Goal: Task Accomplishment & Management: Use online tool/utility

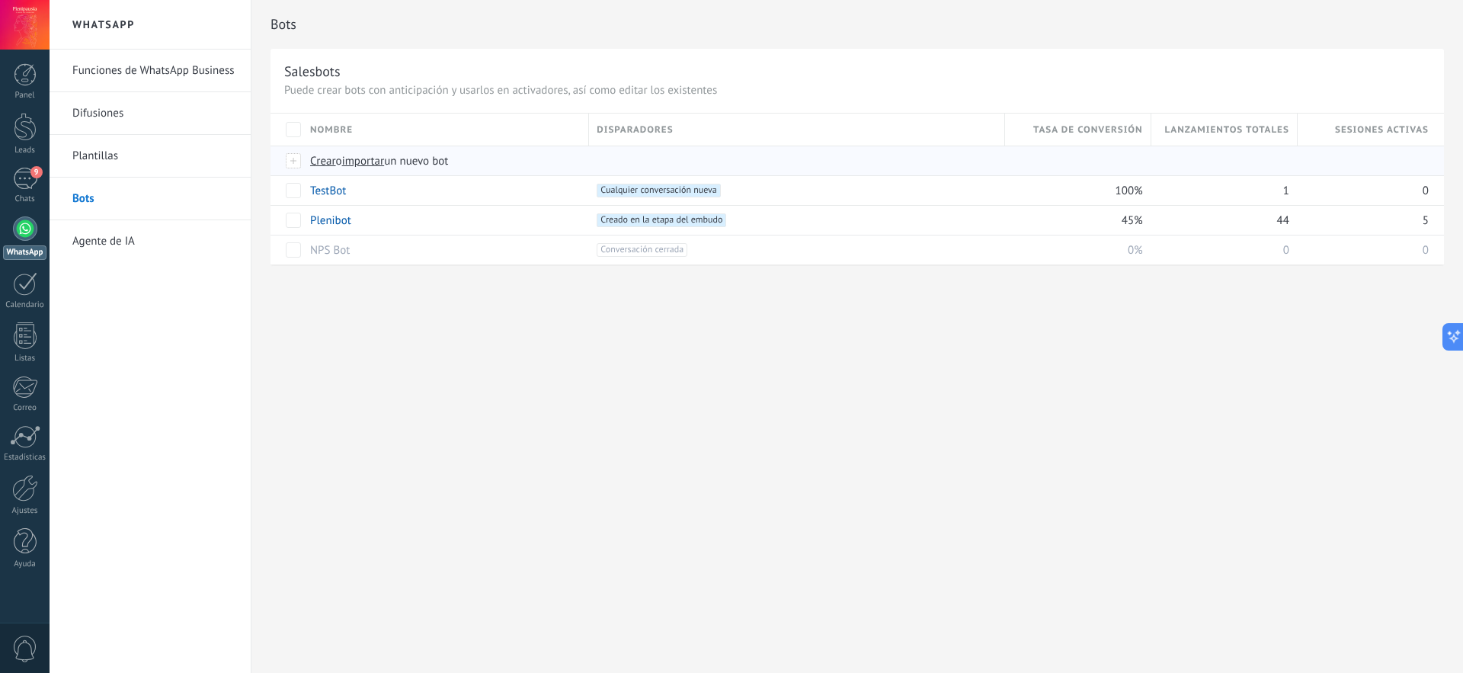
click at [322, 162] on span "Crear" at bounding box center [323, 161] width 26 height 14
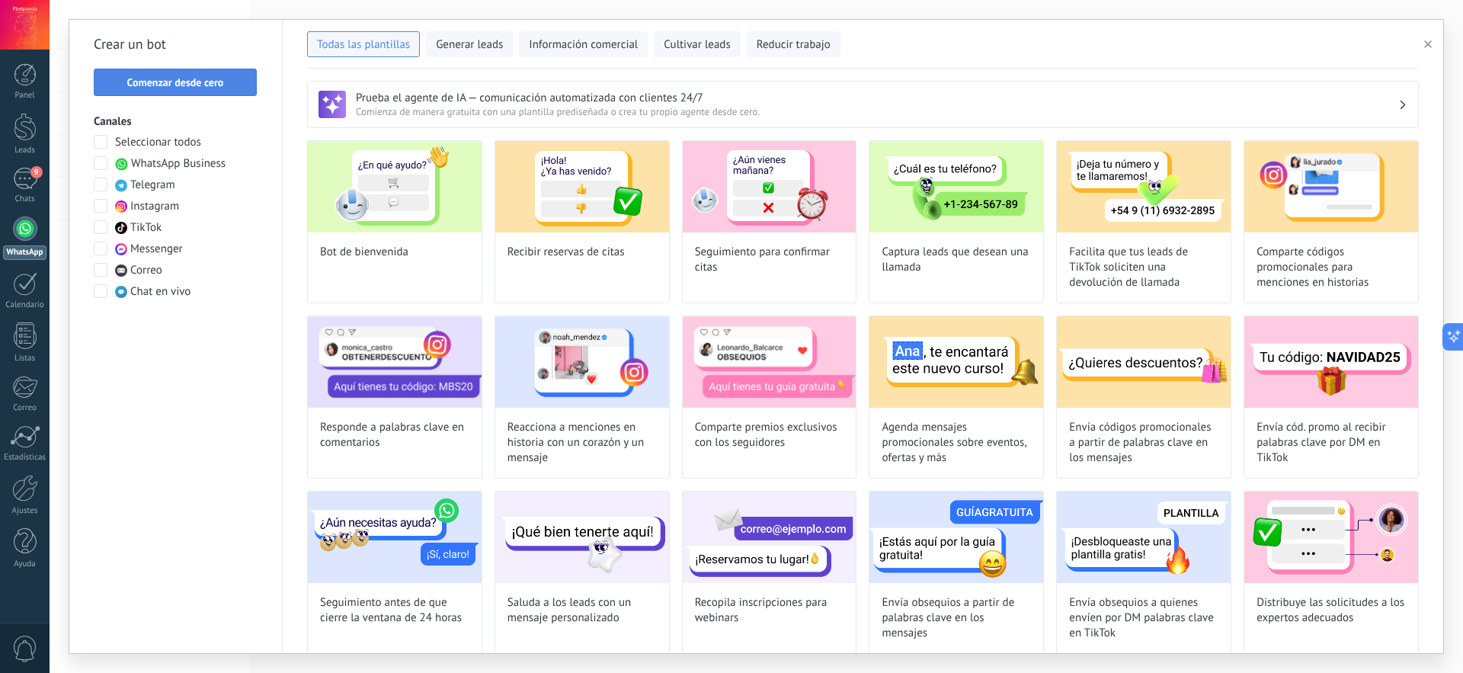
click at [202, 82] on span "Comenzar desde cero" at bounding box center [175, 82] width 97 height 11
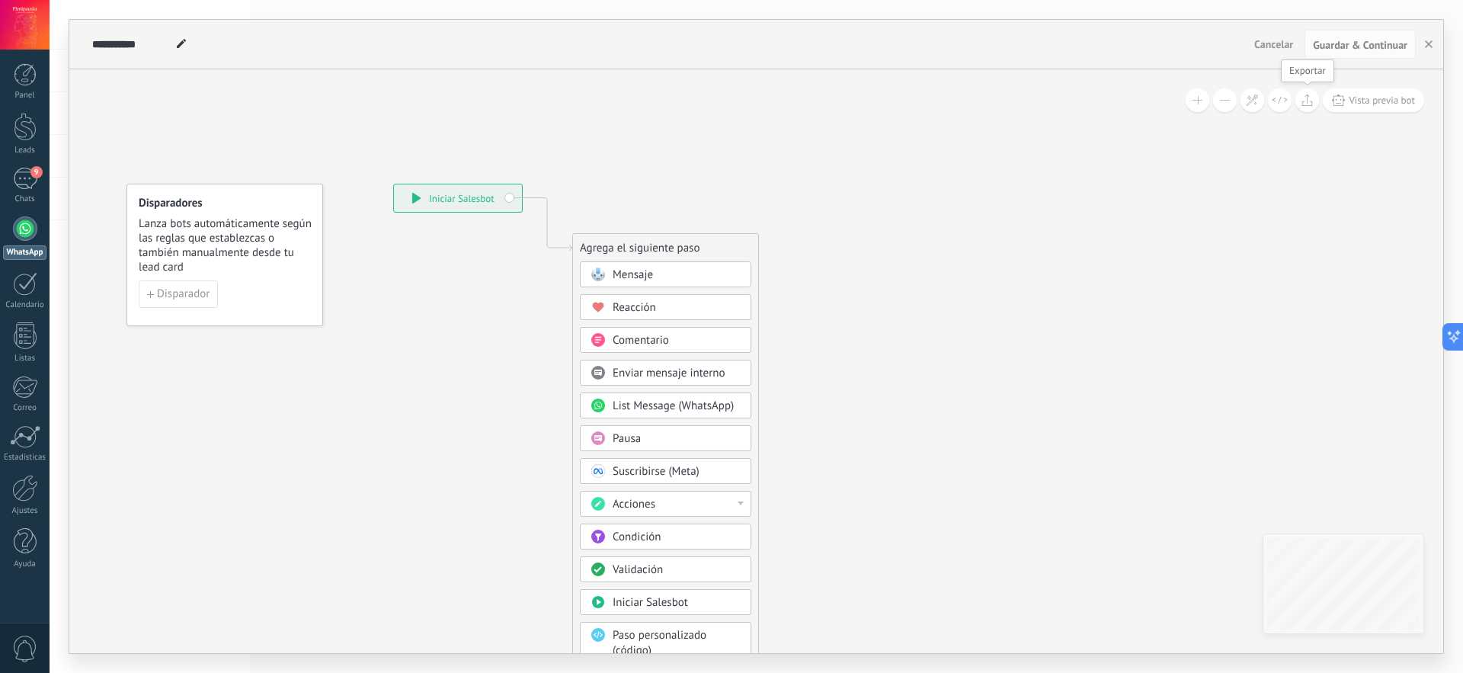
click at [1312, 103] on icon at bounding box center [1307, 100] width 11 height 12
click at [1194, 100] on span at bounding box center [1198, 100] width 10 height 1
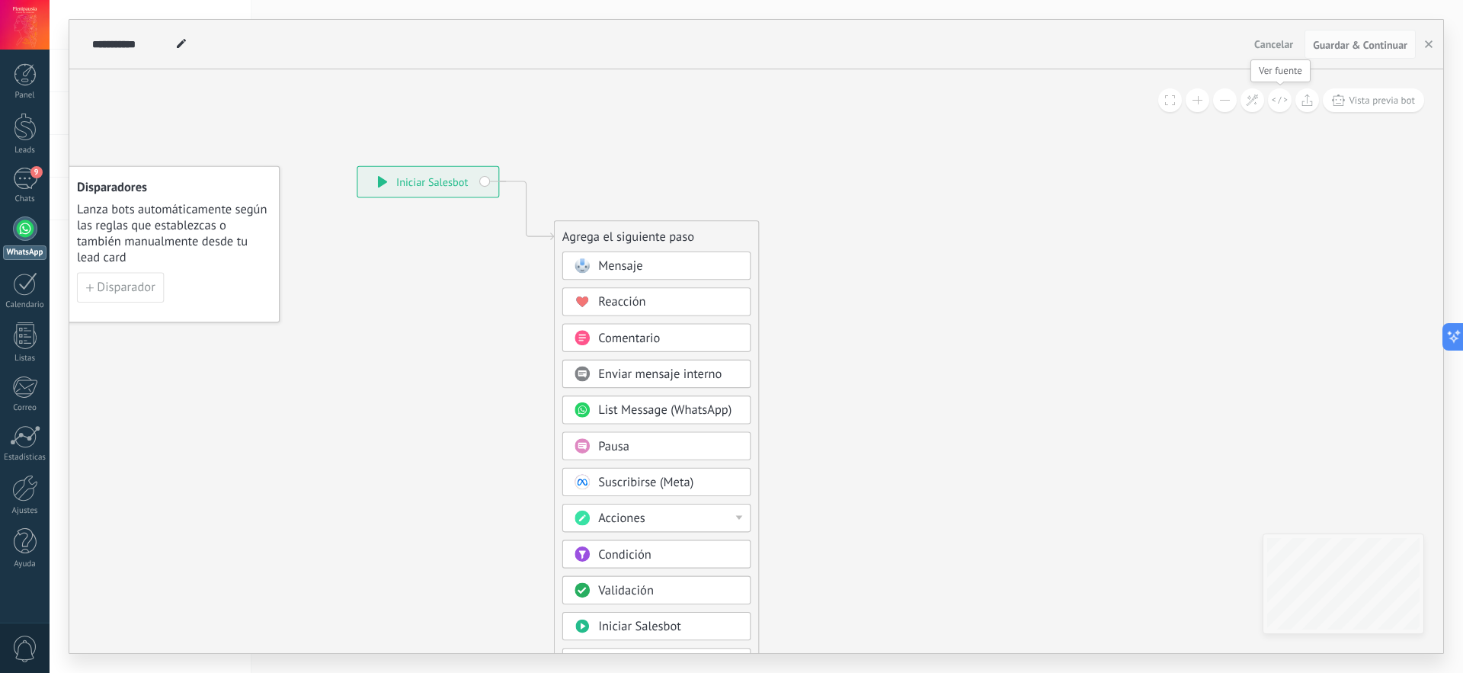
click at [1275, 105] on button at bounding box center [1280, 100] width 24 height 24
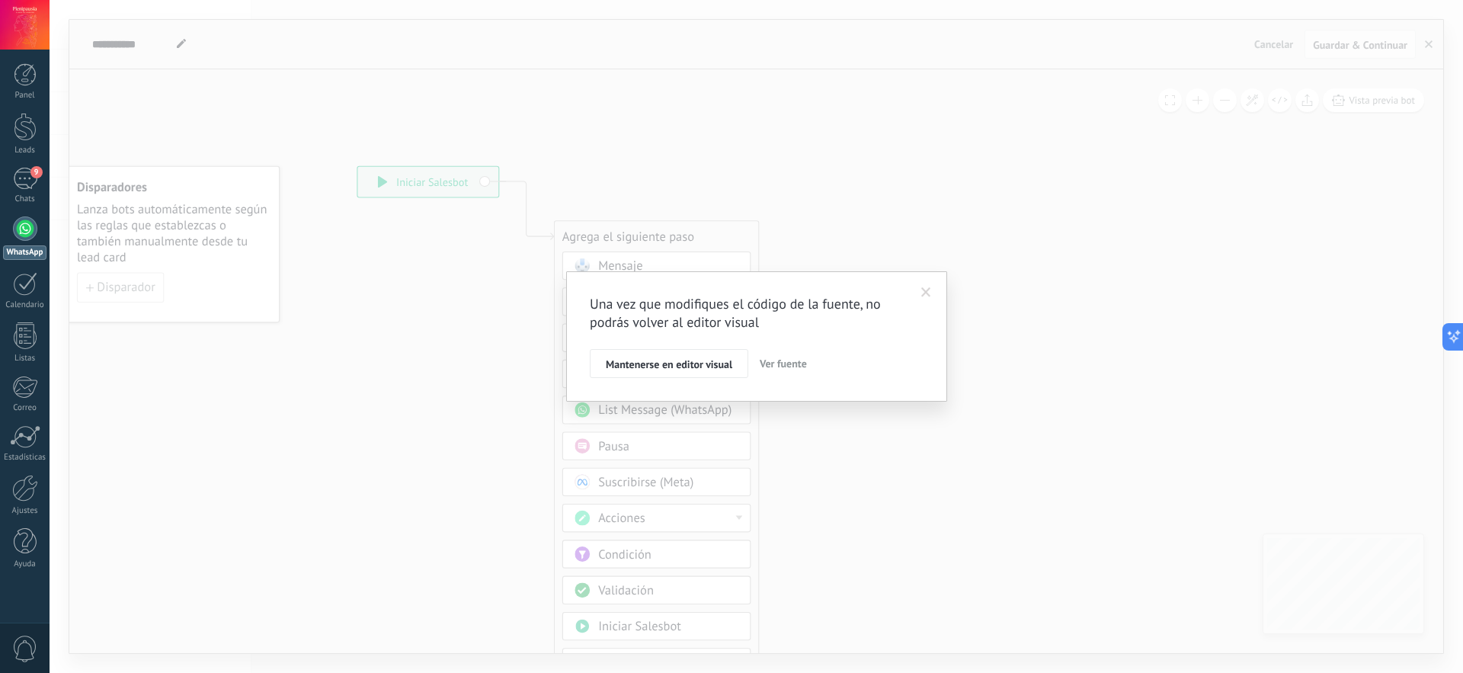
click at [925, 293] on span at bounding box center [926, 292] width 10 height 11
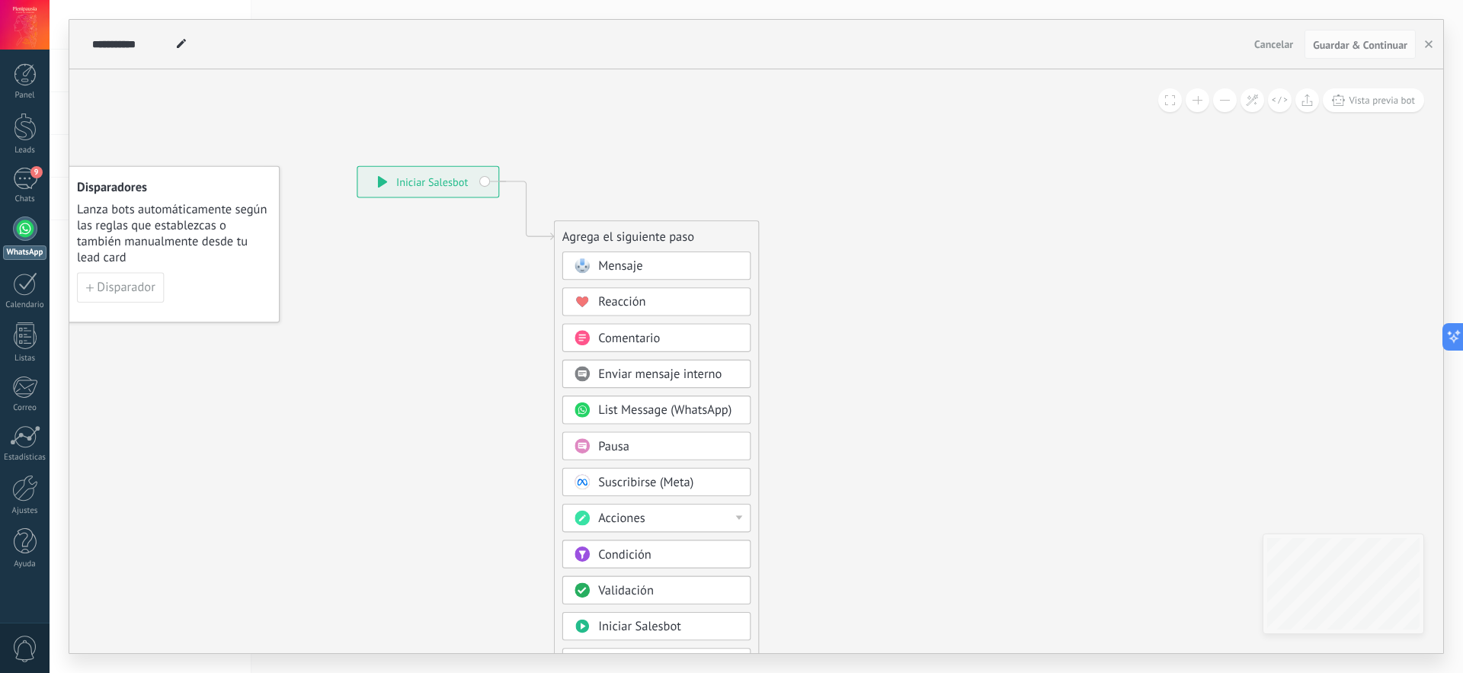
click at [1261, 50] on span "Cancelar" at bounding box center [1274, 44] width 39 height 14
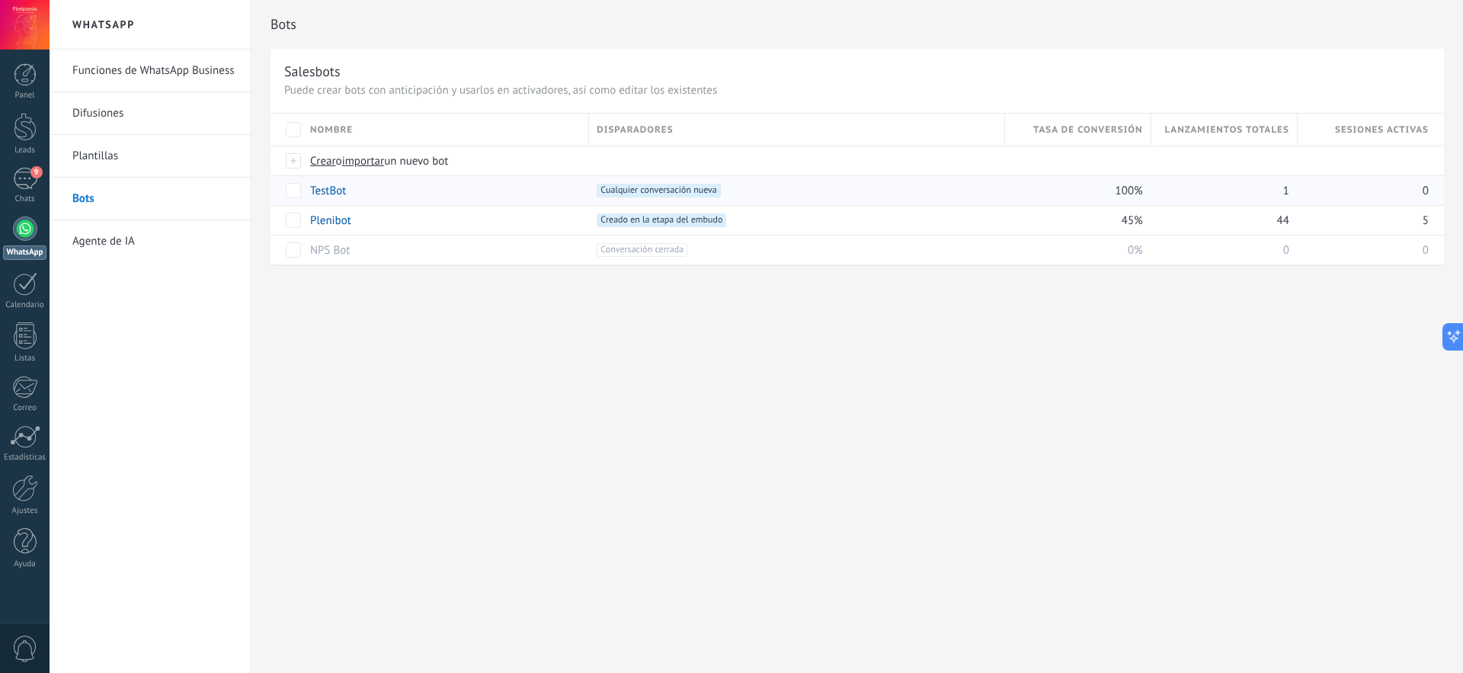
click at [332, 187] on link "TestBot" at bounding box center [328, 191] width 36 height 14
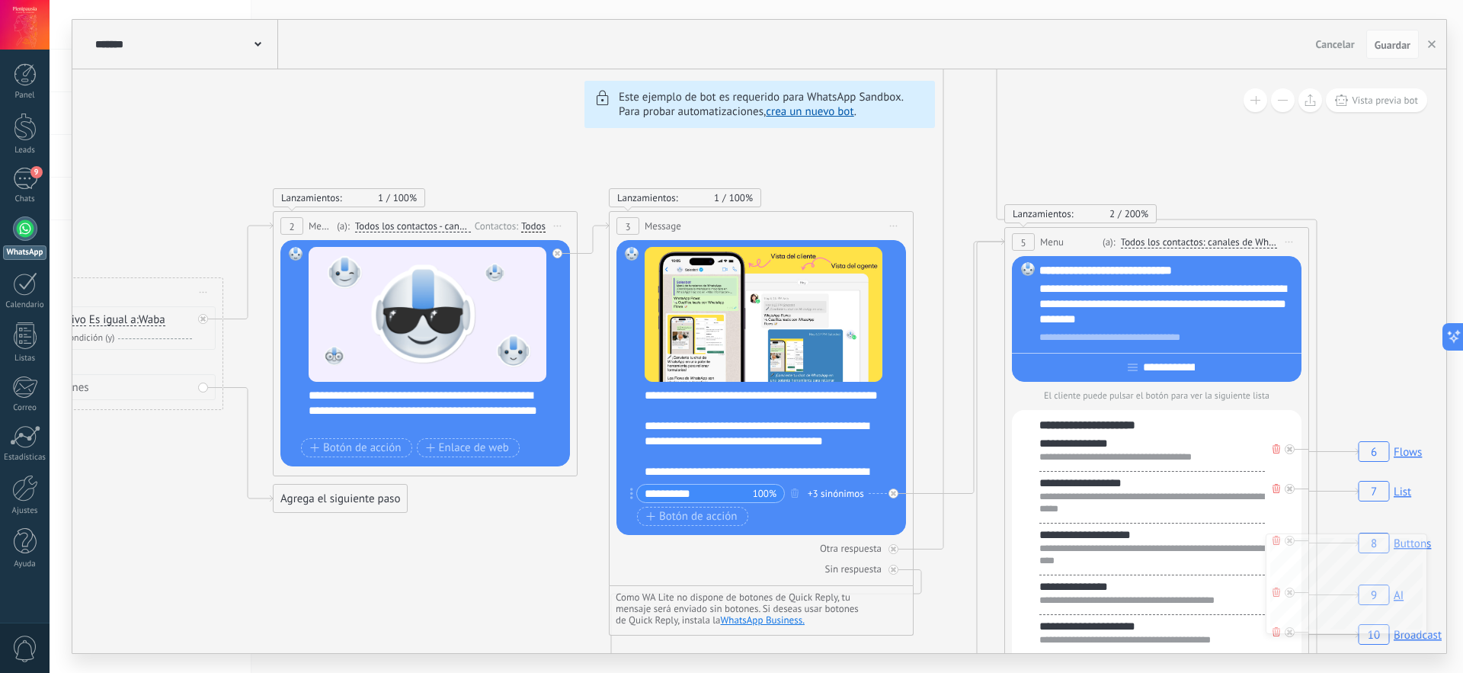
click at [268, 48] on div "******* TestBot" at bounding box center [184, 44] width 187 height 49
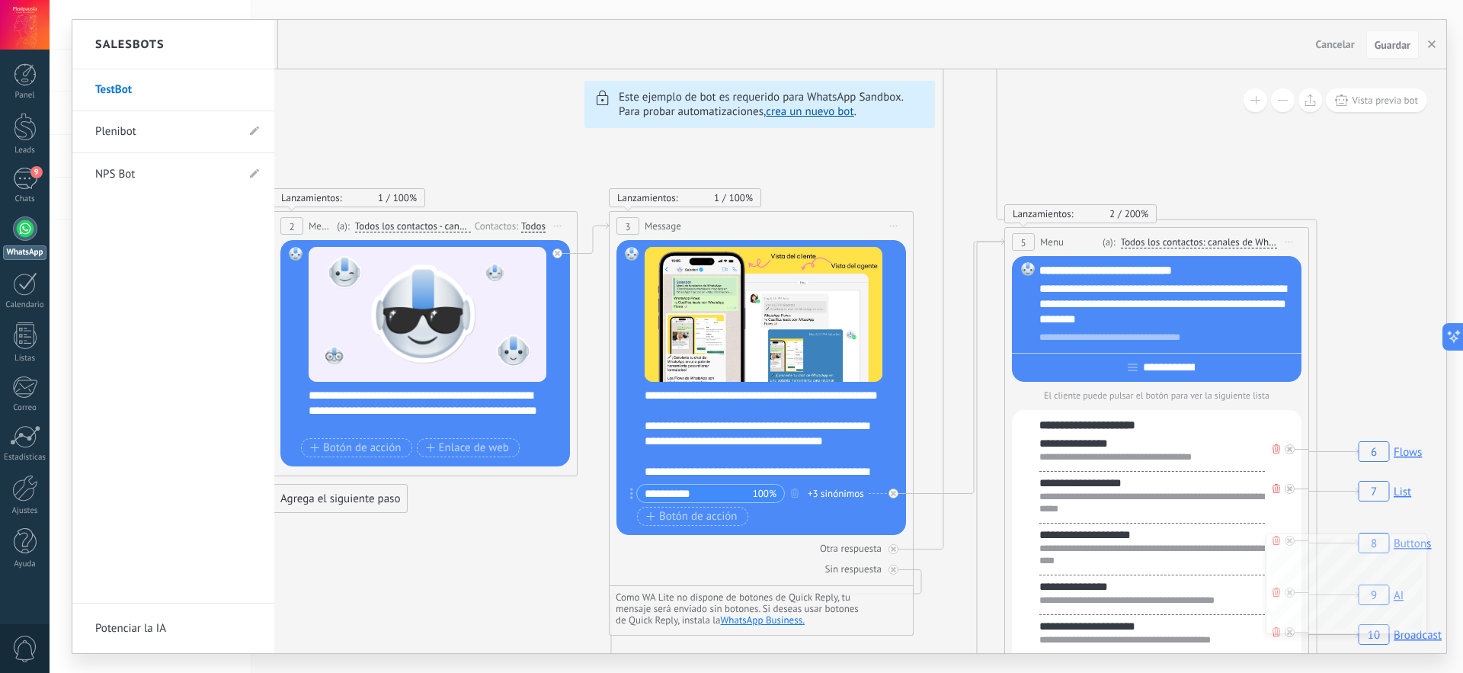
click at [266, 51] on div "Salesbots" at bounding box center [173, 45] width 202 height 50
click at [131, 170] on link "NPS Bot" at bounding box center [165, 174] width 141 height 43
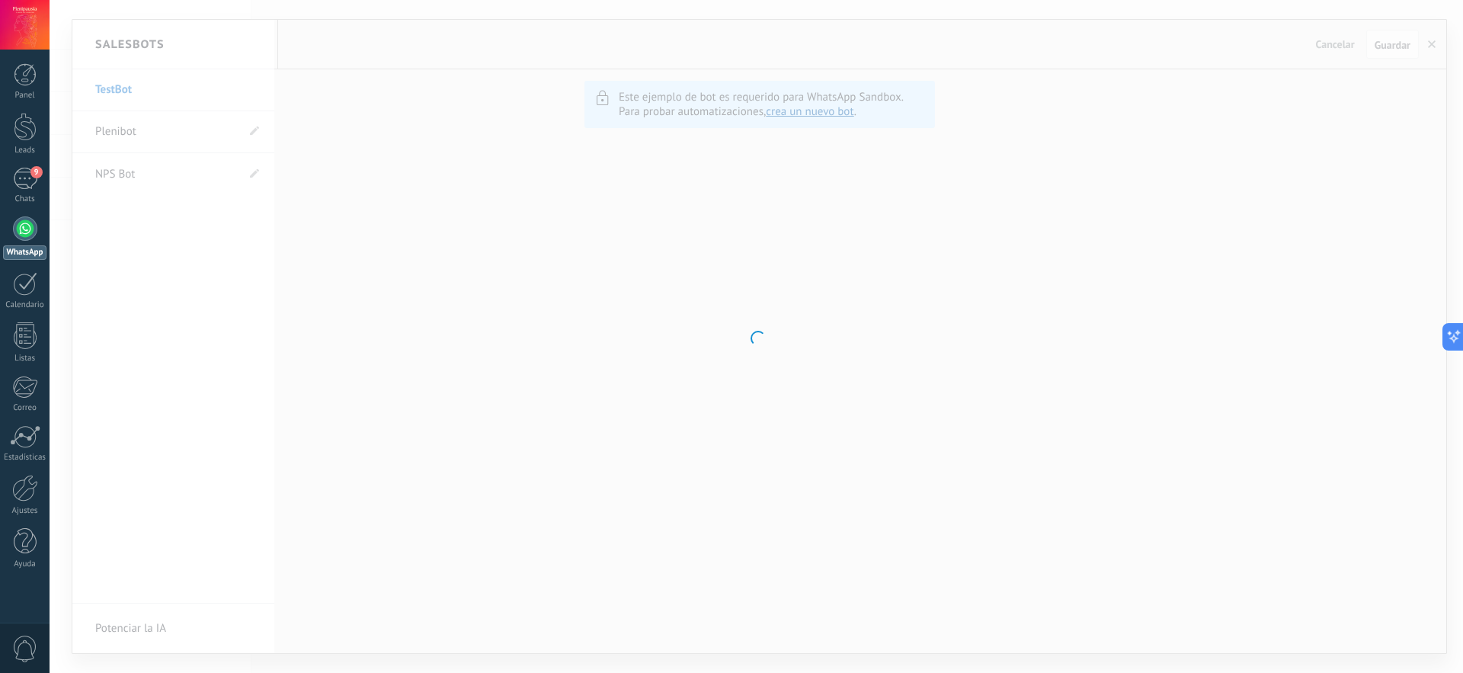
type input "*******"
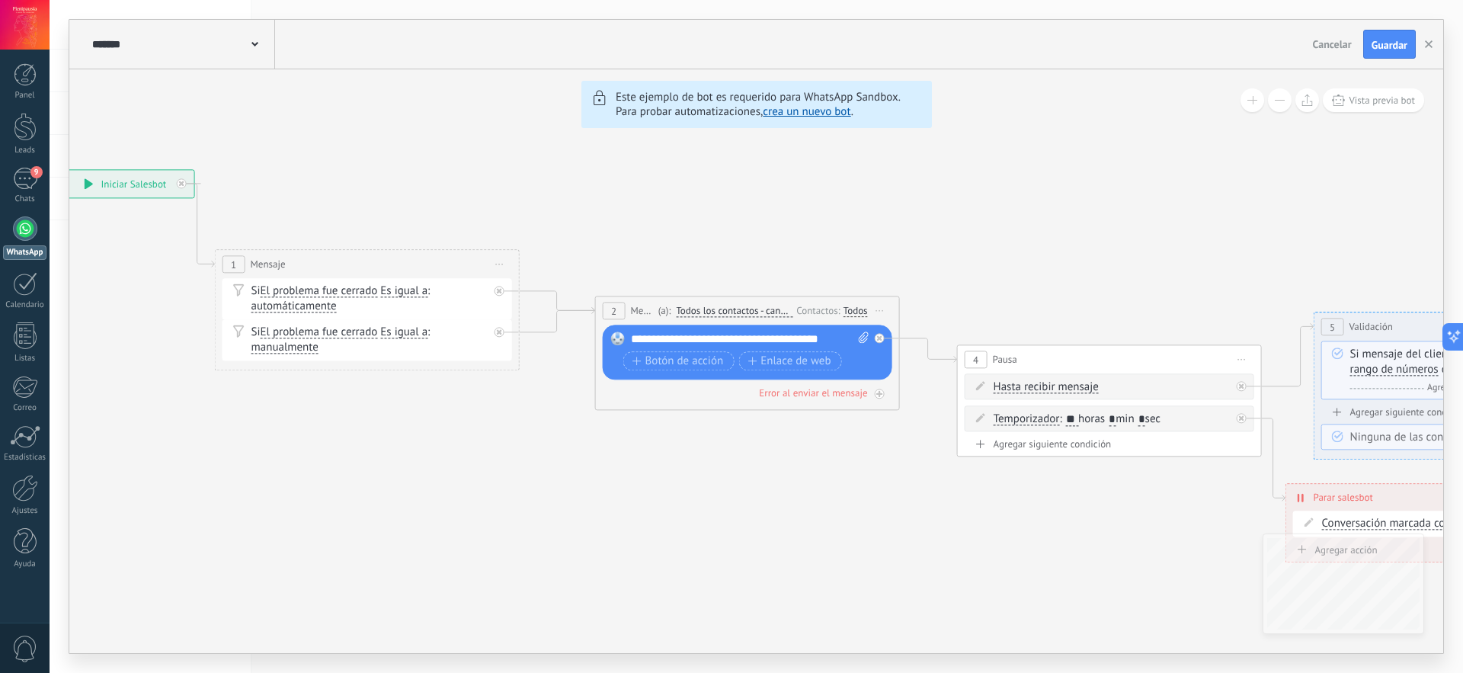
drag, startPoint x: 1126, startPoint y: 226, endPoint x: 799, endPoint y: 212, distance: 328.1
click at [1430, 40] on button "button" at bounding box center [1429, 44] width 23 height 29
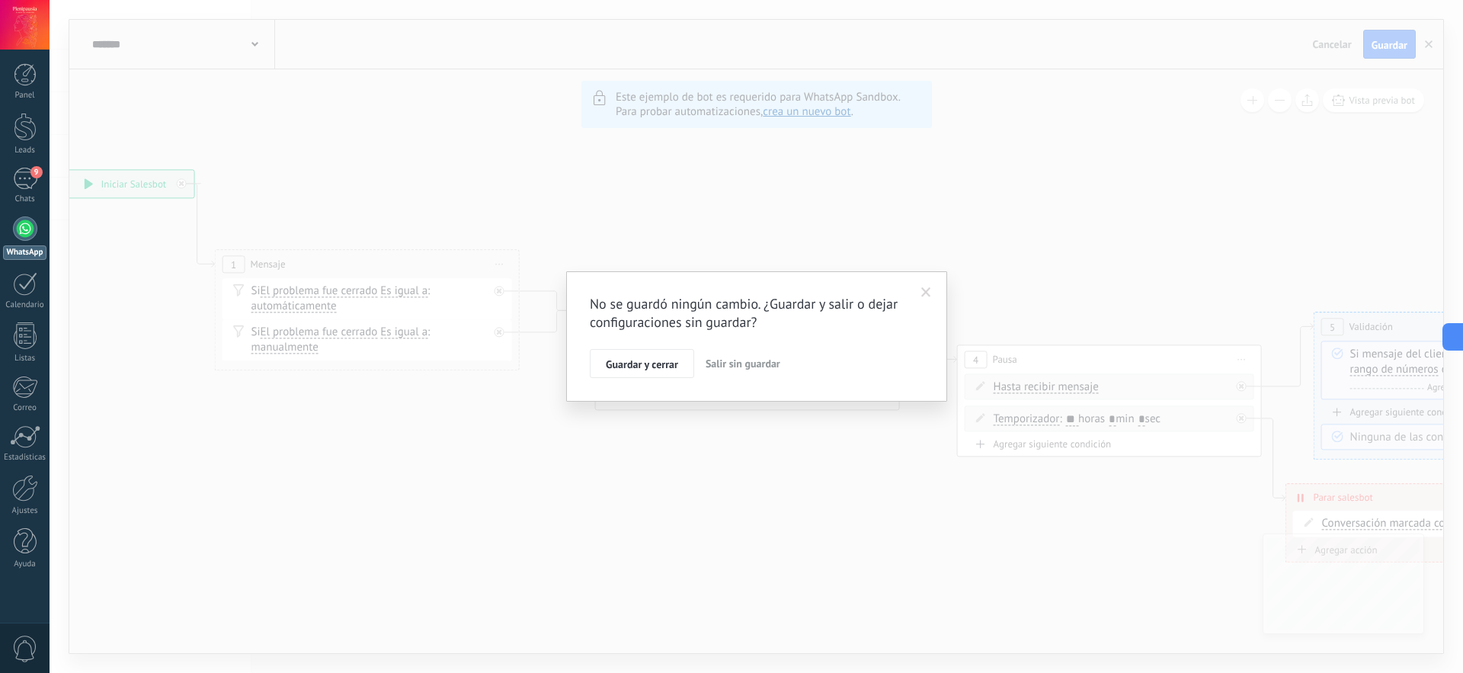
click at [729, 362] on span "Salir sin guardar" at bounding box center [743, 364] width 75 height 14
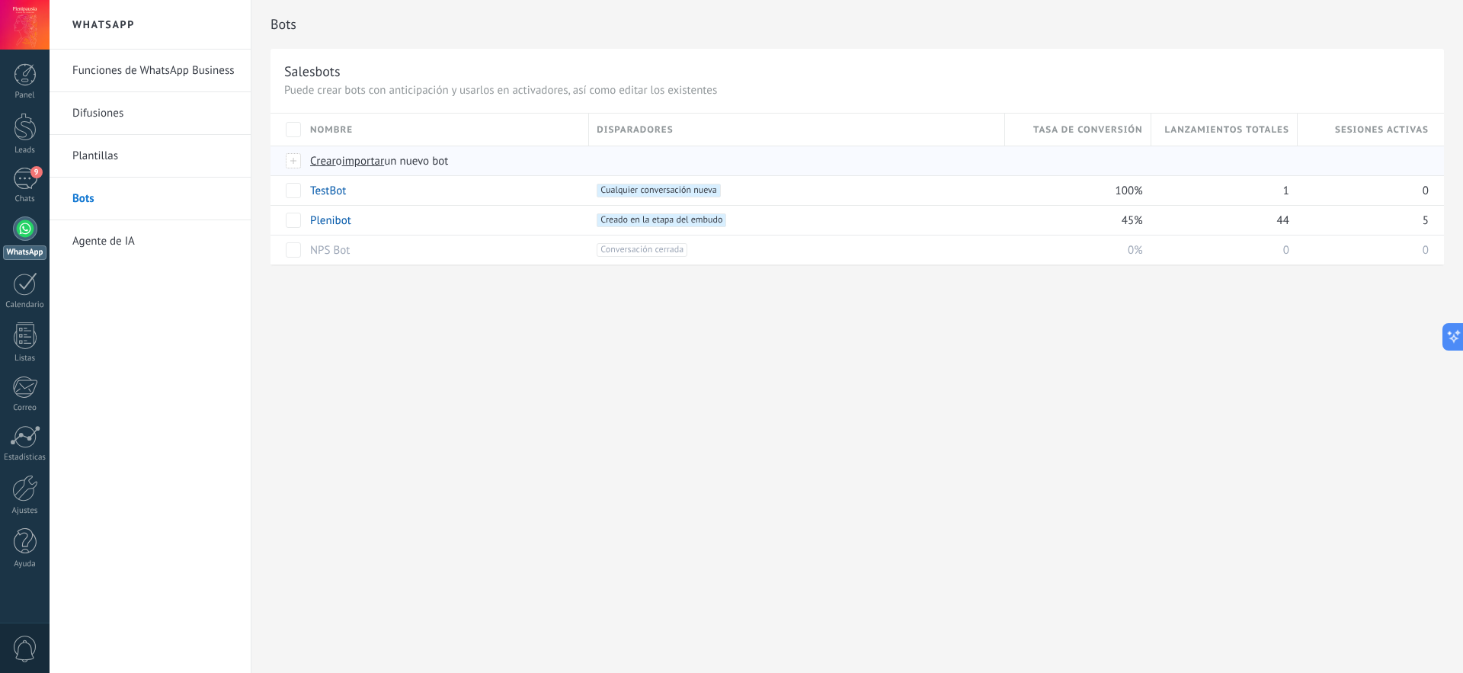
click at [377, 163] on span "importar" at bounding box center [363, 161] width 43 height 14
click at [0, 0] on input "importar un nuevo bot" at bounding box center [0, 0] width 0 height 0
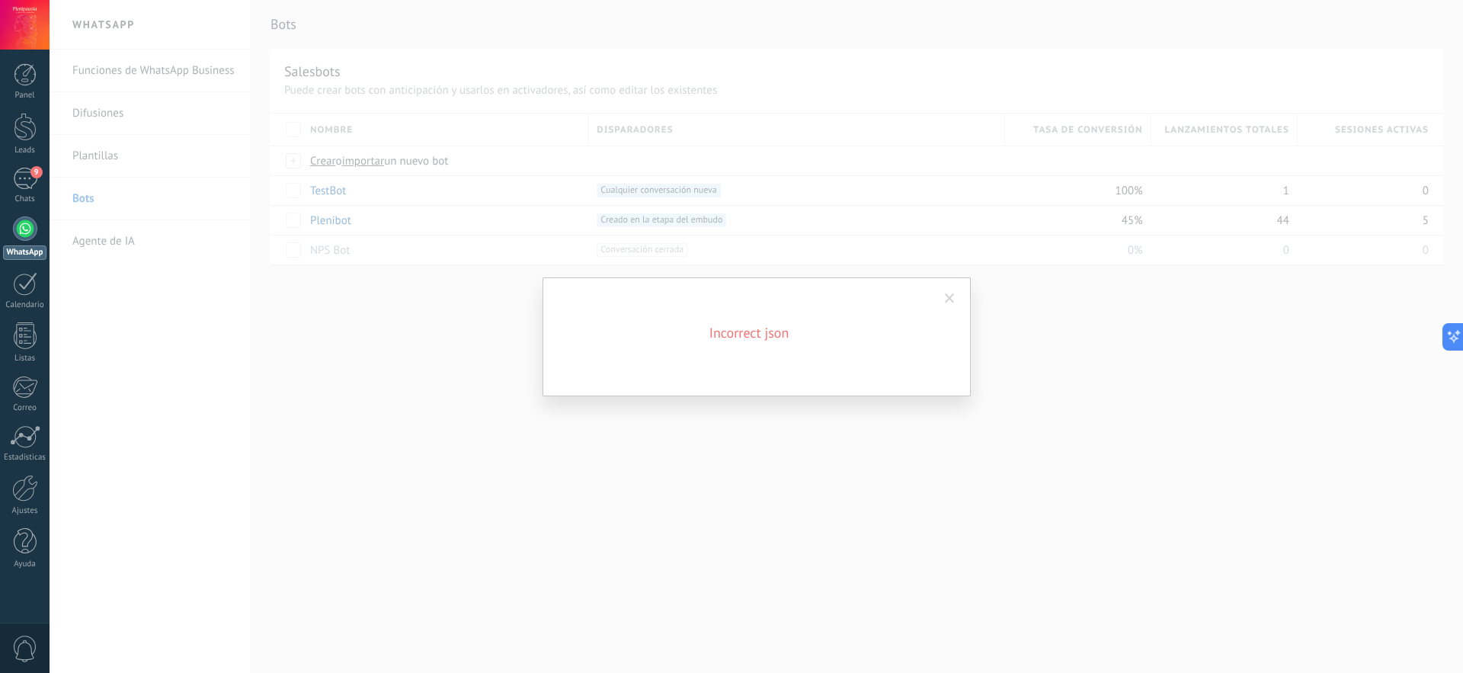
click at [947, 297] on span at bounding box center [950, 298] width 10 height 11
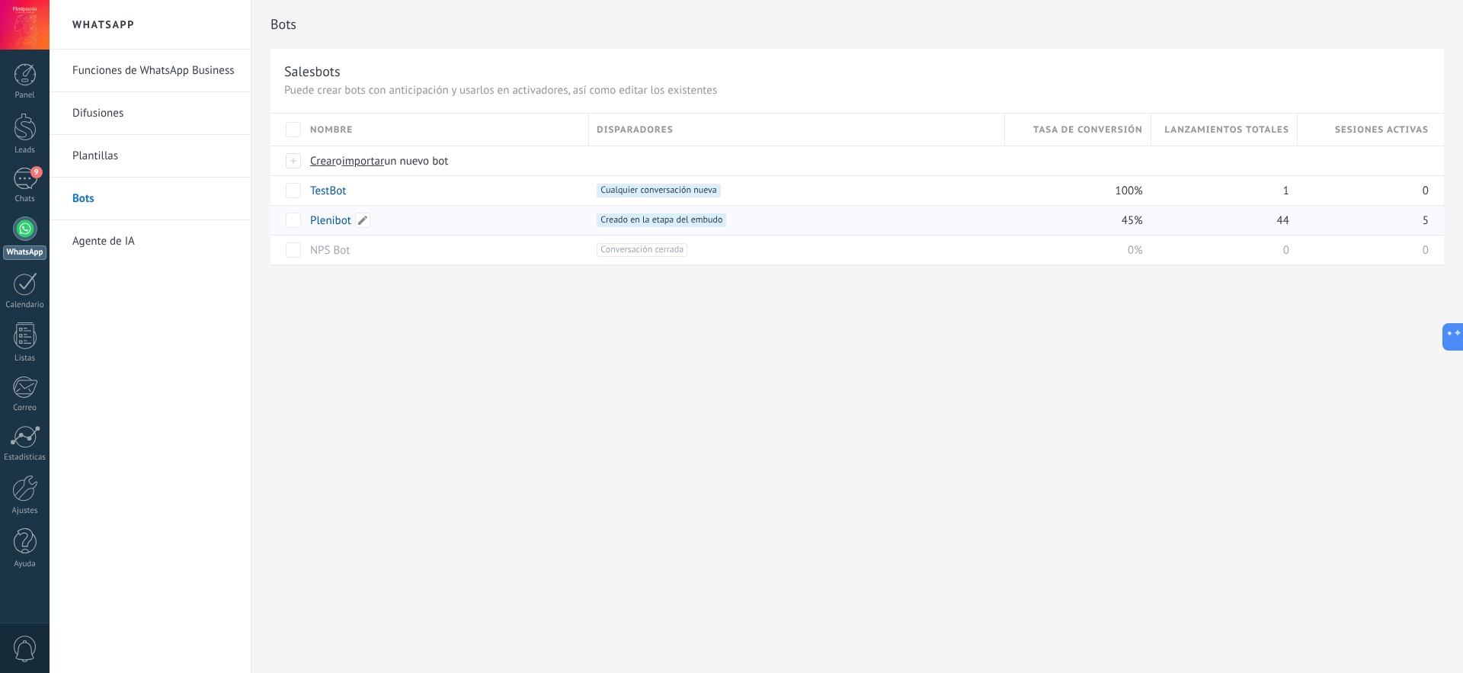
click at [335, 220] on link "Plenibot" at bounding box center [330, 220] width 41 height 14
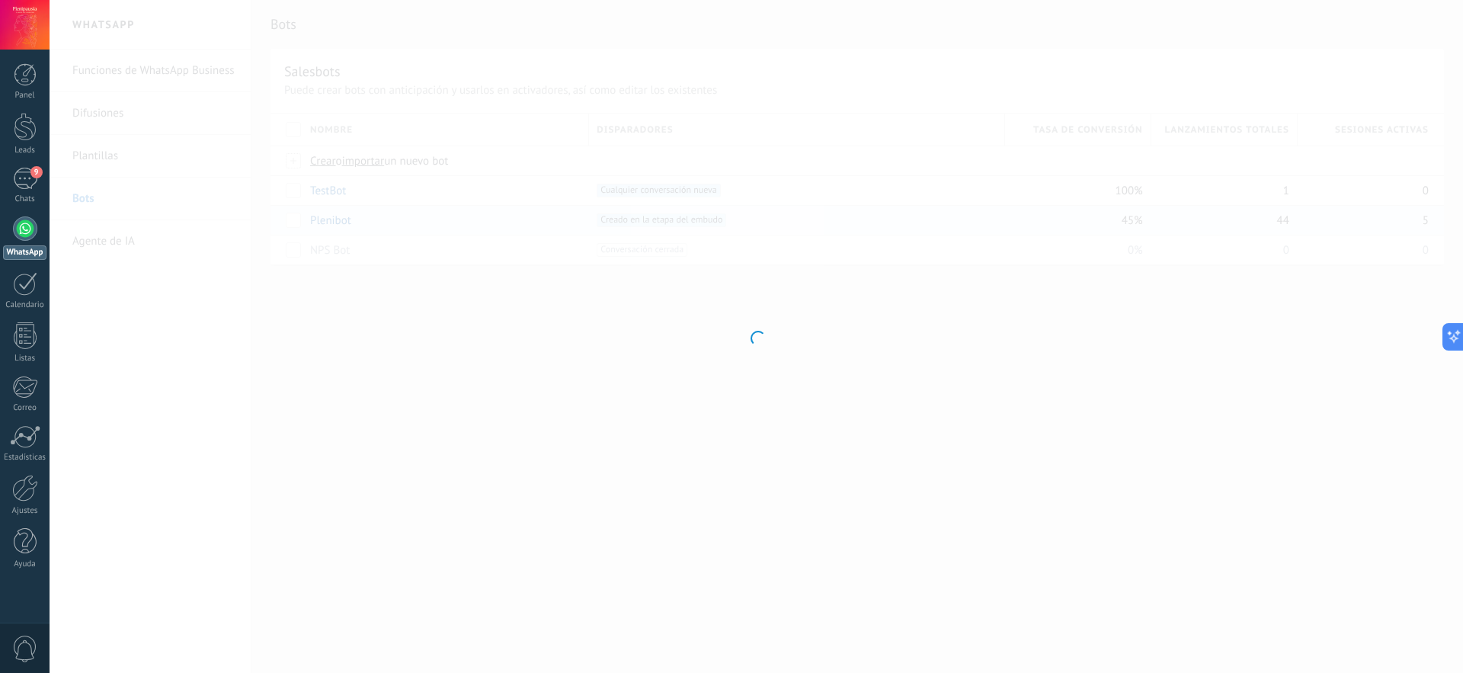
type input "********"
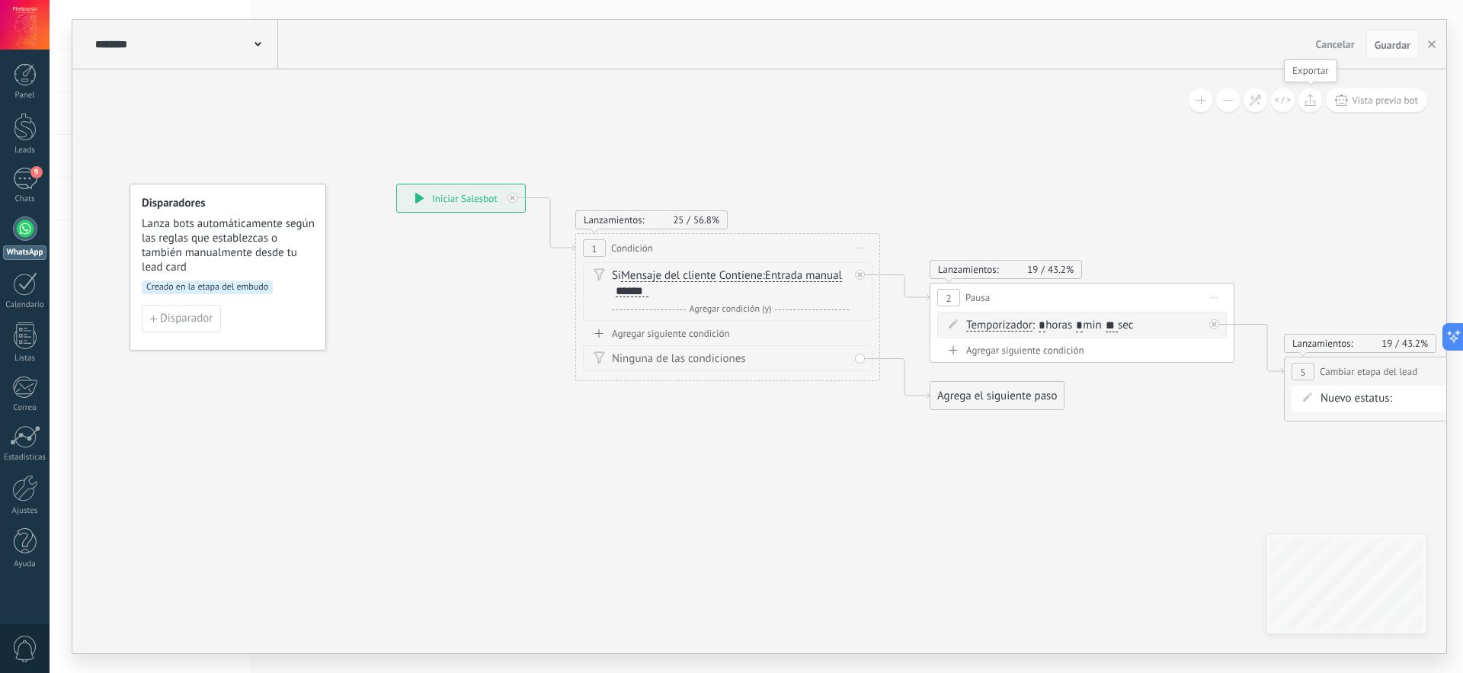
click at [1309, 100] on icon at bounding box center [1310, 100] width 11 height 12
click at [1349, 46] on span "Cancelar" at bounding box center [1335, 44] width 39 height 14
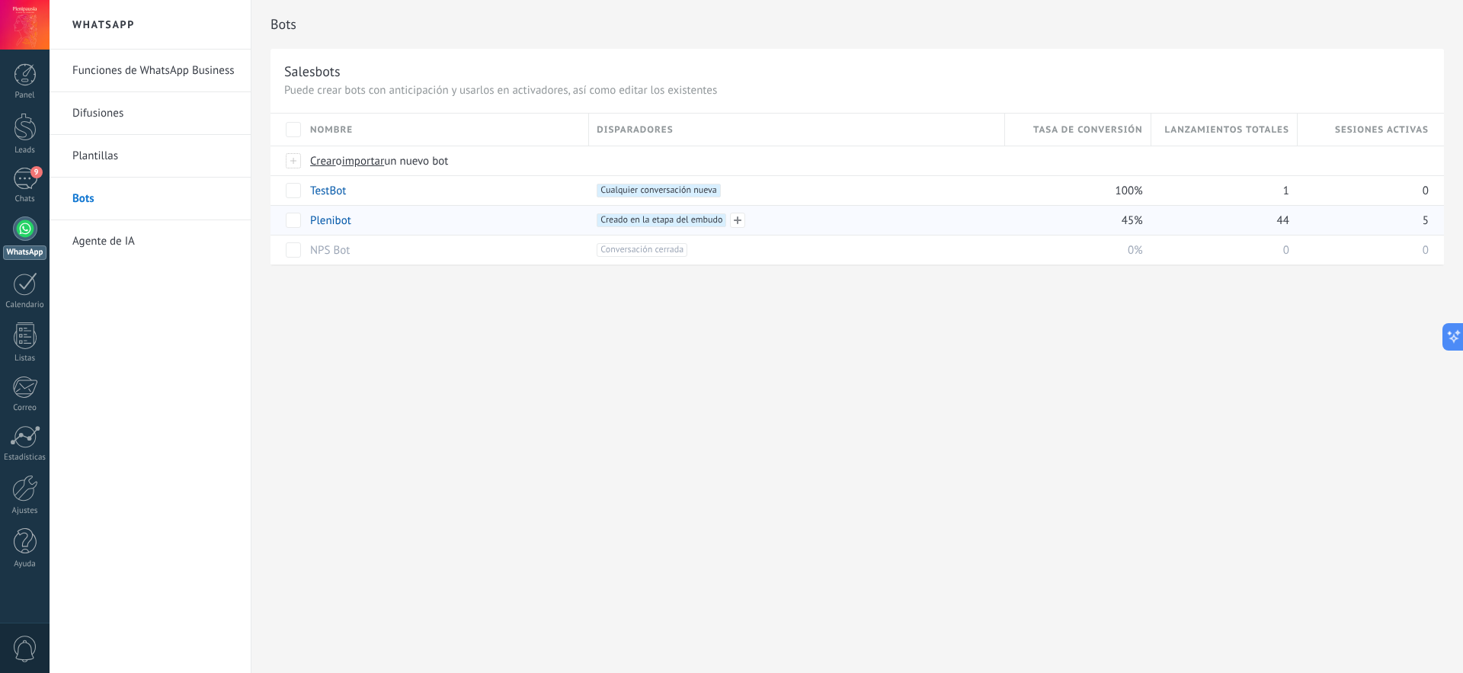
click at [665, 223] on span "Creado en la etapa del embudo +0" at bounding box center [662, 220] width 130 height 14
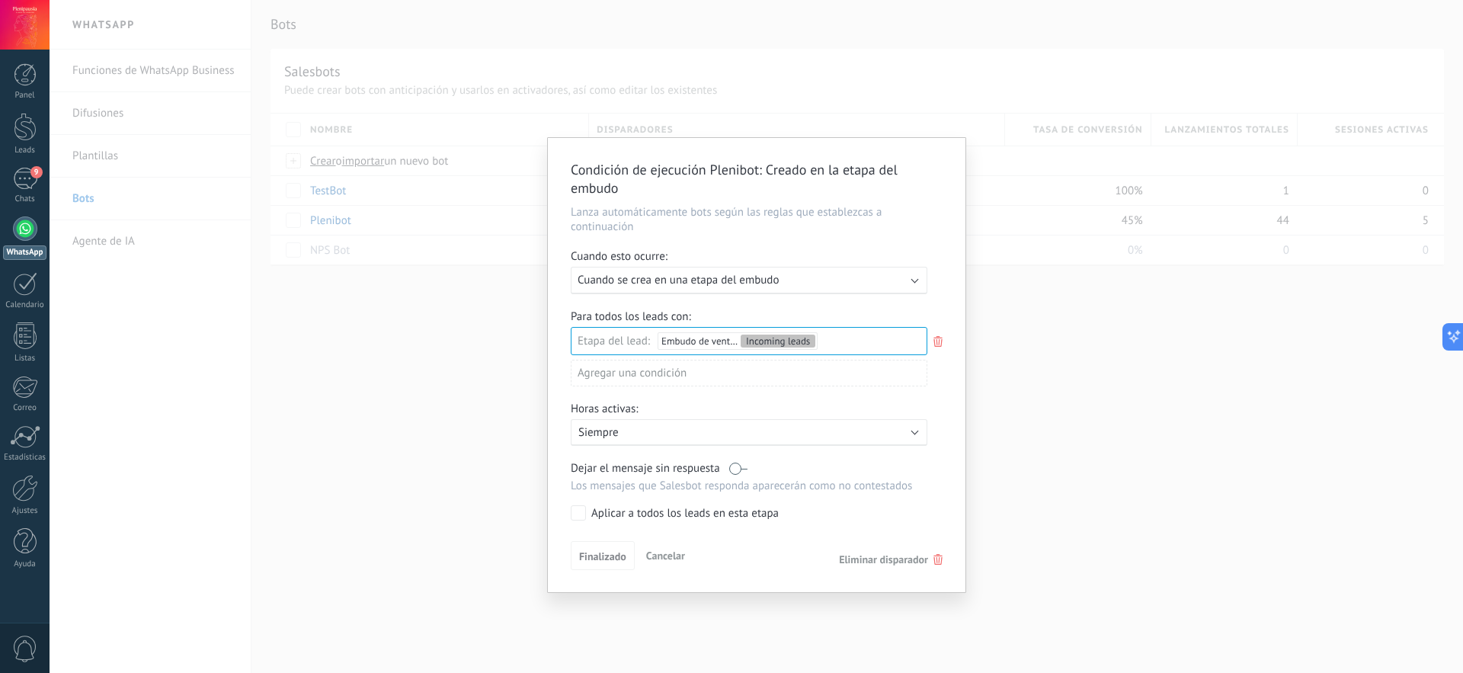
click at [668, 557] on span "Cancelar" at bounding box center [665, 556] width 39 height 14
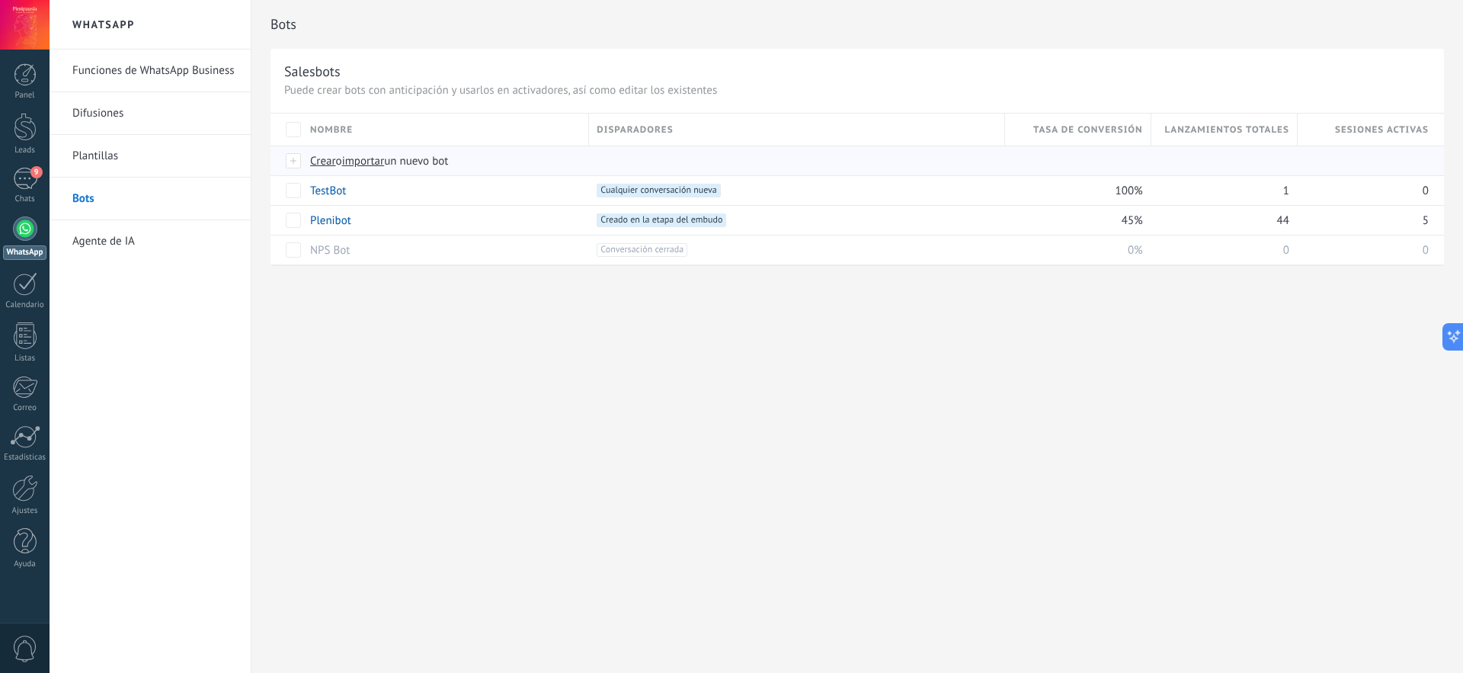
click at [366, 162] on span "importar" at bounding box center [363, 161] width 43 height 14
click at [0, 0] on input "importar un nuevo bot" at bounding box center [0, 0] width 0 height 0
click at [375, 162] on span "importar" at bounding box center [363, 161] width 43 height 14
click at [0, 0] on input "importar un nuevo bot" at bounding box center [0, 0] width 0 height 0
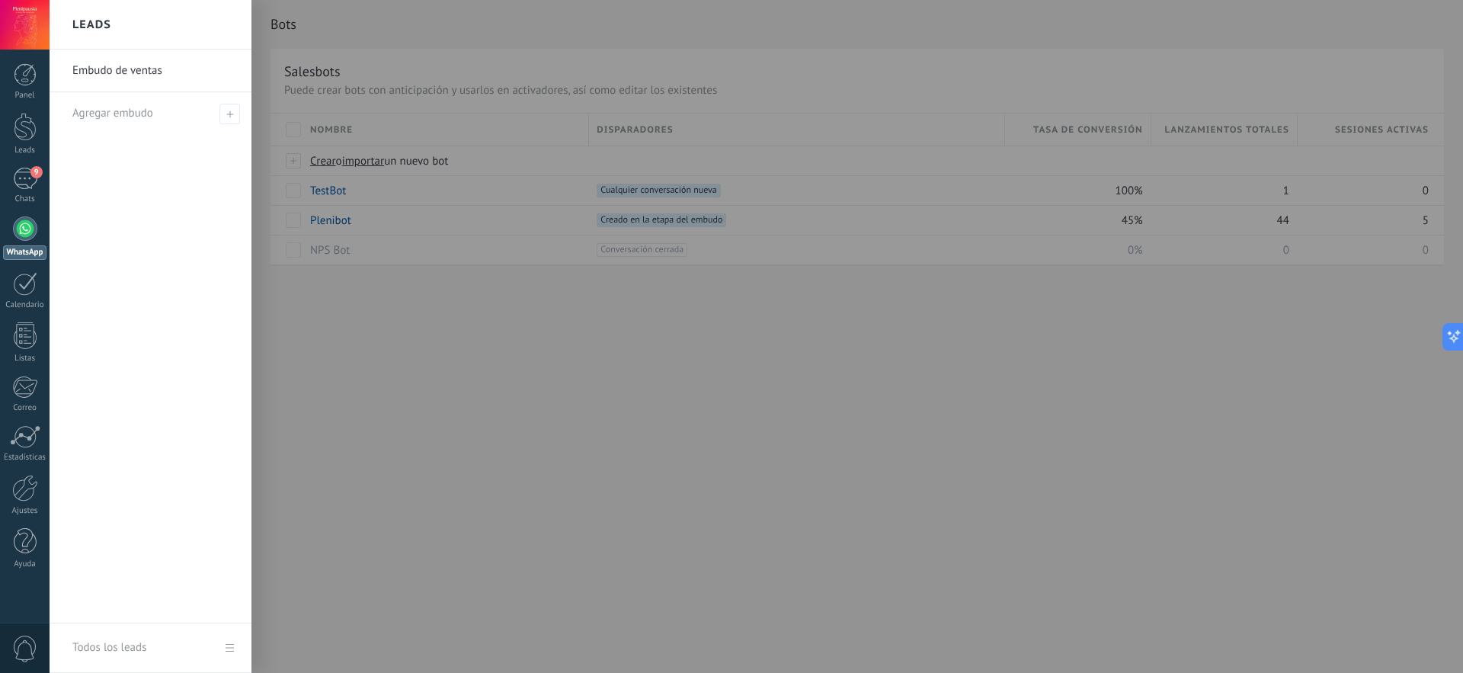
click at [453, 286] on div at bounding box center [781, 336] width 1463 height 673
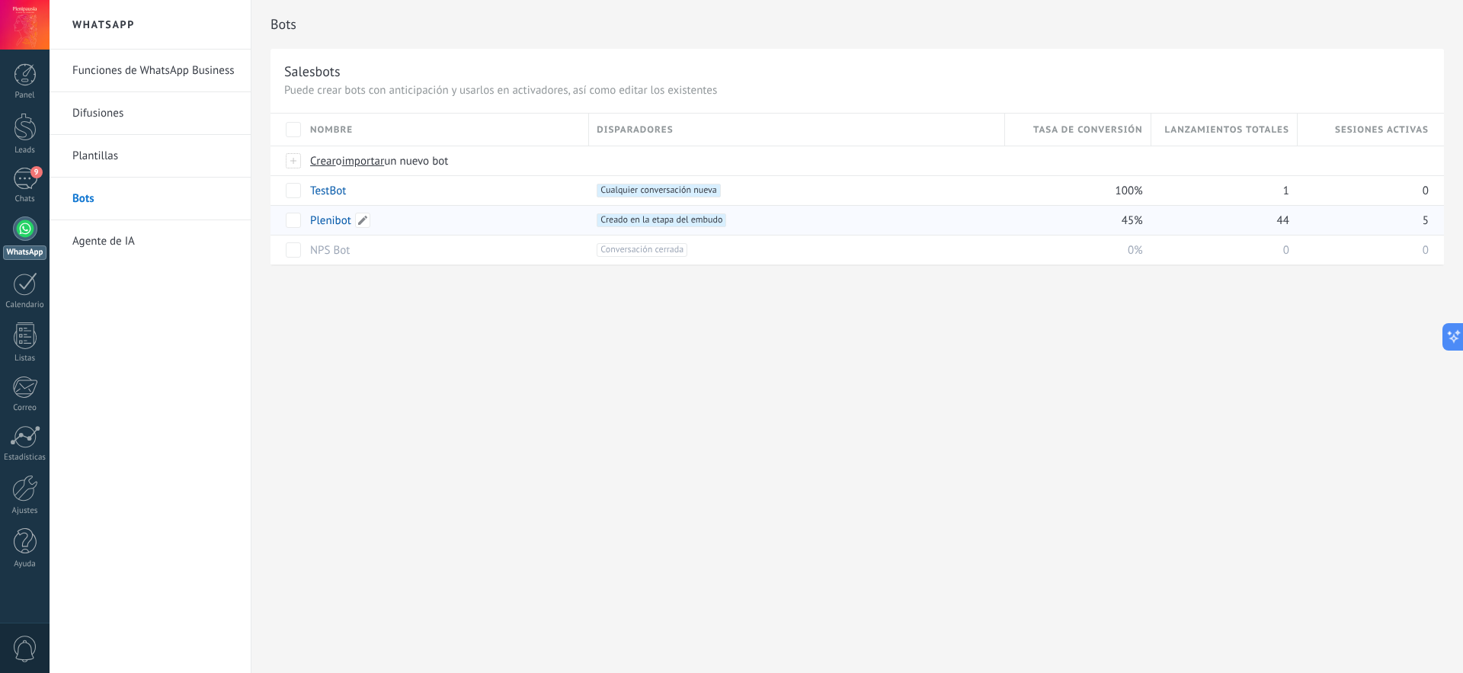
click at [343, 216] on link "Plenibot" at bounding box center [330, 220] width 41 height 14
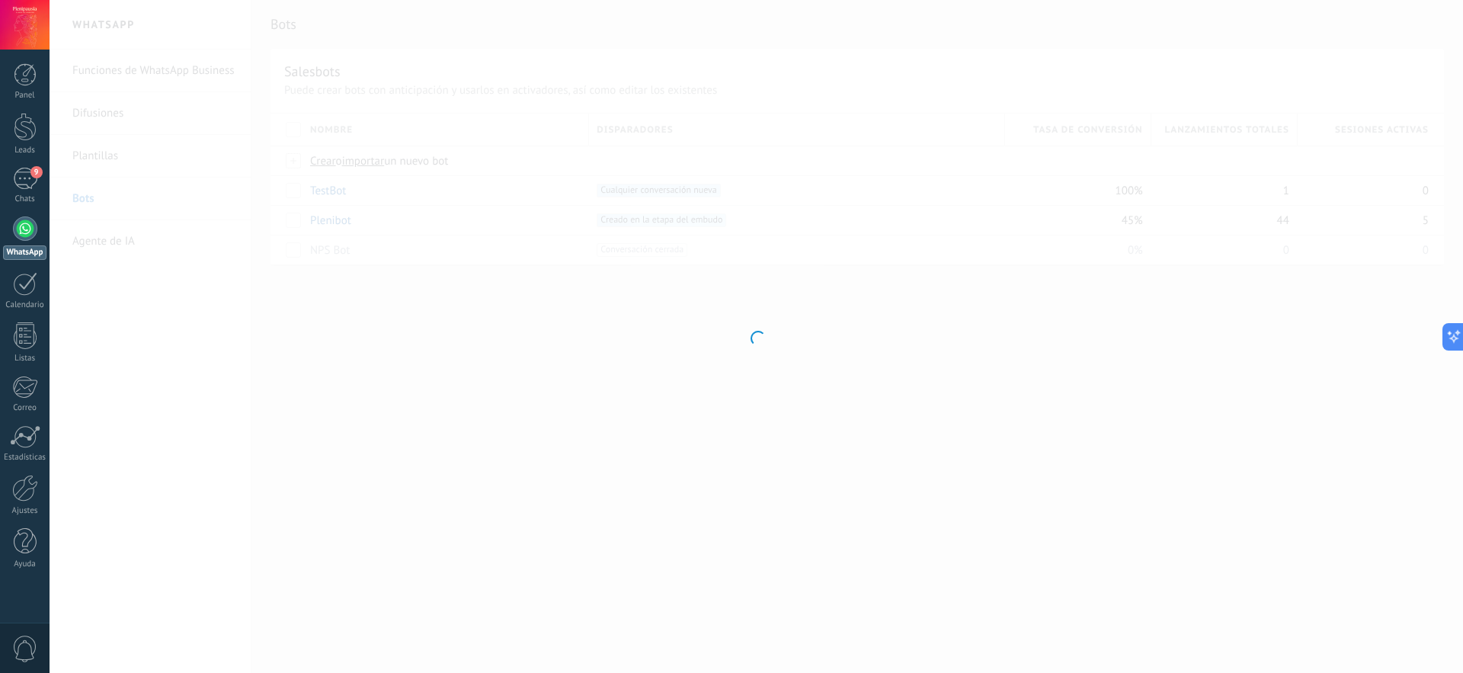
type input "********"
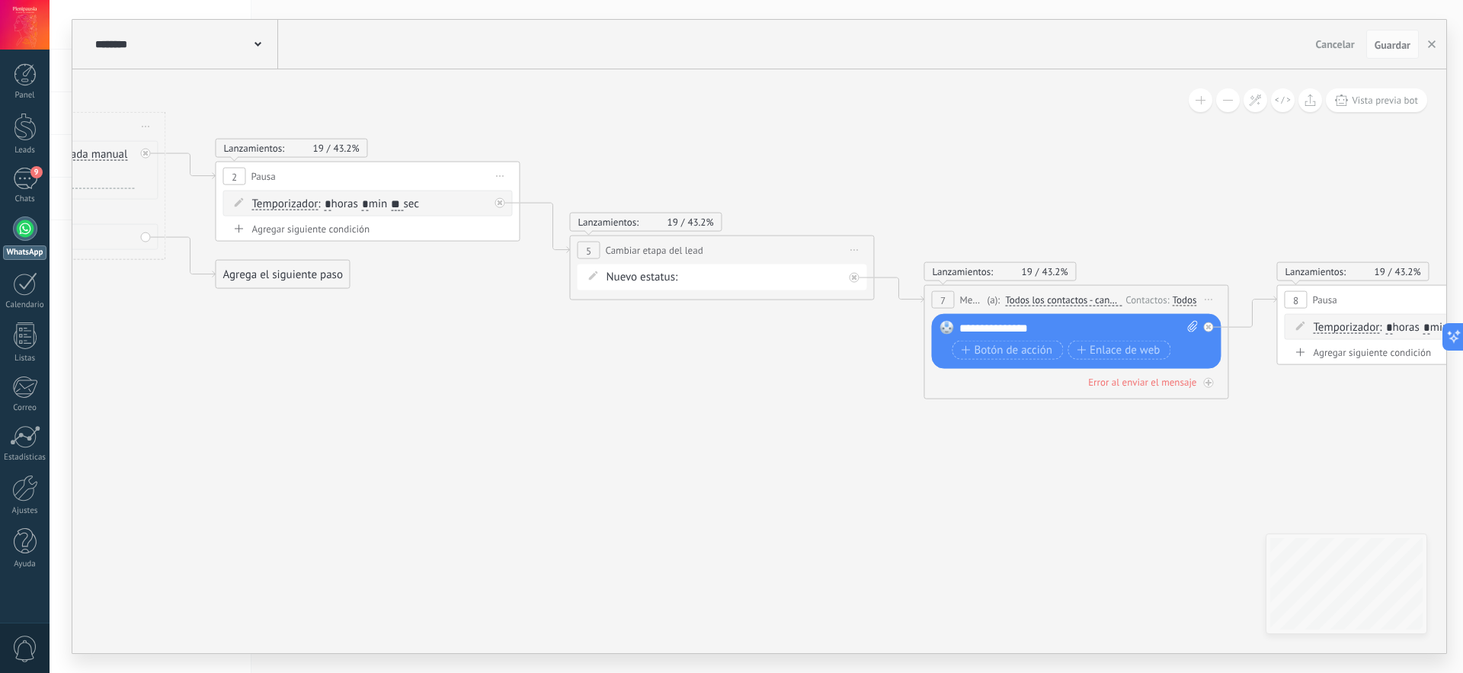
drag, startPoint x: 1129, startPoint y: 476, endPoint x: 307, endPoint y: 354, distance: 830.6
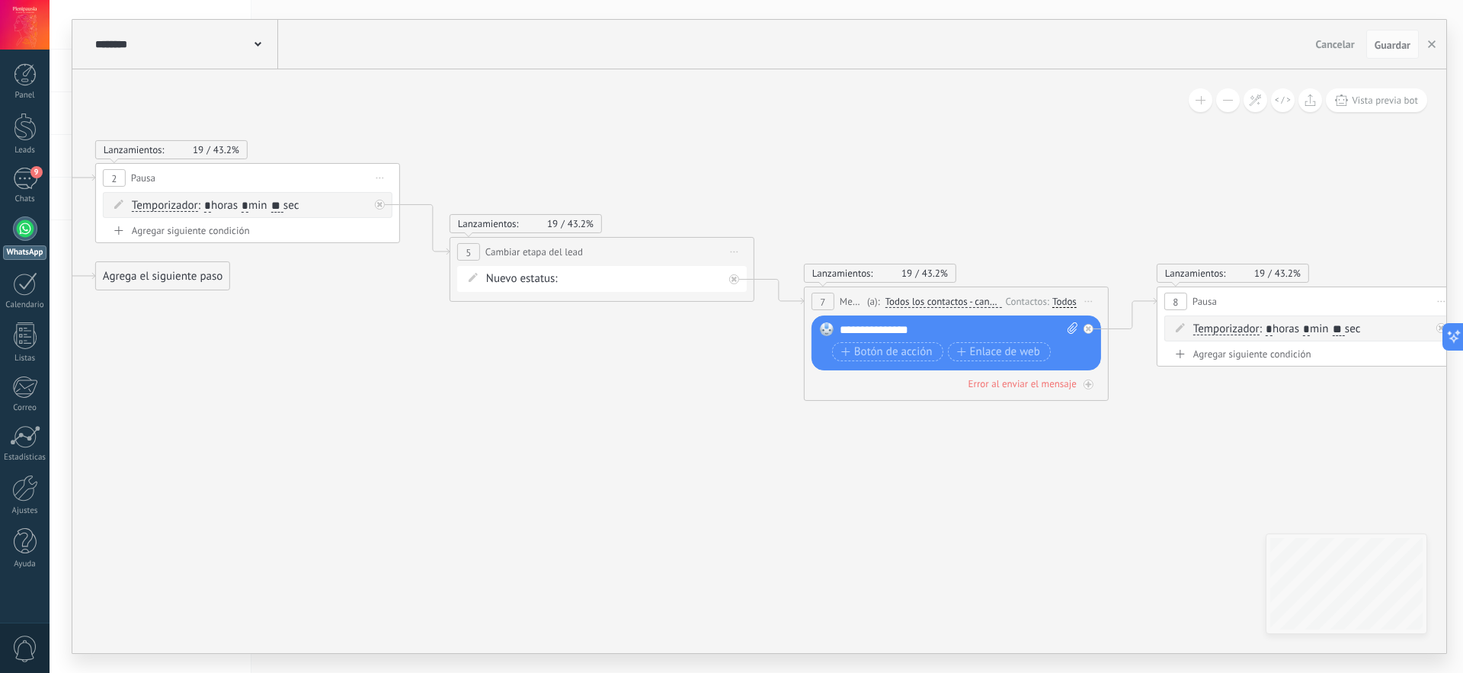
click at [897, 329] on div "**********" at bounding box center [959, 329] width 239 height 15
paste div
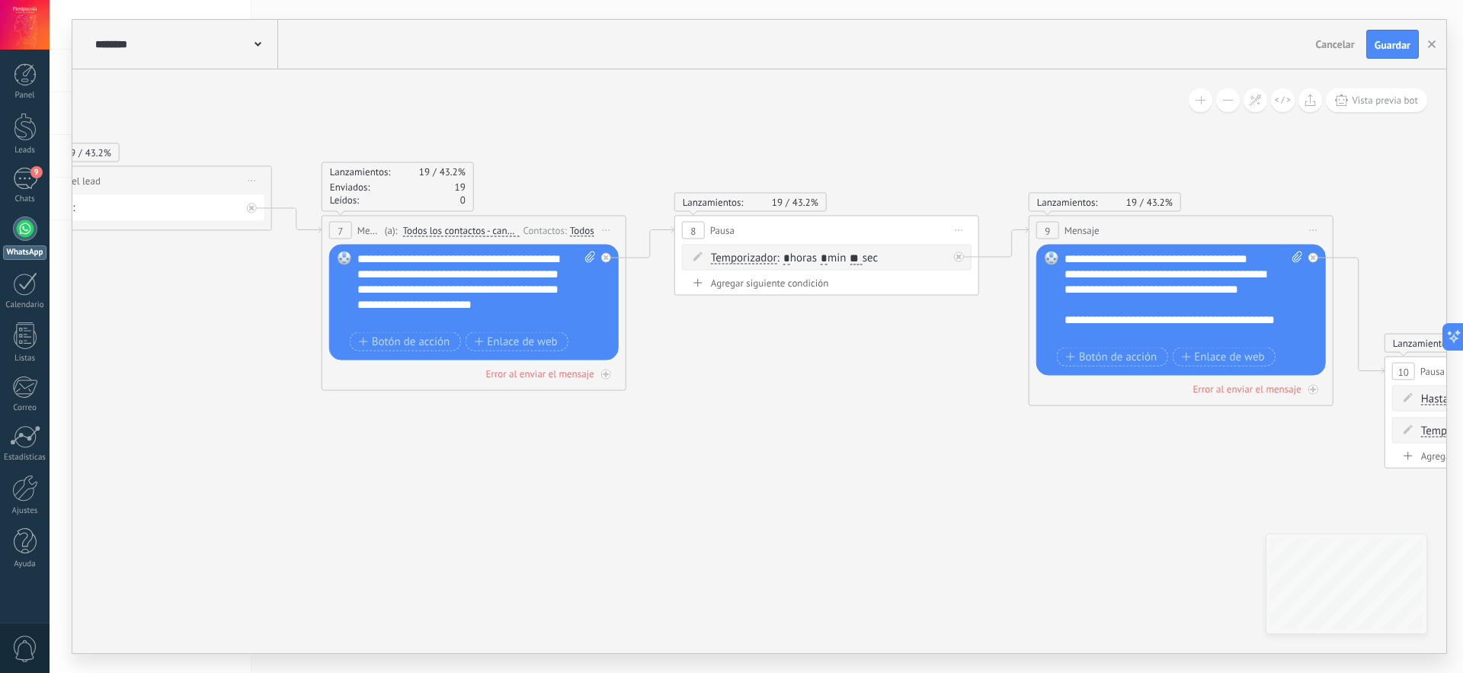
drag, startPoint x: 1234, startPoint y: 476, endPoint x: 642, endPoint y: 396, distance: 597.6
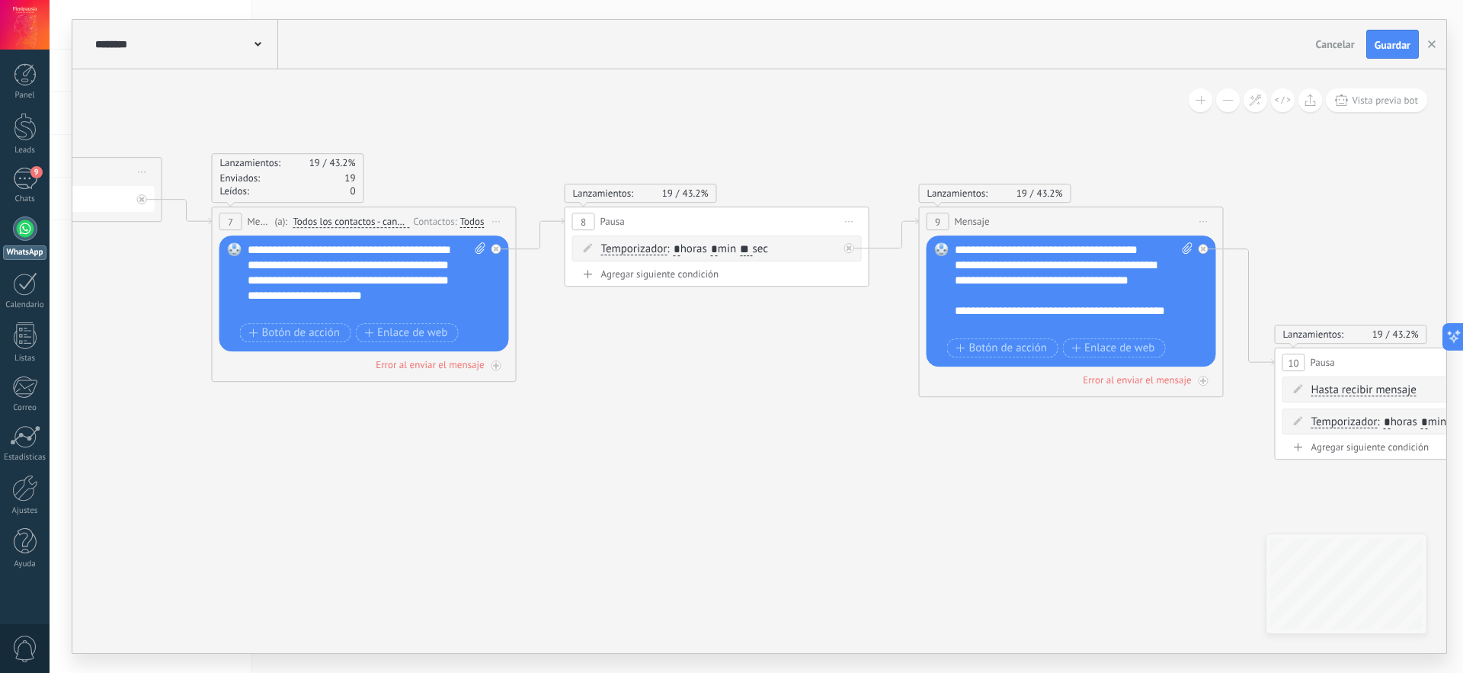
drag, startPoint x: 767, startPoint y: 248, endPoint x: 754, endPoint y: 249, distance: 13.0
click at [754, 249] on span ": * horas * min ** sec" at bounding box center [717, 249] width 101 height 14
click at [752, 251] on input "**" at bounding box center [746, 250] width 12 height 12
type input "*"
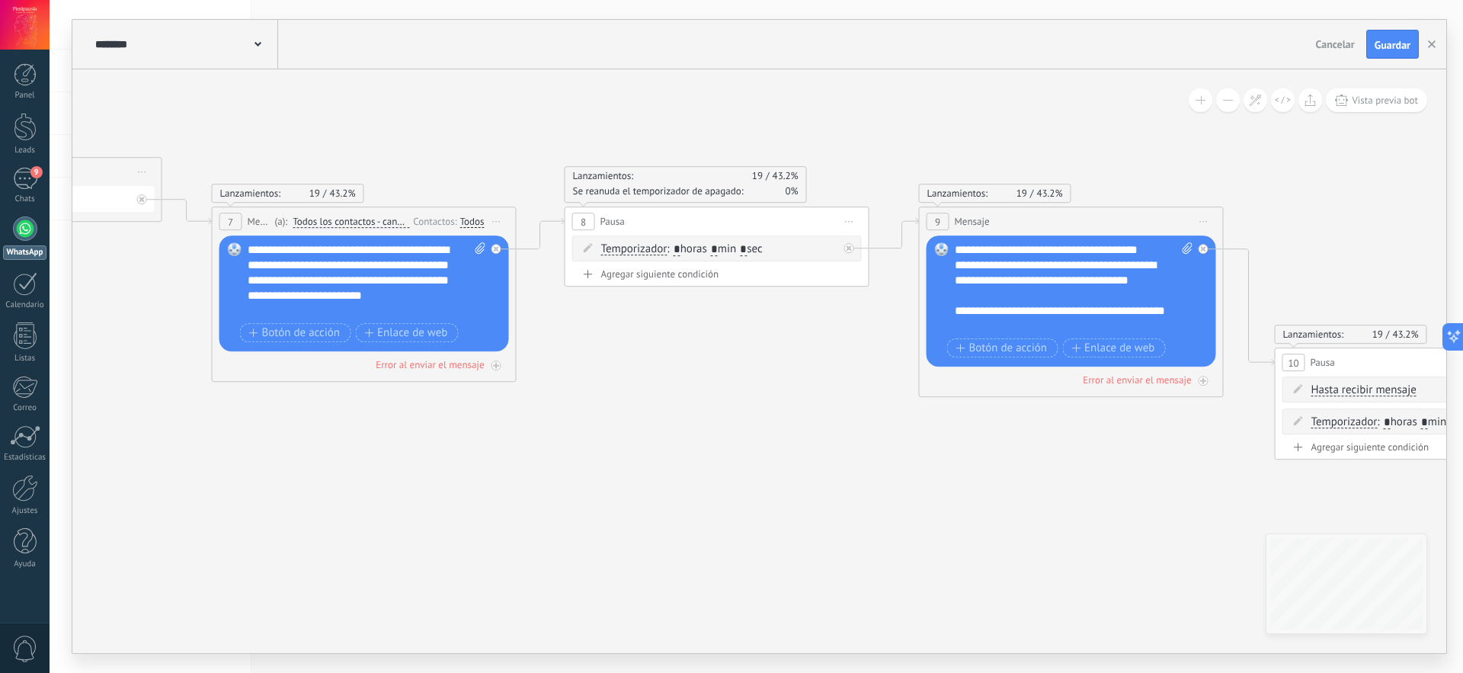
type input "*"
click at [718, 250] on input "*" at bounding box center [714, 250] width 7 height 12
type input "*"
click at [1011, 270] on div "**********" at bounding box center [1074, 287] width 239 height 91
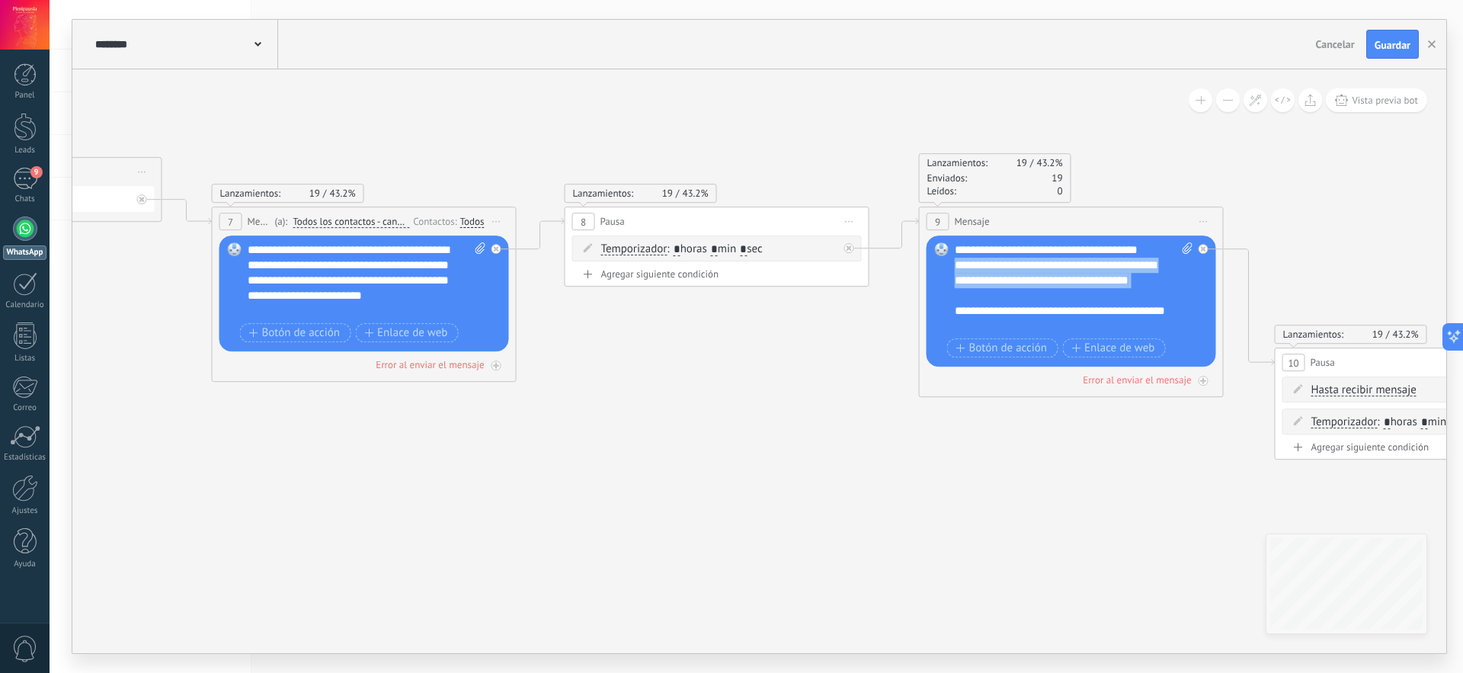
click at [1011, 270] on div "**********" at bounding box center [1074, 287] width 239 height 91
paste div
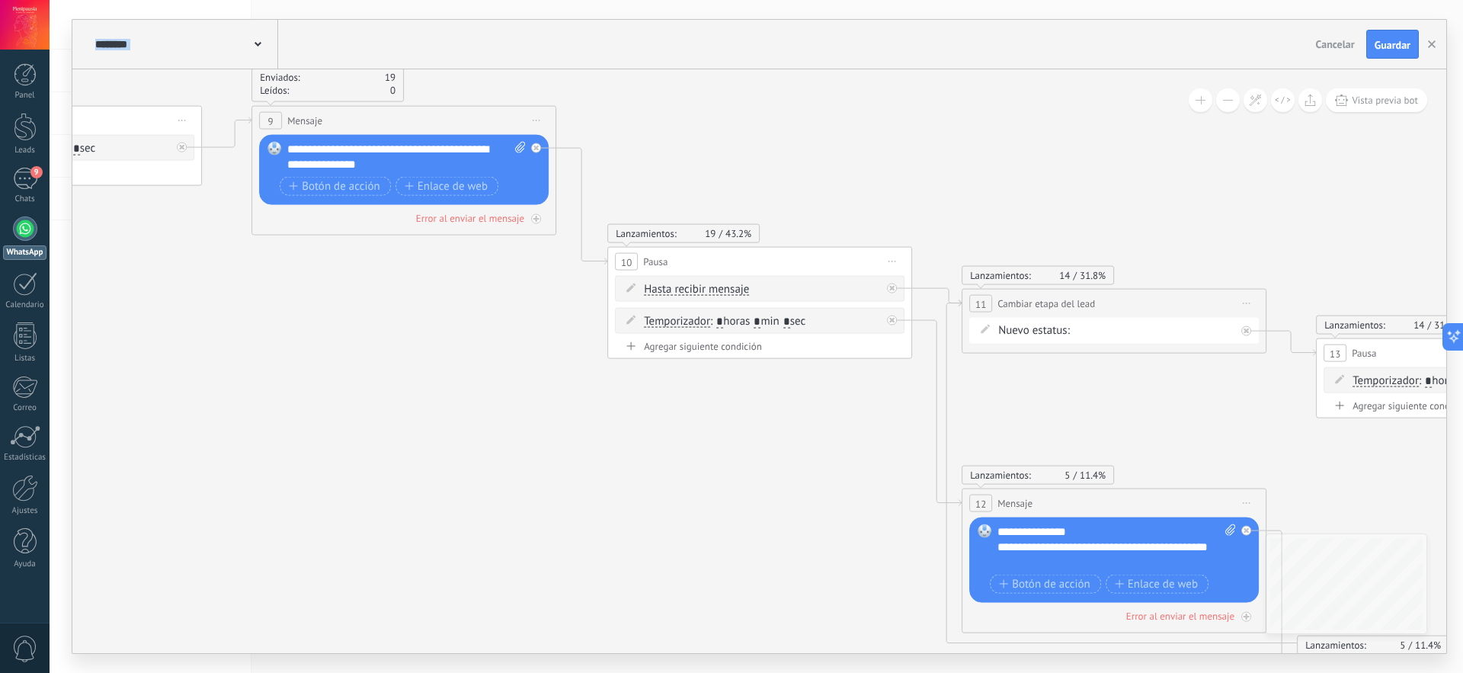
drag, startPoint x: 1152, startPoint y: 499, endPoint x: 484, endPoint y: 385, distance: 677.4
click at [484, 397] on icon at bounding box center [1058, 270] width 6275 height 1537
click at [1405, 41] on span "Guardar" at bounding box center [1393, 45] width 36 height 11
click at [1433, 46] on use "button" at bounding box center [1432, 44] width 8 height 8
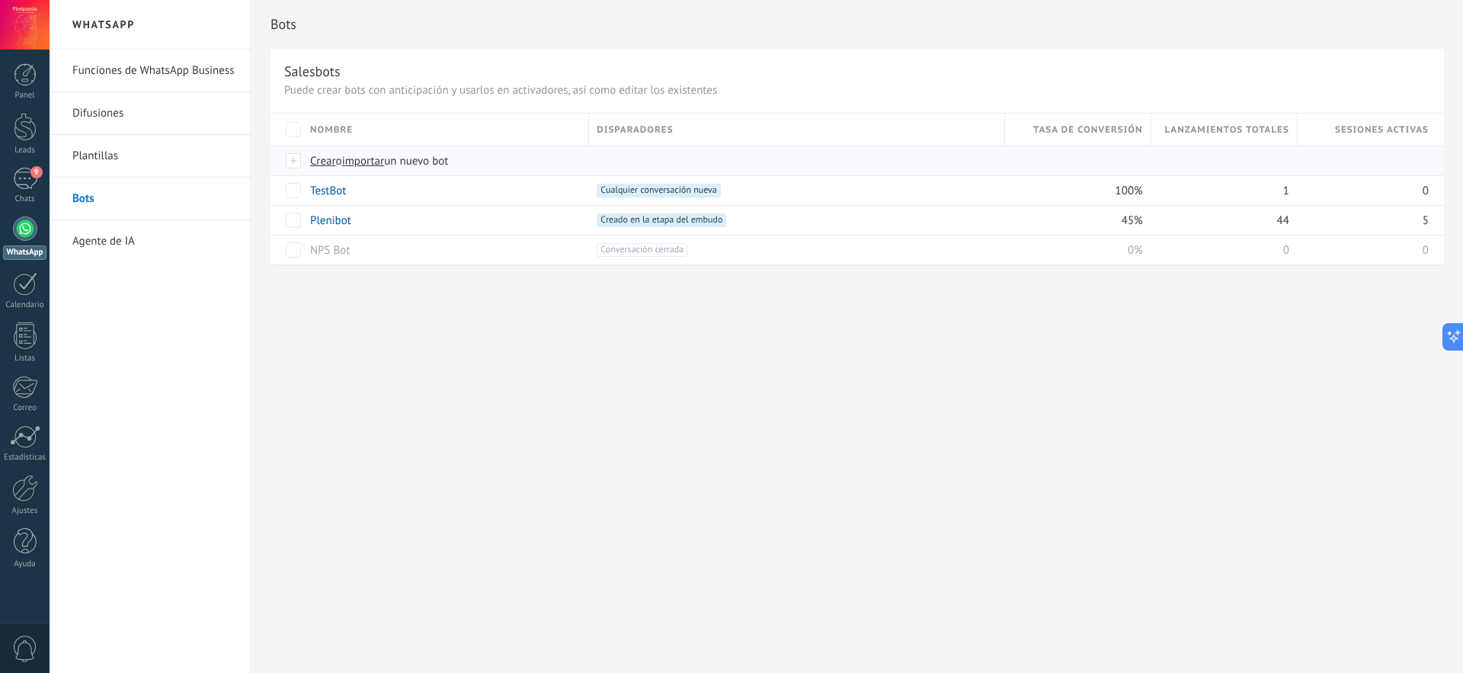
click at [364, 160] on span "importar" at bounding box center [363, 161] width 43 height 14
click at [0, 0] on input "importar un nuevo bot" at bounding box center [0, 0] width 0 height 0
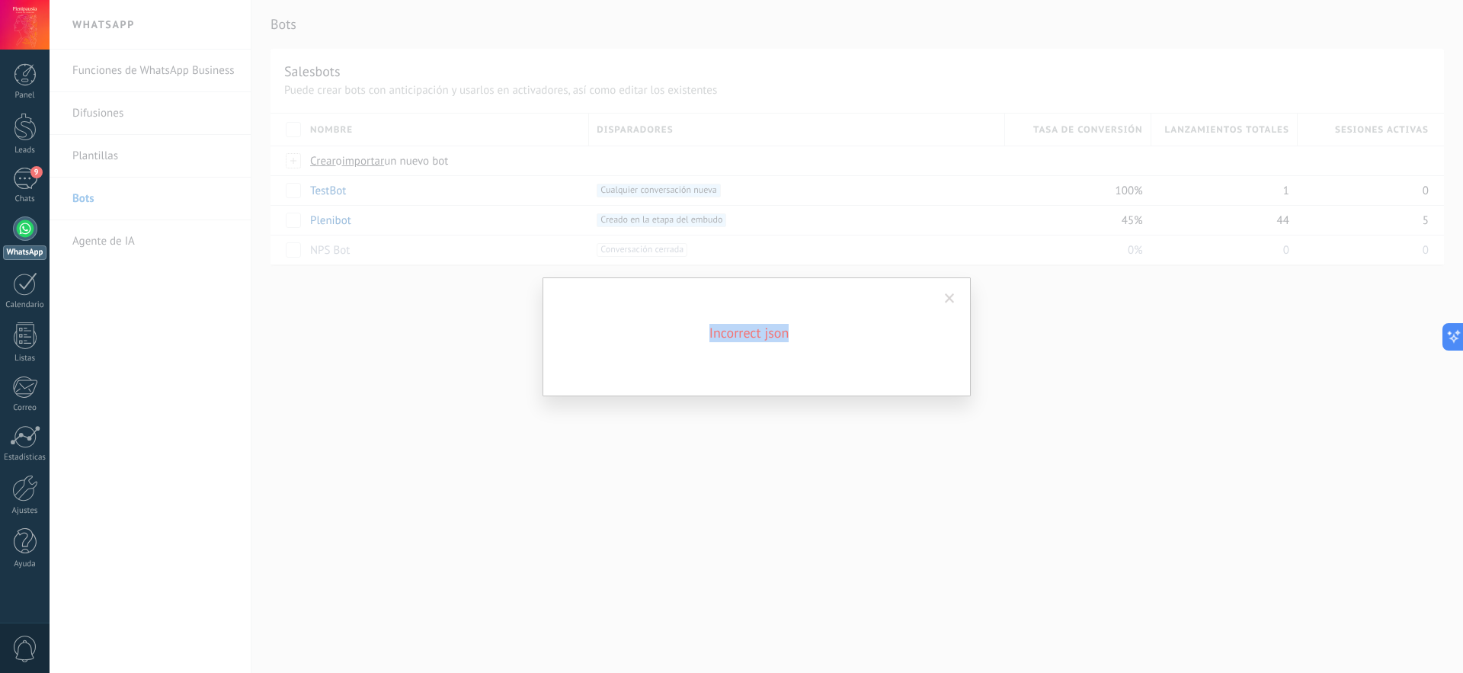
drag, startPoint x: 789, startPoint y: 334, endPoint x: 707, endPoint y: 338, distance: 81.6
click at [707, 338] on h2 "Incorrect json" at bounding box center [749, 333] width 366 height 18
copy h2 "Incorrect json"
click at [953, 298] on span at bounding box center [950, 298] width 10 height 11
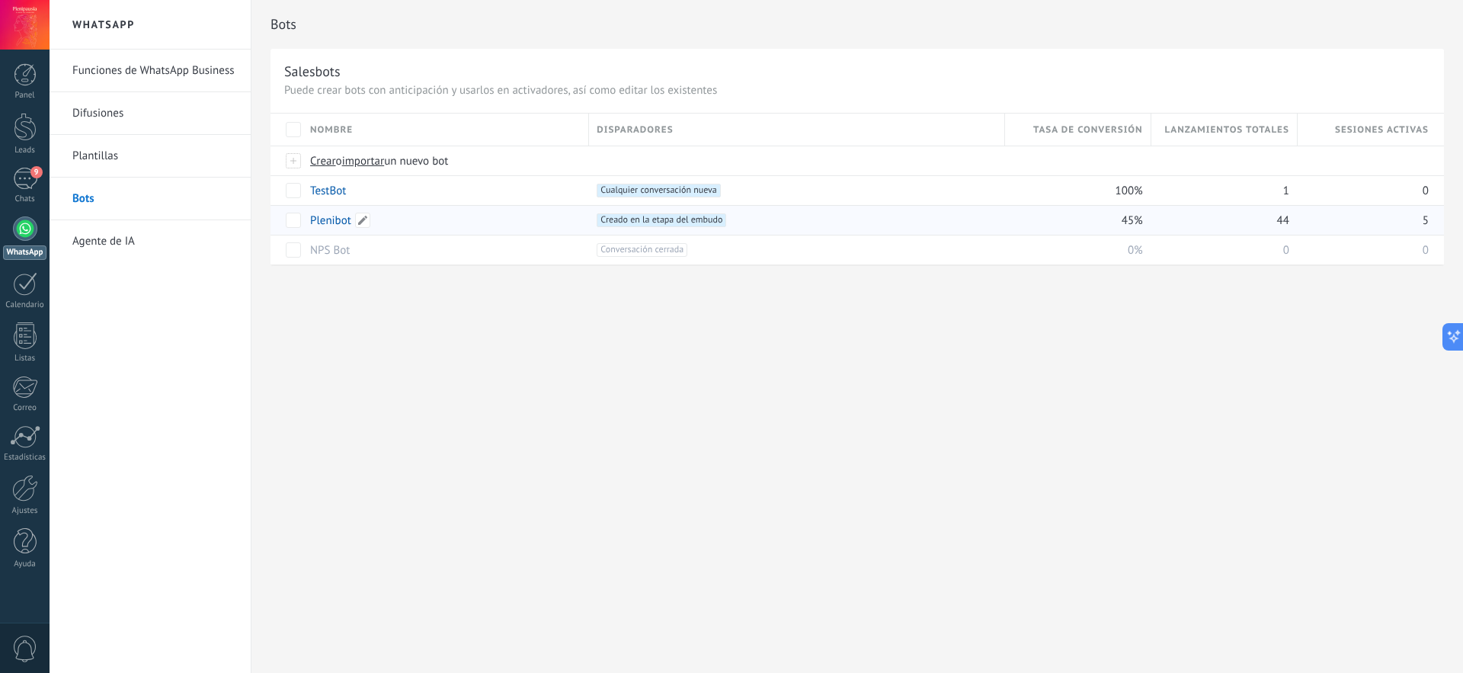
click at [317, 216] on link "Plenibot" at bounding box center [330, 220] width 41 height 14
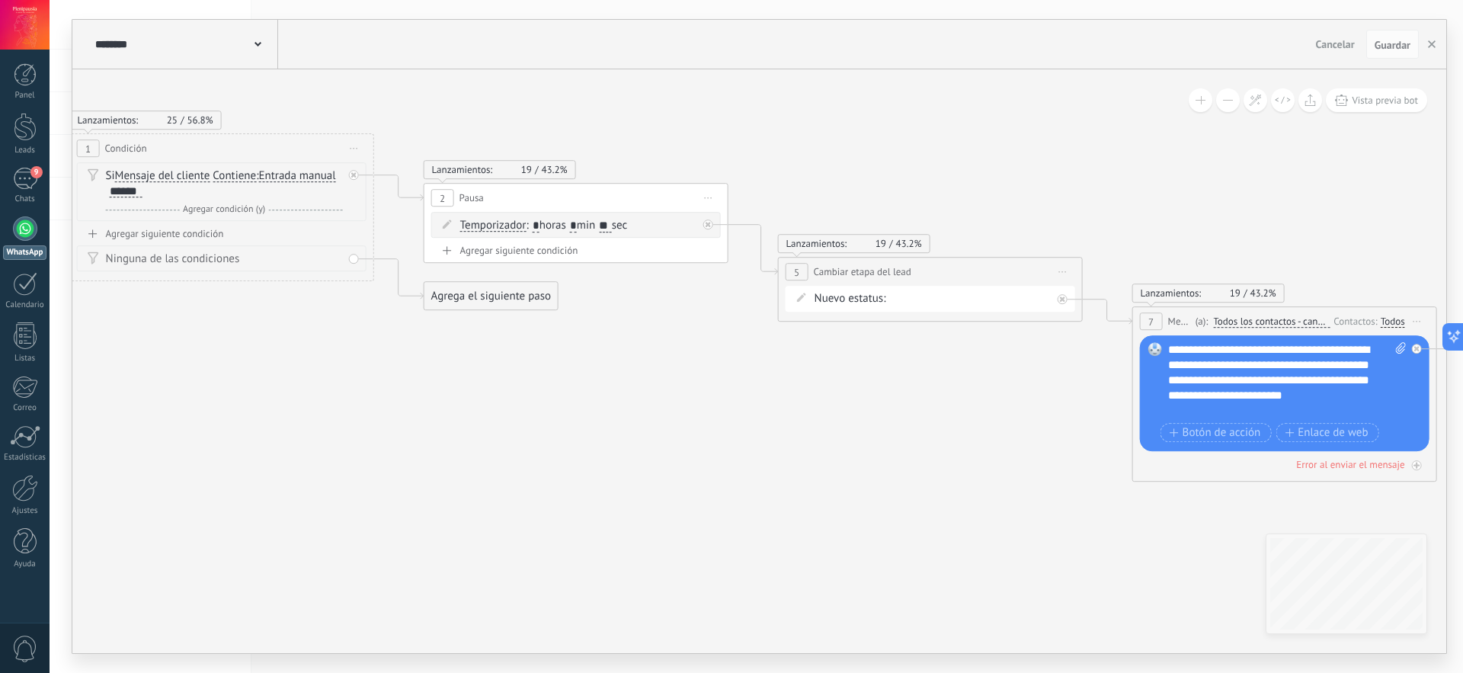
drag, startPoint x: 1114, startPoint y: 511, endPoint x: 385, endPoint y: 402, distance: 736.9
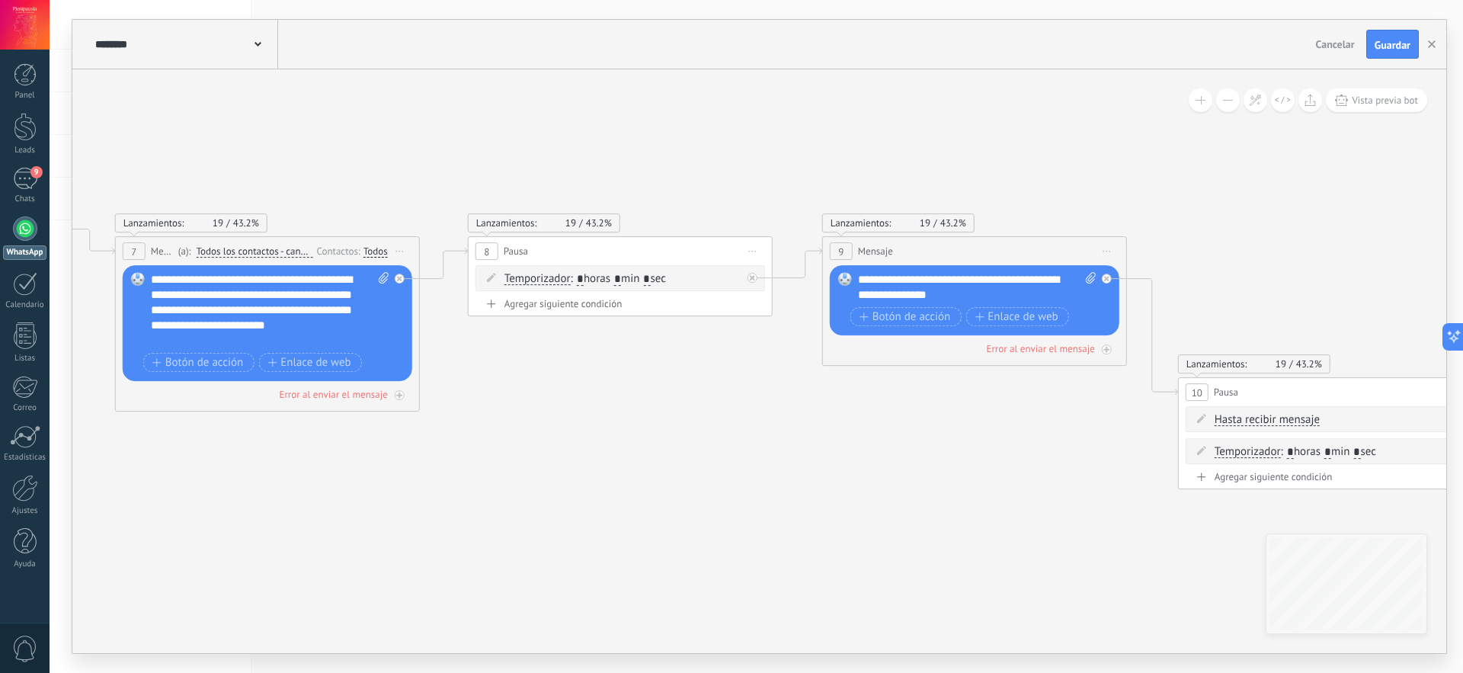
drag, startPoint x: 1127, startPoint y: 545, endPoint x: 332, endPoint y: 486, distance: 797.2
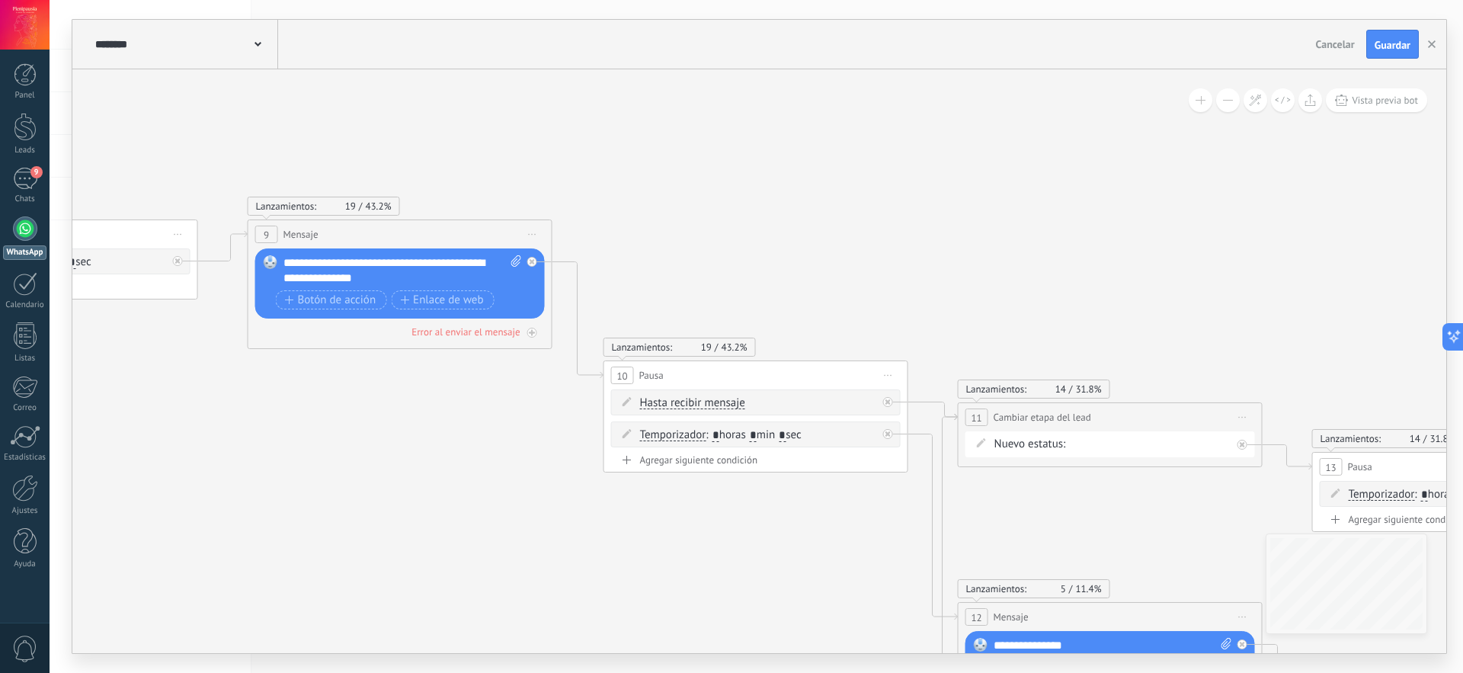
drag, startPoint x: 1024, startPoint y: 473, endPoint x: 449, endPoint y: 457, distance: 574.9
click at [449, 457] on icon at bounding box center [1054, 424] width 6275 height 1617
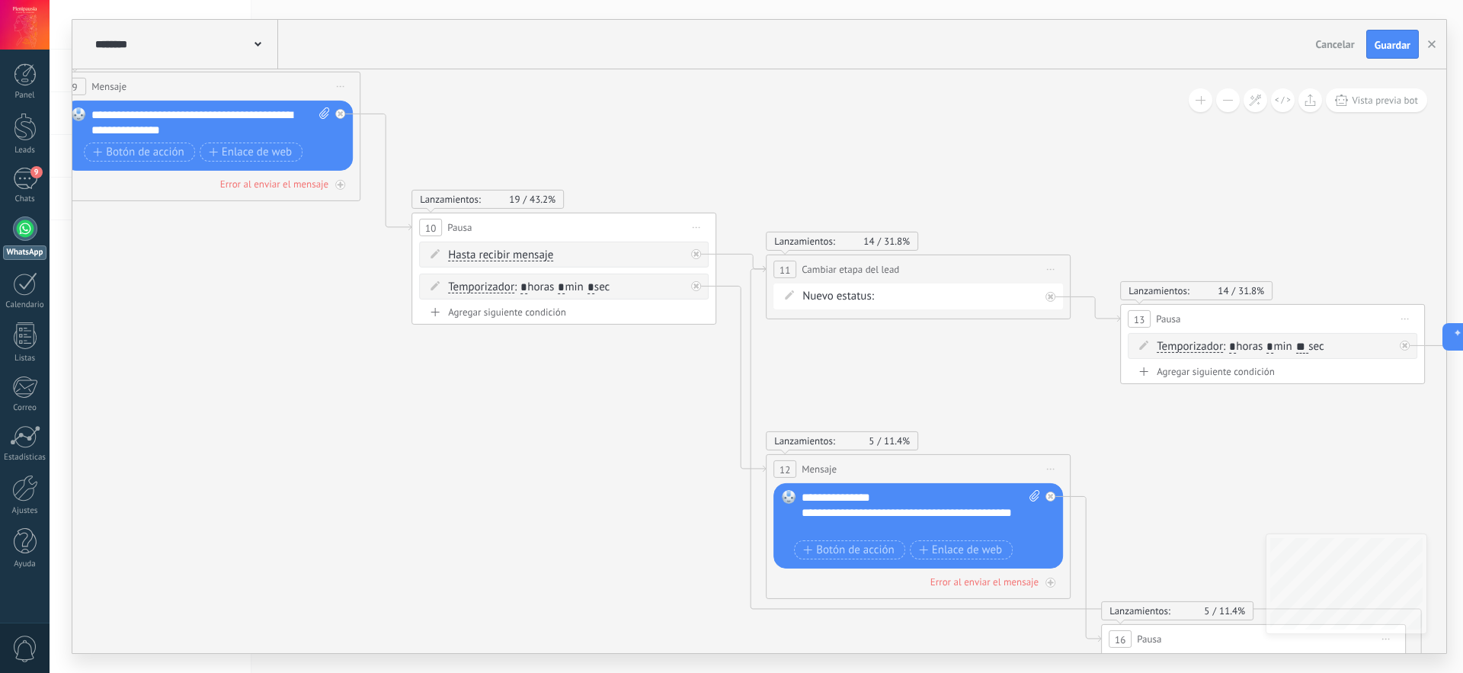
drag, startPoint x: 1098, startPoint y: 348, endPoint x: 876, endPoint y: 135, distance: 307.8
click at [876, 135] on icon at bounding box center [862, 276] width 6275 height 1617
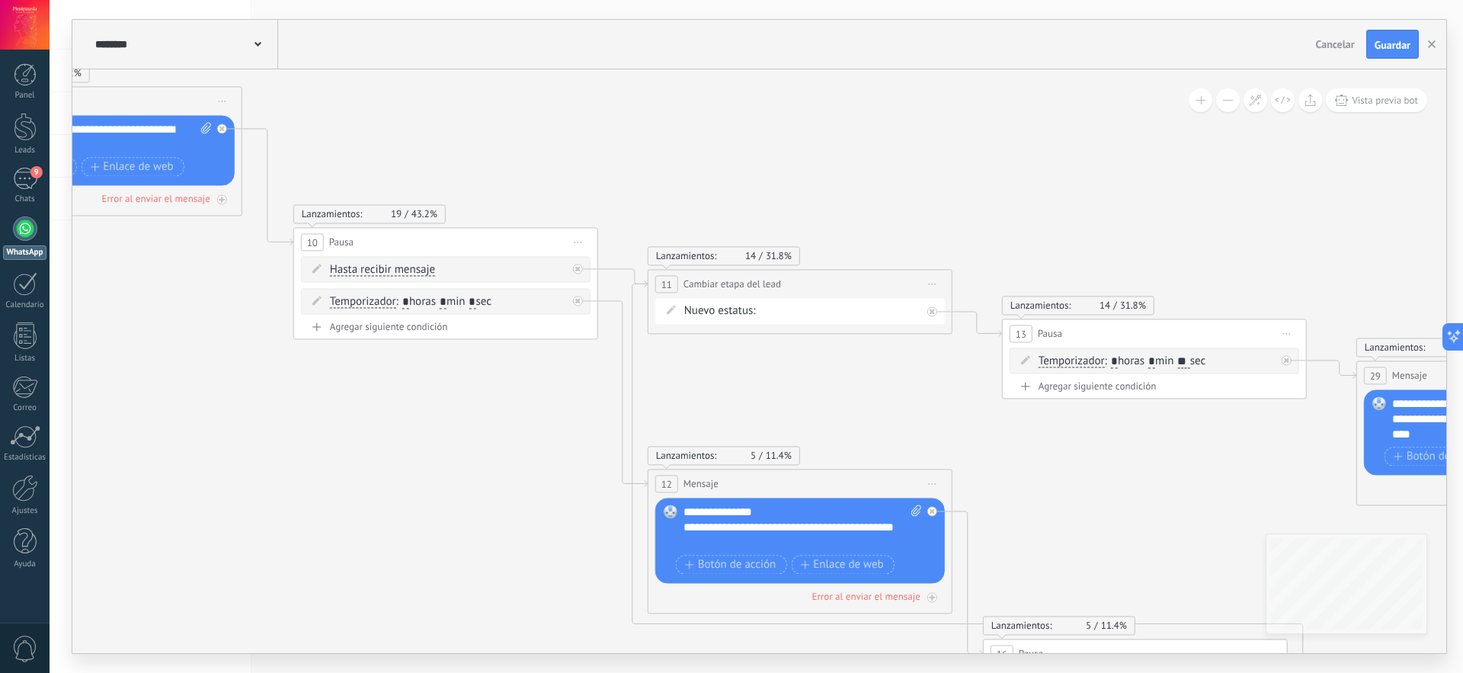
drag, startPoint x: 449, startPoint y: 335, endPoint x: 335, endPoint y: 409, distance: 135.1
click at [335, 409] on icon at bounding box center [744, 290] width 6275 height 1617
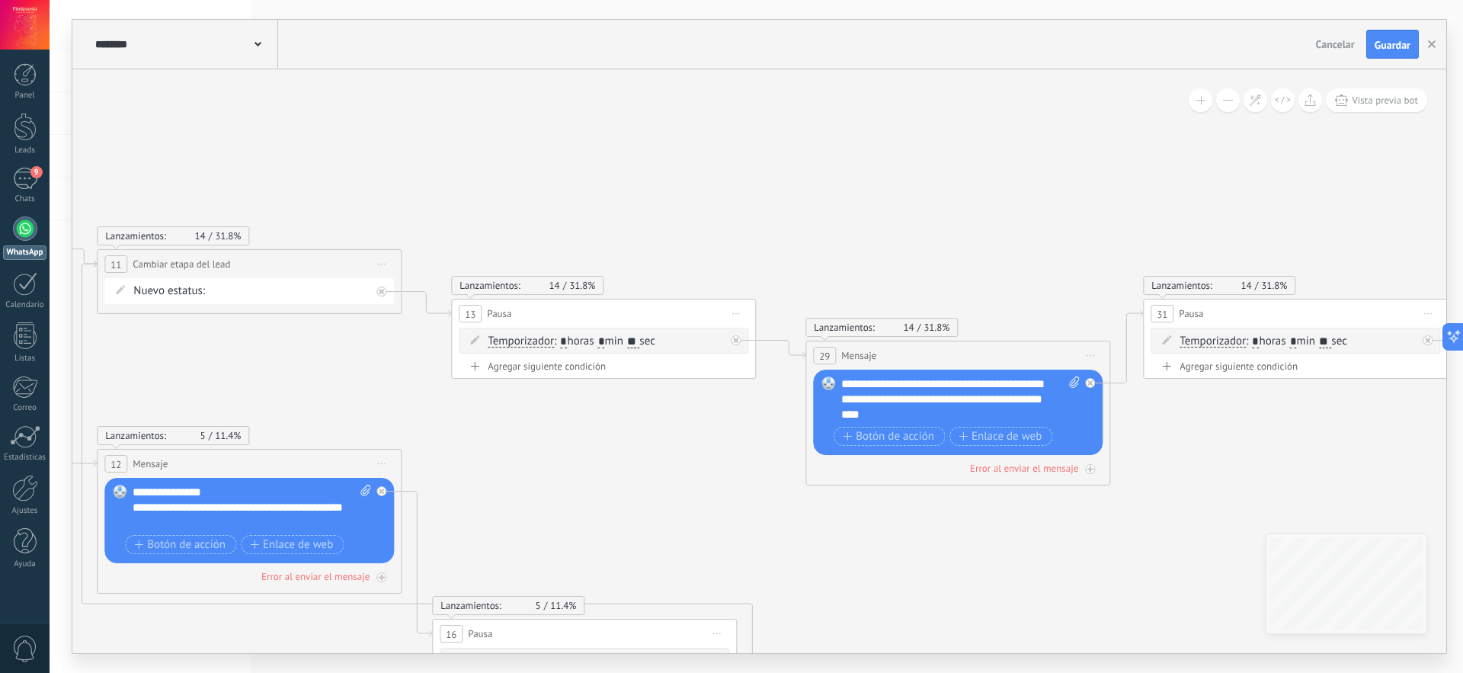
drag, startPoint x: 1060, startPoint y: 460, endPoint x: 642, endPoint y: 443, distance: 418.8
click at [642, 443] on icon at bounding box center [193, 271] width 6275 height 1617
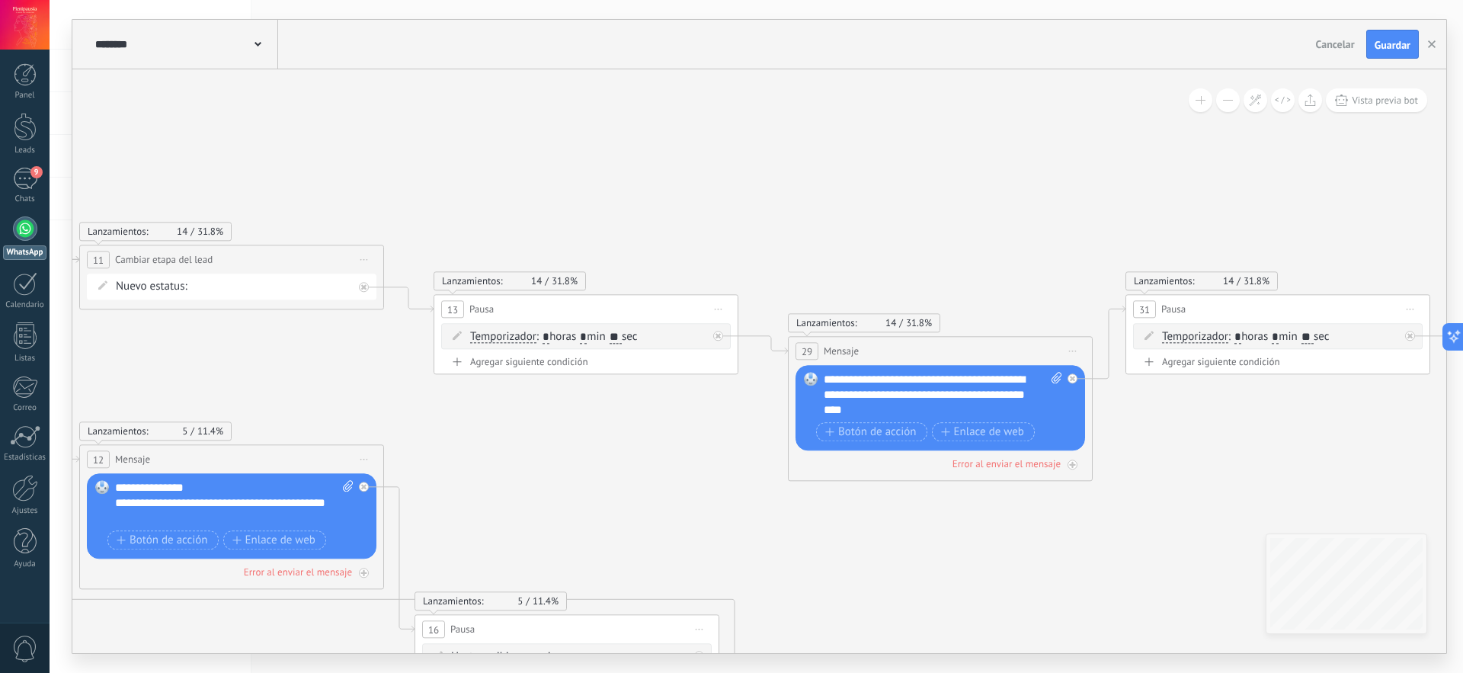
click at [903, 388] on div "**********" at bounding box center [943, 395] width 239 height 46
paste div
drag, startPoint x: 915, startPoint y: 377, endPoint x: 884, endPoint y: 377, distance: 31.2
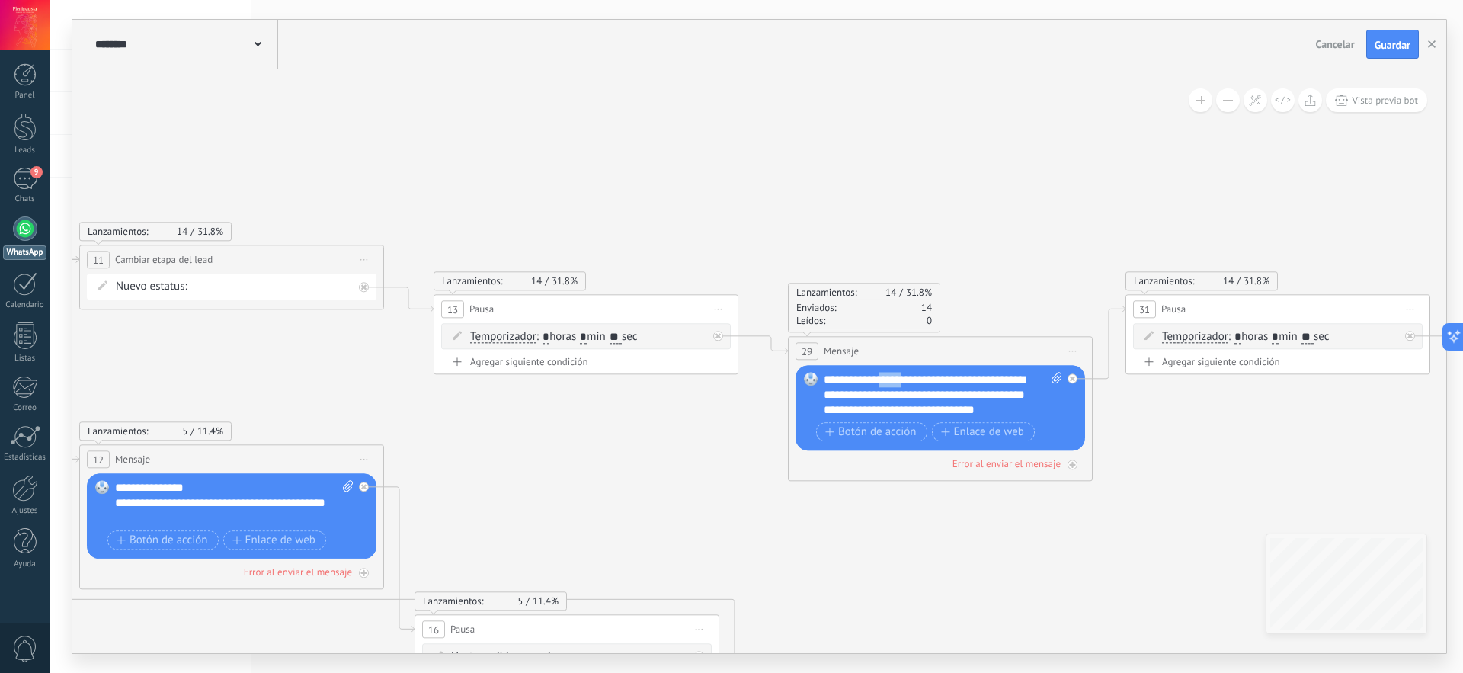
click at [884, 377] on div "**********" at bounding box center [943, 395] width 239 height 46
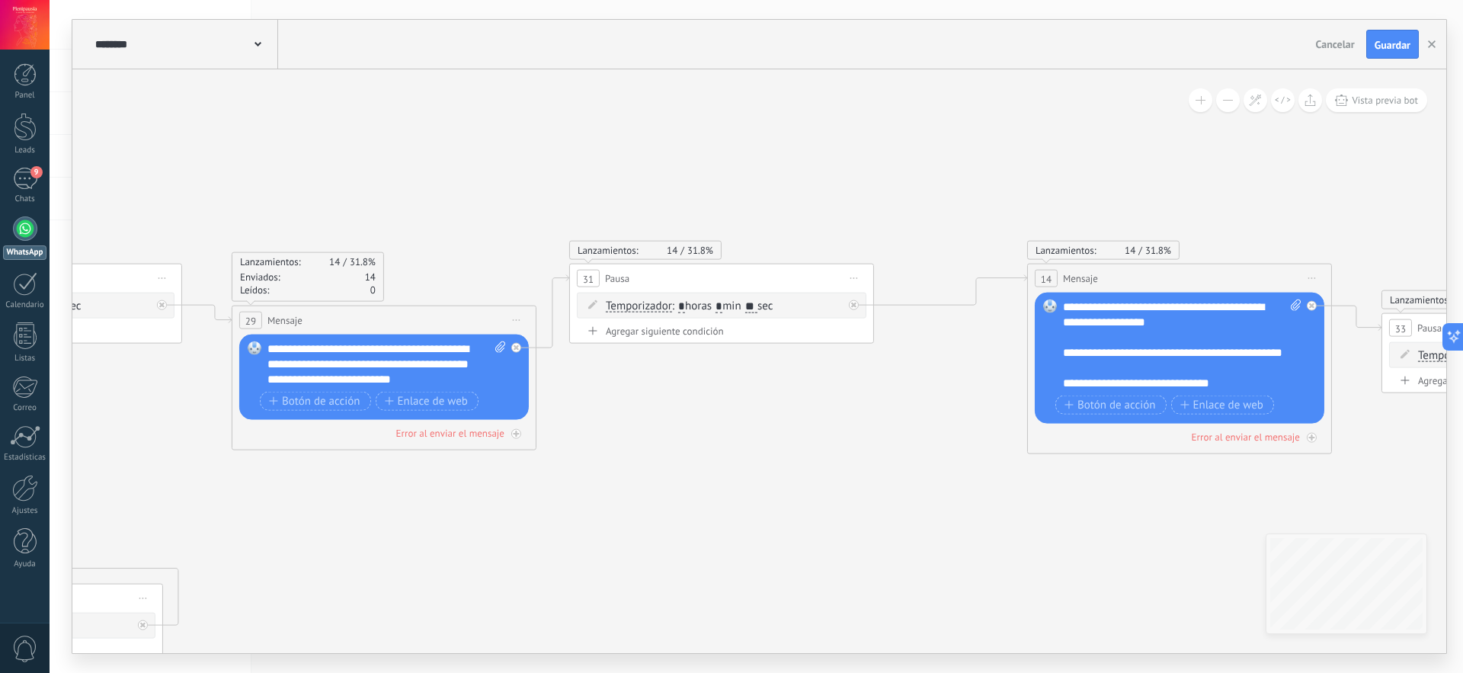
drag, startPoint x: 1312, startPoint y: 433, endPoint x: 764, endPoint y: 409, distance: 547.8
click at [1135, 326] on div "**********" at bounding box center [1182, 345] width 239 height 91
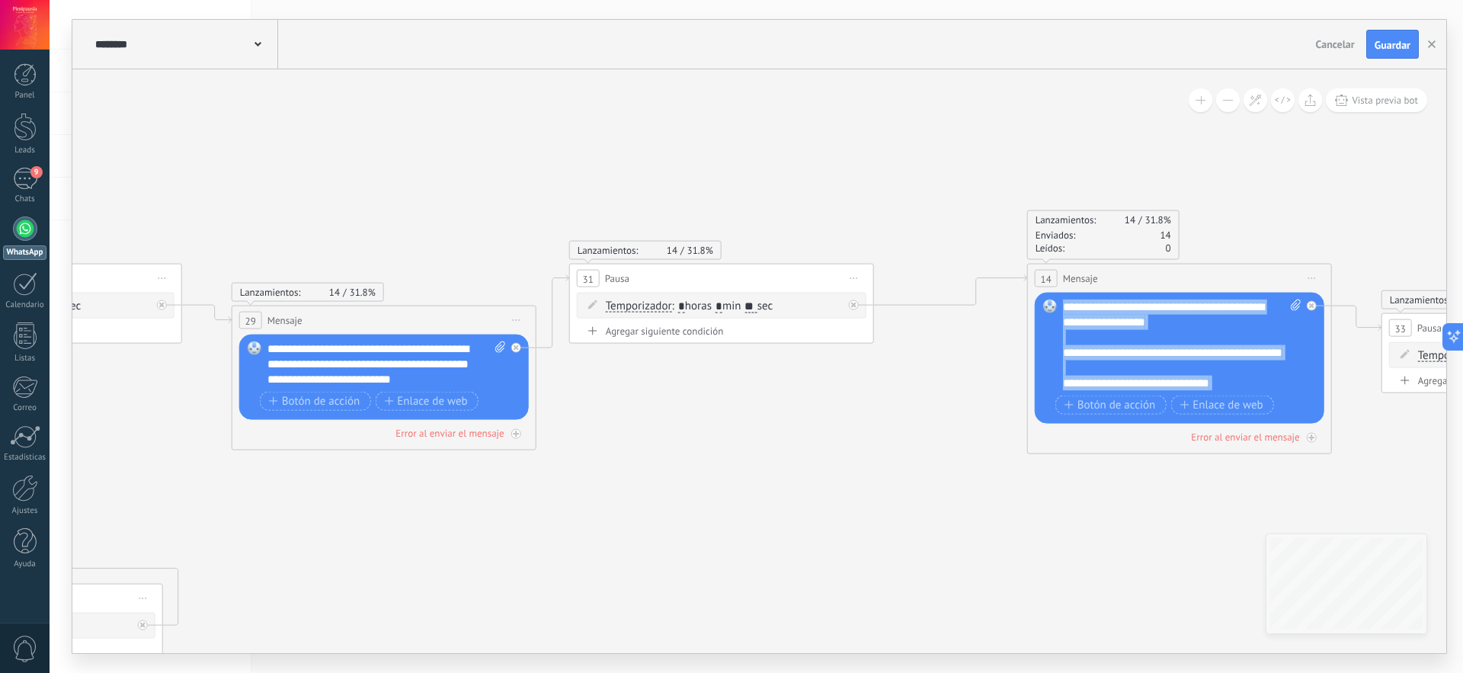
paste div
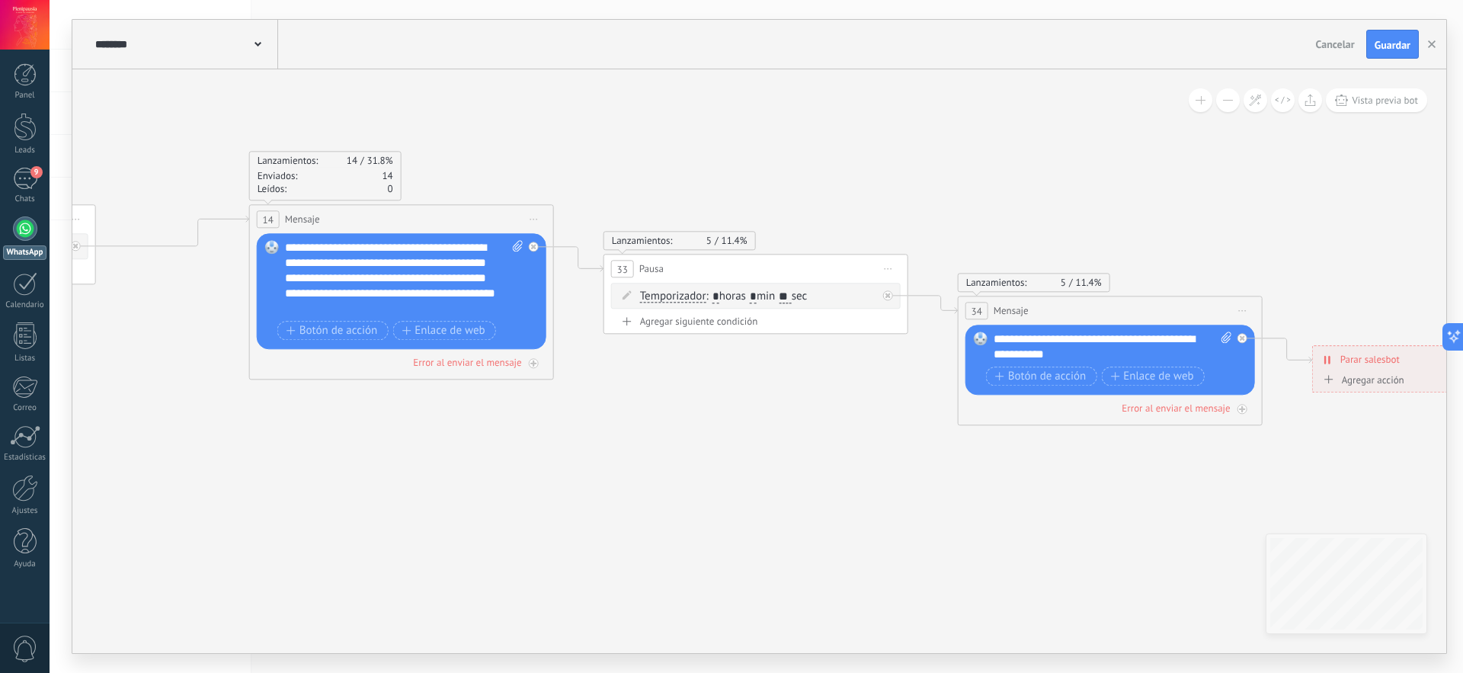
drag, startPoint x: 1193, startPoint y: 485, endPoint x: 415, endPoint y: 426, distance: 780.4
click at [1064, 351] on div "**********" at bounding box center [1113, 347] width 239 height 30
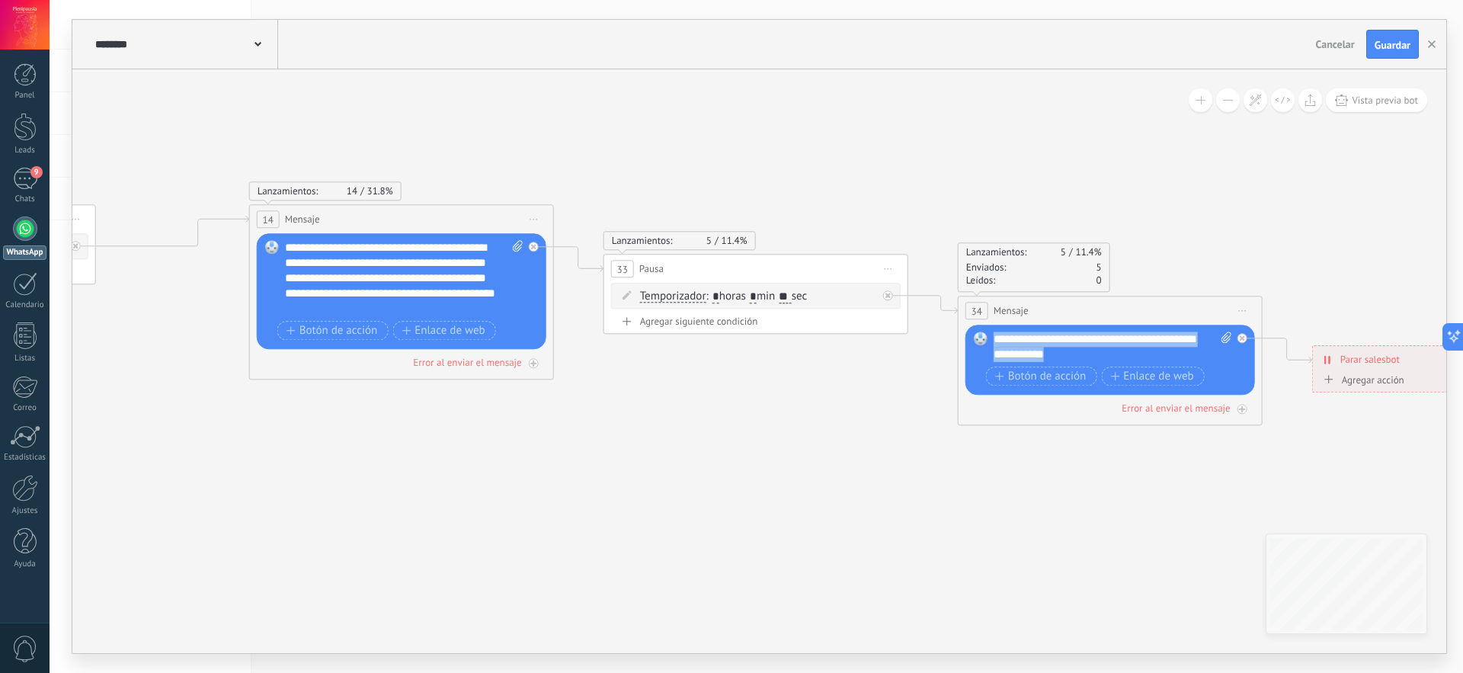
paste div
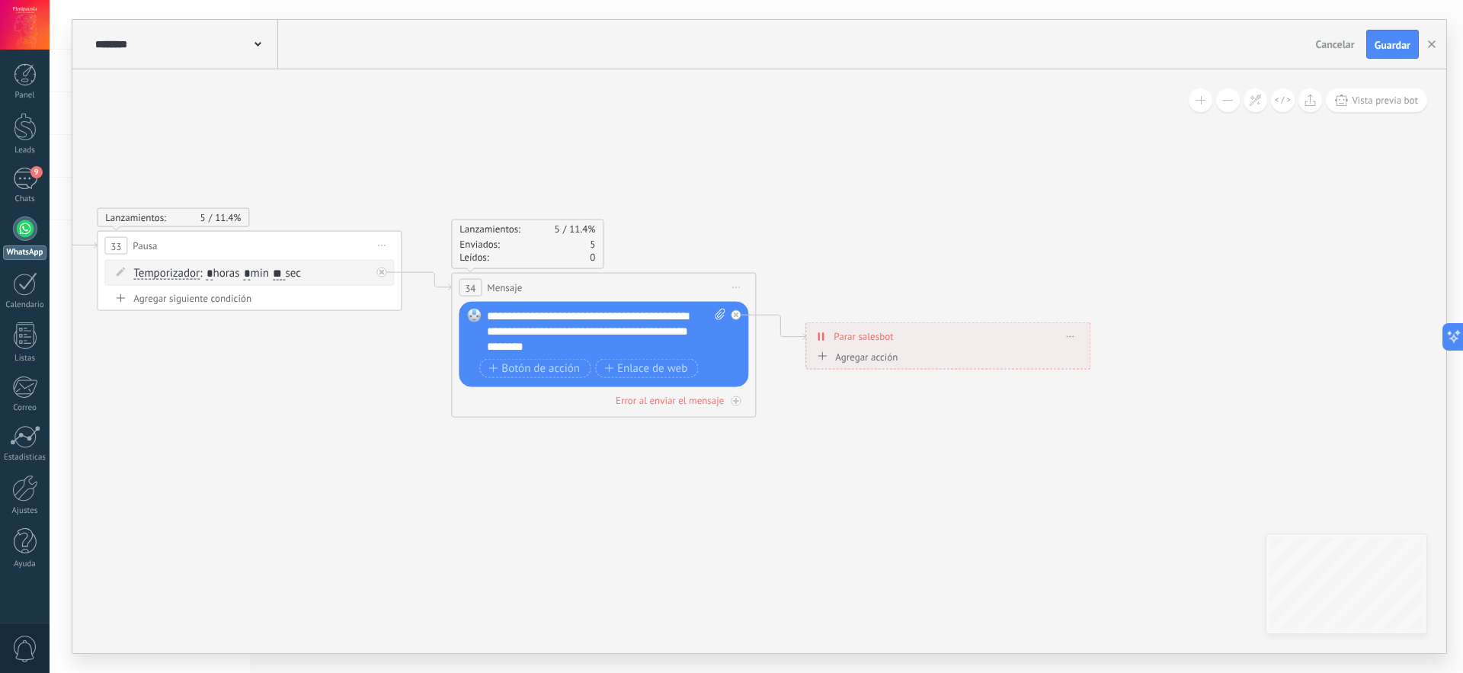
drag, startPoint x: 1361, startPoint y: 435, endPoint x: 856, endPoint y: 412, distance: 505.8
click at [1073, 332] on span at bounding box center [1070, 336] width 7 height 8
click at [1095, 362] on div "Borrar" at bounding box center [1099, 358] width 68 height 26
click at [872, 337] on div "Agrega el siguiente paso" at bounding box center [872, 337] width 133 height 25
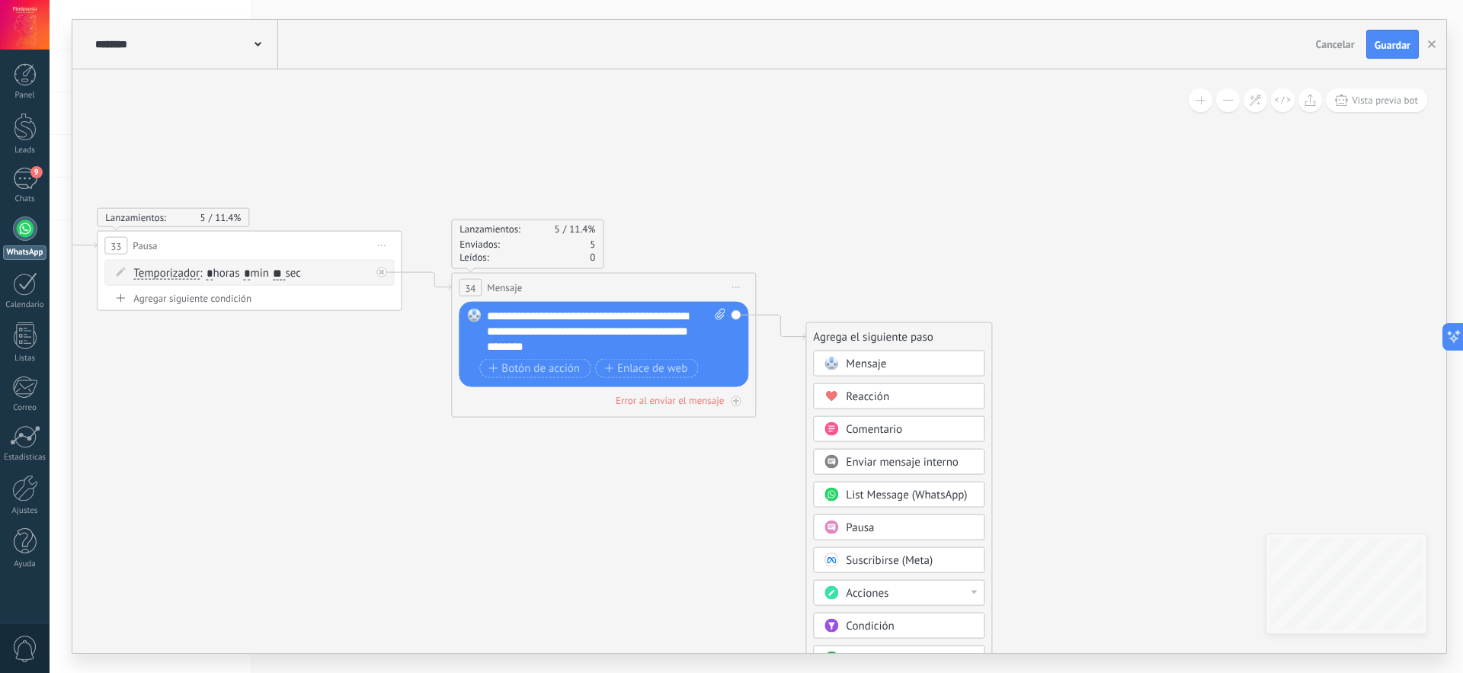
click at [889, 531] on div "Pausa" at bounding box center [910, 528] width 128 height 15
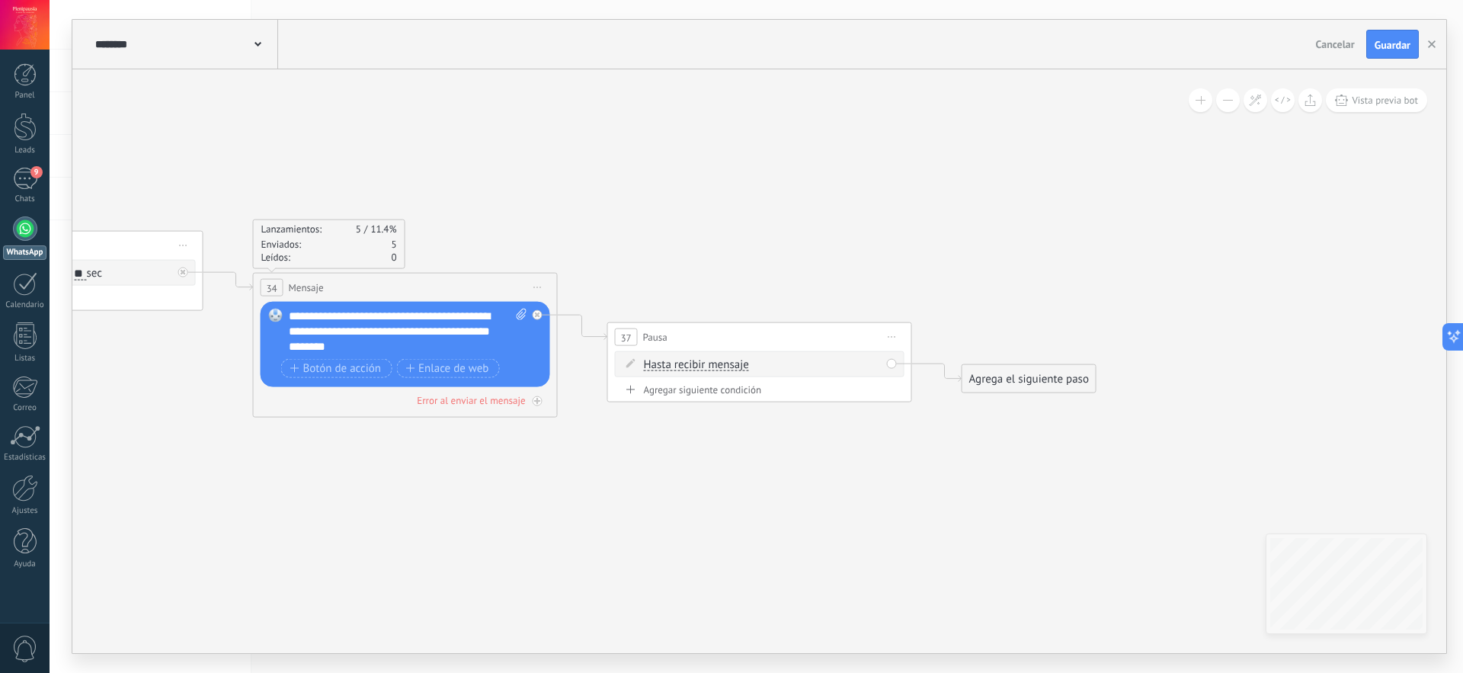
click at [702, 366] on span "Hasta recibir mensaje" at bounding box center [696, 365] width 105 height 12
click at [702, 366] on button "Hasta recibir mensaje" at bounding box center [731, 364] width 191 height 27
click at [706, 386] on span "Temporizador" at bounding box center [719, 392] width 184 height 15
drag, startPoint x: 768, startPoint y: 364, endPoint x: 757, endPoint y: 364, distance: 10.7
click at [758, 364] on span ": * horas * min * sec" at bounding box center [757, 364] width 95 height 14
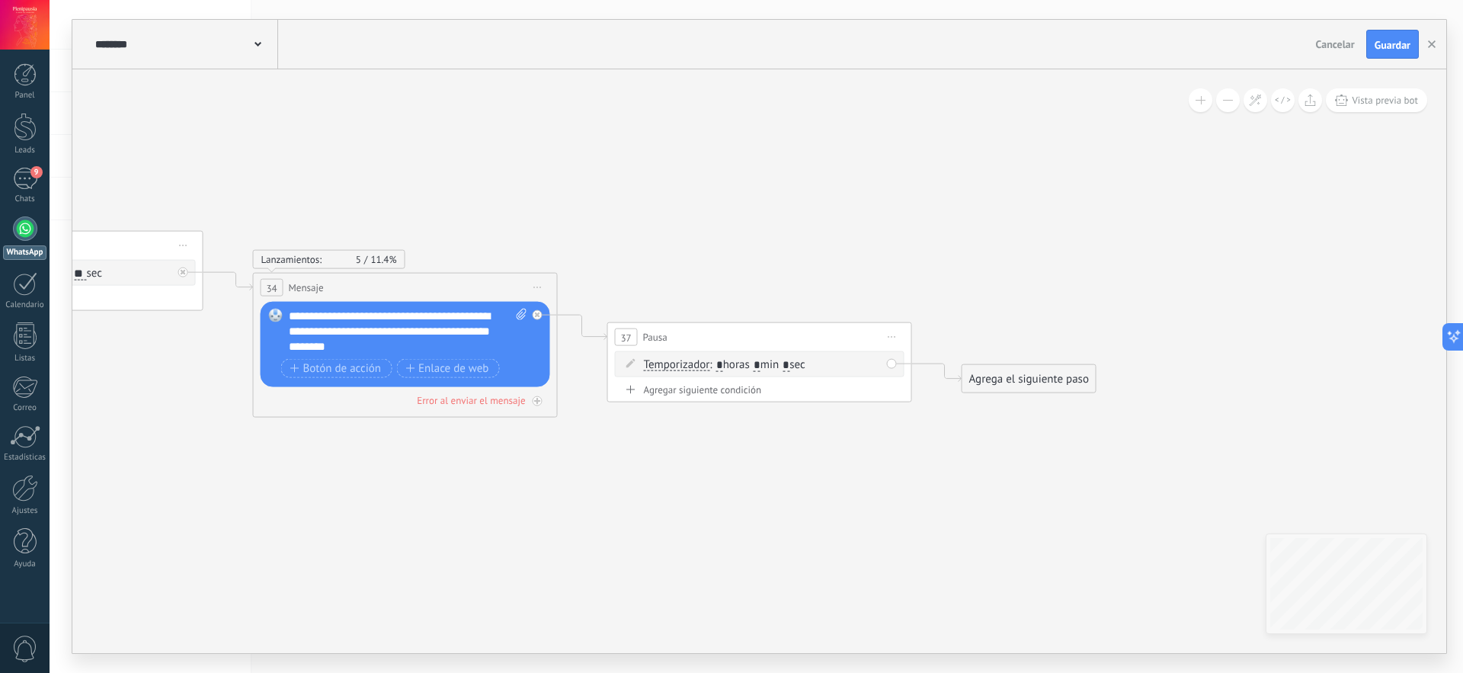
type input "*"
click at [799, 366] on span ": * horas * min * sec" at bounding box center [757, 364] width 95 height 14
click at [790, 366] on input "*" at bounding box center [786, 365] width 7 height 12
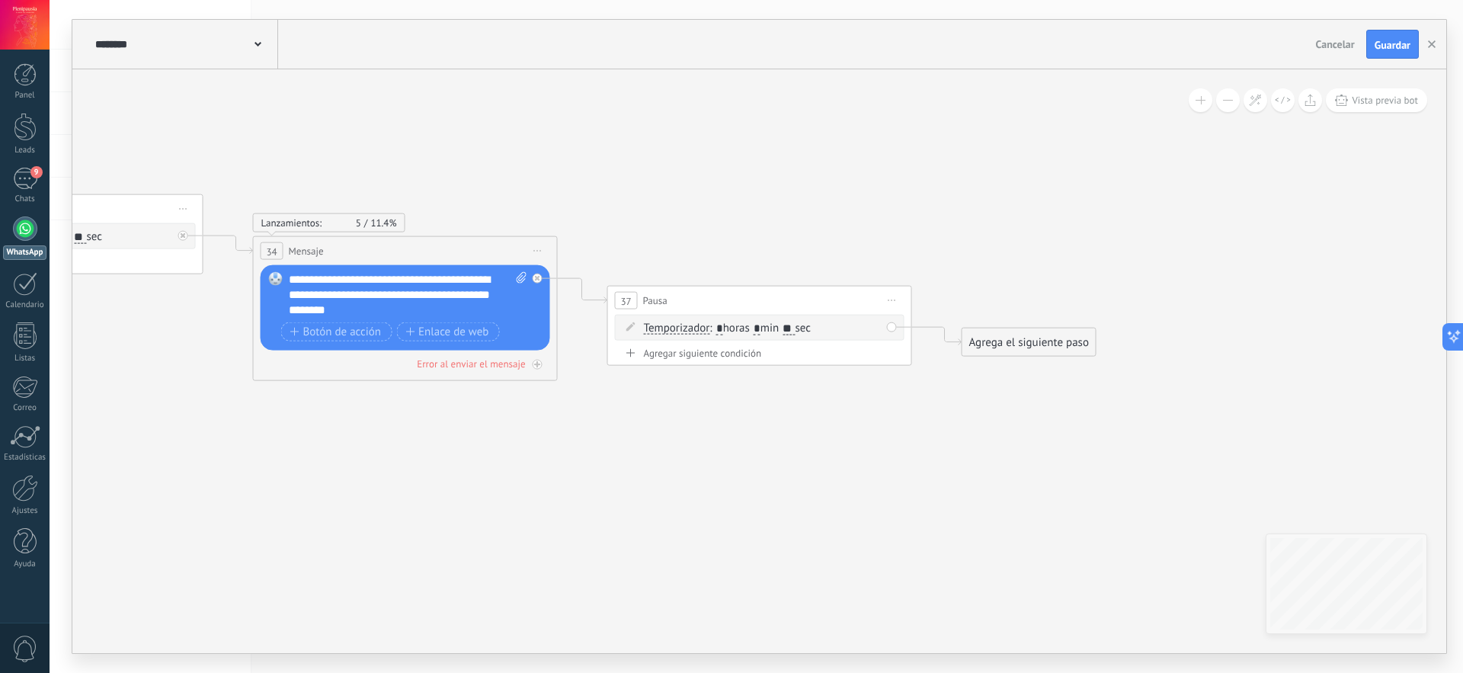
type input "**"
click at [866, 299] on div "37 Pausa ***** Iniciar vista previa aquí Cambiar nombre Duplicar Borrar" at bounding box center [759, 301] width 303 height 28
click at [1016, 340] on div "Agrega el siguiente paso" at bounding box center [1029, 342] width 133 height 25
click at [1019, 362] on span "Mensaje" at bounding box center [1022, 369] width 40 height 14
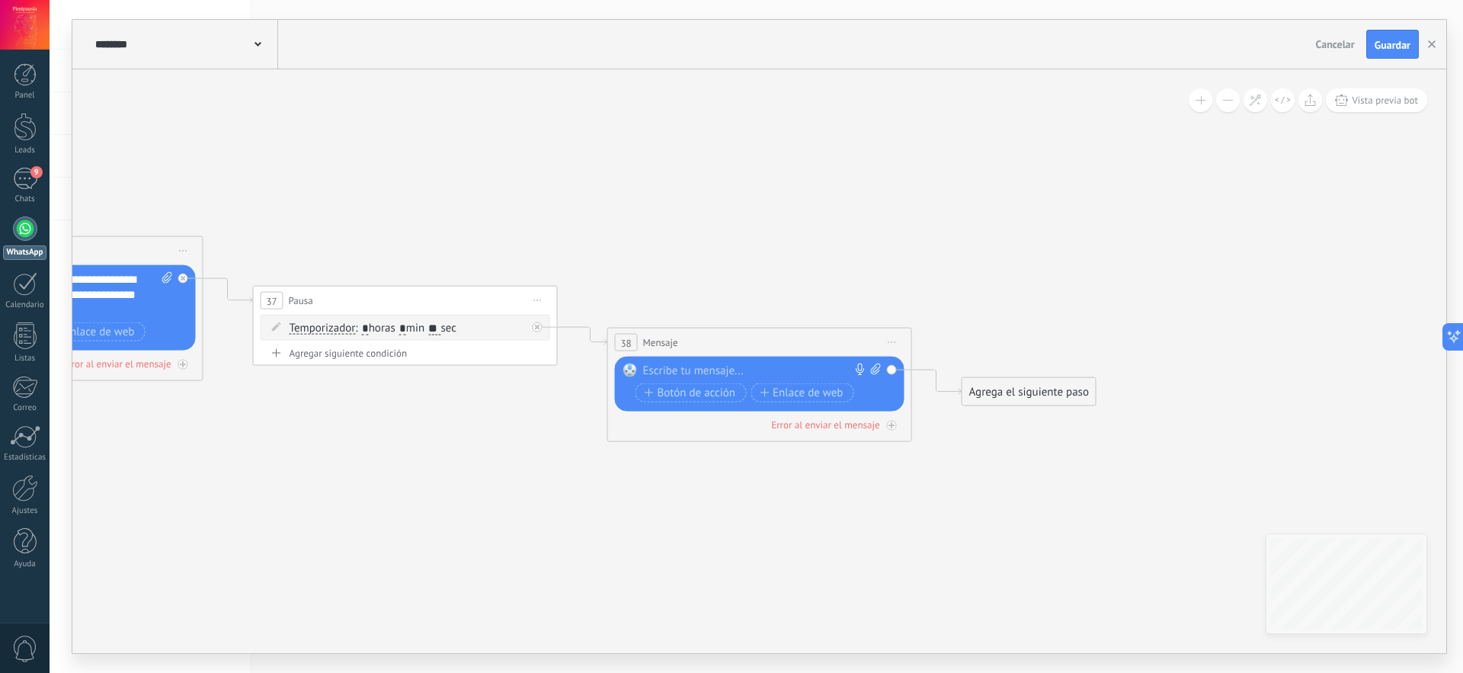
click at [784, 370] on div at bounding box center [756, 371] width 226 height 15
paste div
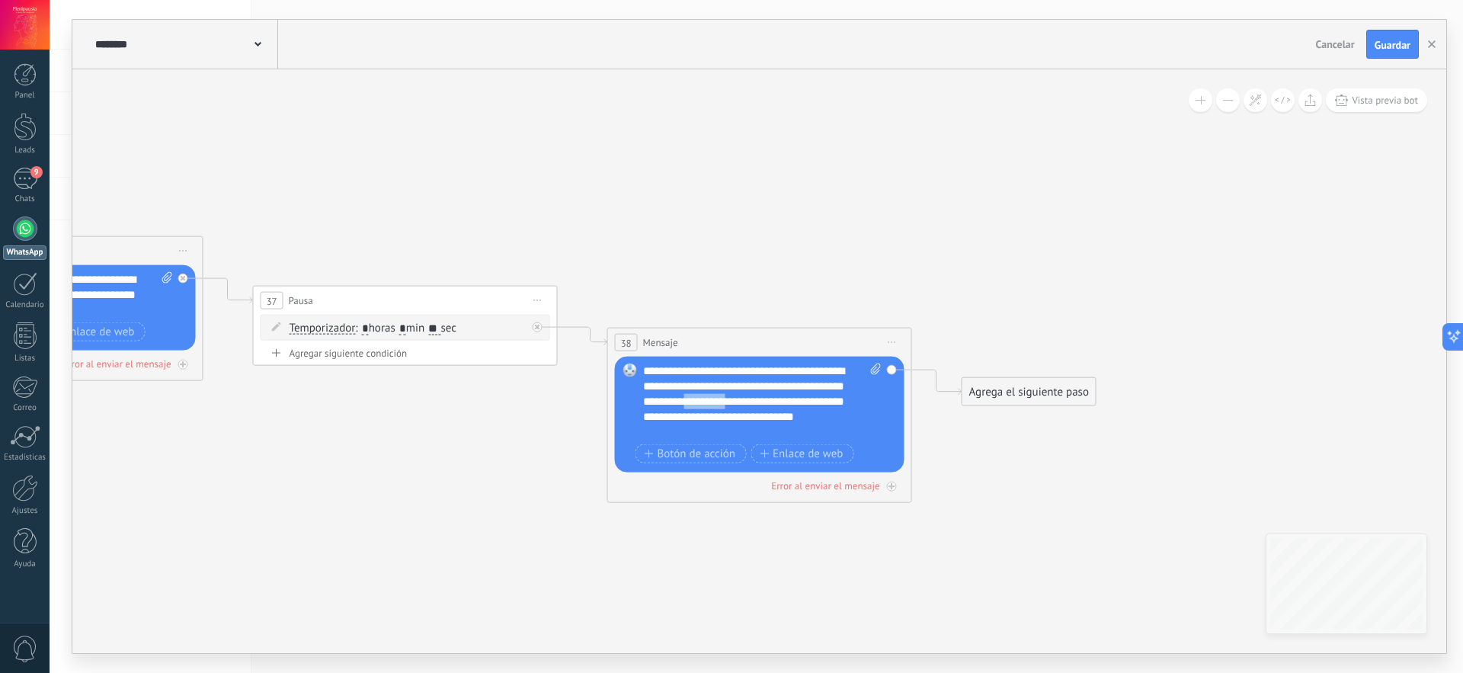
drag, startPoint x: 774, startPoint y: 399, endPoint x: 721, endPoint y: 402, distance: 52.7
click at [721, 402] on div "**********" at bounding box center [762, 402] width 239 height 76
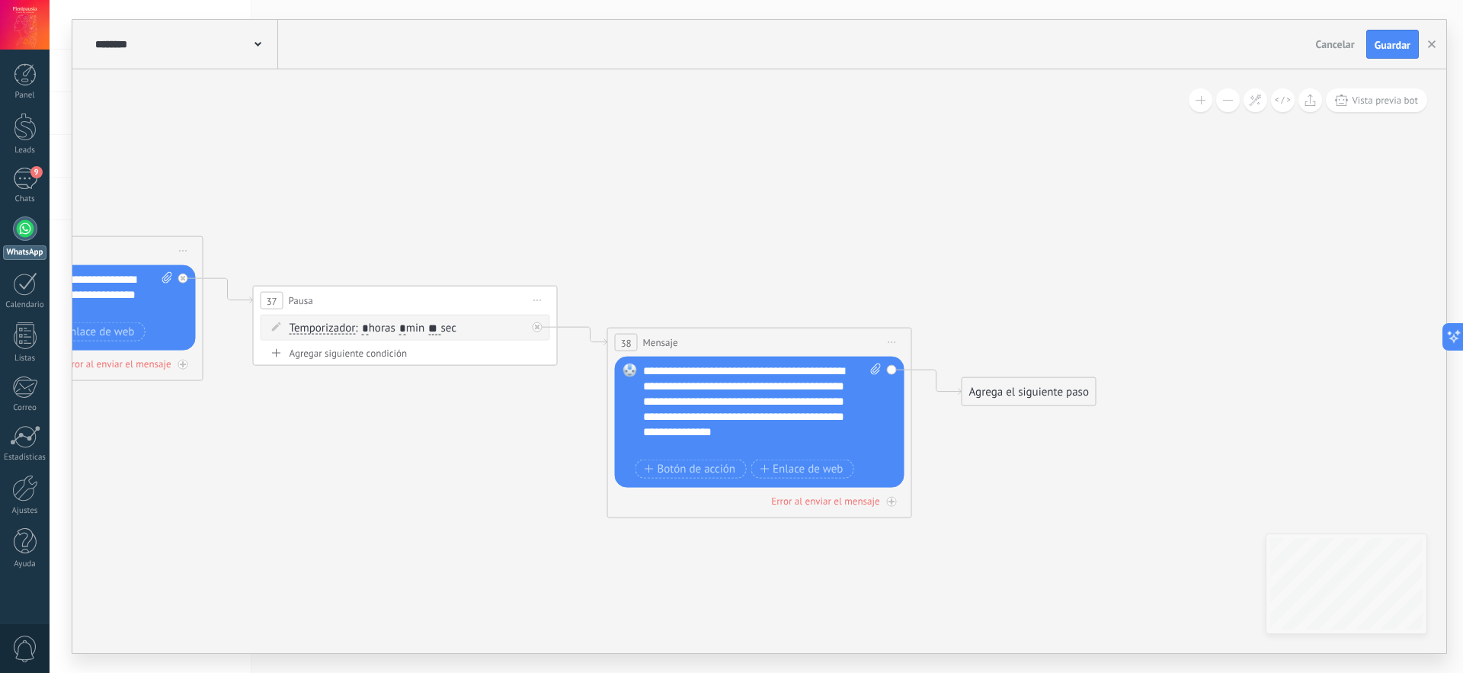
click at [1038, 394] on div "Agrega el siguiente paso" at bounding box center [1029, 392] width 133 height 25
click at [1037, 580] on div "Pausa" at bounding box center [1066, 582] width 128 height 15
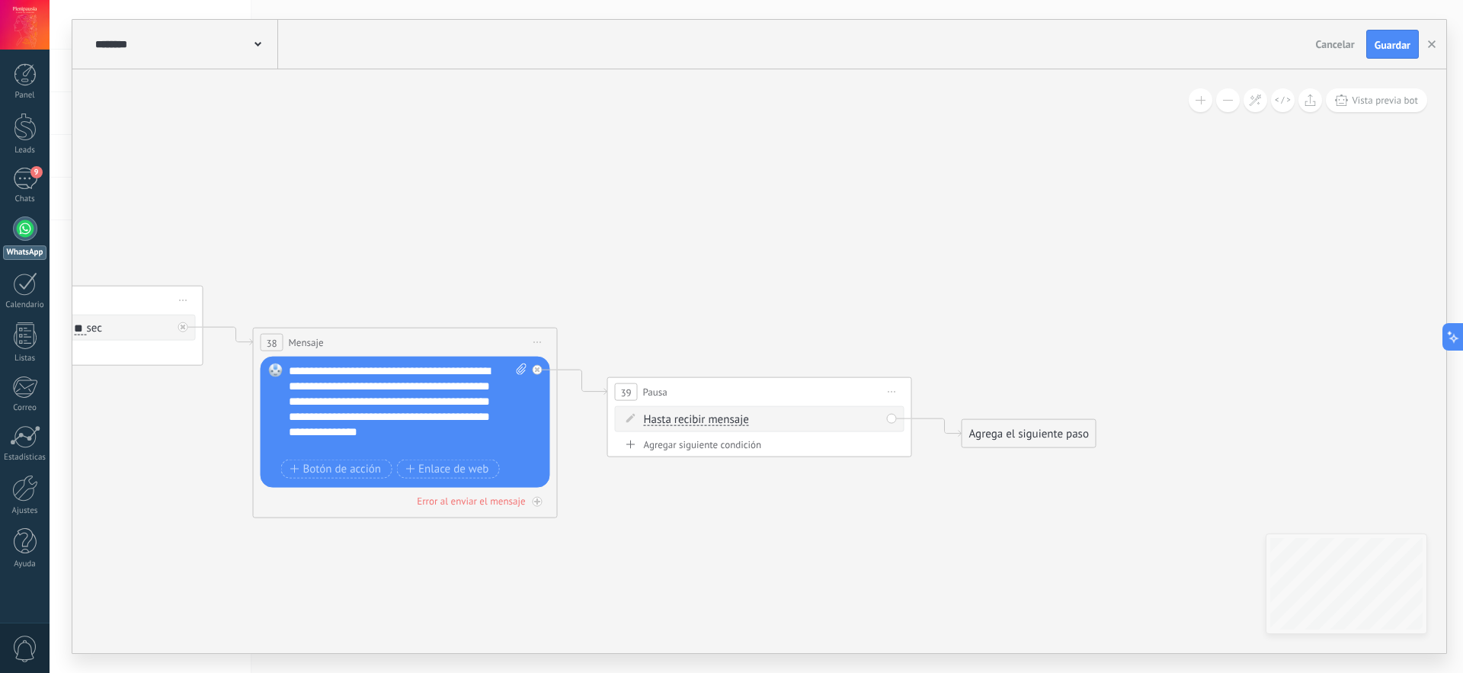
click at [726, 420] on span "Hasta recibir mensaje" at bounding box center [696, 420] width 105 height 12
click at [726, 420] on button "Hasta recibir mensaje" at bounding box center [731, 419] width 191 height 27
click at [692, 447] on span "Temporizador" at bounding box center [719, 447] width 184 height 15
click at [761, 419] on input "*" at bounding box center [757, 420] width 7 height 12
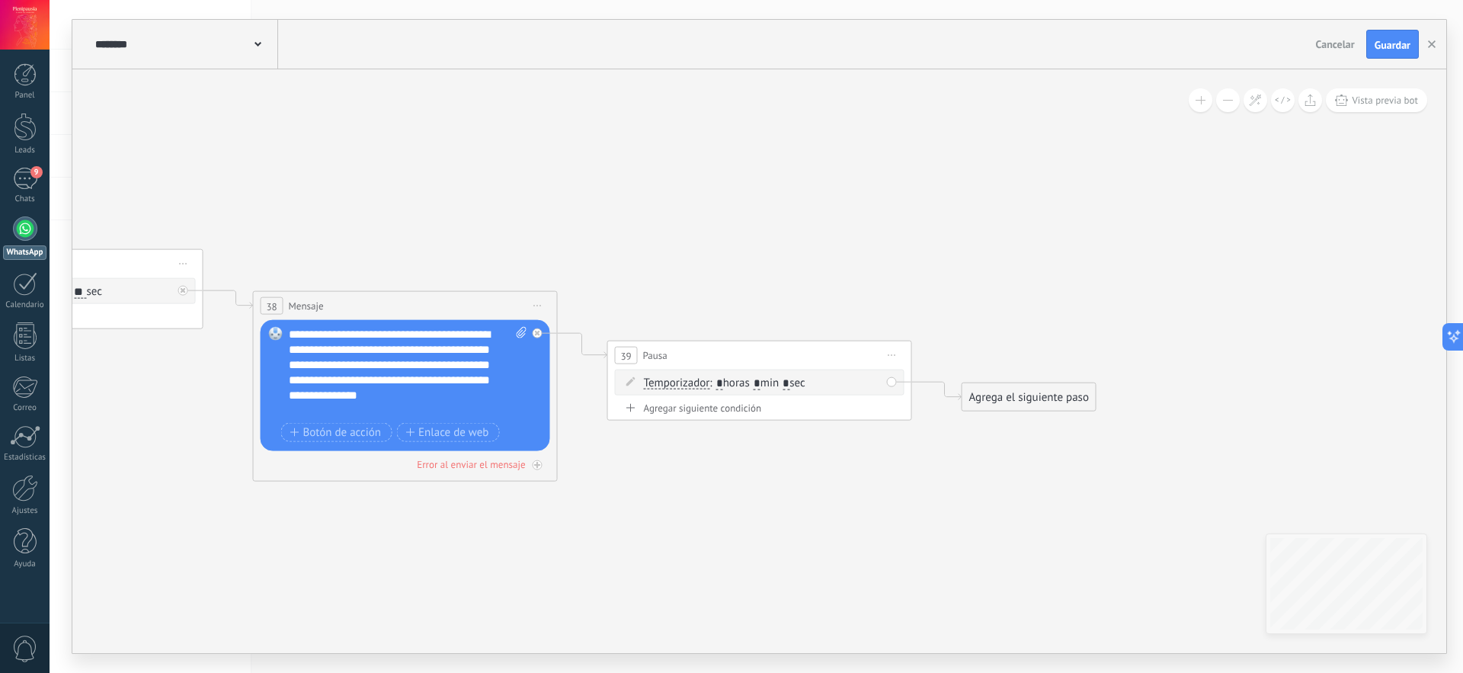
type input "*"
click at [799, 384] on span ": * horas * min * sec" at bounding box center [757, 383] width 95 height 14
click at [790, 385] on input "*" at bounding box center [786, 383] width 7 height 12
type input "*"
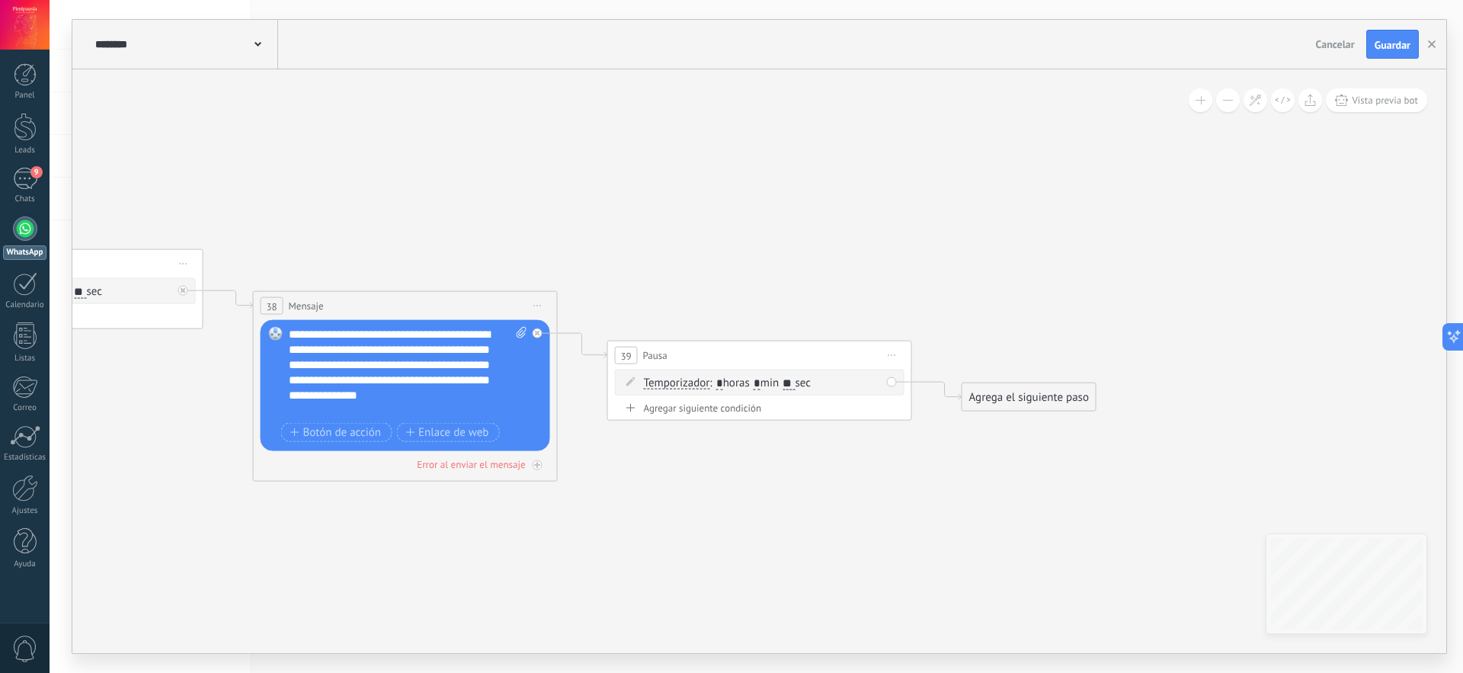
type input "**"
click at [1029, 393] on div "Agrega el siguiente paso" at bounding box center [1029, 397] width 133 height 25
click at [1025, 421] on span "Mensaje" at bounding box center [1022, 424] width 40 height 14
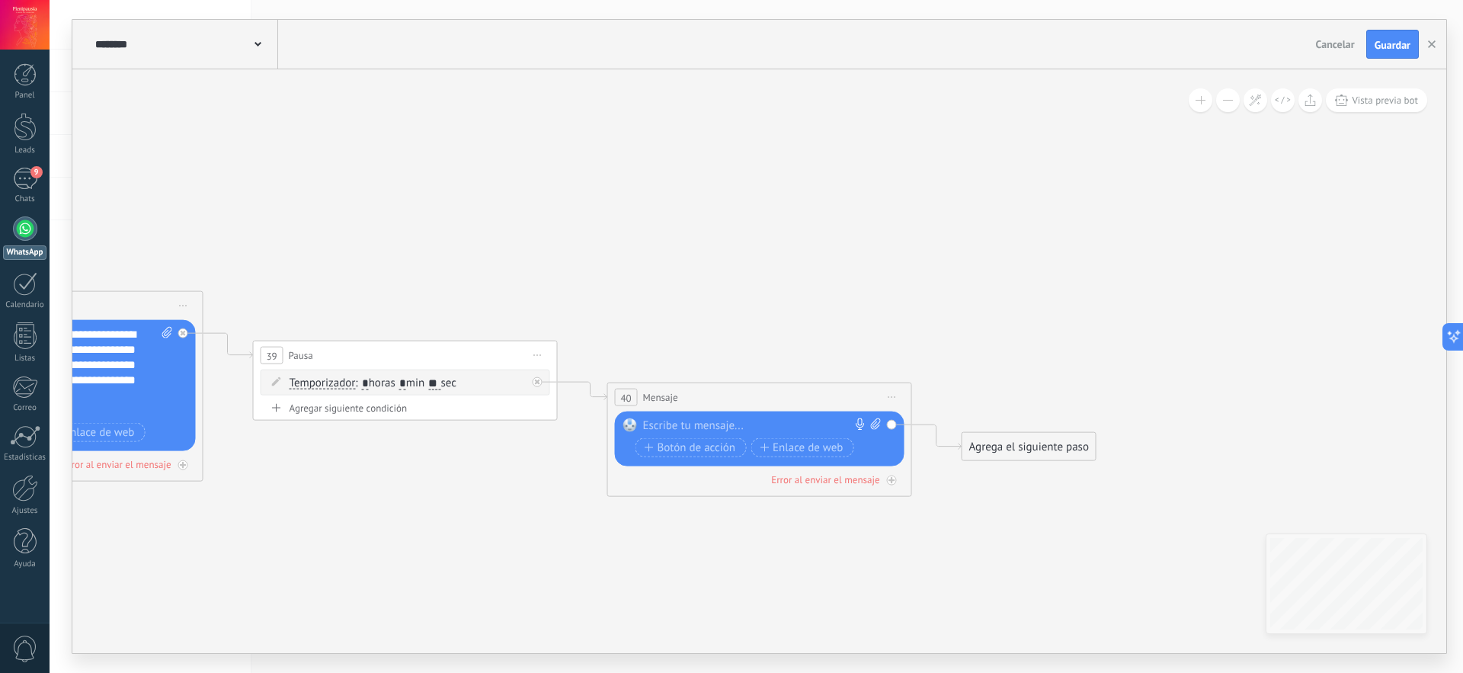
click at [781, 423] on div at bounding box center [756, 425] width 226 height 15
paste div
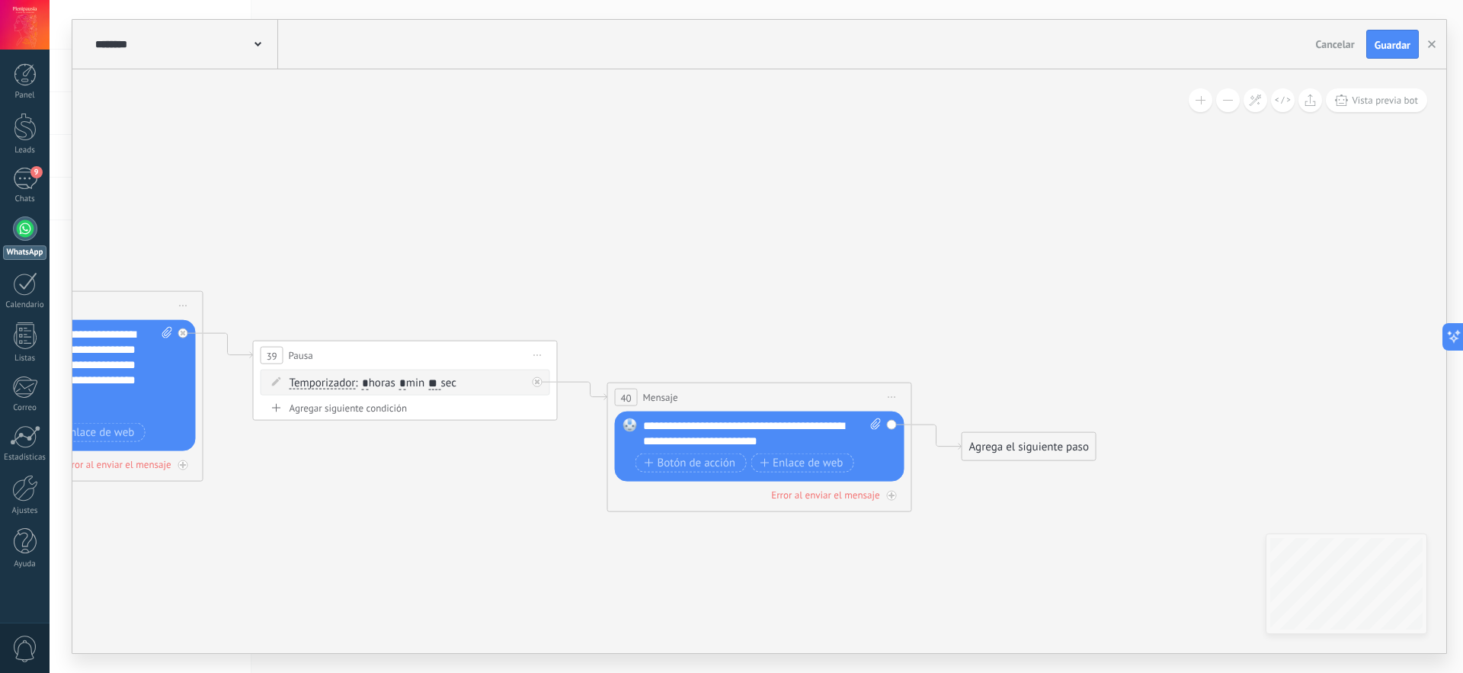
click at [1000, 443] on div "Agrega el siguiente paso" at bounding box center [1029, 446] width 133 height 25
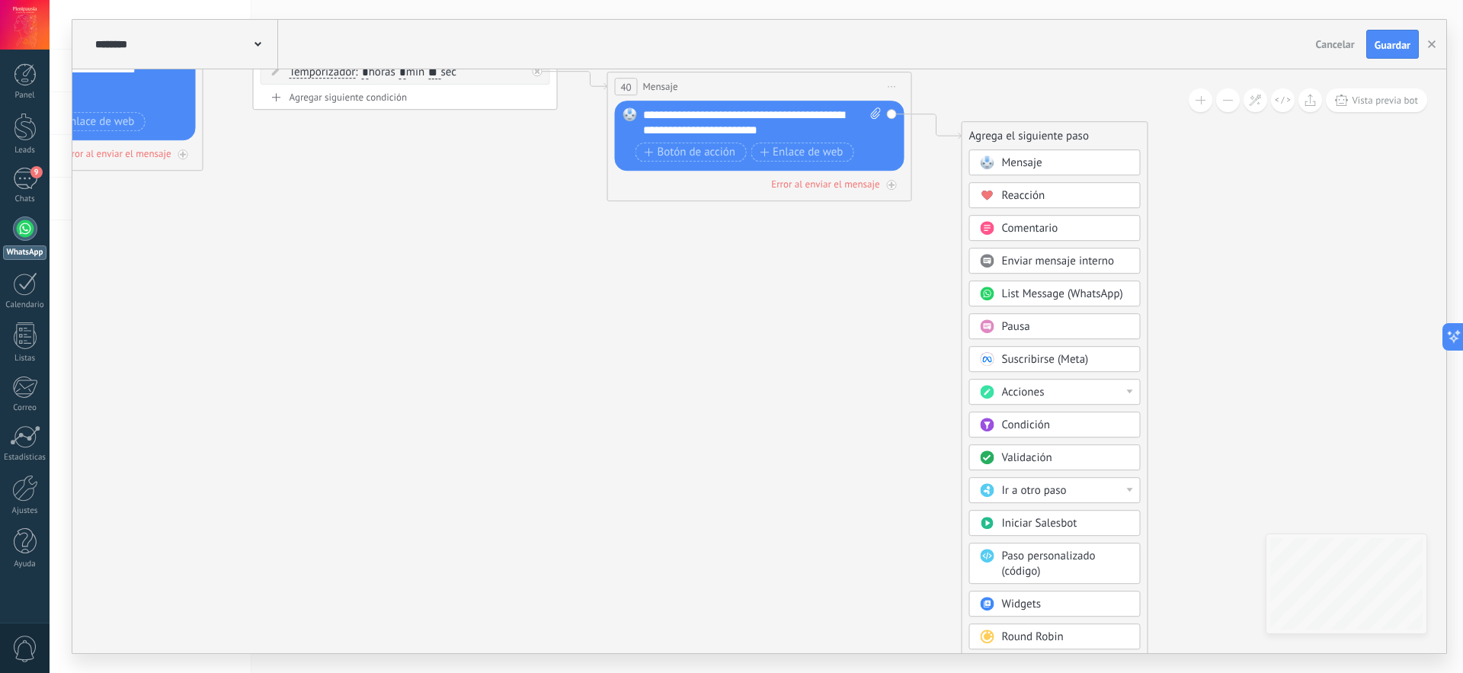
click at [1086, 393] on div "Acciones" at bounding box center [1066, 392] width 128 height 15
click at [1114, 373] on div "Mensaje Mensaje Mensaje Reacción Comentario Enviar mensaje interno" at bounding box center [1054, 414] width 171 height 530
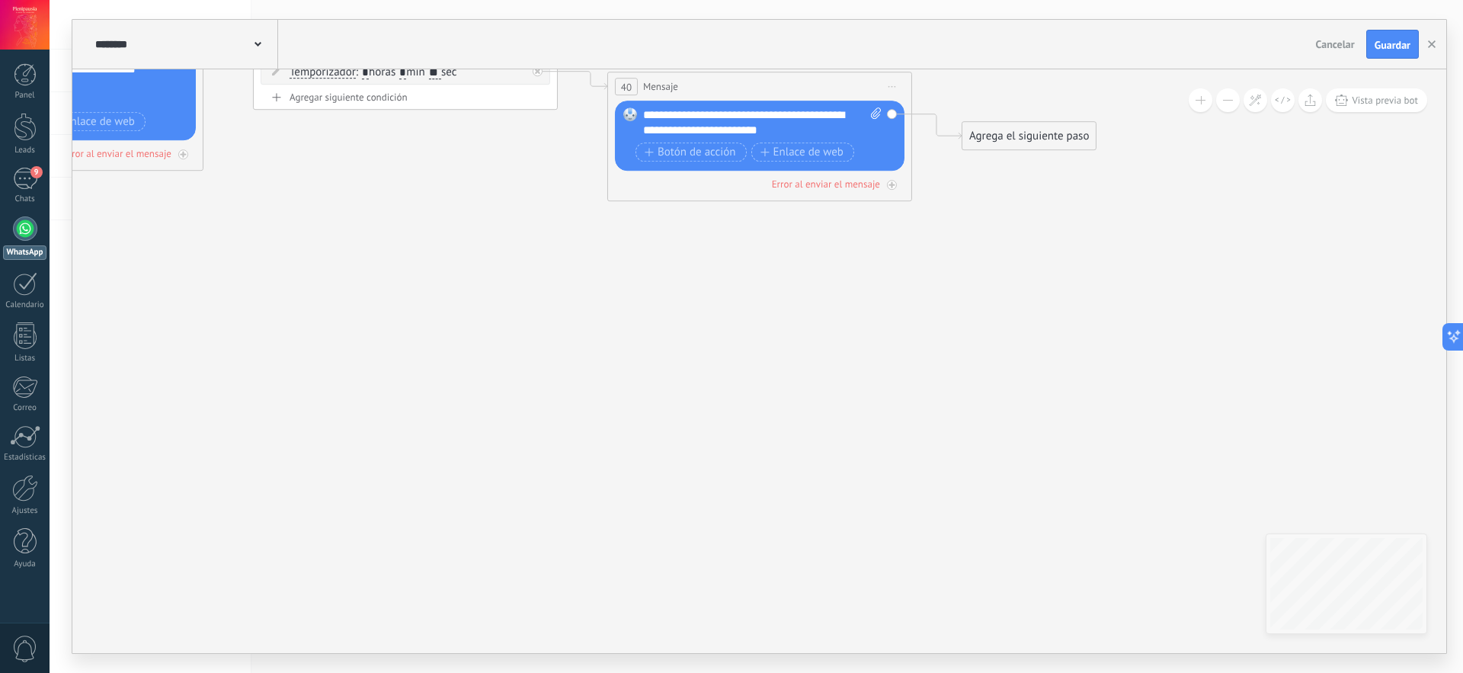
click at [1059, 143] on div "Agrega el siguiente paso" at bounding box center [1029, 135] width 133 height 25
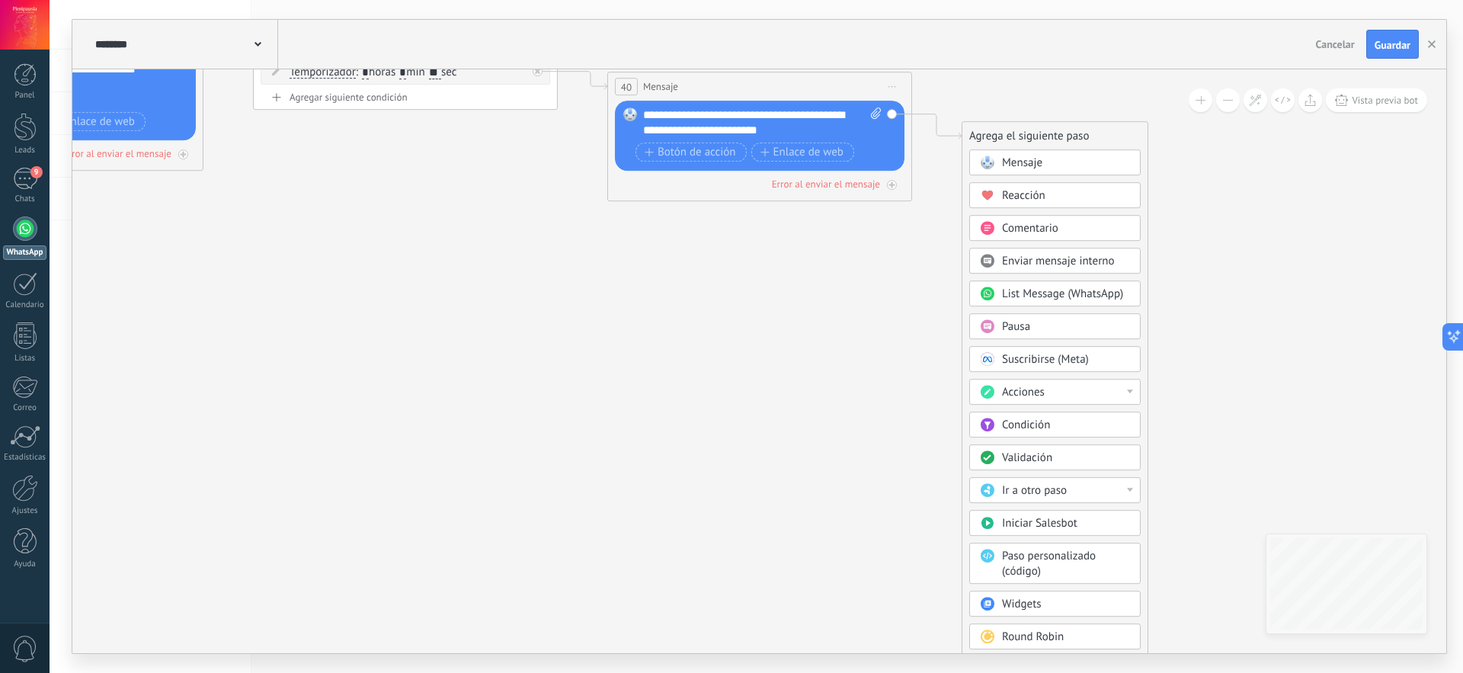
click at [1055, 426] on div "Condición" at bounding box center [1066, 425] width 128 height 15
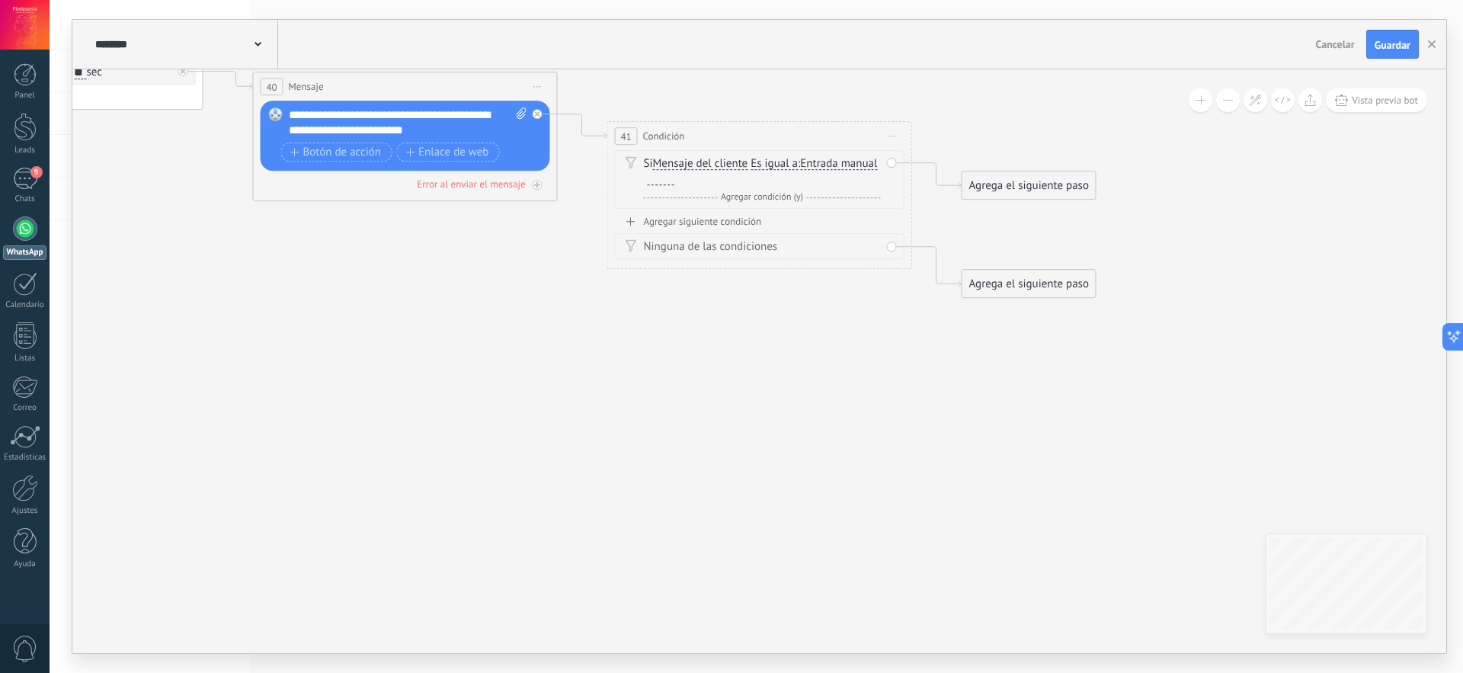
click at [784, 165] on span "Es igual a" at bounding box center [774, 164] width 47 height 12
click at [784, 165] on button "Es igual a" at bounding box center [838, 163] width 191 height 27
click at [828, 214] on span "Contiene" at bounding box center [826, 217] width 184 height 15
click at [658, 179] on div at bounding box center [661, 179] width 27 height 12
click at [718, 222] on div "Agregar siguiente condición" at bounding box center [760, 221] width 290 height 13
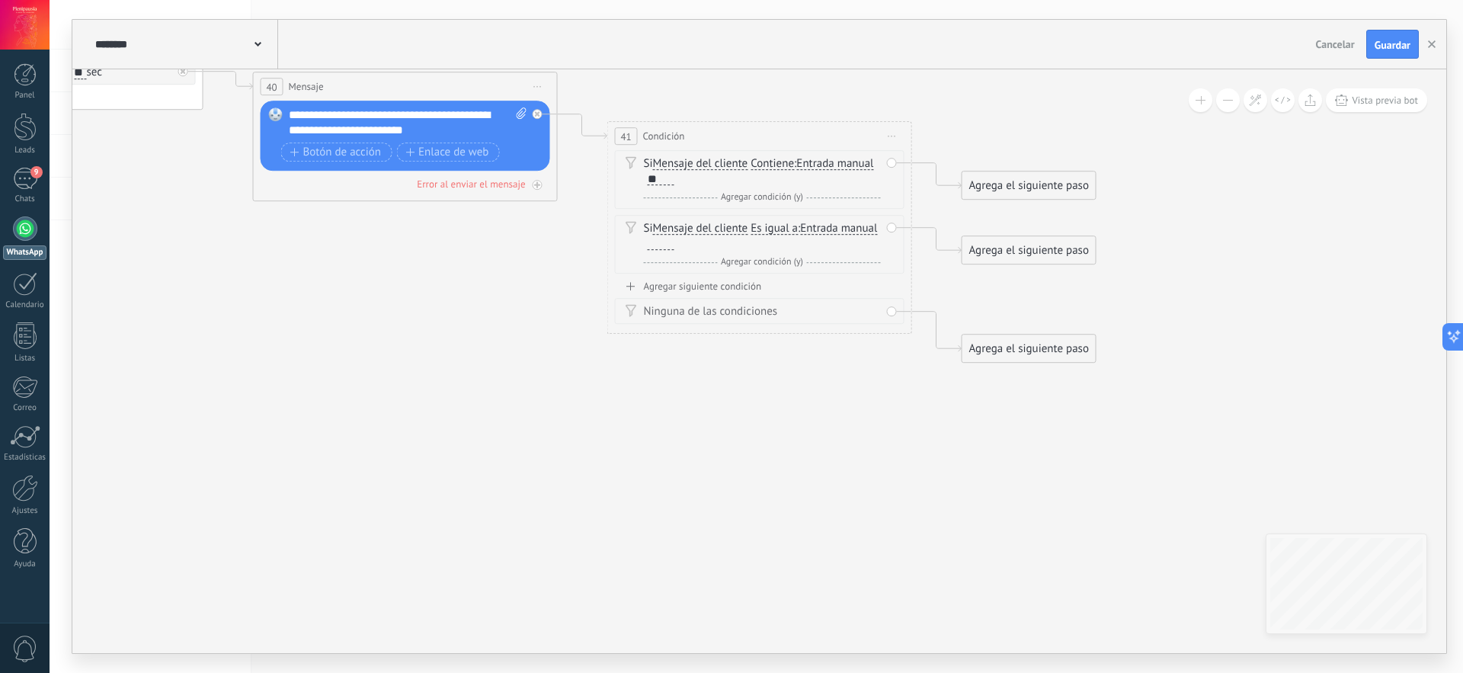
click at [1046, 184] on div "Agrega el siguiente paso" at bounding box center [1029, 185] width 133 height 25
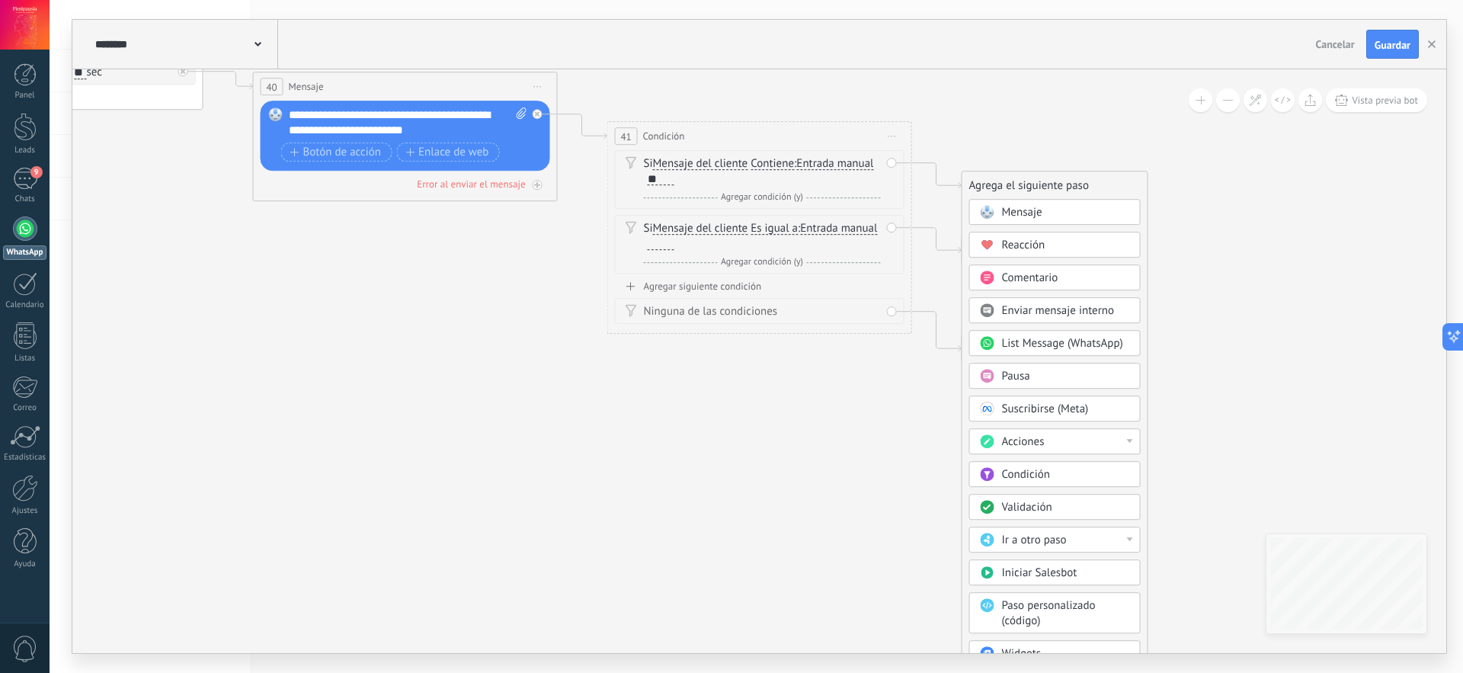
click at [1015, 377] on span "Pausa" at bounding box center [1016, 376] width 28 height 14
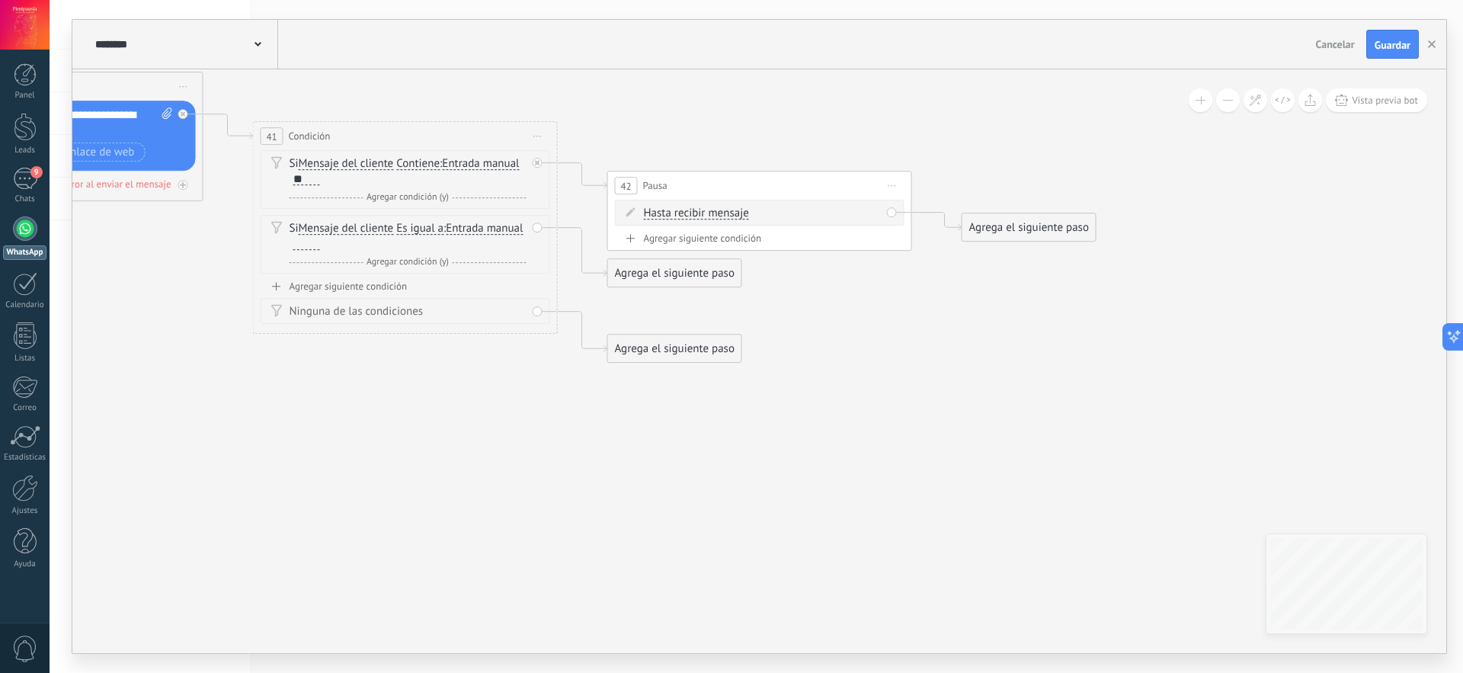
click at [723, 210] on span "Hasta recibir mensaje" at bounding box center [696, 213] width 105 height 12
click at [723, 210] on button "Hasta recibir mensaje" at bounding box center [731, 213] width 191 height 27
click at [709, 239] on span "Temporizador" at bounding box center [719, 240] width 184 height 15
click at [761, 211] on input "*" at bounding box center [757, 214] width 7 height 12
click at [761, 213] on input "*" at bounding box center [757, 214] width 7 height 12
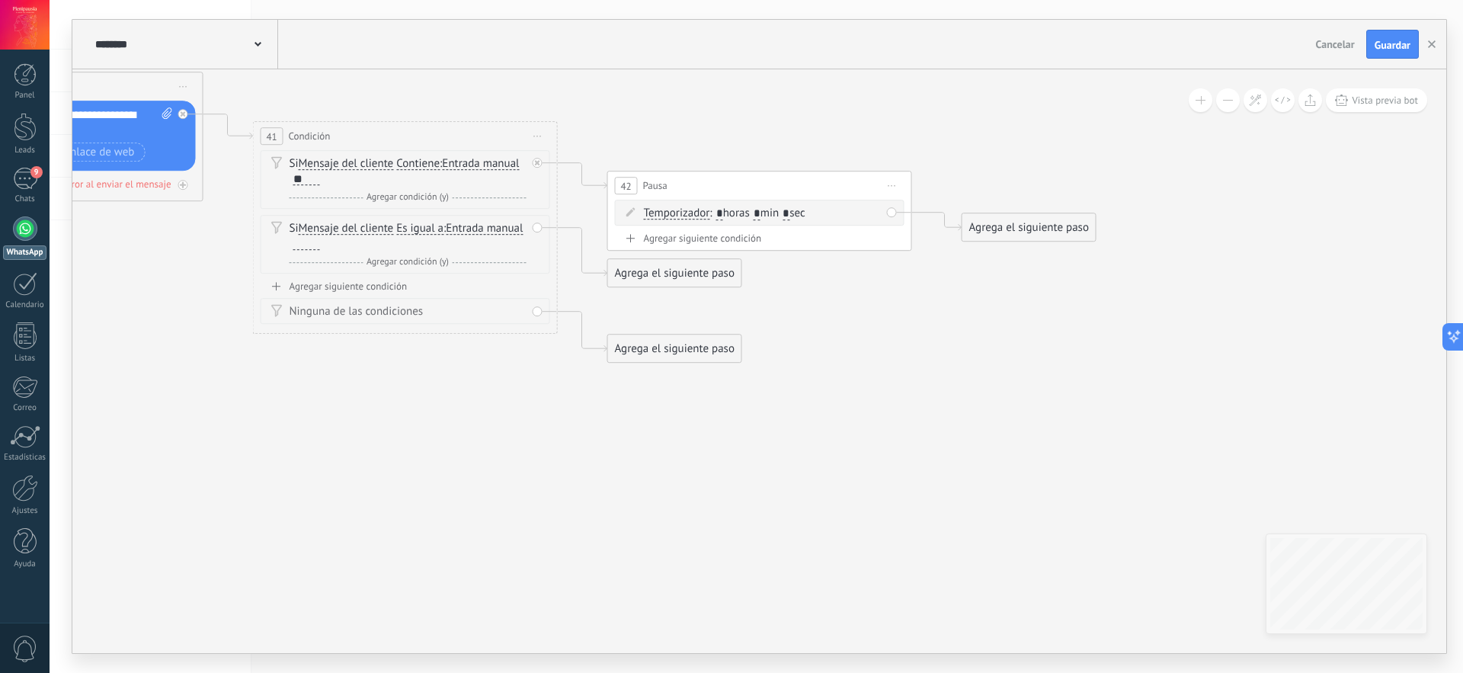
click at [761, 213] on input "*" at bounding box center [757, 214] width 7 height 12
type input "*"
click at [790, 212] on input "*" at bounding box center [786, 214] width 7 height 12
type input "*"
type input "**"
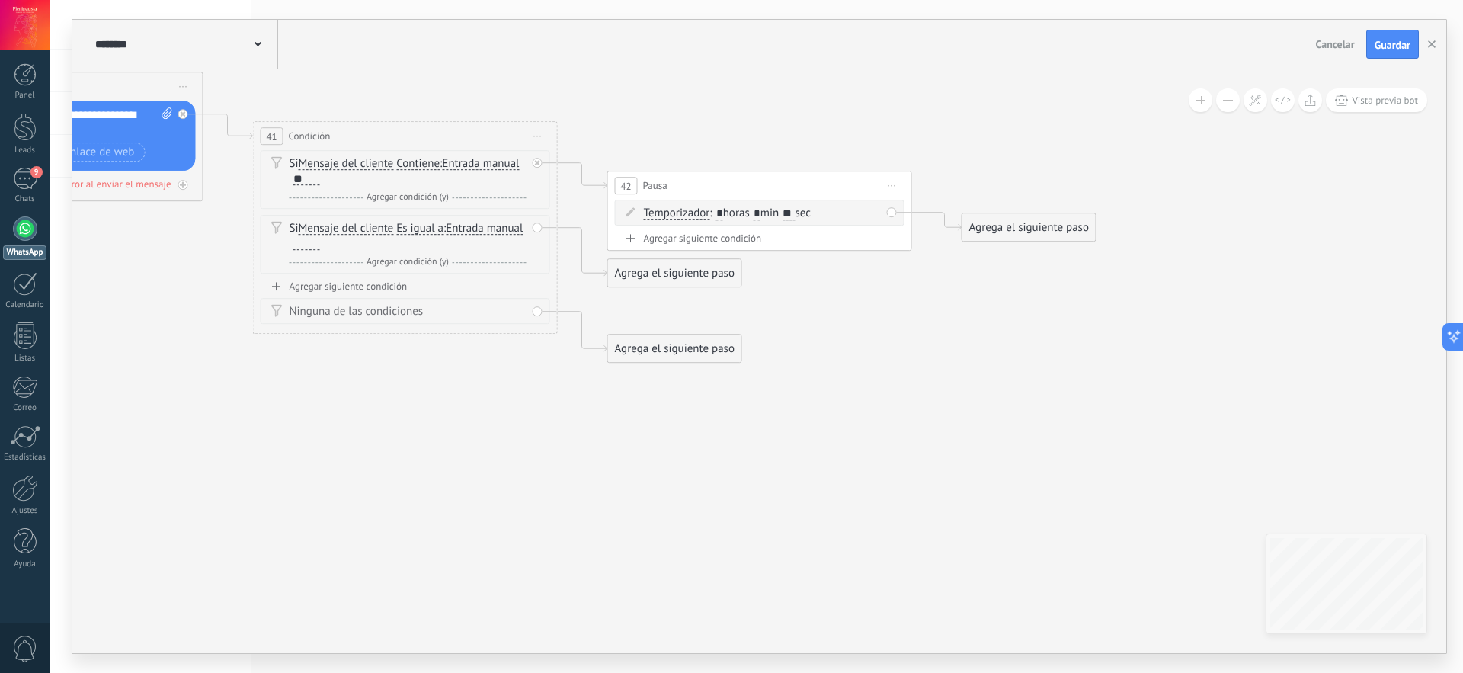
click at [1037, 232] on div "Agrega el siguiente paso" at bounding box center [1029, 227] width 133 height 25
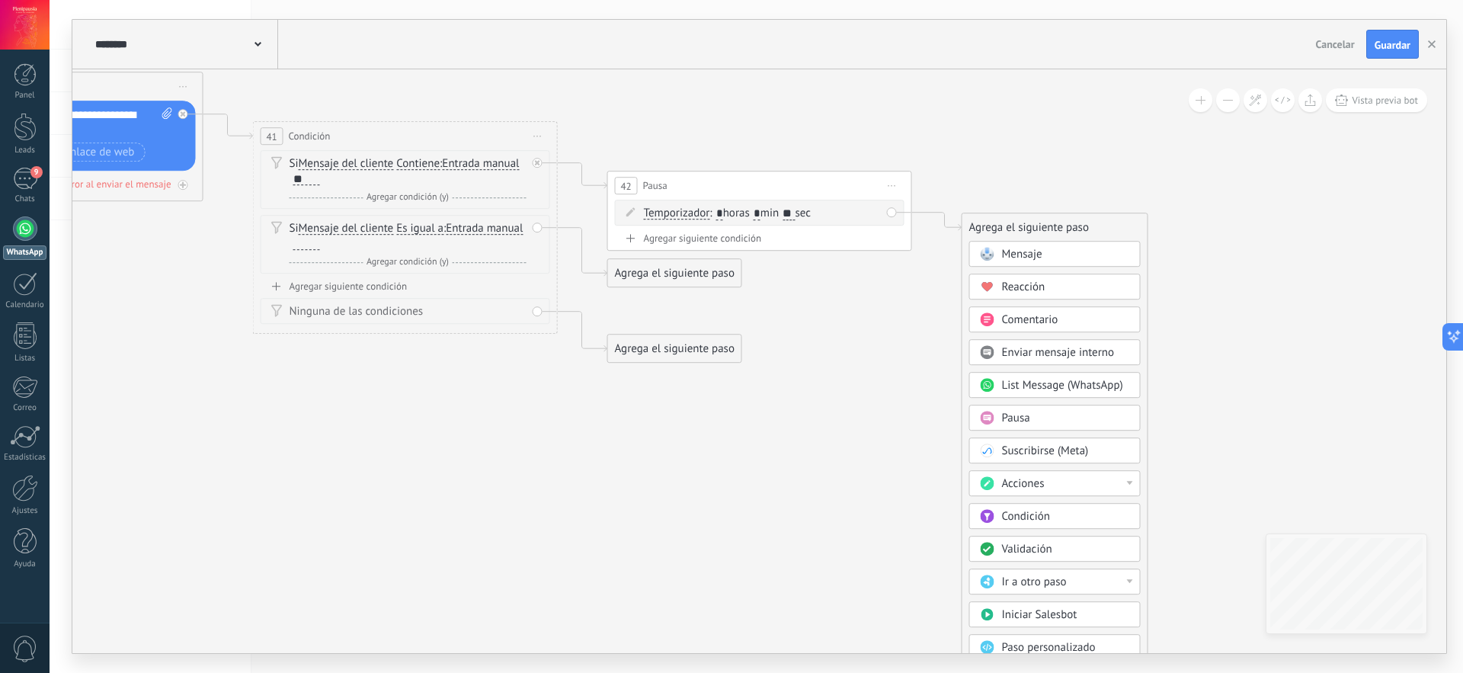
click at [1033, 252] on span "Mensaje" at bounding box center [1022, 254] width 40 height 14
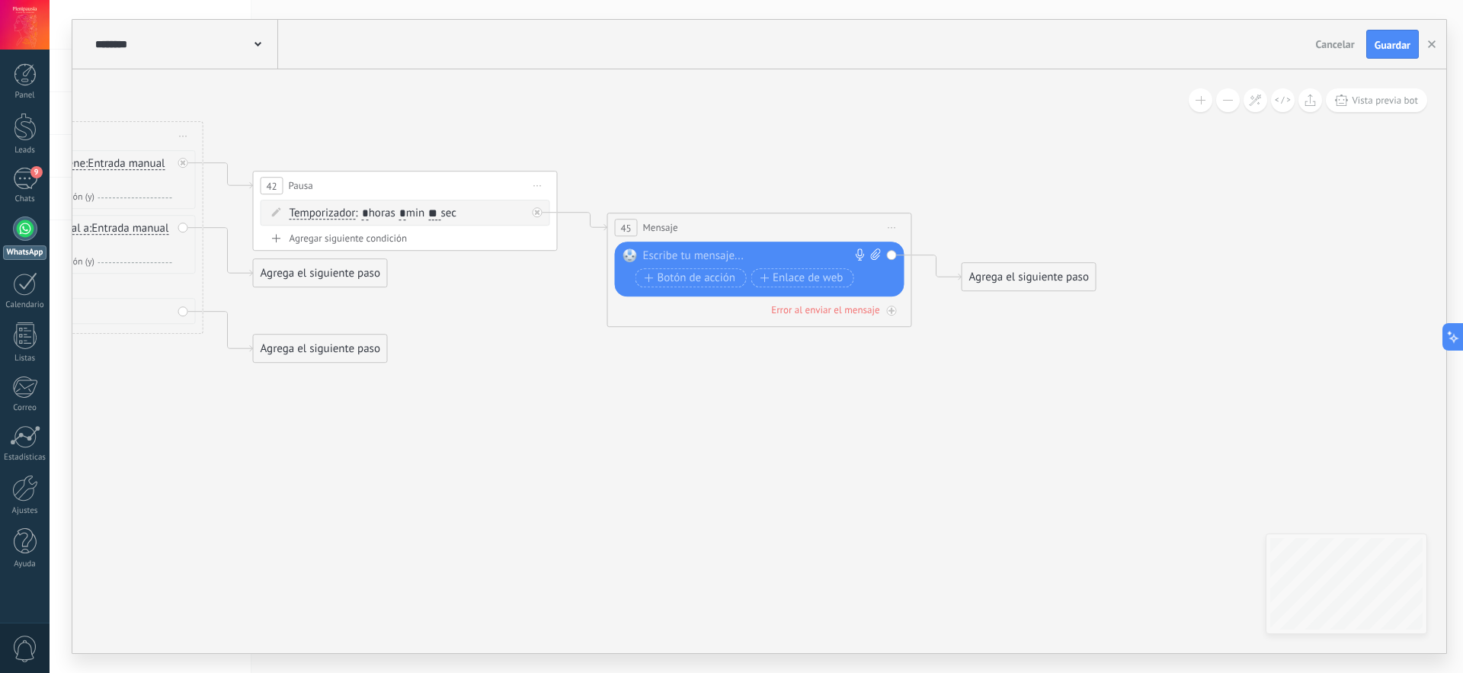
click at [700, 252] on div at bounding box center [756, 255] width 226 height 15
paste div
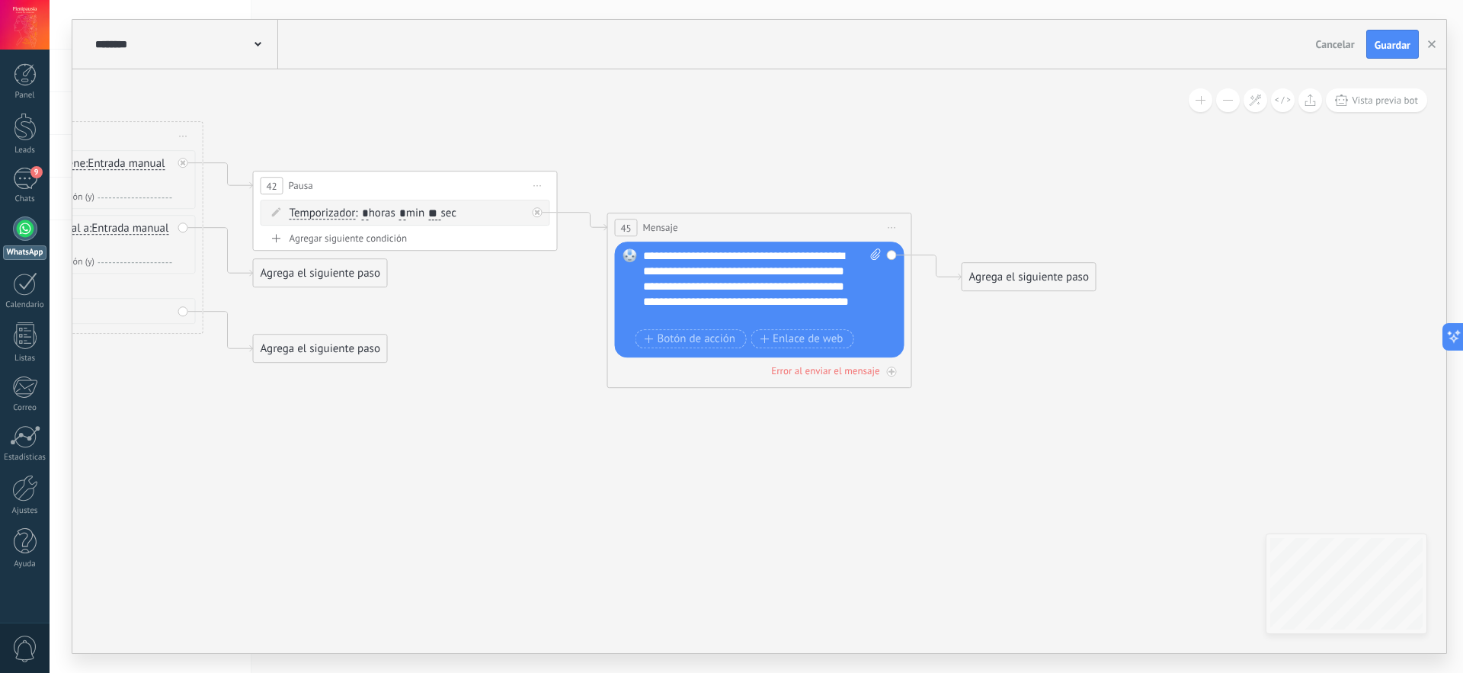
click at [678, 257] on div "**********" at bounding box center [762, 286] width 239 height 76
click at [813, 272] on div "**********" at bounding box center [762, 286] width 239 height 76
click at [777, 317] on div "**********" at bounding box center [762, 286] width 239 height 76
click at [1037, 278] on div "Agrega el siguiente paso" at bounding box center [1029, 276] width 133 height 25
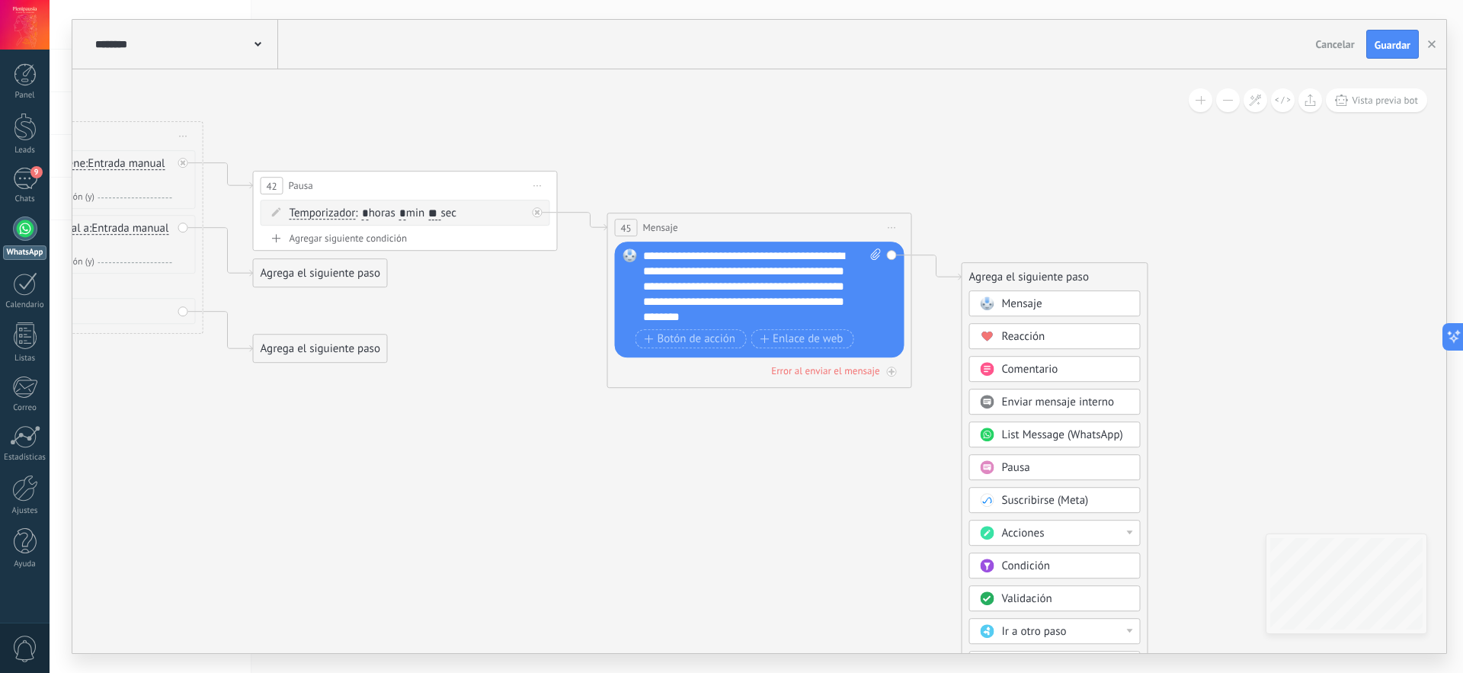
click at [1040, 461] on div "Pausa" at bounding box center [1066, 467] width 128 height 15
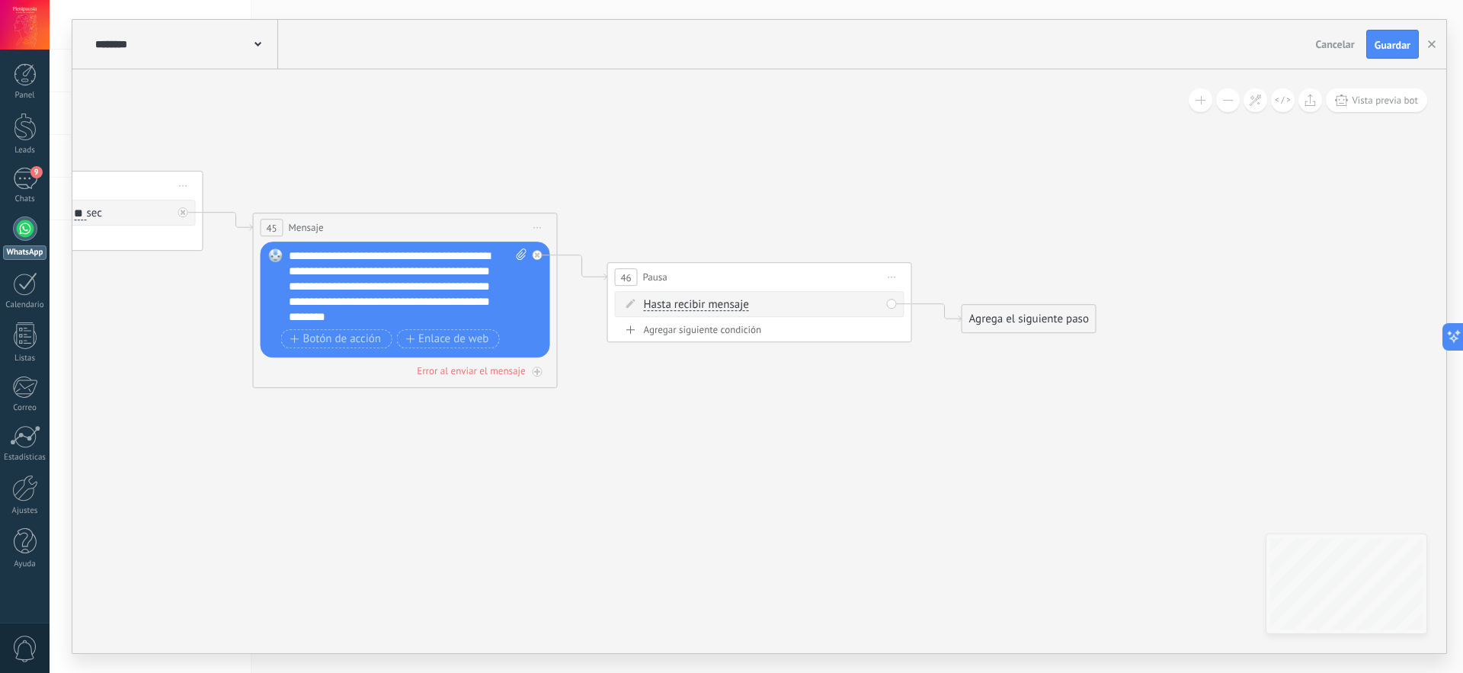
click at [723, 306] on span "Hasta recibir mensaje" at bounding box center [696, 305] width 105 height 12
click at [723, 306] on button "Hasta recibir mensaje" at bounding box center [731, 304] width 191 height 27
click at [711, 325] on span "Temporizador" at bounding box center [719, 332] width 184 height 15
click at [761, 303] on input "*" at bounding box center [757, 306] width 7 height 12
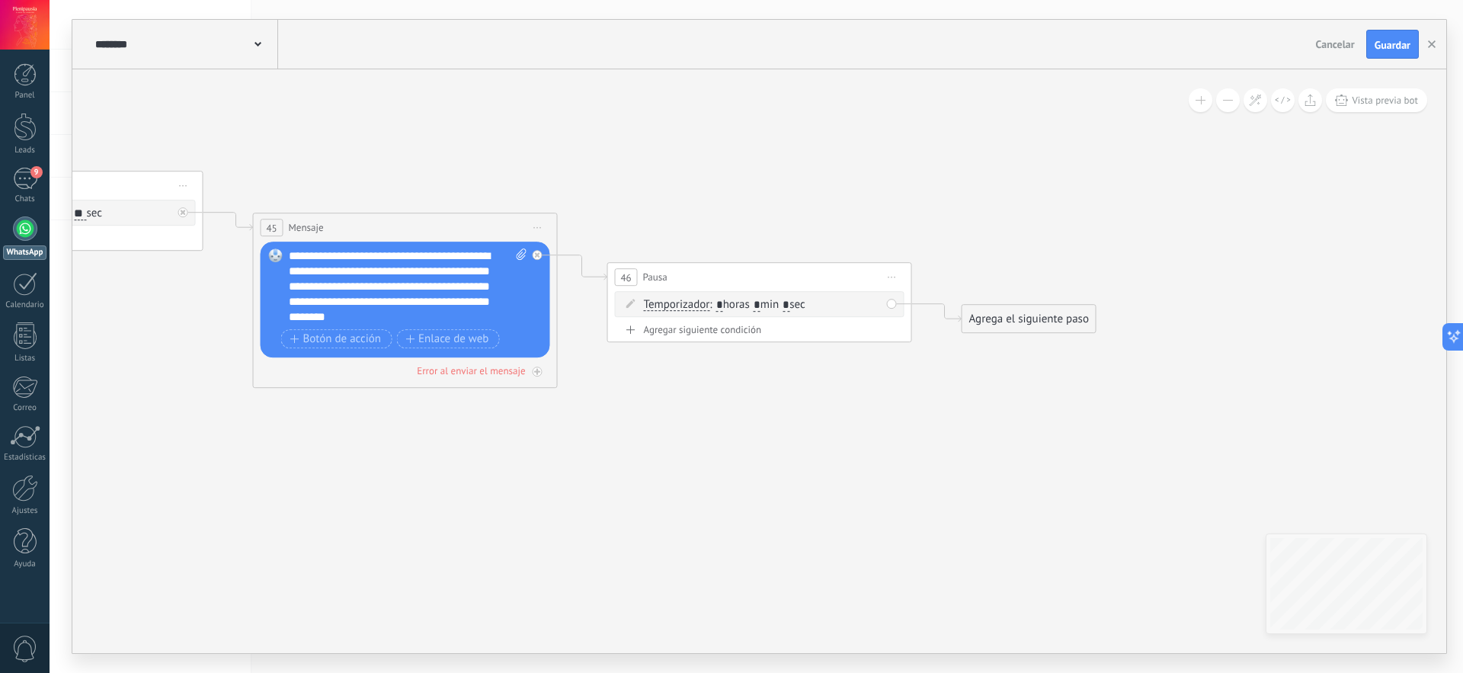
type input "*"
click at [805, 305] on span ": * horas * min * sec" at bounding box center [757, 304] width 95 height 14
click at [790, 303] on input "*" at bounding box center [786, 306] width 7 height 12
type input "**"
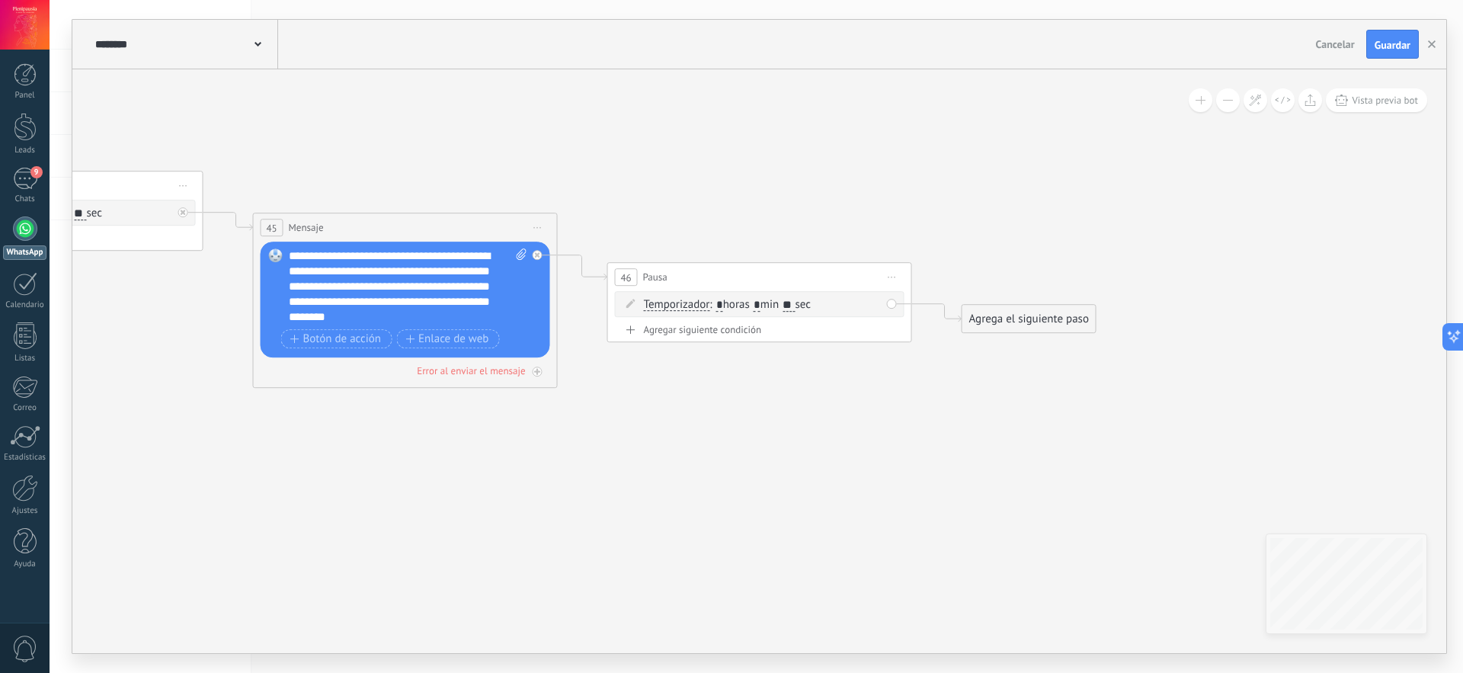
click at [983, 316] on div "Agrega el siguiente paso" at bounding box center [1029, 318] width 133 height 25
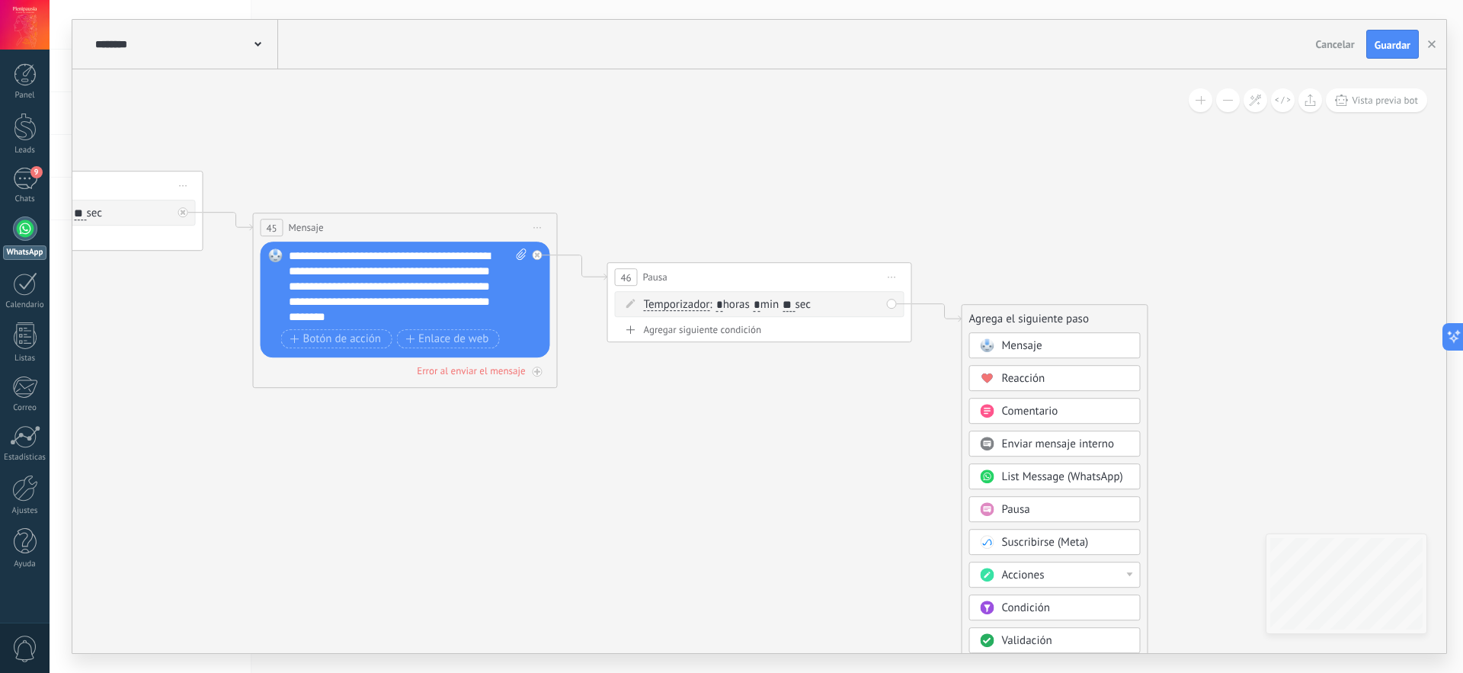
click at [1002, 349] on span "Mensaje" at bounding box center [1022, 345] width 40 height 14
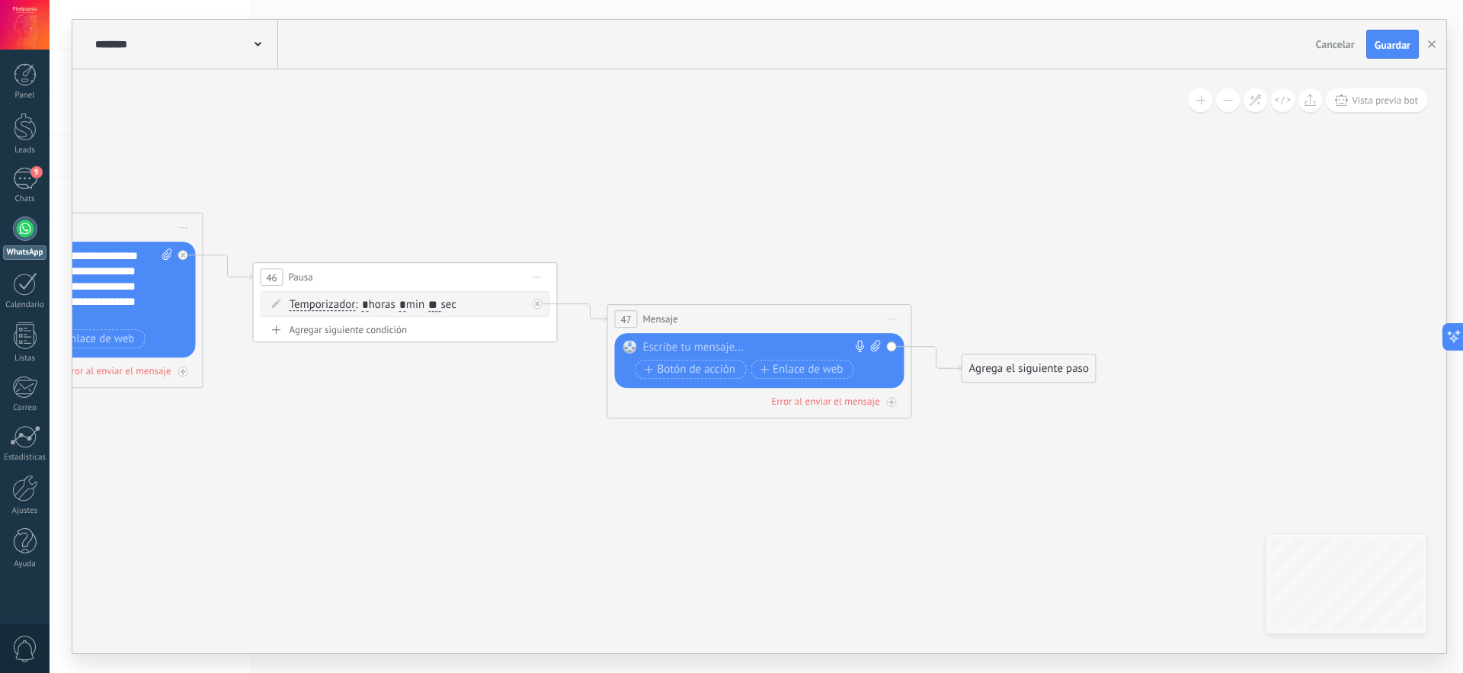
click at [788, 345] on div at bounding box center [756, 347] width 226 height 15
paste div
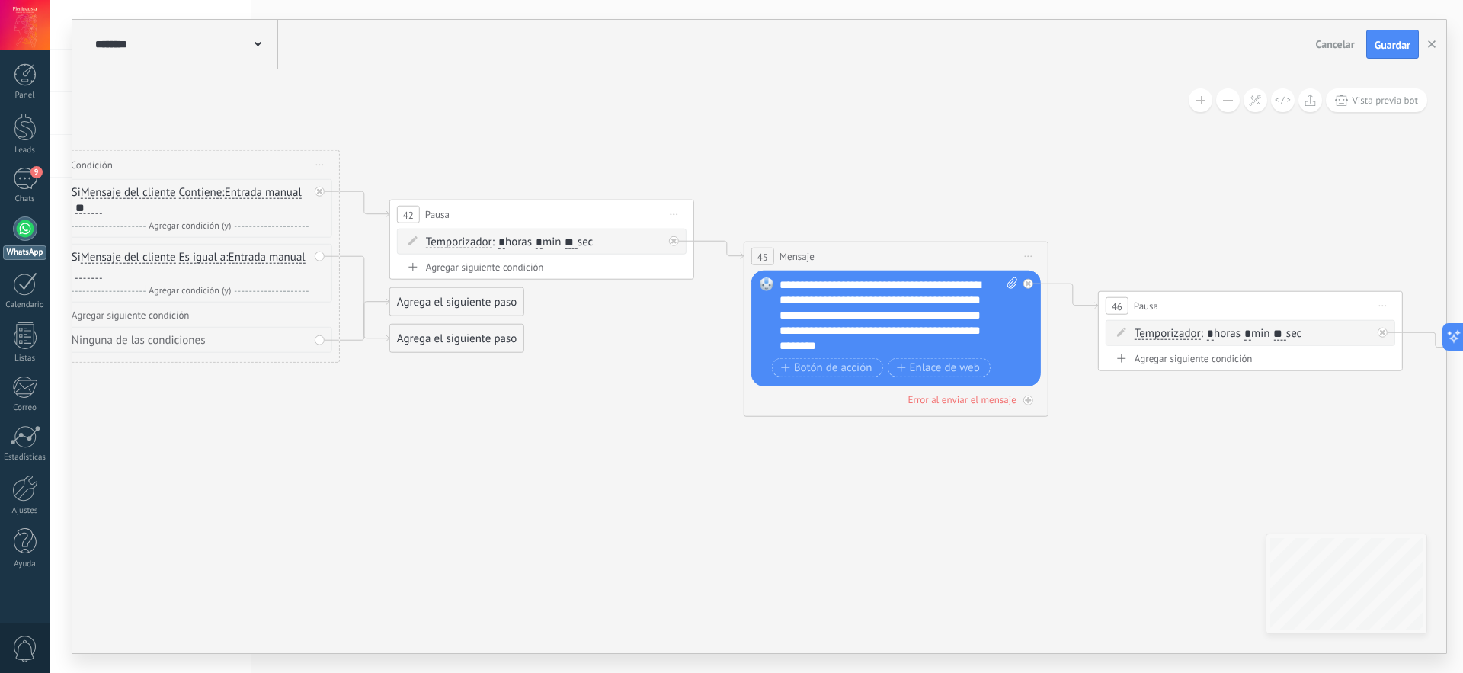
drag, startPoint x: 262, startPoint y: 424, endPoint x: 1149, endPoint y: 450, distance: 887.6
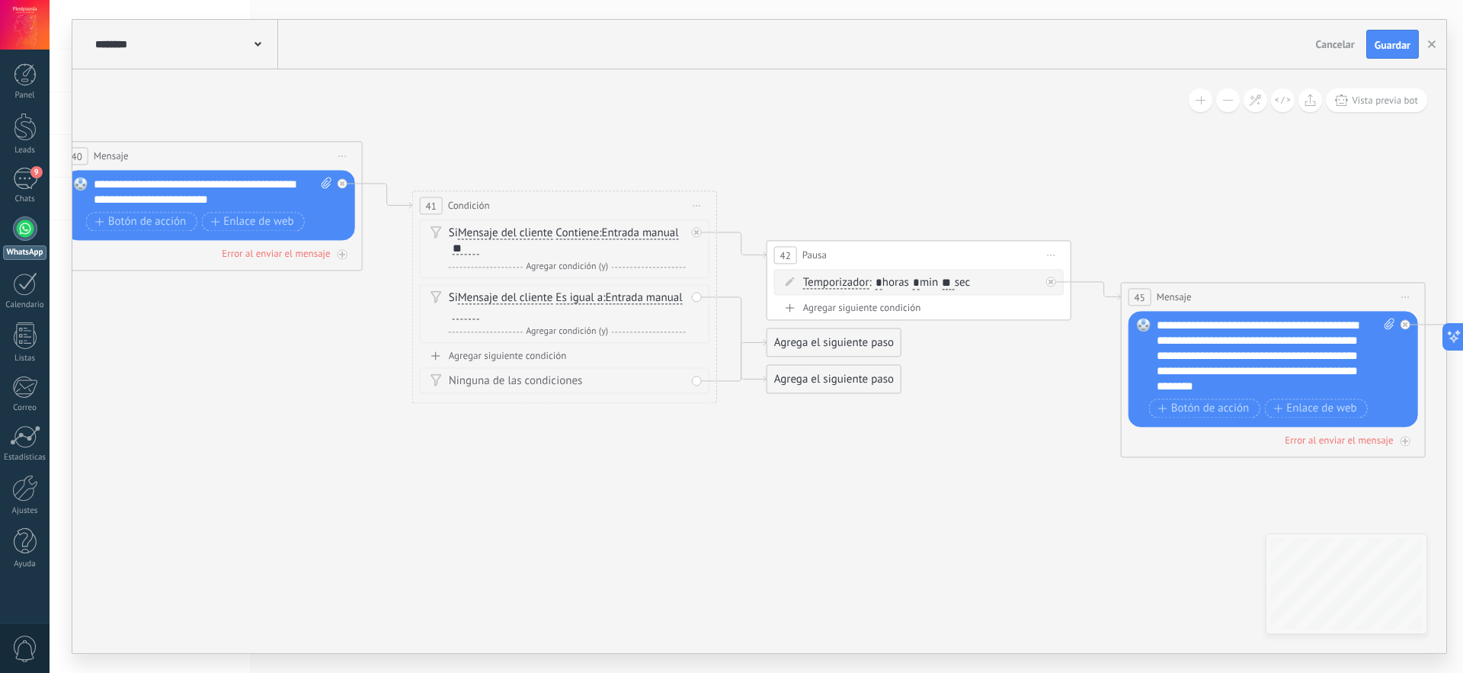
drag, startPoint x: 276, startPoint y: 405, endPoint x: 601, endPoint y: 444, distance: 327.1
click at [479, 314] on div at bounding box center [466, 313] width 27 height 12
click at [592, 295] on span "Es igual a" at bounding box center [579, 298] width 47 height 12
click at [592, 295] on button "Es igual a" at bounding box center [643, 297] width 191 height 27
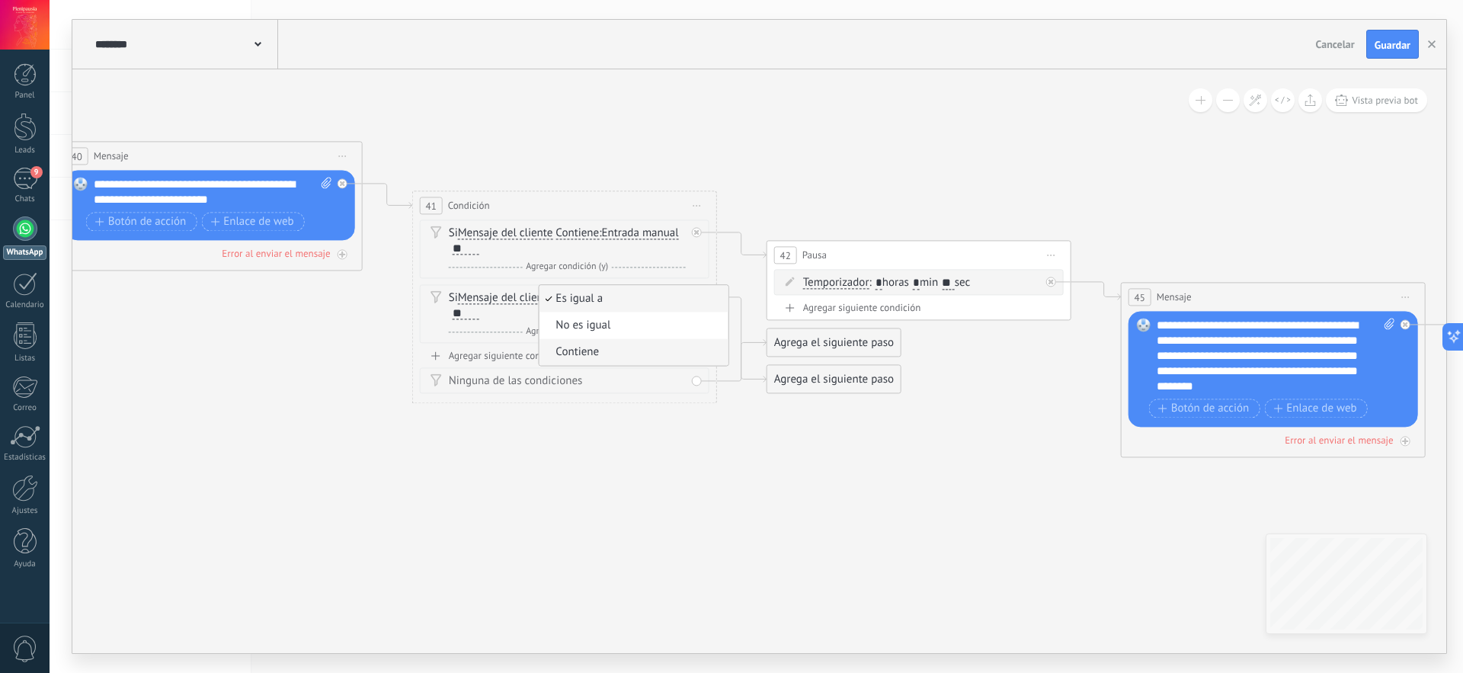
click at [615, 357] on span "Contiene" at bounding box center [631, 351] width 184 height 15
click at [470, 314] on div "**" at bounding box center [466, 313] width 27 height 12
click at [857, 344] on div "Agrega el siguiente paso" at bounding box center [834, 342] width 133 height 25
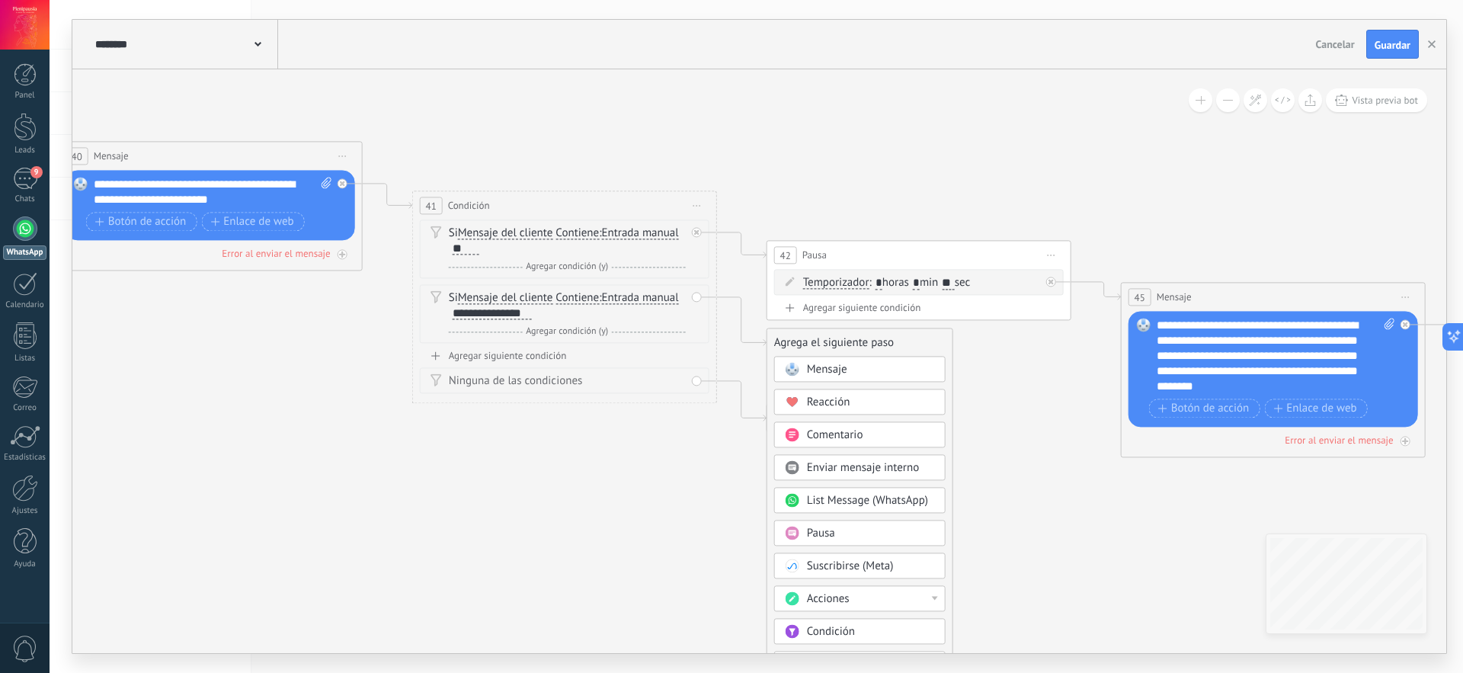
click at [851, 535] on div "Pausa" at bounding box center [871, 533] width 128 height 15
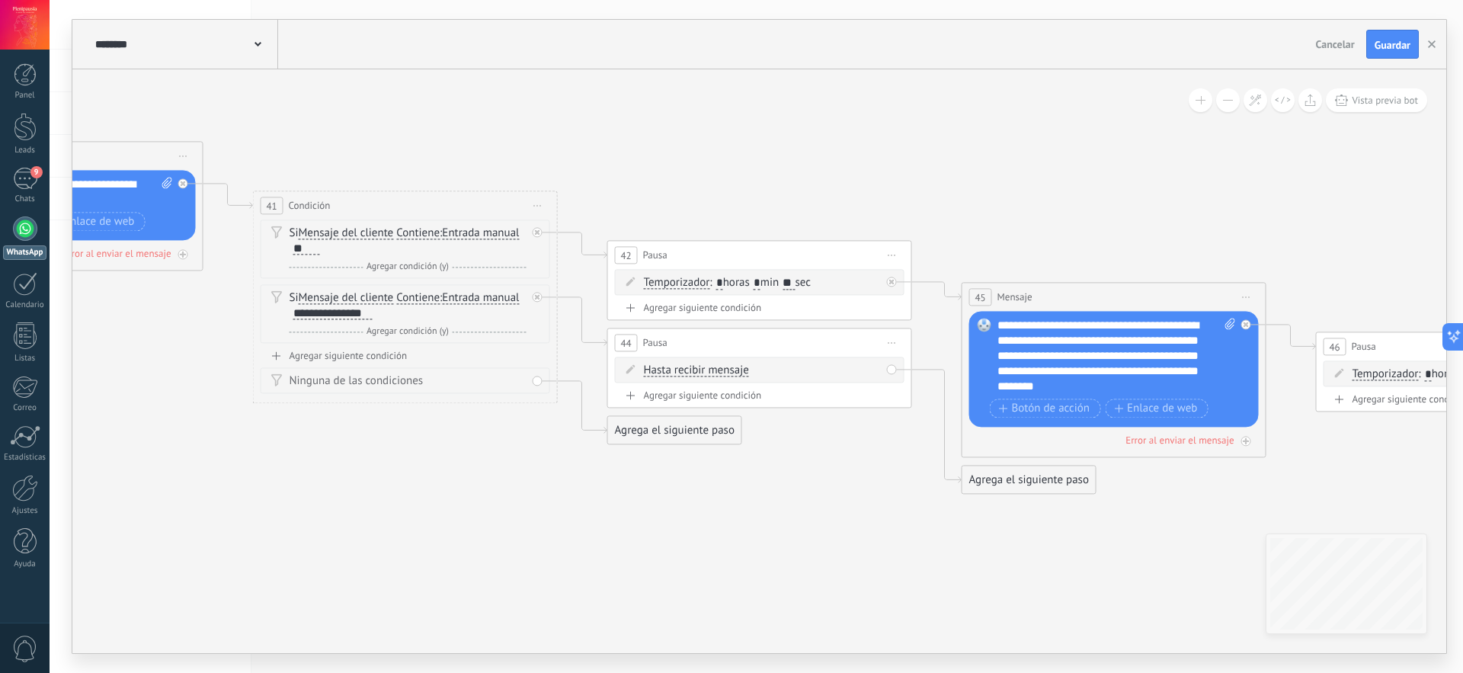
click at [720, 367] on span "Hasta recibir mensaje" at bounding box center [696, 370] width 105 height 12
click at [720, 367] on button "Hasta recibir mensaje" at bounding box center [731, 370] width 191 height 27
click at [687, 399] on span "Temporizador" at bounding box center [719, 397] width 184 height 15
click at [761, 369] on input "*" at bounding box center [757, 371] width 7 height 12
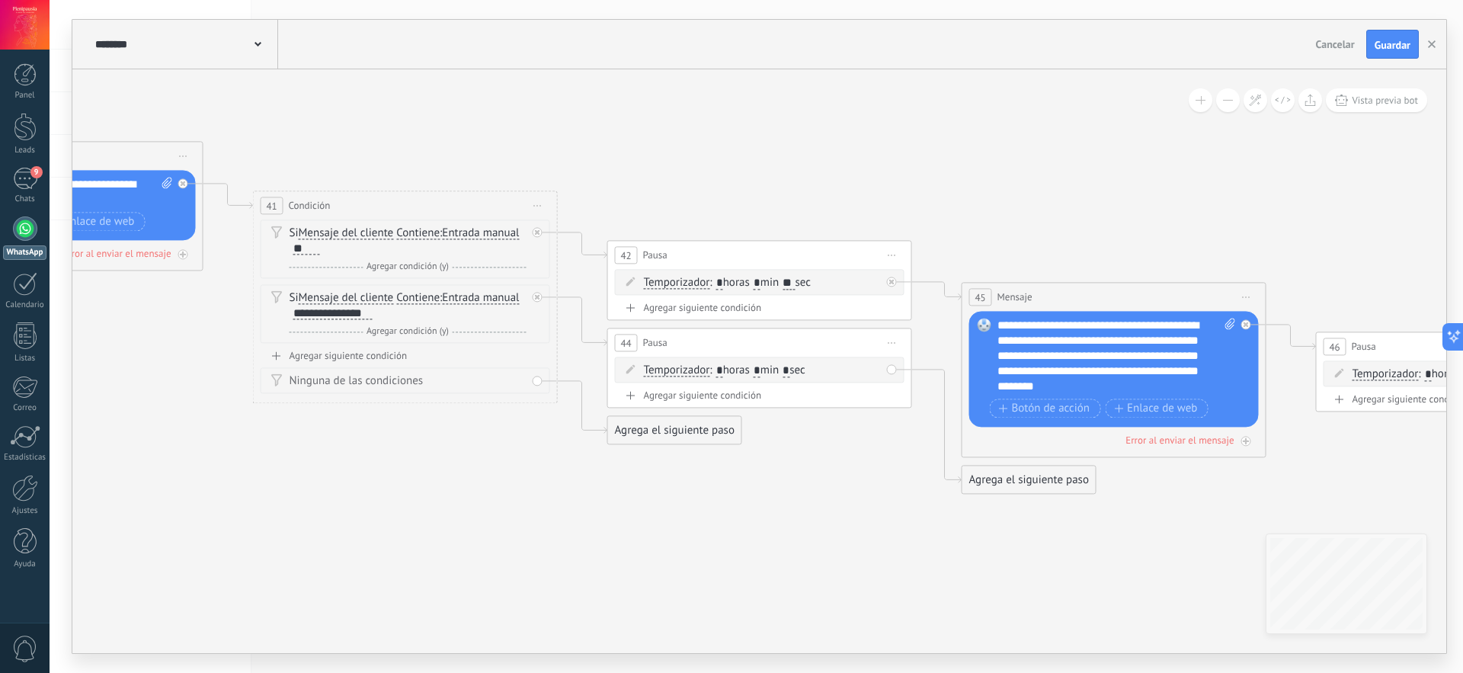
type input "*"
click at [790, 371] on input "*" at bounding box center [786, 371] width 7 height 12
click at [1020, 485] on div "Agrega el siguiente paso" at bounding box center [1029, 479] width 133 height 25
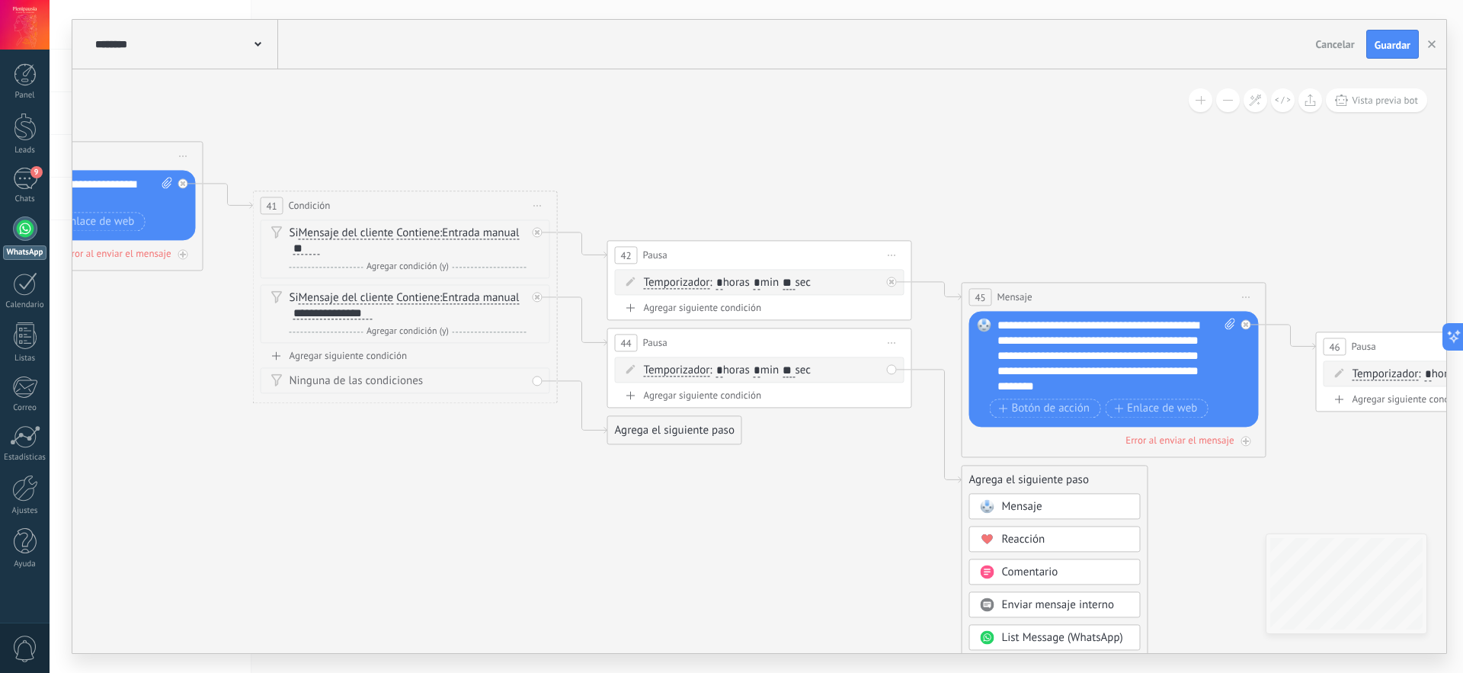
click at [1027, 503] on span "Mensaje" at bounding box center [1022, 506] width 40 height 14
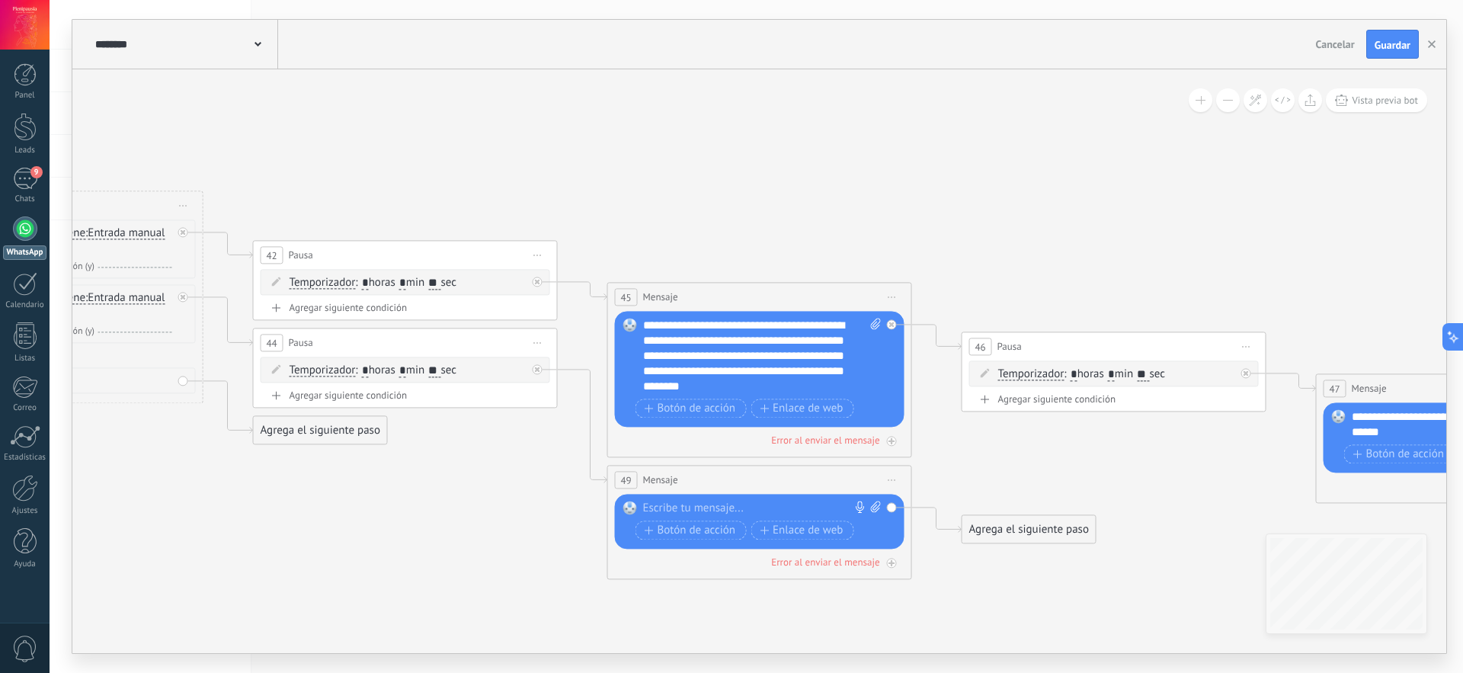
click at [1011, 526] on div "Agrega el siguiente paso" at bounding box center [1029, 529] width 133 height 25
click at [1013, 550] on span "Mensaje" at bounding box center [1022, 556] width 40 height 14
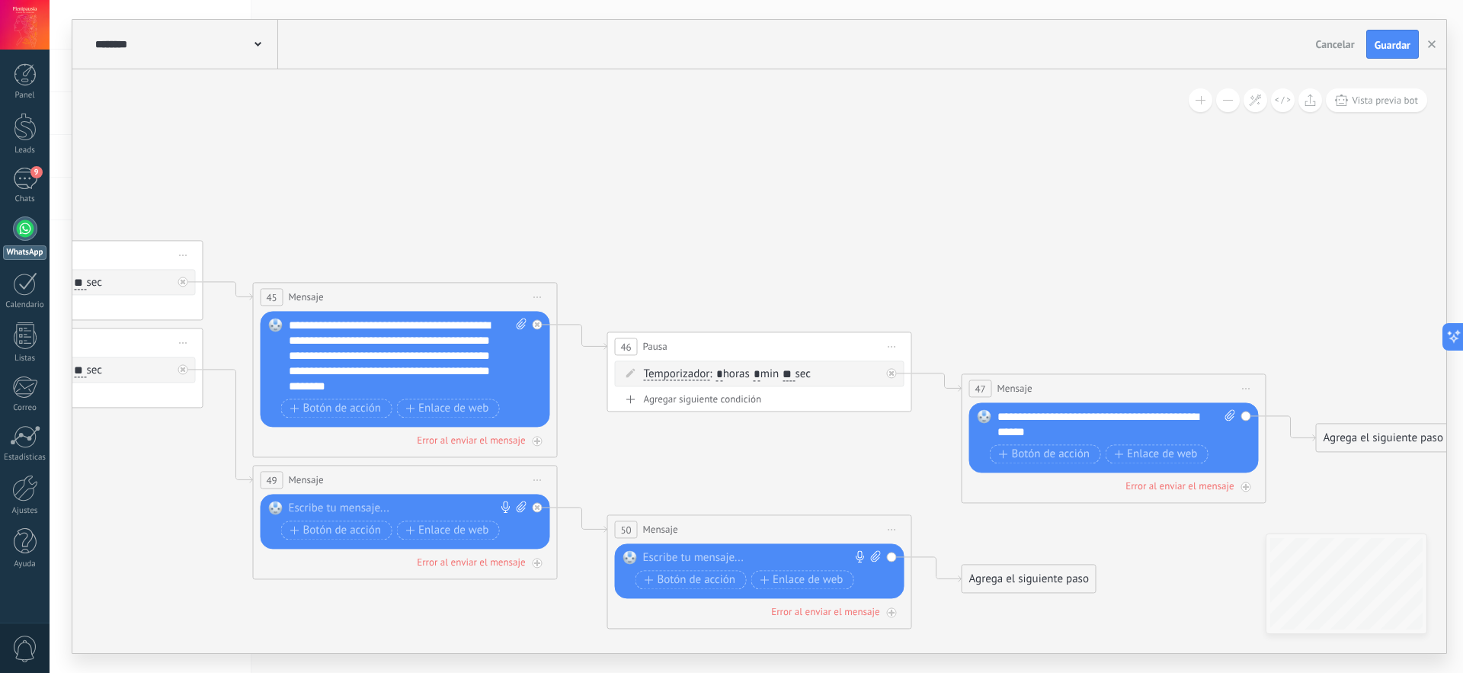
type input "*"
click at [894, 527] on span "Iniciar vista previa aquí Cambiar nombre Duplicar Borrar" at bounding box center [892, 529] width 24 height 22
click at [931, 630] on div "Borrar" at bounding box center [961, 629] width 151 height 26
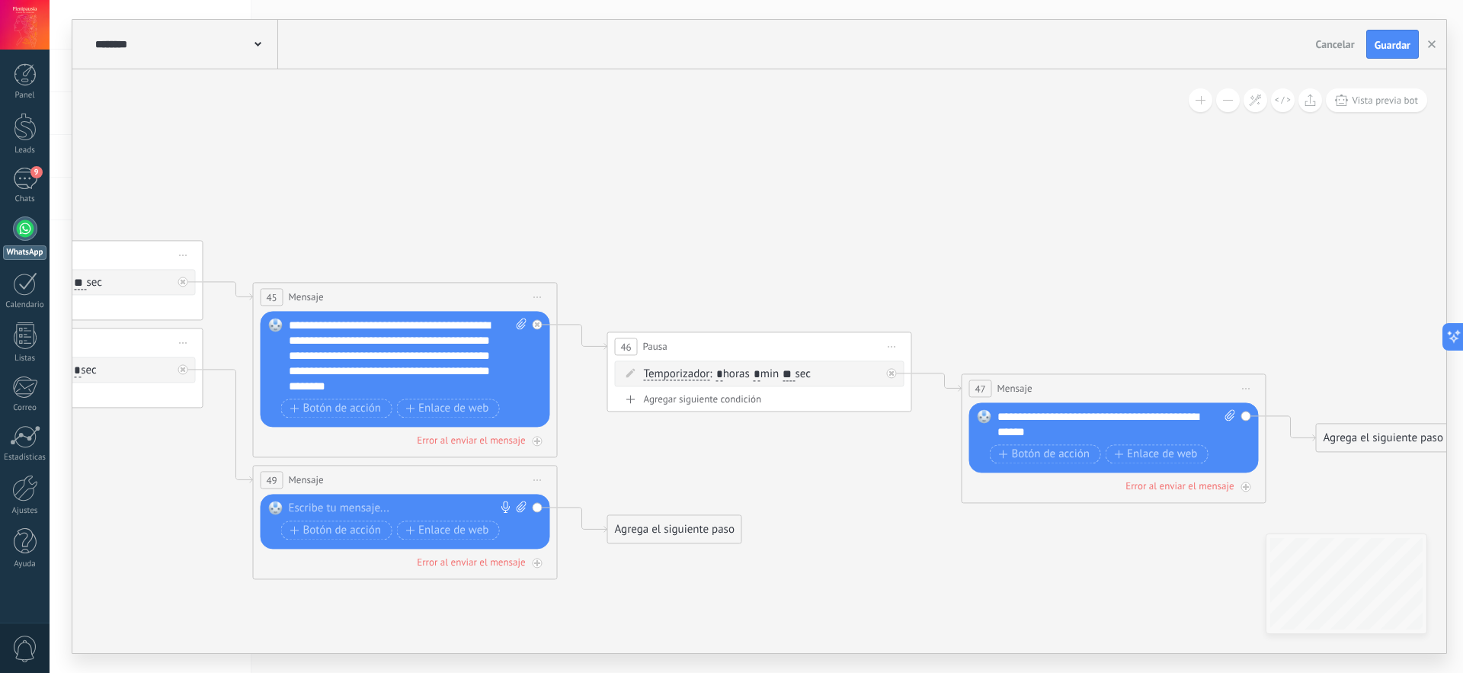
click at [410, 511] on div at bounding box center [402, 508] width 226 height 15
paste div
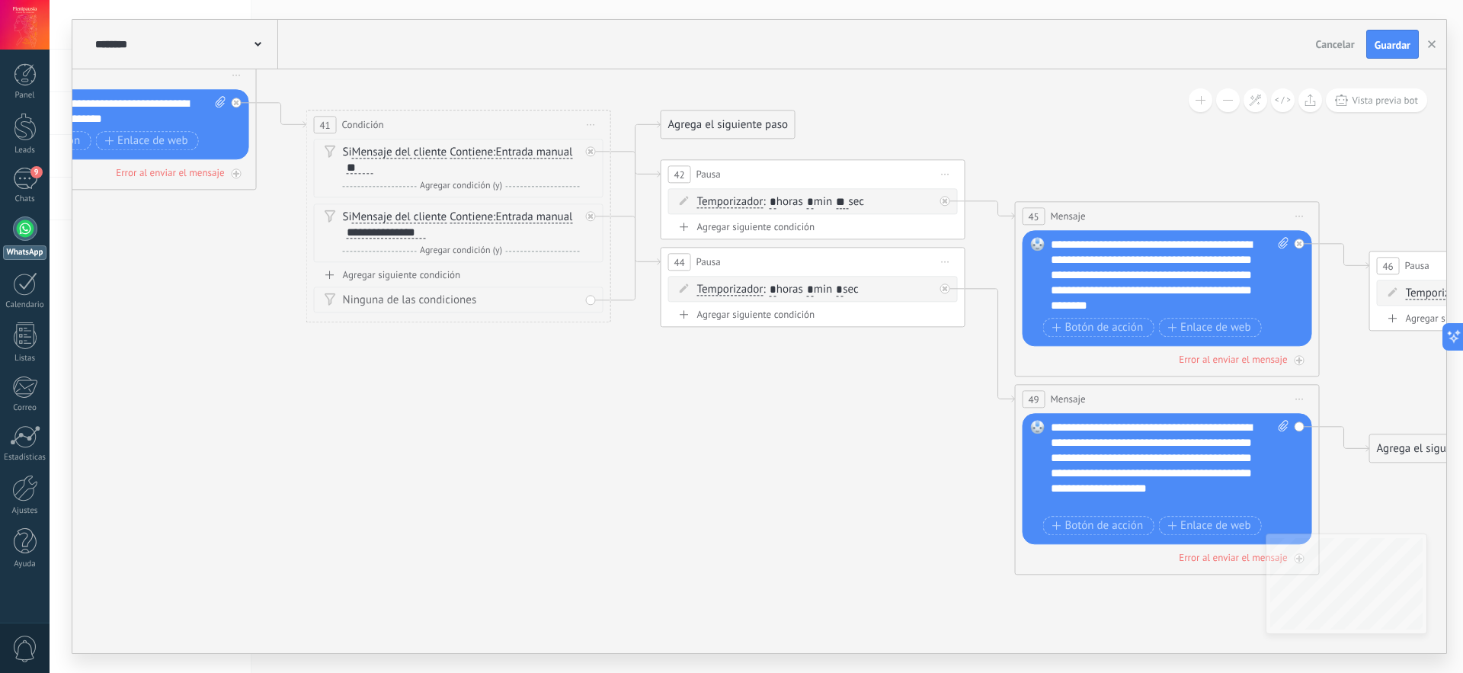
drag, startPoint x: 185, startPoint y: 514, endPoint x: 947, endPoint y: 433, distance: 766.4
click at [843, 288] on input "*" at bounding box center [839, 290] width 7 height 12
type input "**"
click at [426, 275] on div "Agregar siguiente condición" at bounding box center [459, 274] width 290 height 13
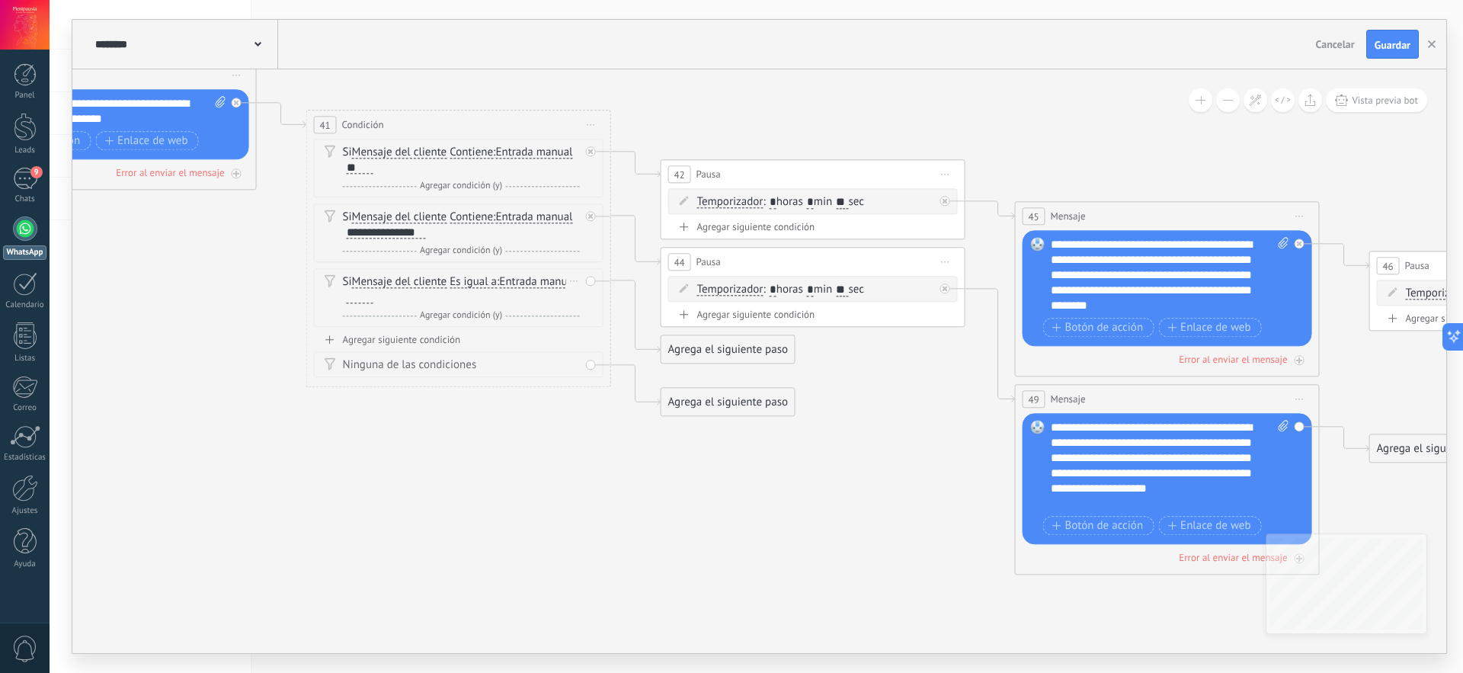
click at [489, 281] on span "Es igual a" at bounding box center [473, 282] width 47 height 12
click at [489, 281] on button "Es igual a" at bounding box center [537, 281] width 191 height 27
click at [486, 332] on span "Contiene" at bounding box center [525, 335] width 184 height 15
click at [355, 296] on div at bounding box center [360, 297] width 27 height 12
paste div
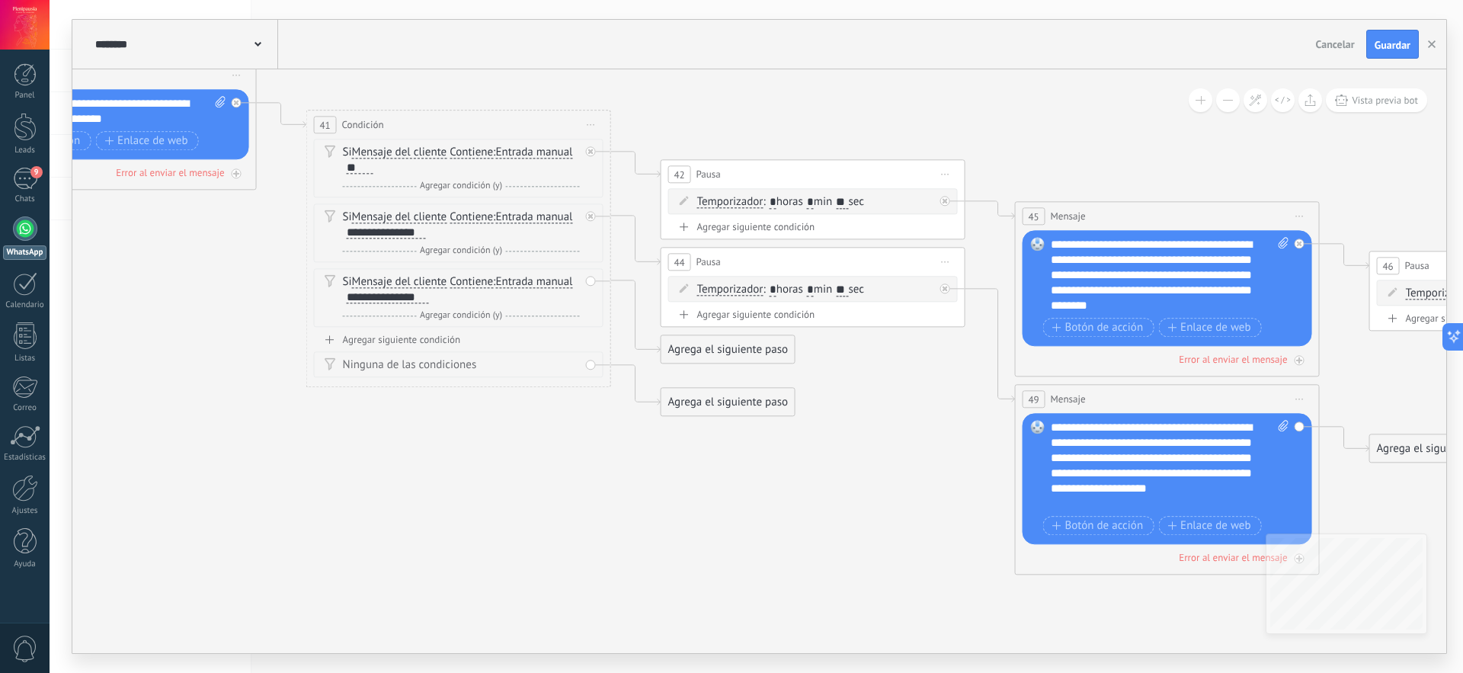
click at [948, 259] on span "Iniciar vista previa aquí Cambiar nombre Duplicar Borrar" at bounding box center [946, 262] width 24 height 22
click at [740, 353] on div "Agrega el siguiente paso" at bounding box center [728, 349] width 133 height 25
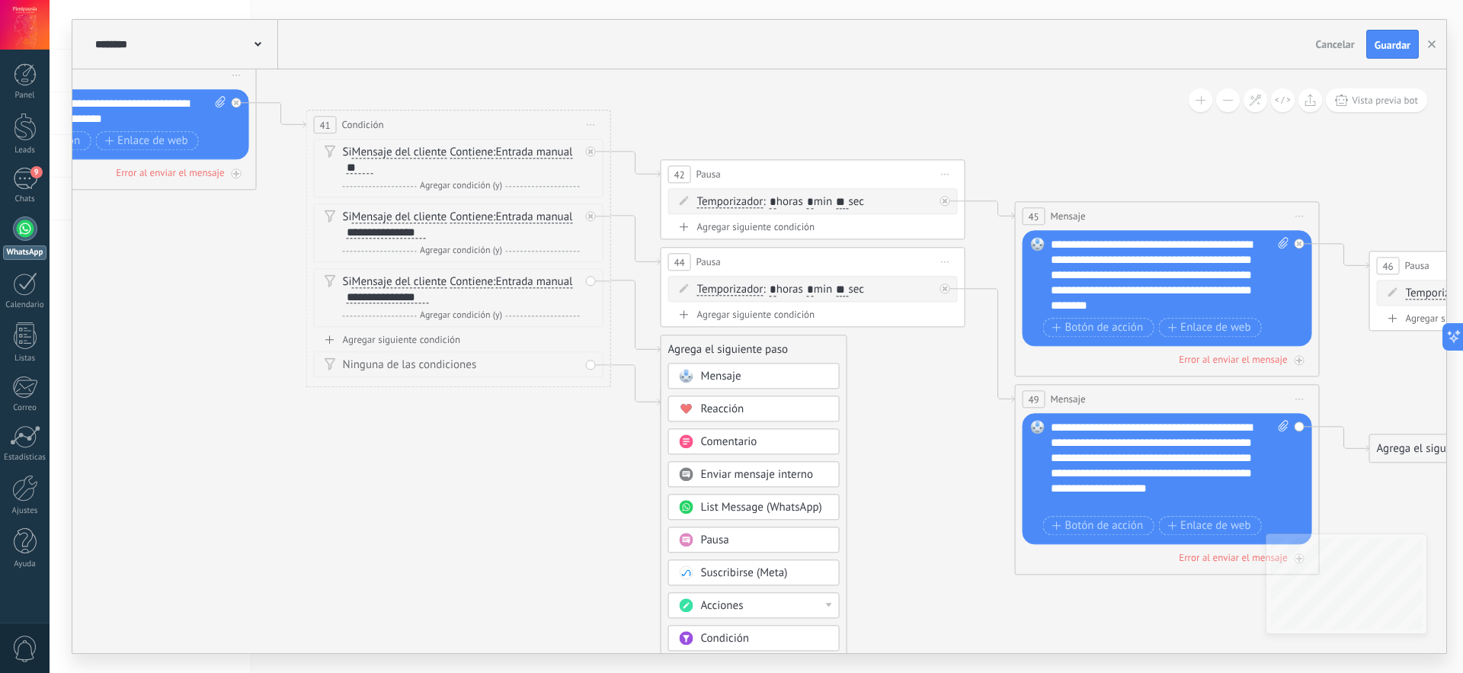
click at [739, 541] on div "Pausa" at bounding box center [765, 540] width 128 height 15
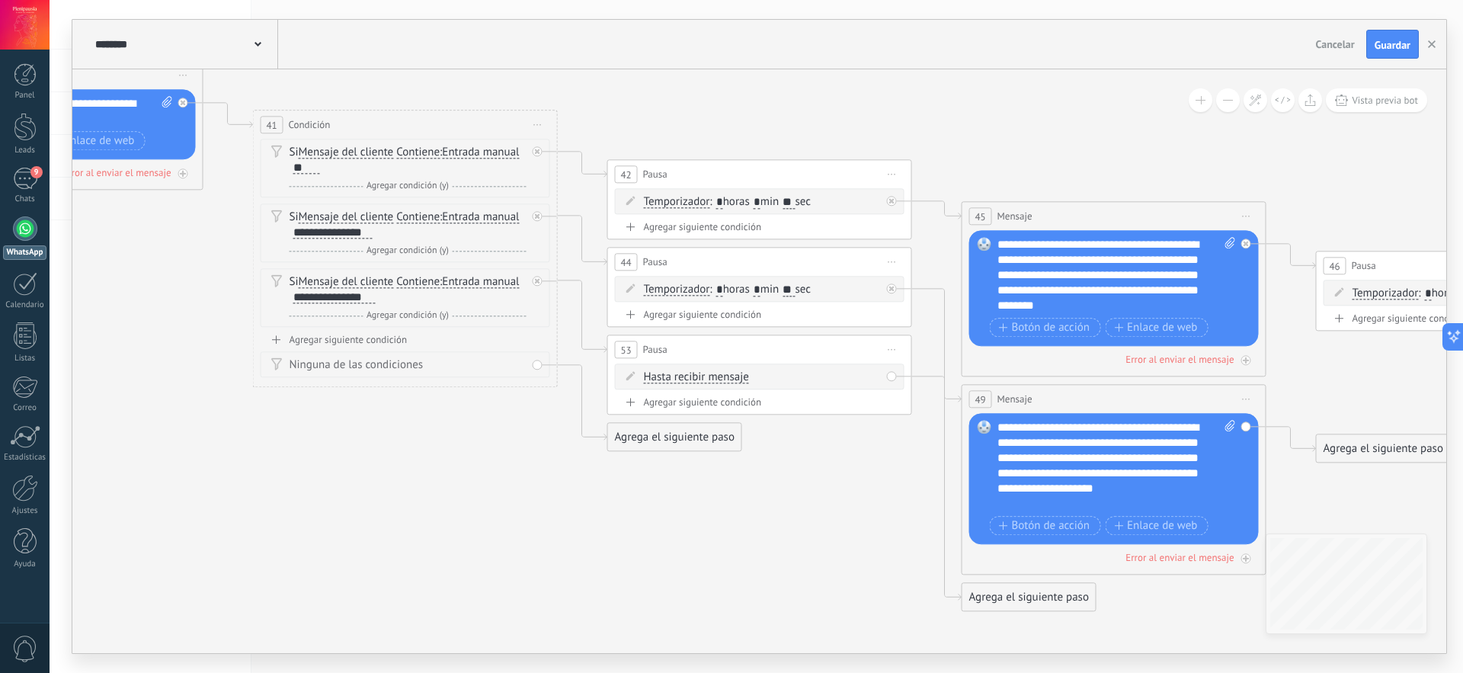
click at [735, 371] on span "Hasta recibir mensaje" at bounding box center [696, 377] width 105 height 12
click at [735, 371] on button "Hasta recibir mensaje" at bounding box center [731, 377] width 191 height 27
click at [704, 402] on span "Temporizador" at bounding box center [719, 404] width 184 height 15
click at [810, 367] on div "Temporizador Hasta recibir mensaje Temporizador Excepto horas laborales Hasta q…" at bounding box center [760, 377] width 290 height 26
click at [790, 375] on input "*" at bounding box center [786, 378] width 7 height 12
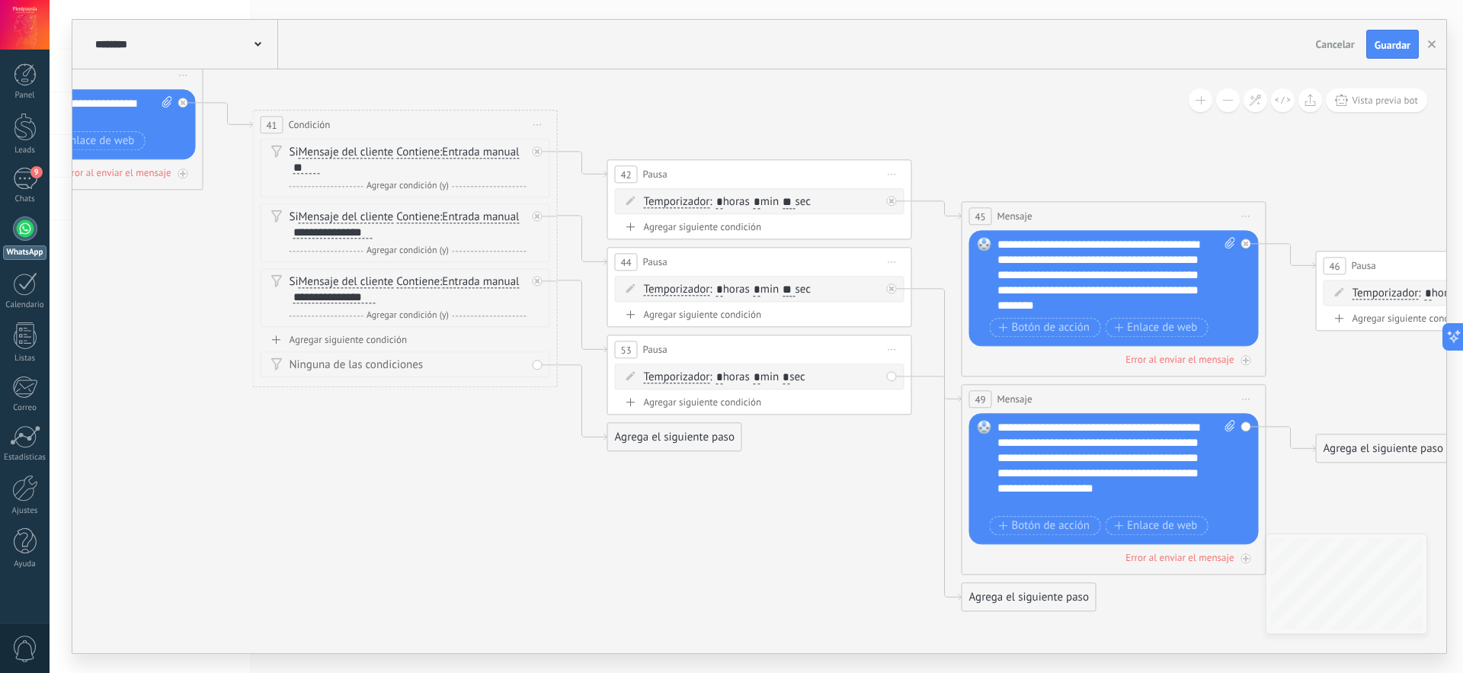
click at [790, 375] on input "*" at bounding box center [786, 378] width 7 height 12
type input "**"
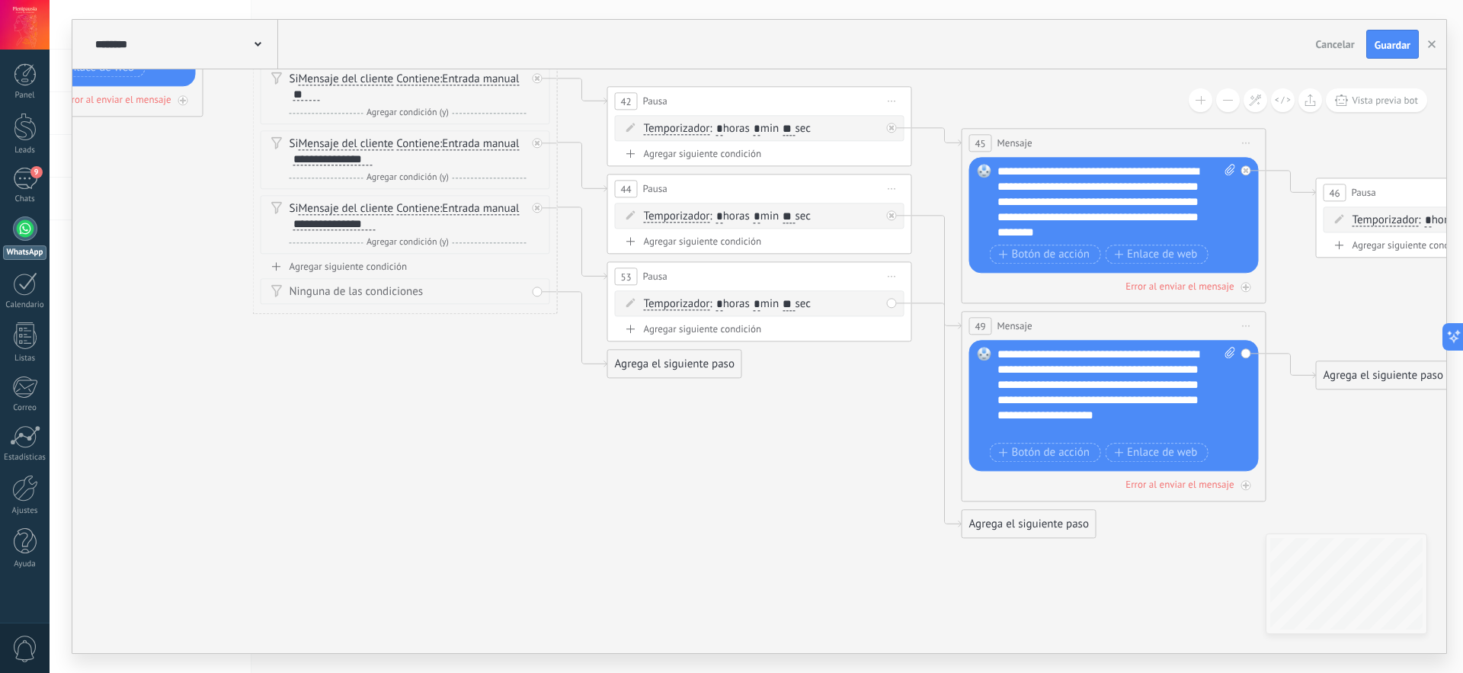
click at [1009, 524] on div "Agrega el siguiente paso" at bounding box center [1029, 523] width 133 height 25
click at [1016, 546] on span "Mensaje" at bounding box center [1022, 550] width 40 height 14
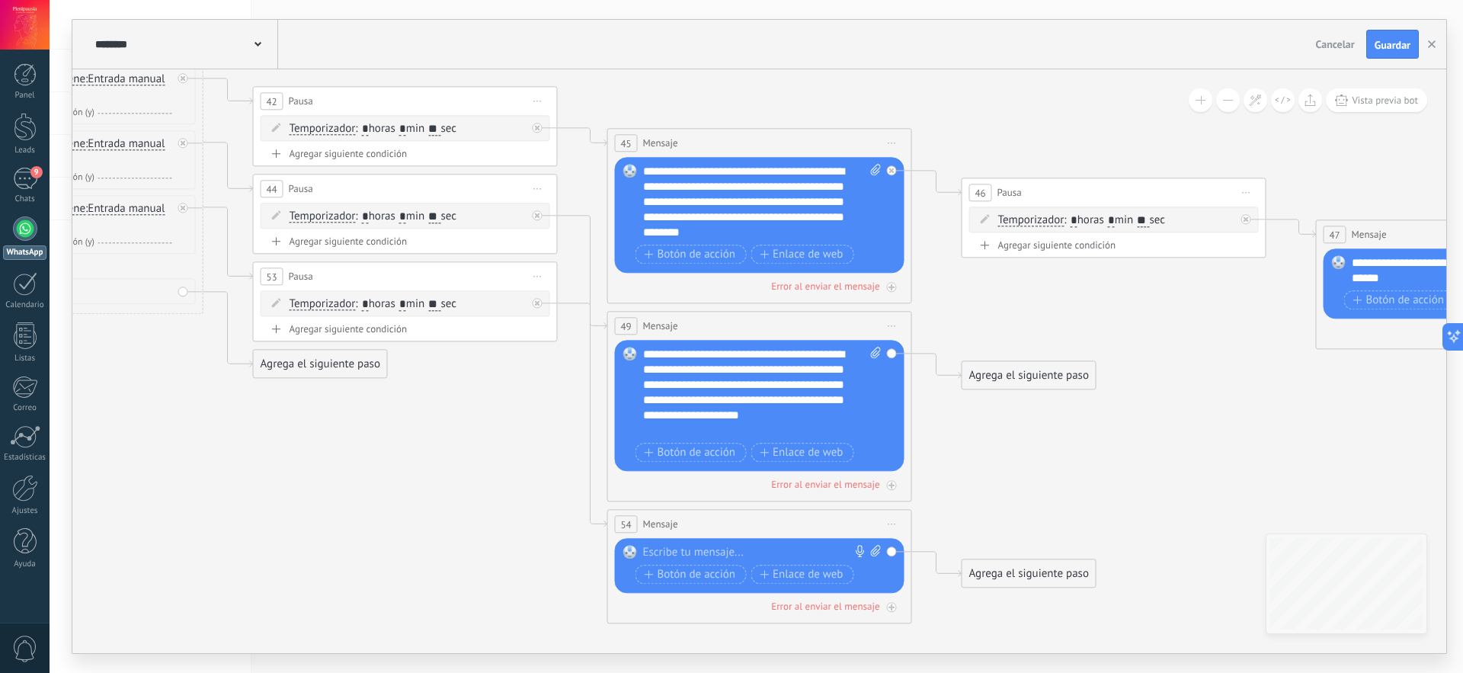
click at [726, 553] on div at bounding box center [756, 552] width 226 height 15
paste div
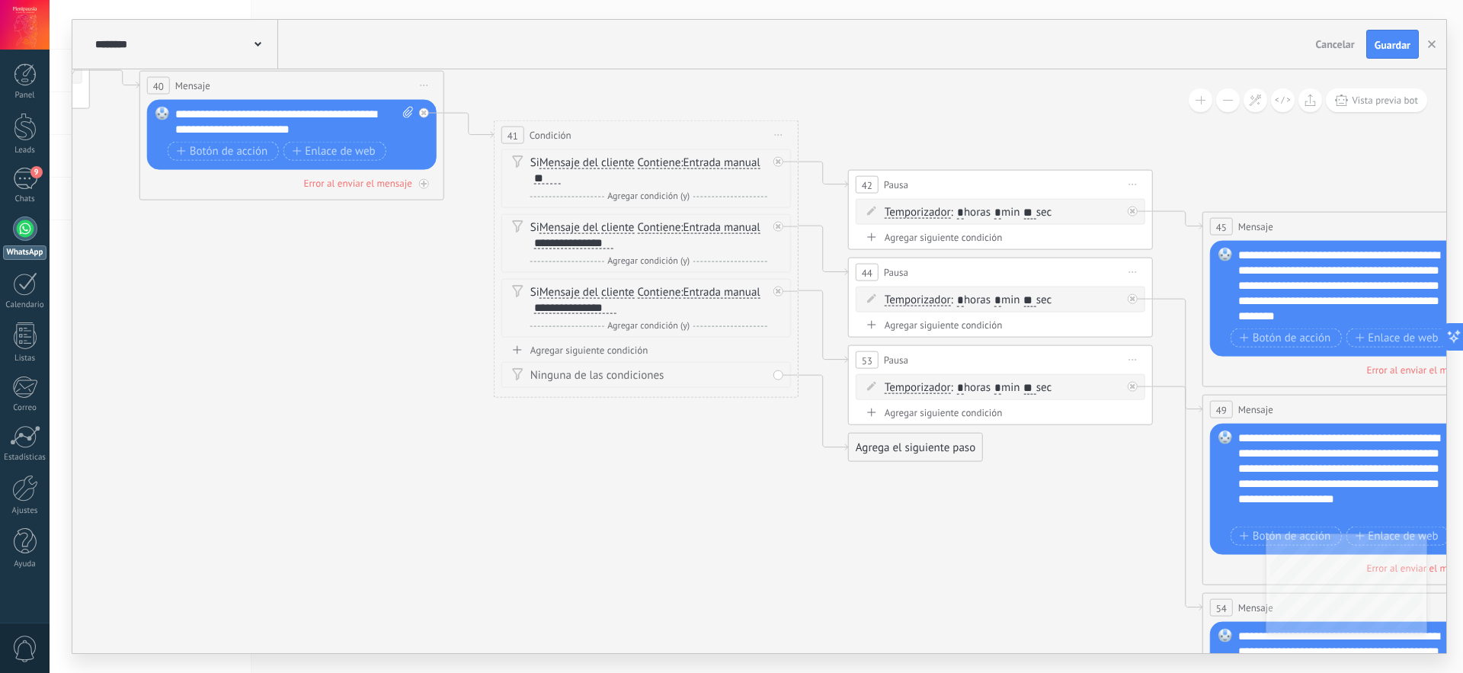
drag, startPoint x: 204, startPoint y: 447, endPoint x: 762, endPoint y: 518, distance: 562.4
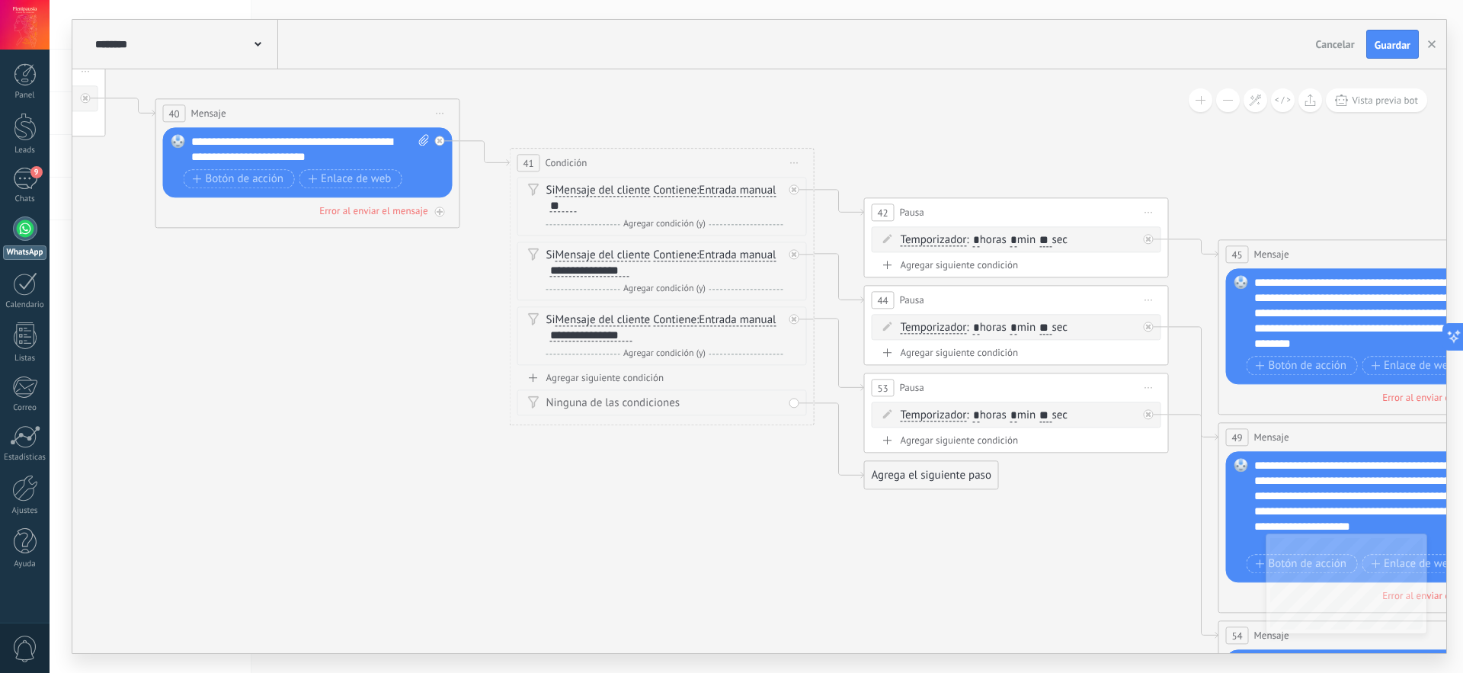
click at [630, 376] on div "Agregar siguiente condición" at bounding box center [663, 377] width 290 height 13
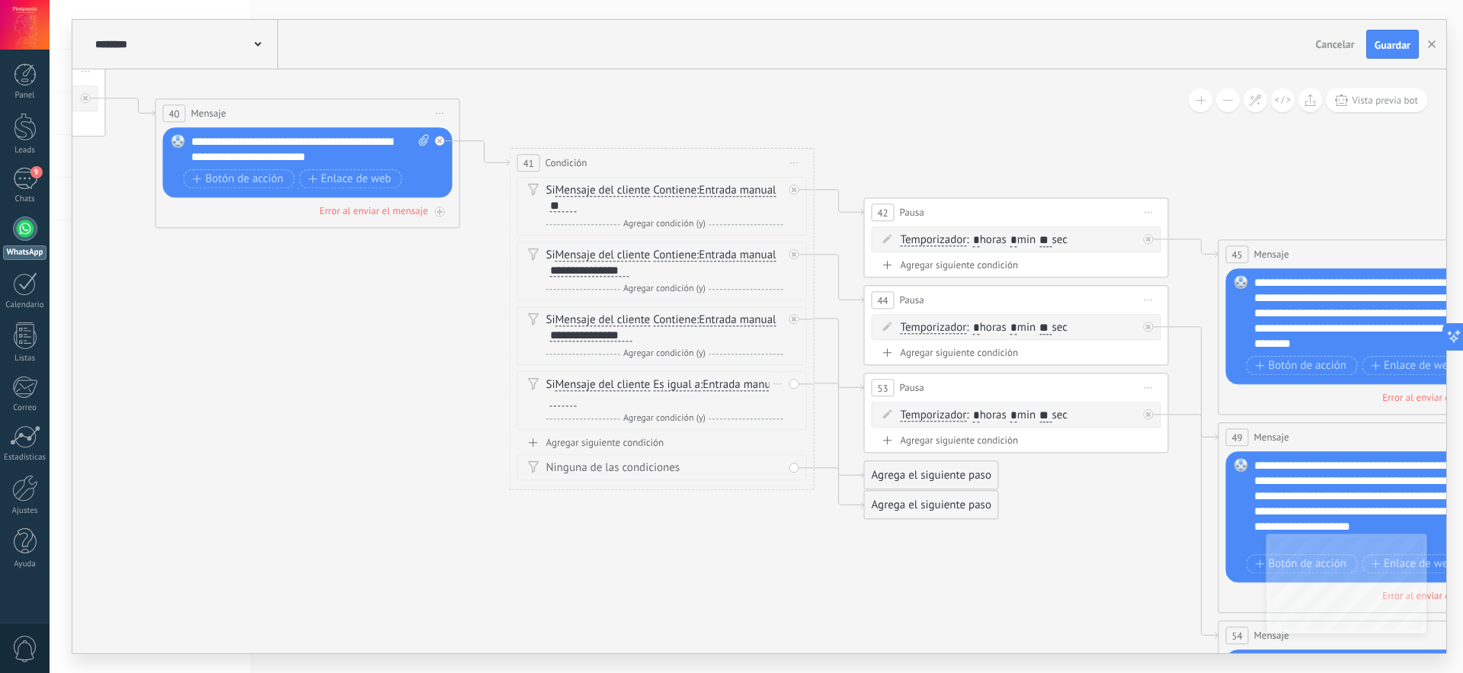
click at [685, 386] on span "Es igual a" at bounding box center [676, 385] width 47 height 12
click at [685, 386] on button "Es igual a" at bounding box center [741, 384] width 191 height 27
click at [694, 434] on span "Contiene" at bounding box center [728, 438] width 184 height 15
click at [566, 400] on div at bounding box center [563, 400] width 27 height 12
paste div
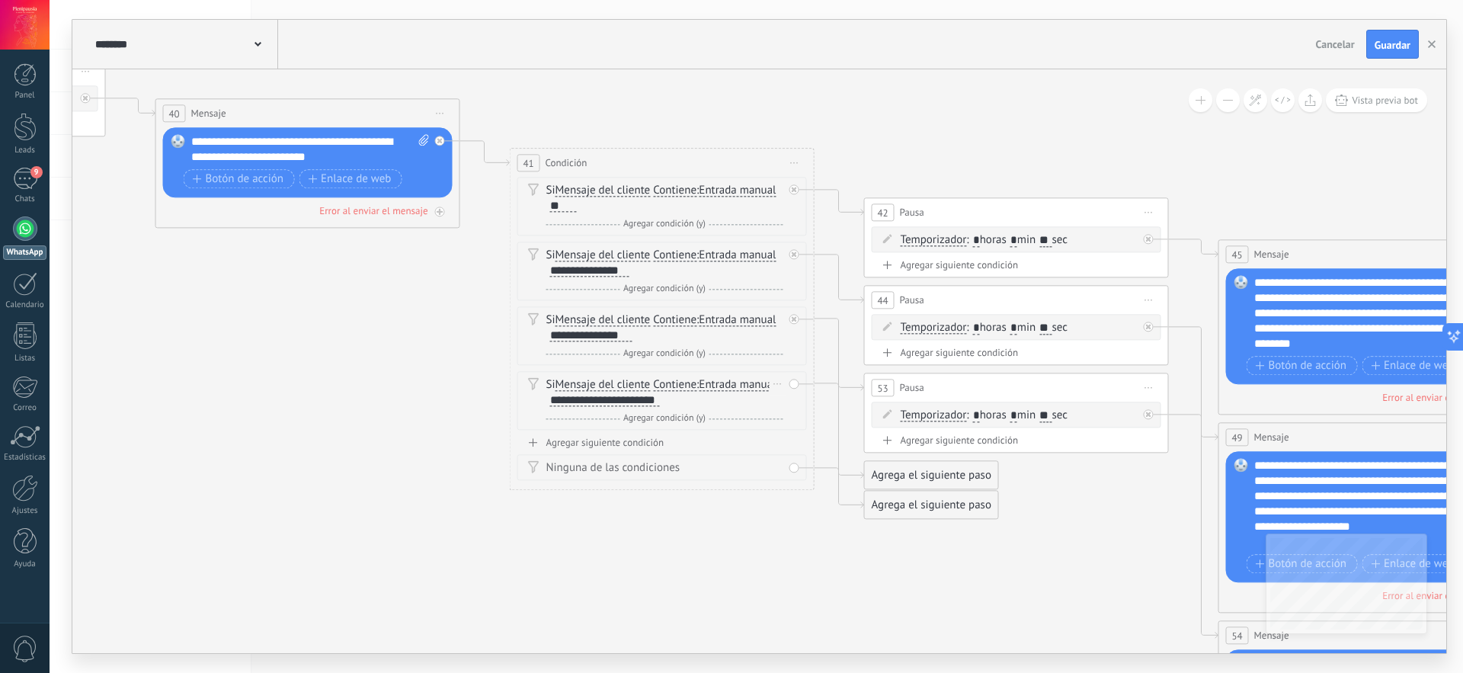
click at [576, 398] on div "**********" at bounding box center [605, 400] width 110 height 12
click at [911, 476] on div "Agrega el siguiente paso" at bounding box center [931, 475] width 133 height 25
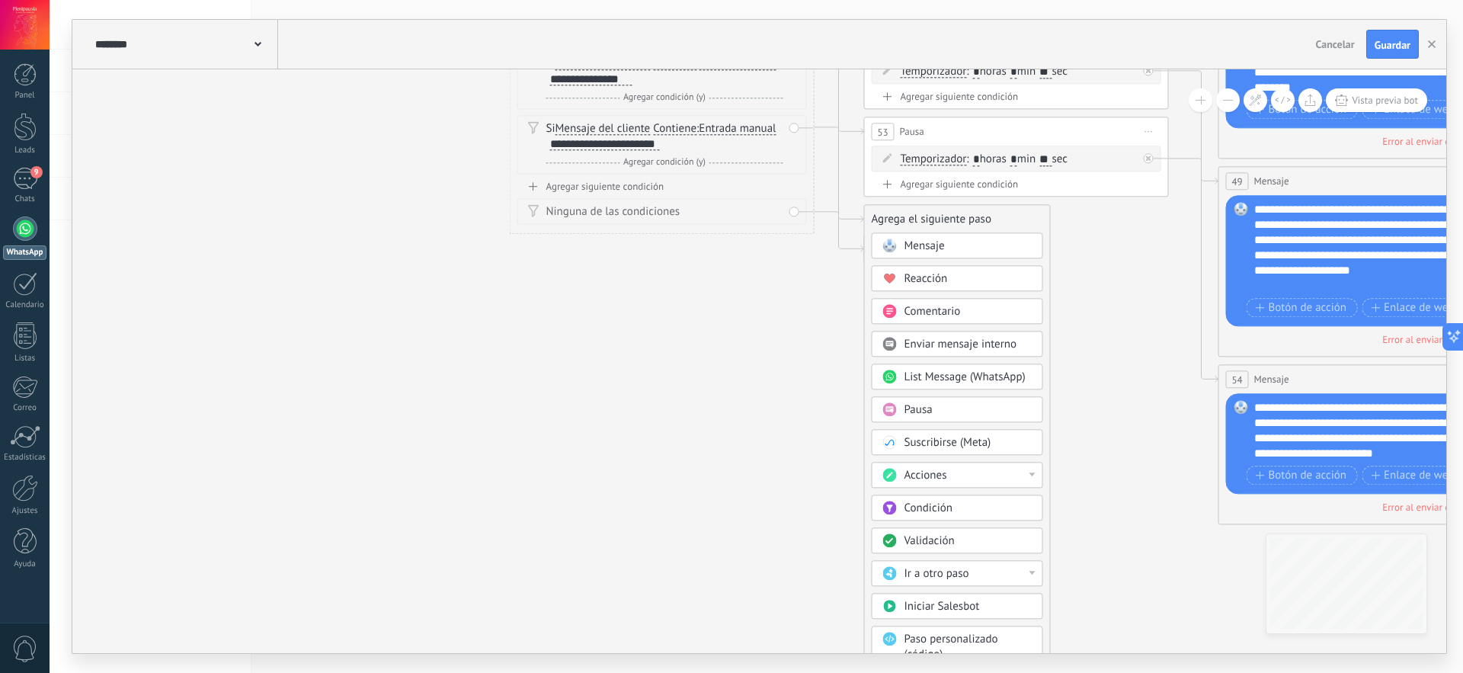
click at [936, 408] on div "Pausa" at bounding box center [969, 409] width 128 height 15
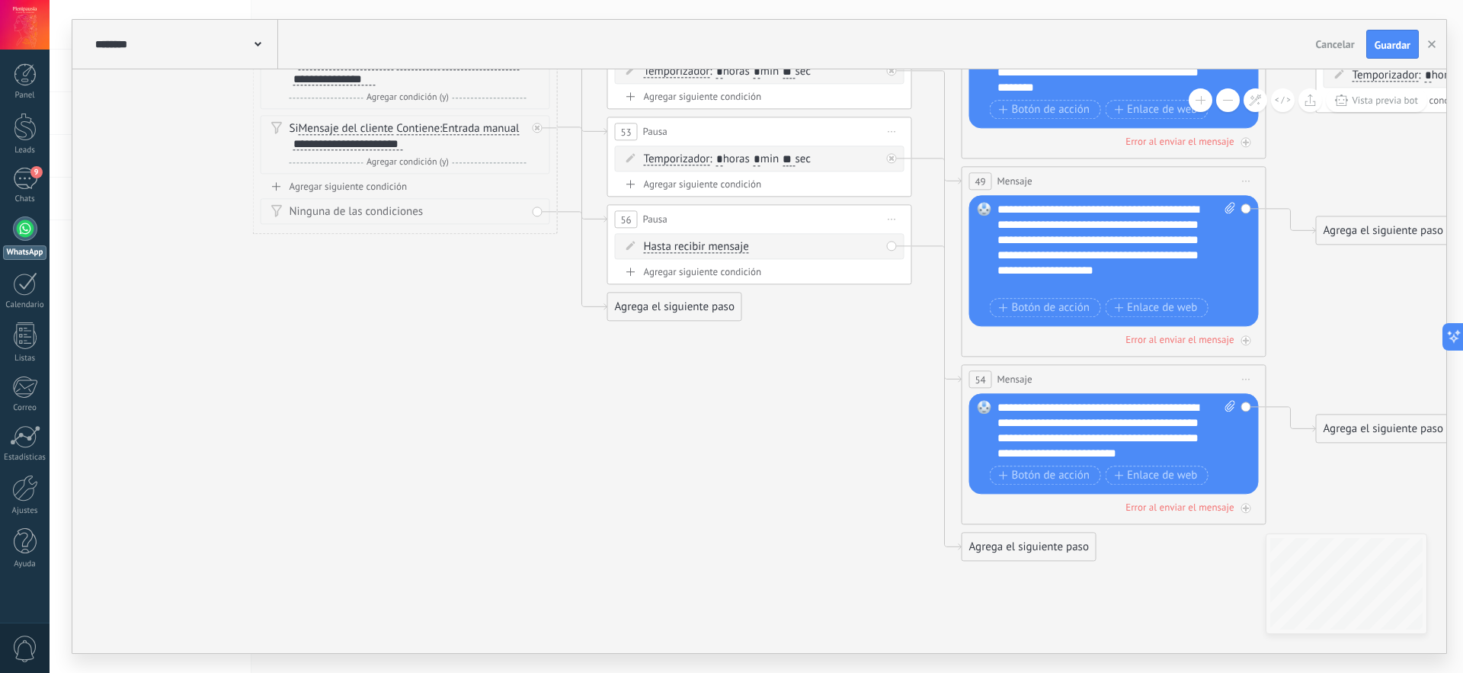
click at [729, 245] on span "Hasta recibir mensaje" at bounding box center [696, 247] width 105 height 12
click at [729, 245] on button "Hasta recibir mensaje" at bounding box center [731, 246] width 191 height 27
click at [688, 277] on span "Temporizador" at bounding box center [719, 274] width 184 height 15
click at [761, 246] on input "*" at bounding box center [757, 248] width 7 height 12
click at [773, 248] on span ": * horas * min * sec" at bounding box center [757, 246] width 95 height 14
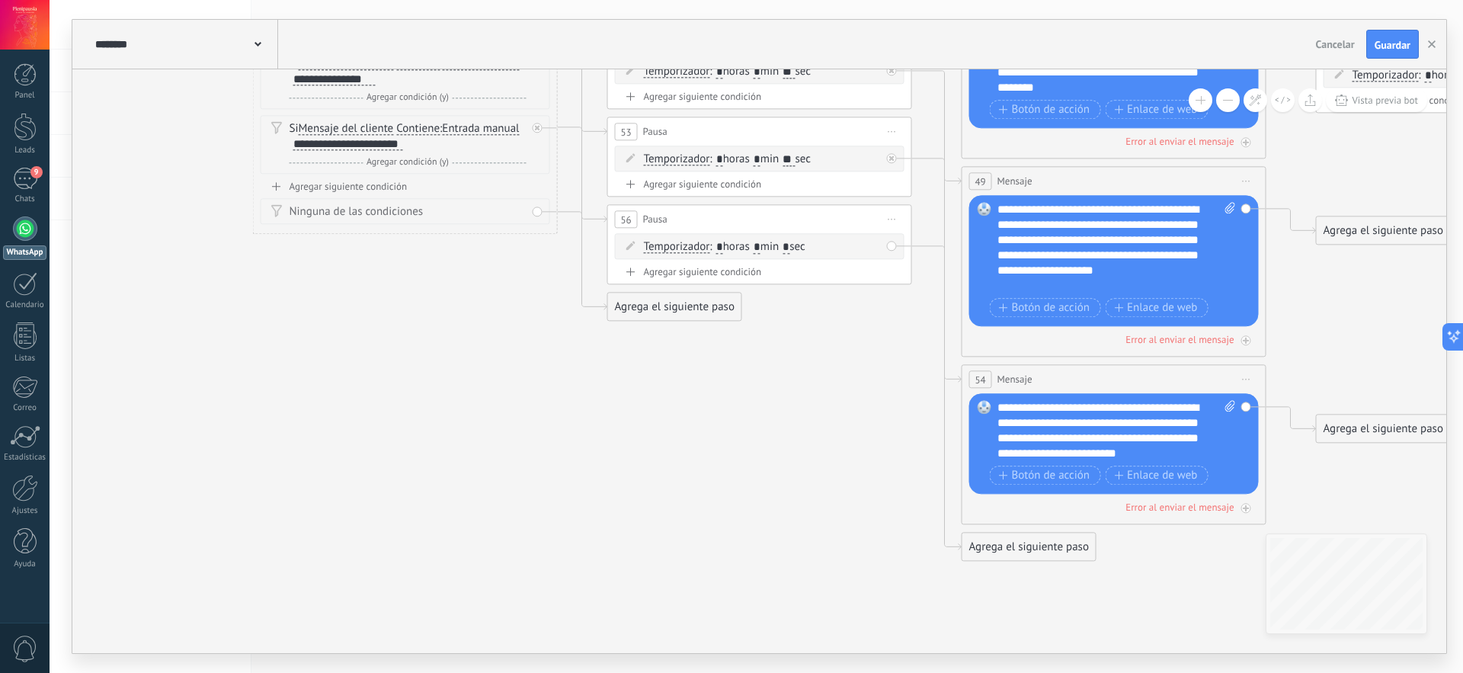
click at [761, 248] on input "*" at bounding box center [757, 248] width 7 height 12
type input "*"
click at [805, 247] on span ": * horas * min * sec" at bounding box center [757, 246] width 95 height 14
click at [790, 245] on input "*" at bounding box center [786, 248] width 7 height 12
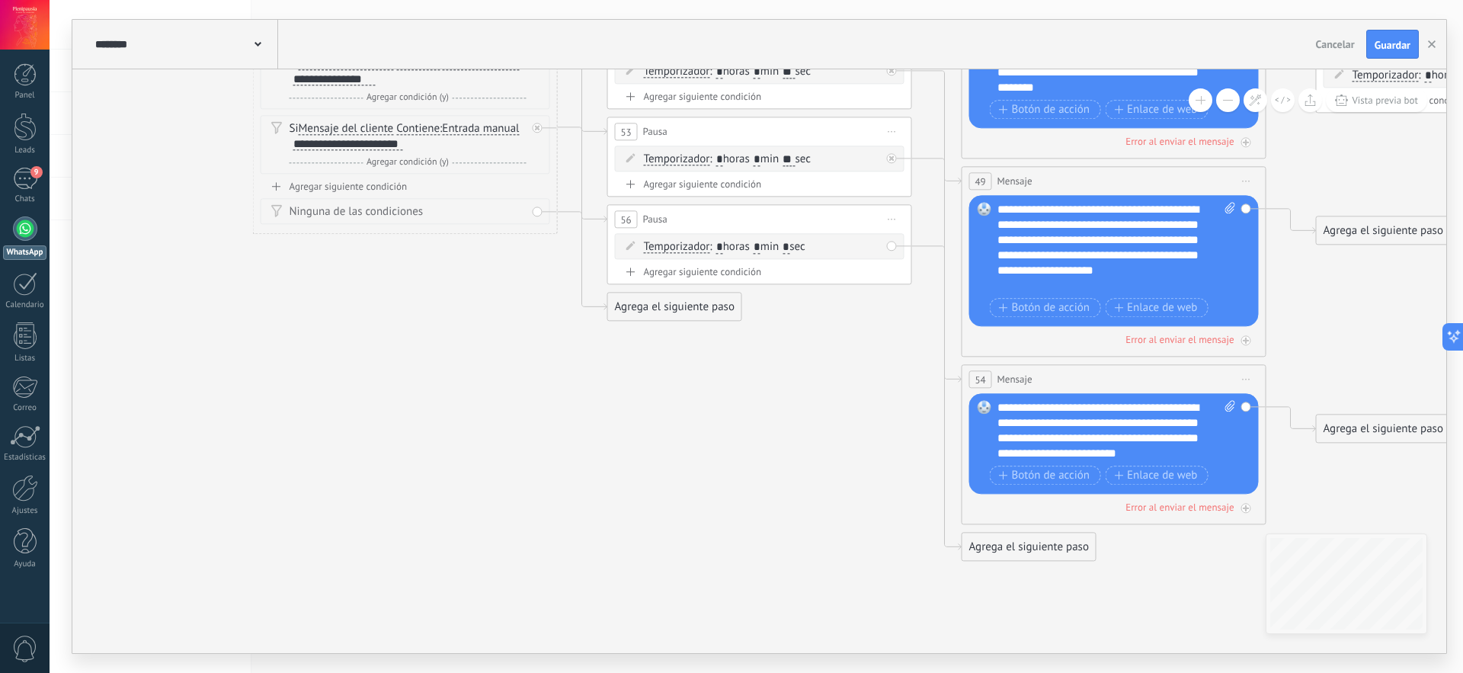
click at [790, 245] on input "*" at bounding box center [786, 248] width 7 height 12
type input "**"
click at [1019, 544] on div "Agrega el siguiente paso" at bounding box center [1029, 546] width 133 height 25
click at [1026, 573] on span "Mensaje" at bounding box center [1022, 573] width 40 height 14
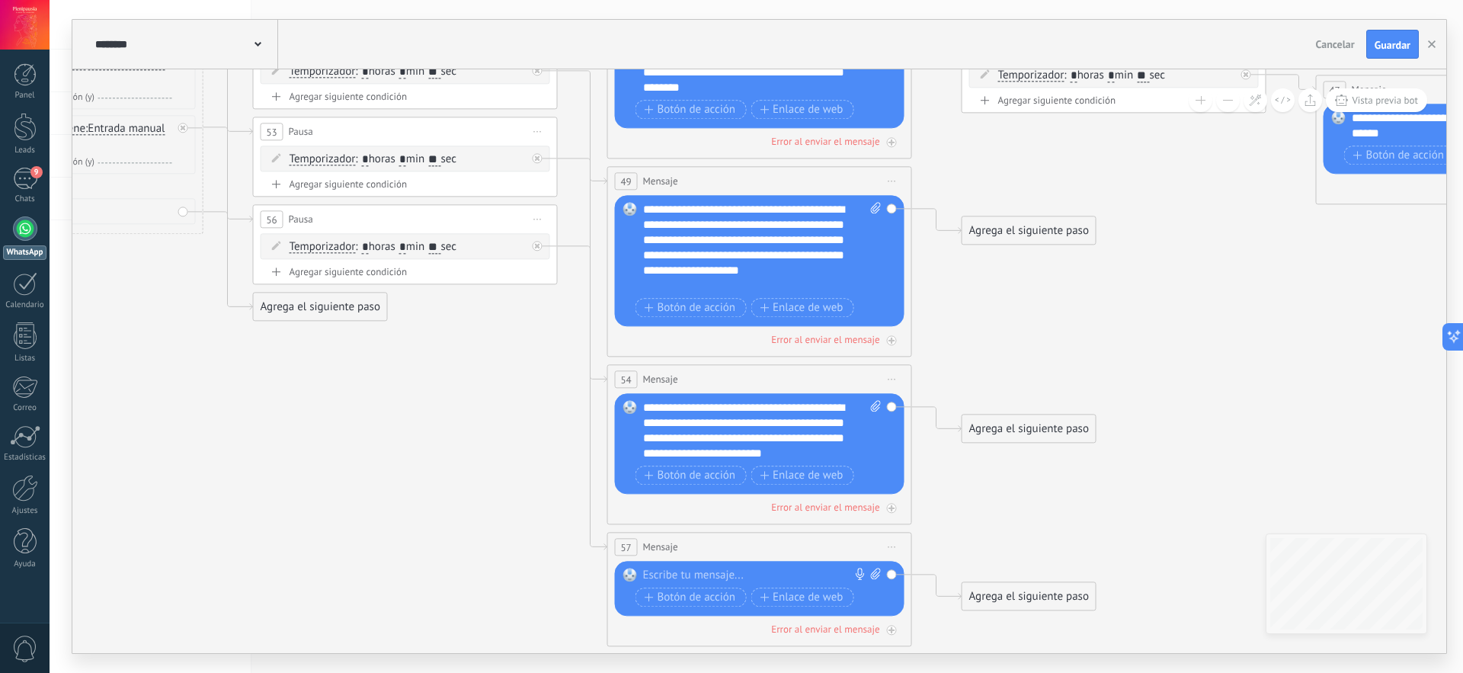
click at [703, 573] on div at bounding box center [756, 575] width 226 height 15
paste div
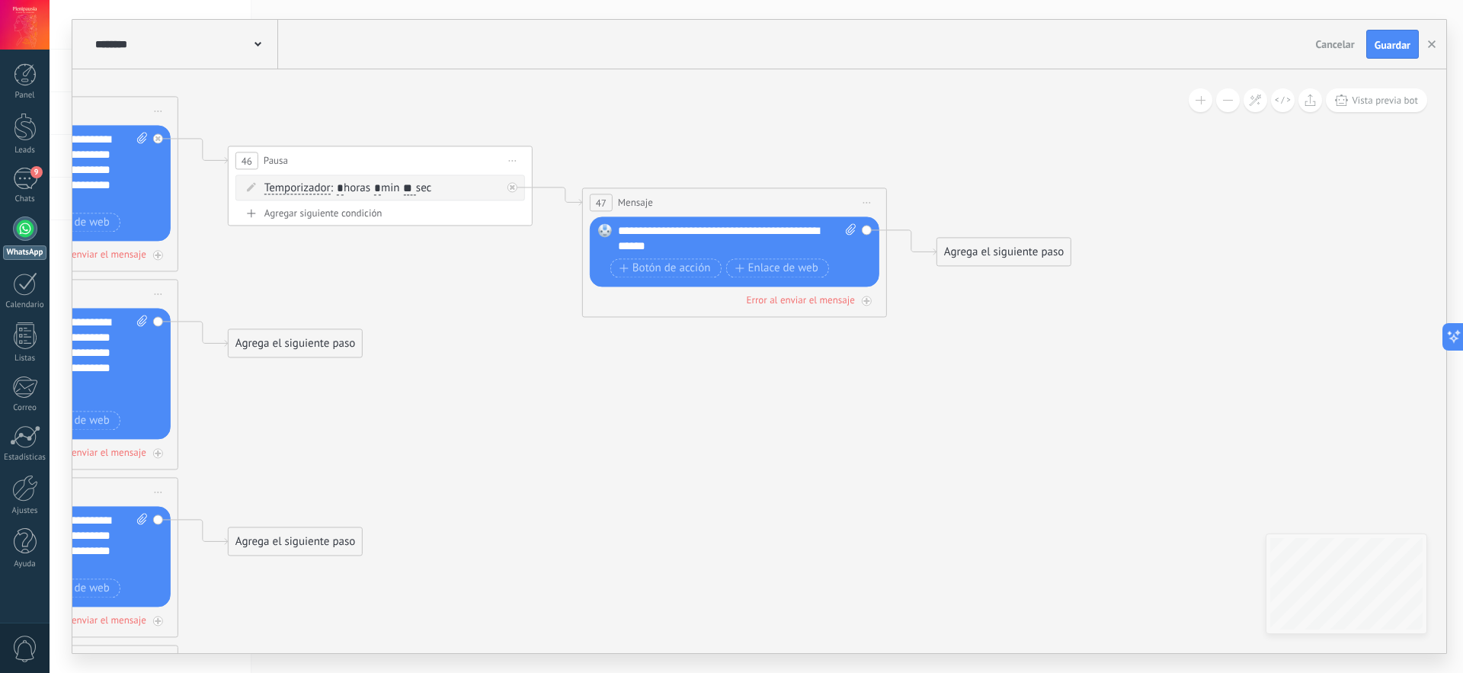
drag, startPoint x: 1204, startPoint y: 457, endPoint x: 469, endPoint y: 423, distance: 735.5
click at [1011, 255] on div "Agrega el siguiente paso" at bounding box center [1003, 252] width 133 height 25
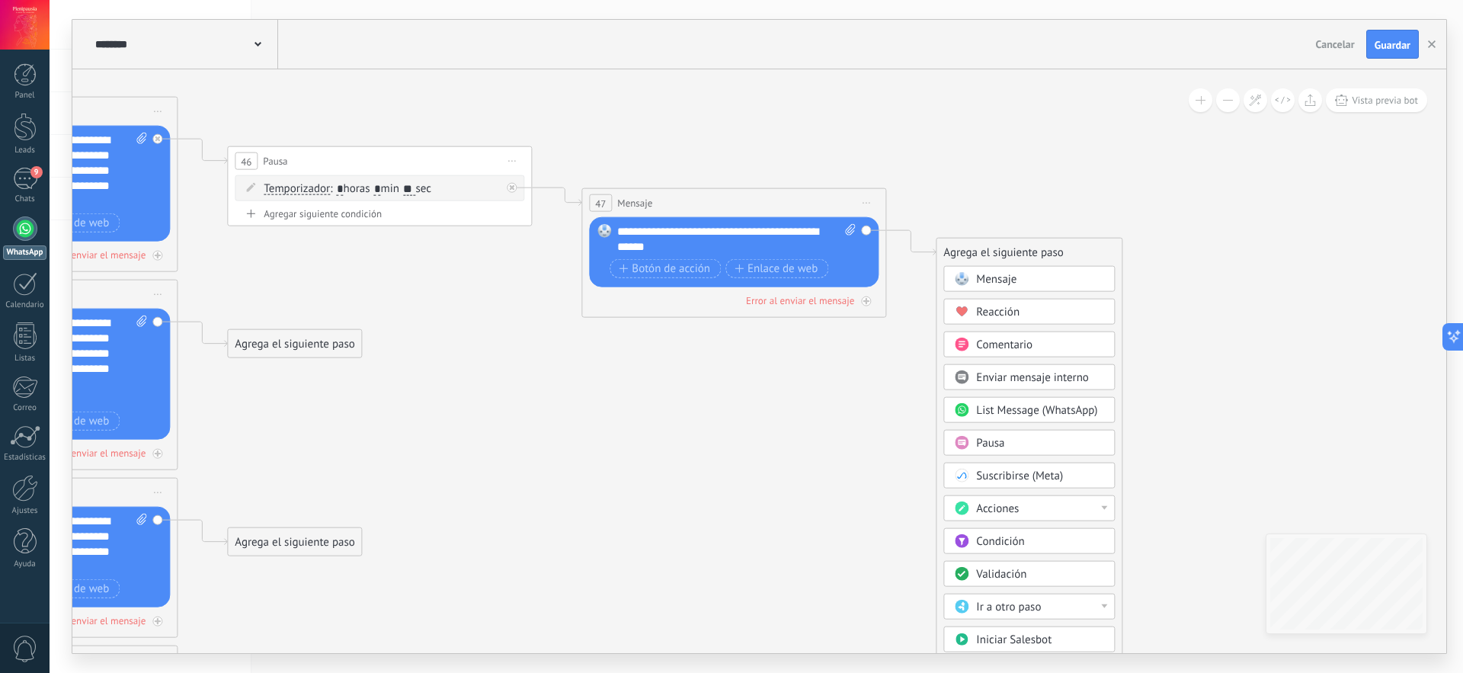
click at [1030, 540] on div "Condición" at bounding box center [1040, 541] width 128 height 15
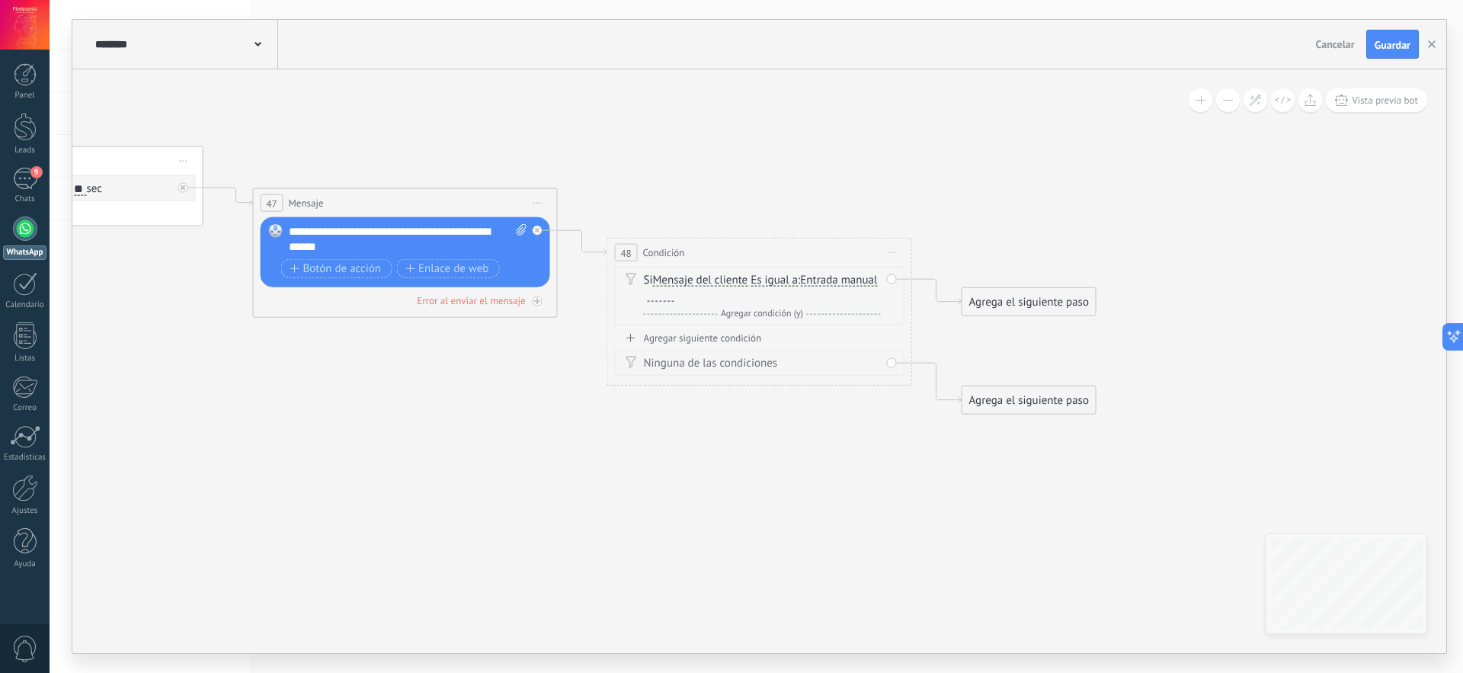
click at [798, 283] on span "Es igual a" at bounding box center [774, 280] width 47 height 12
click at [798, 283] on button "Es igual a" at bounding box center [838, 280] width 191 height 27
click at [891, 252] on icon at bounding box center [893, 253] width 8 height 2
click at [932, 357] on div "Borrar" at bounding box center [961, 352] width 151 height 26
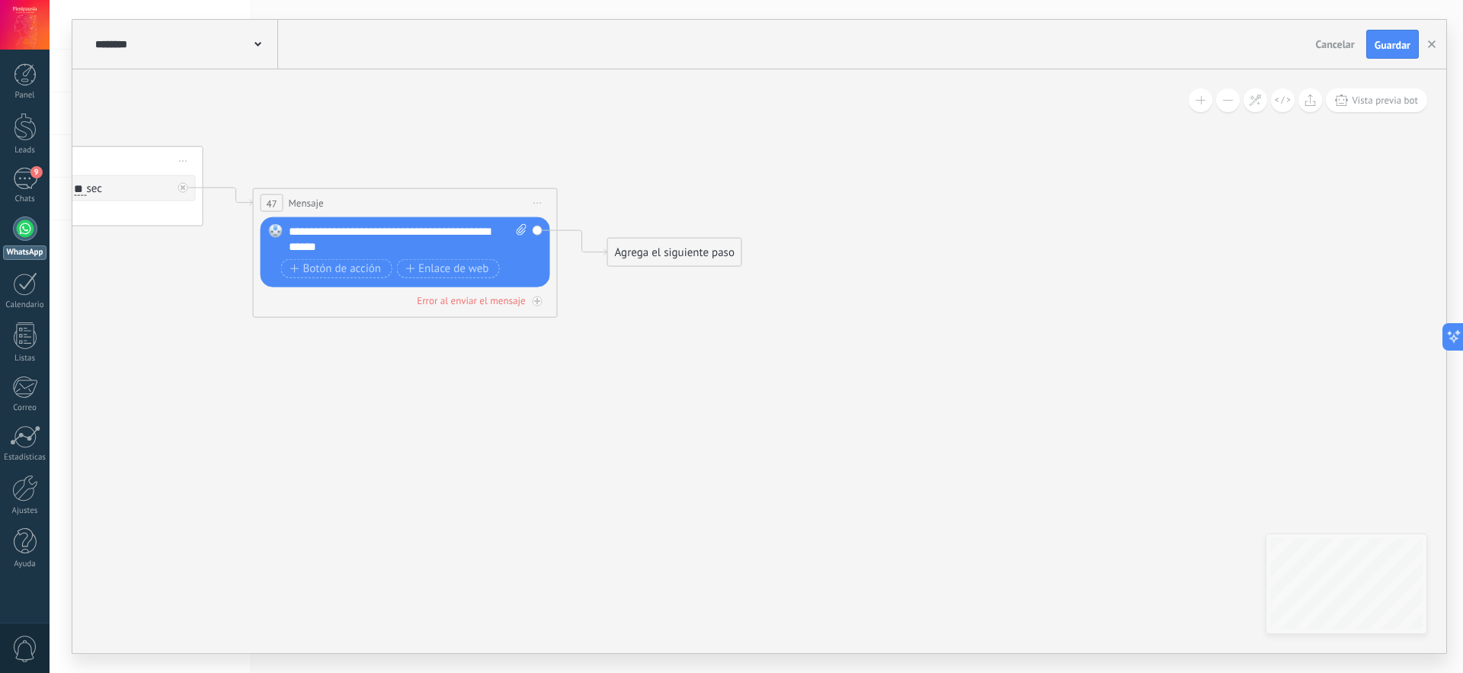
click at [652, 252] on div "Agrega el siguiente paso" at bounding box center [674, 252] width 133 height 25
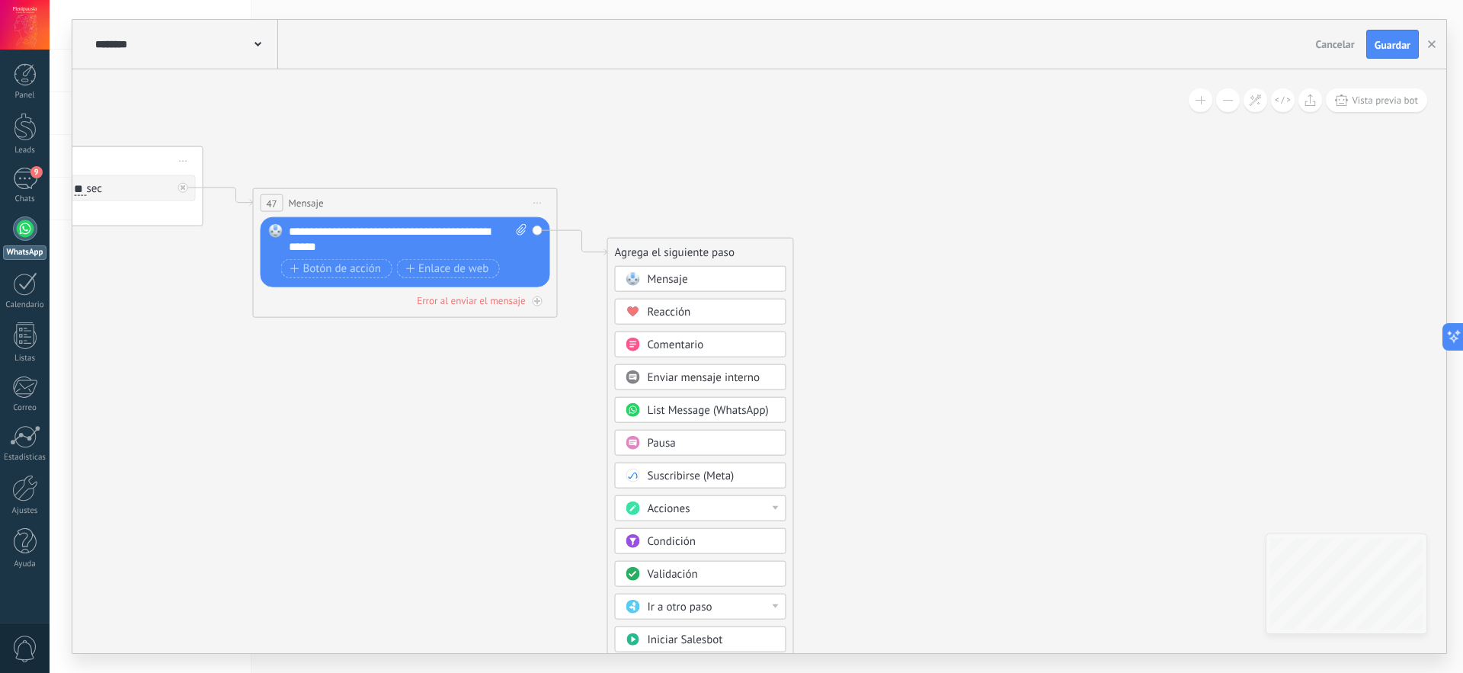
click at [680, 343] on span "Comentario" at bounding box center [676, 345] width 56 height 14
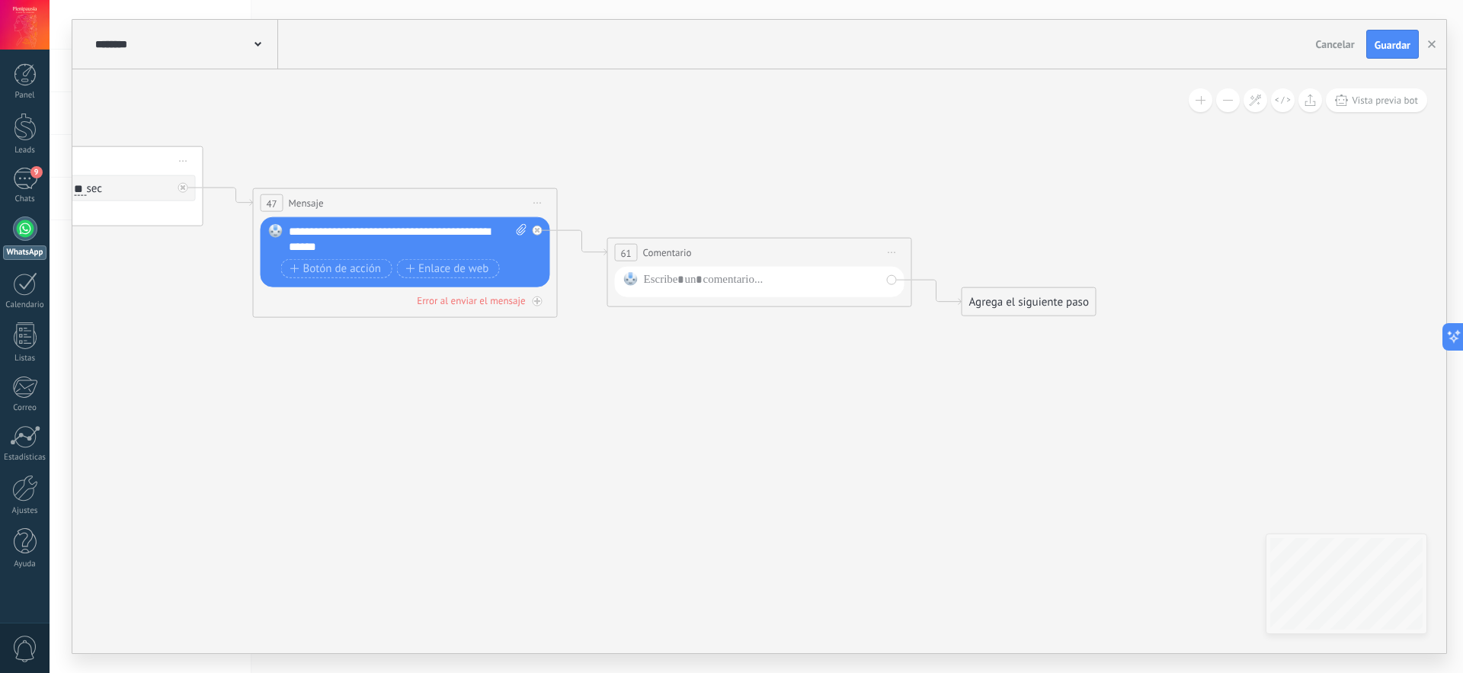
click at [902, 249] on span "Iniciar vista previa aquí Cambiar nombre Duplicar Borrar" at bounding box center [892, 253] width 24 height 22
click at [941, 349] on div "Borrar" at bounding box center [961, 352] width 151 height 26
click at [700, 258] on div "Agrega el siguiente paso" at bounding box center [674, 252] width 133 height 25
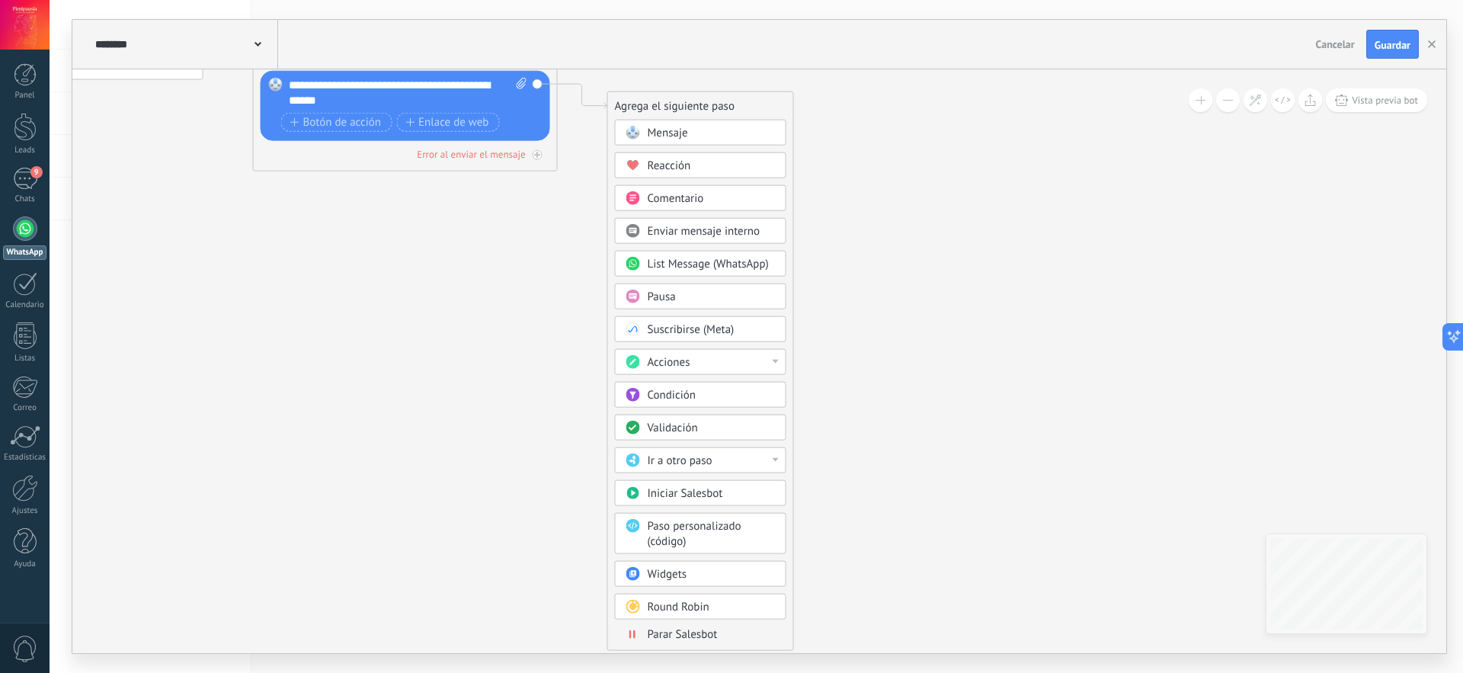
click at [758, 363] on div "Acciones" at bounding box center [712, 362] width 128 height 15
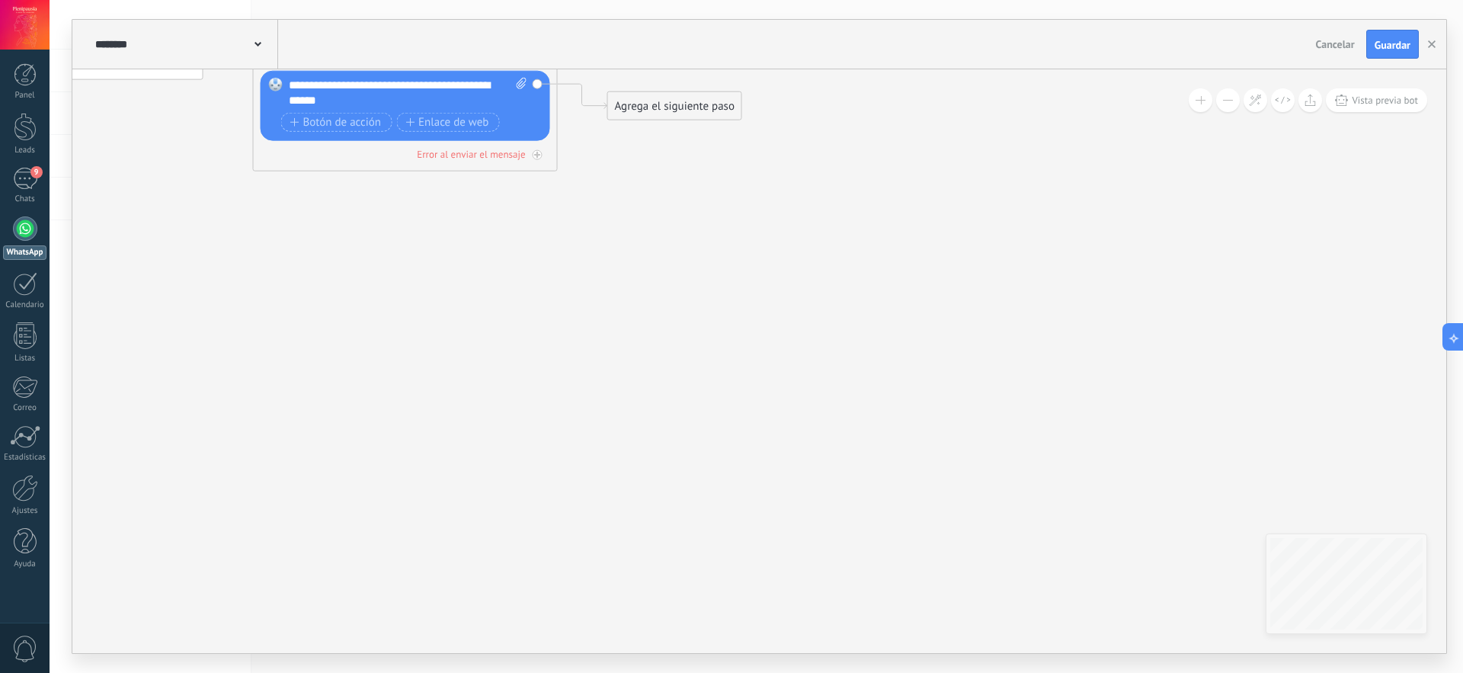
click at [684, 110] on div "Agrega el siguiente paso" at bounding box center [674, 106] width 133 height 25
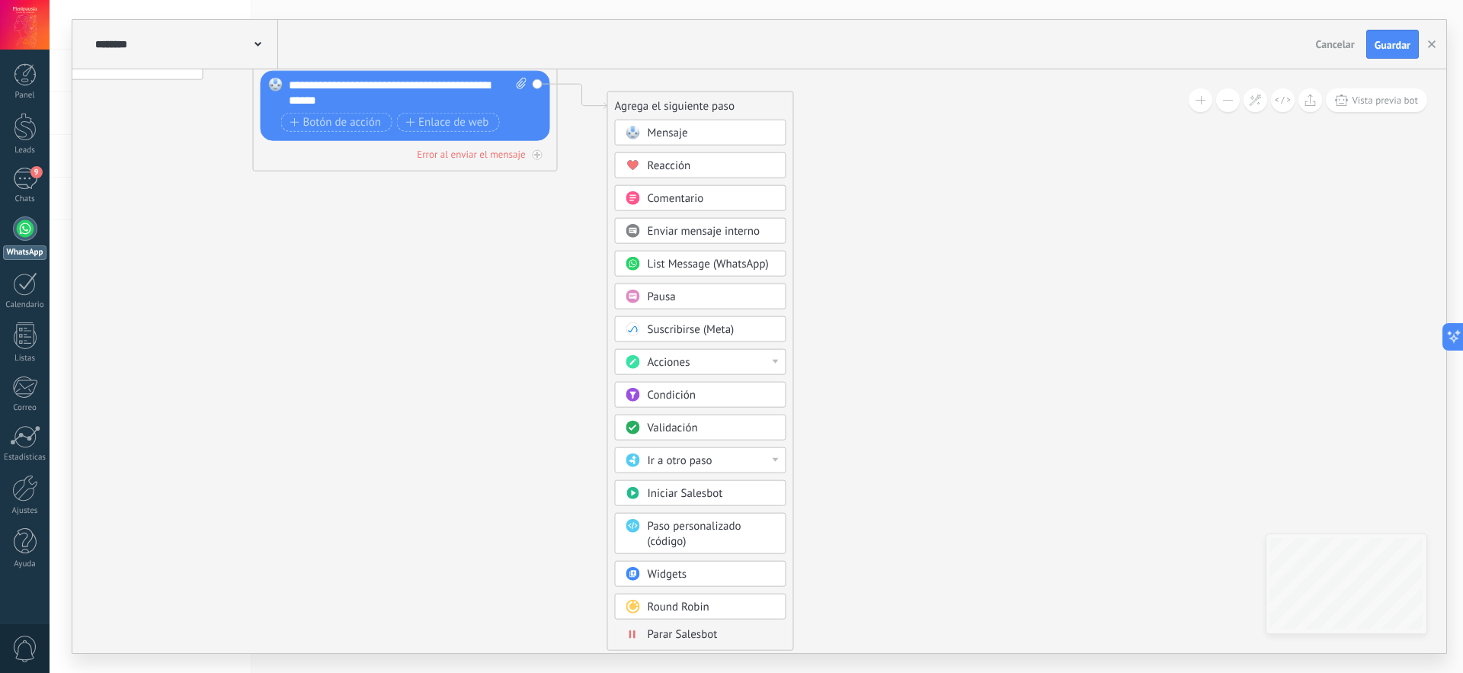
click at [723, 395] on div "Condición" at bounding box center [712, 395] width 128 height 15
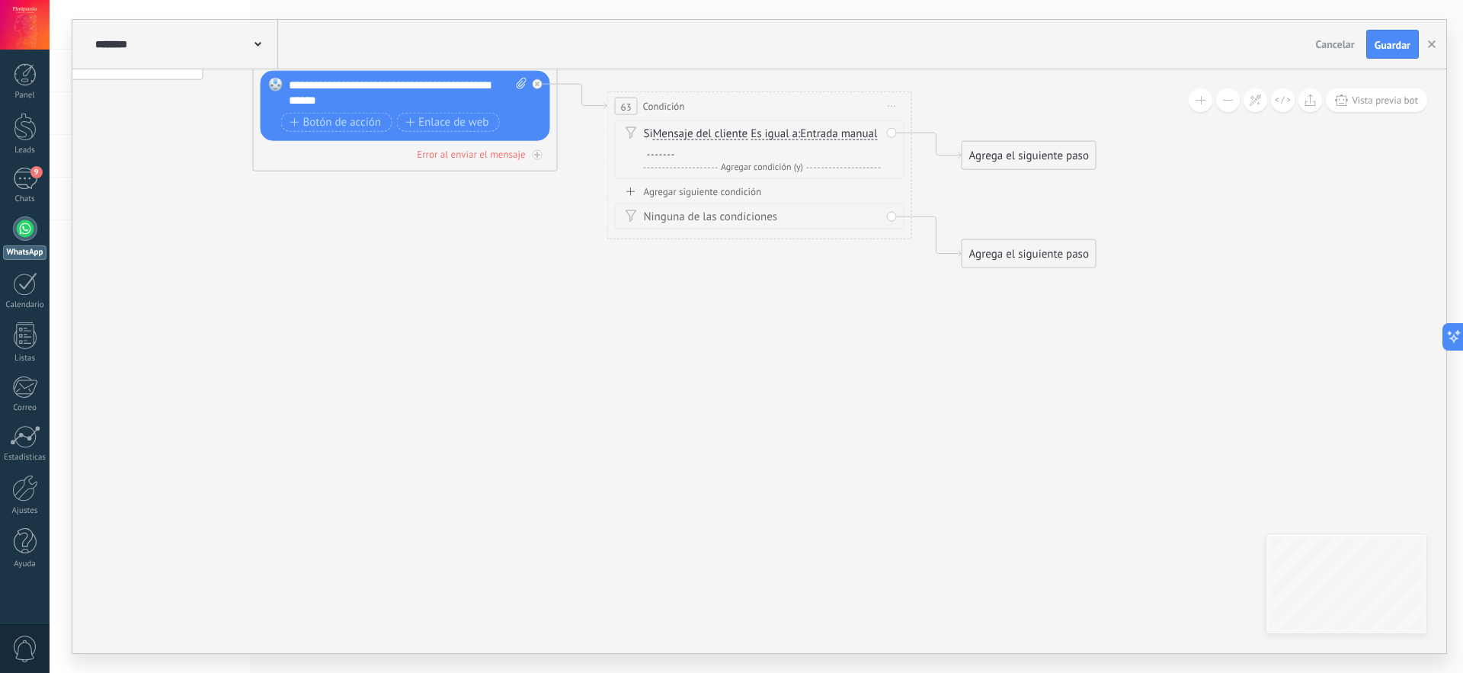
click at [893, 99] on span "Iniciar vista previa aquí Cambiar nombre Duplicar Borrar" at bounding box center [892, 106] width 24 height 22
click at [930, 210] on div "Borrar" at bounding box center [961, 206] width 151 height 26
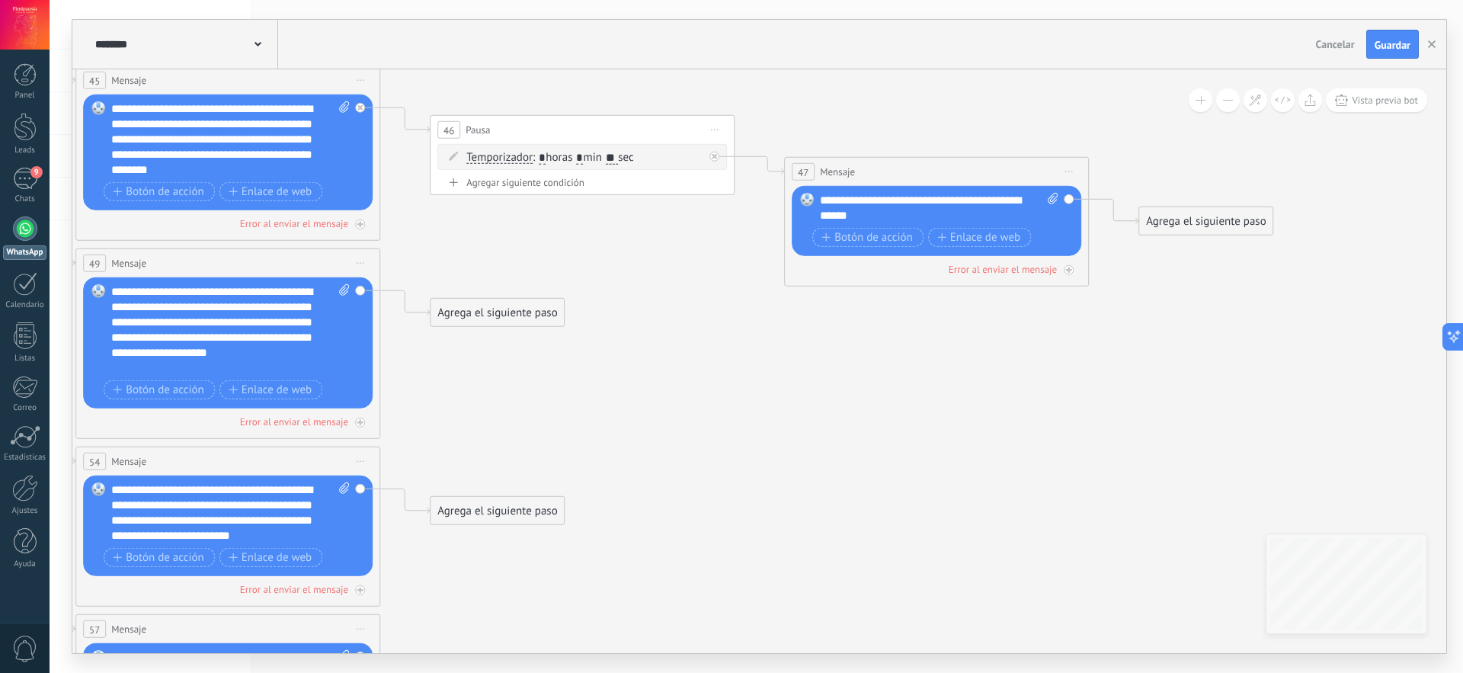
drag, startPoint x: 409, startPoint y: 344, endPoint x: 920, endPoint y: 467, distance: 526.1
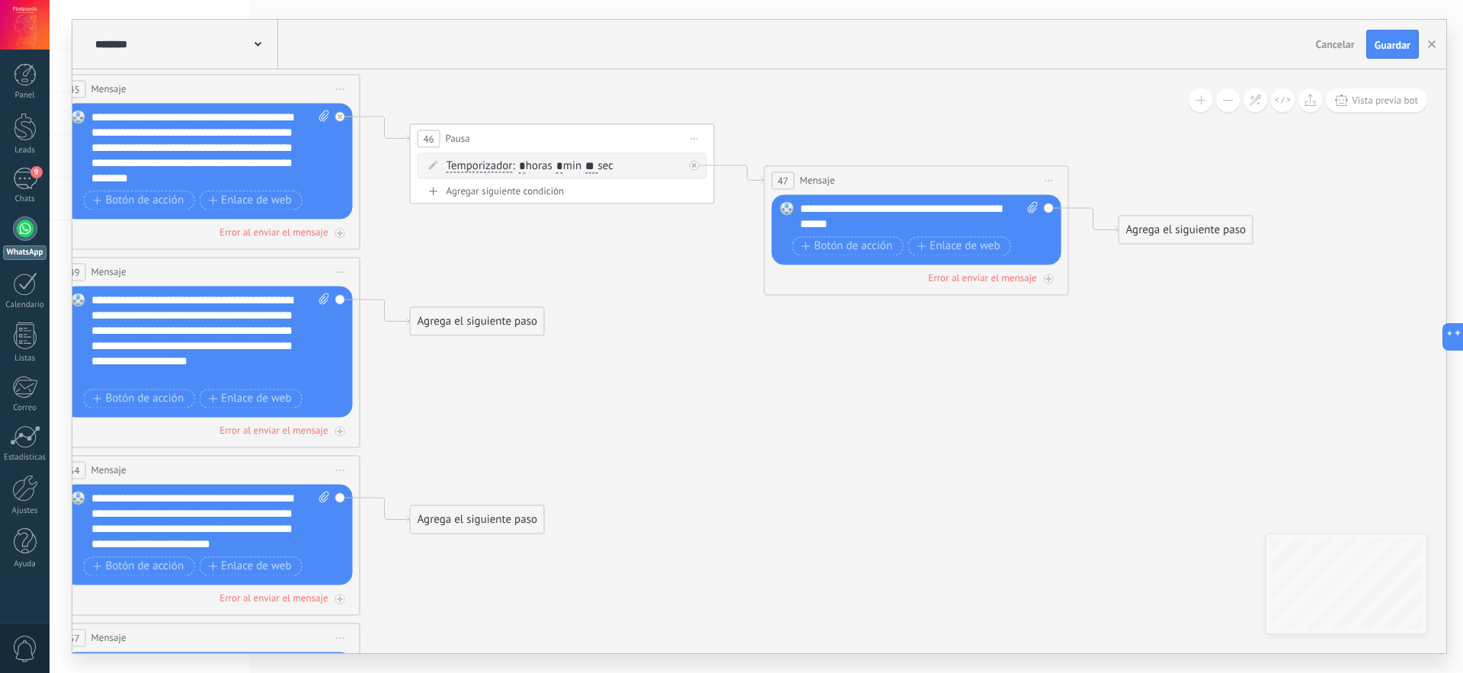
click at [1155, 229] on div "Agrega el siguiente paso" at bounding box center [1186, 229] width 133 height 25
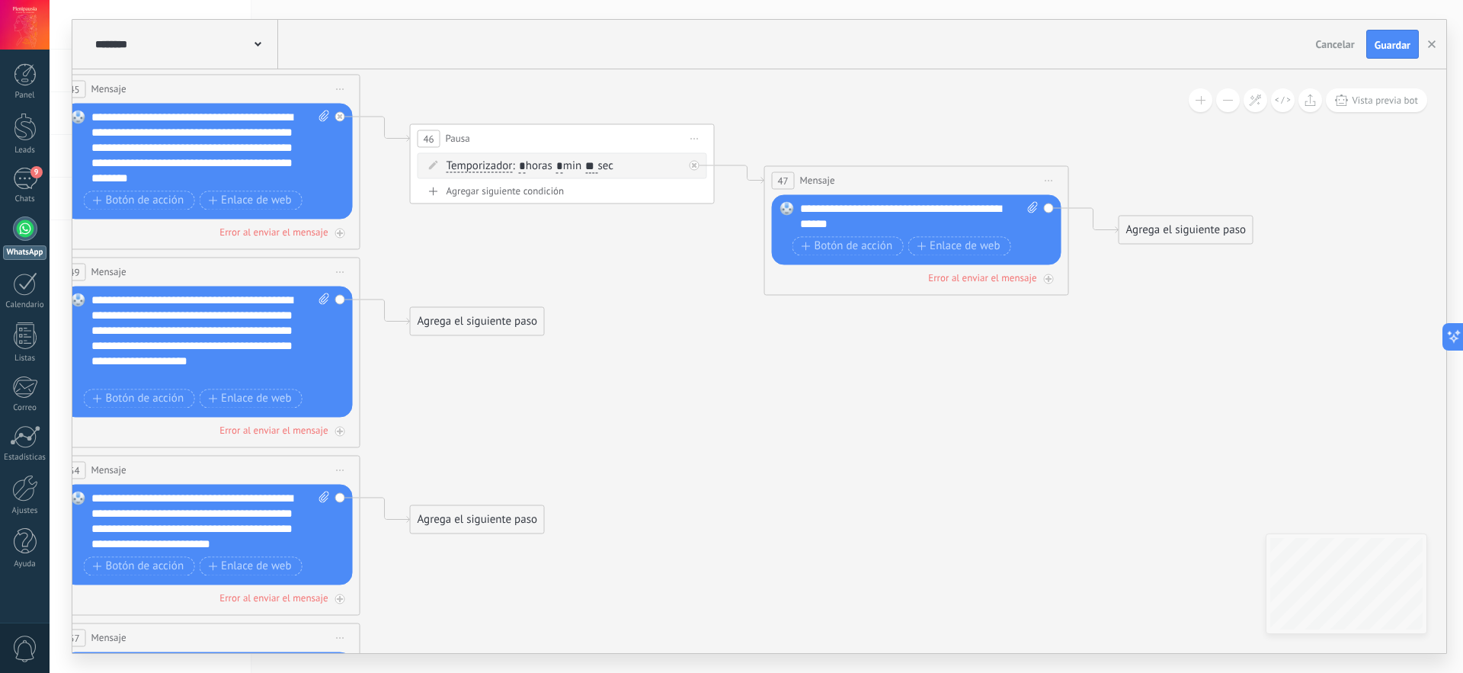
click at [1216, 233] on div "Agrega el siguiente paso" at bounding box center [1186, 229] width 133 height 25
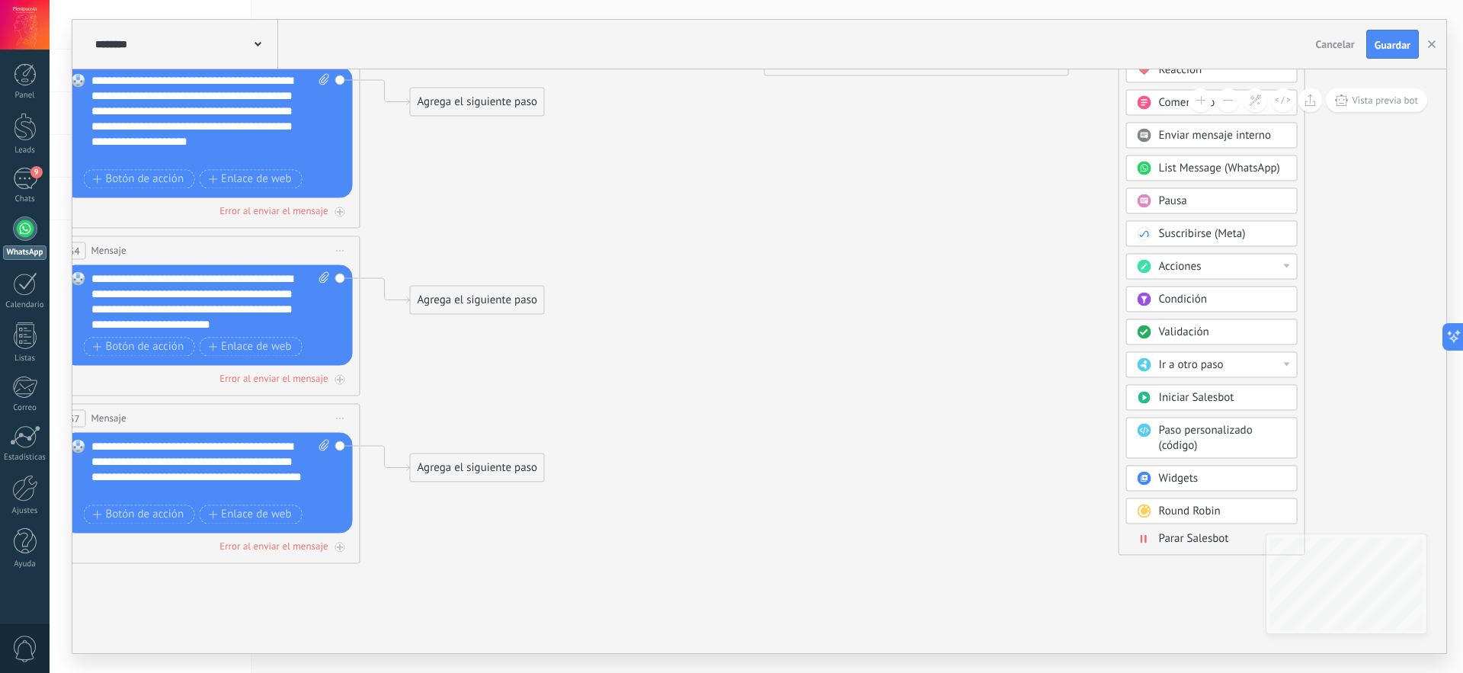
click at [1227, 333] on div "Validación" at bounding box center [1223, 332] width 128 height 15
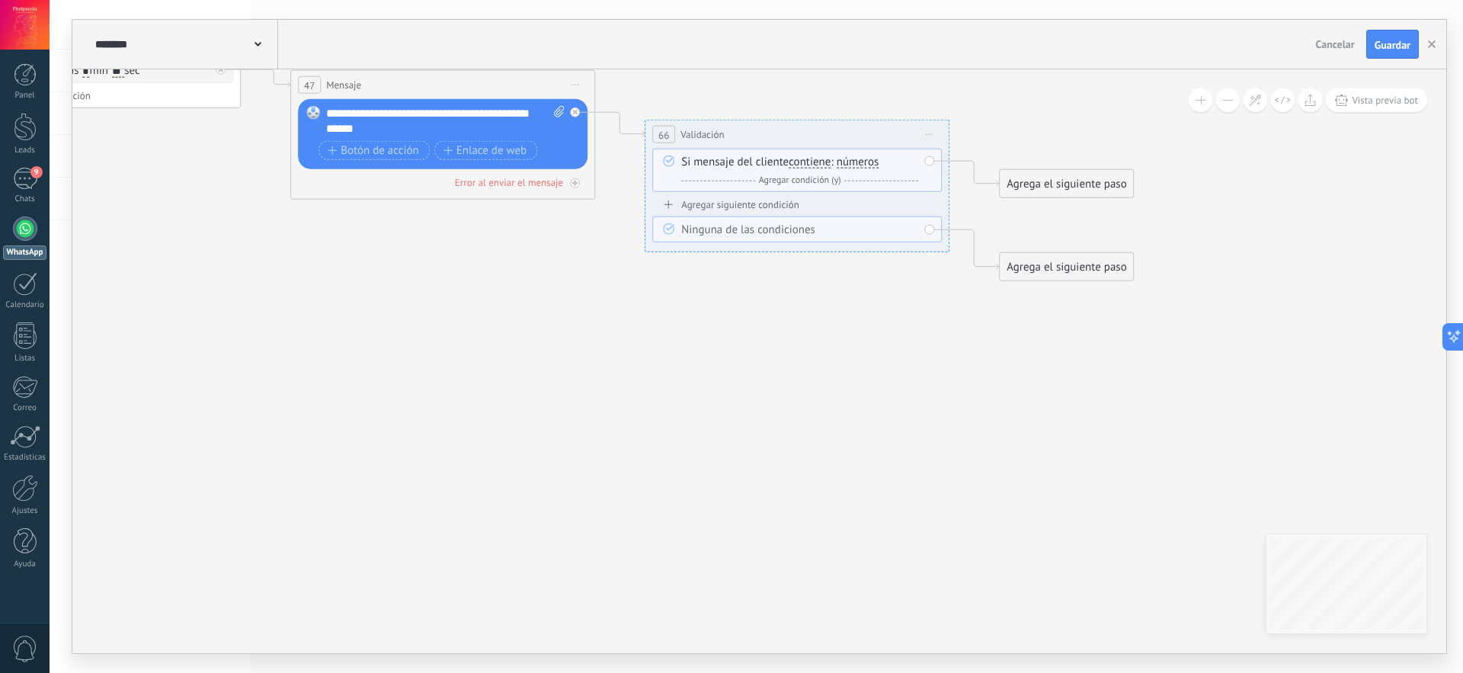
drag, startPoint x: 910, startPoint y: 269, endPoint x: 973, endPoint y: 468, distance: 208.5
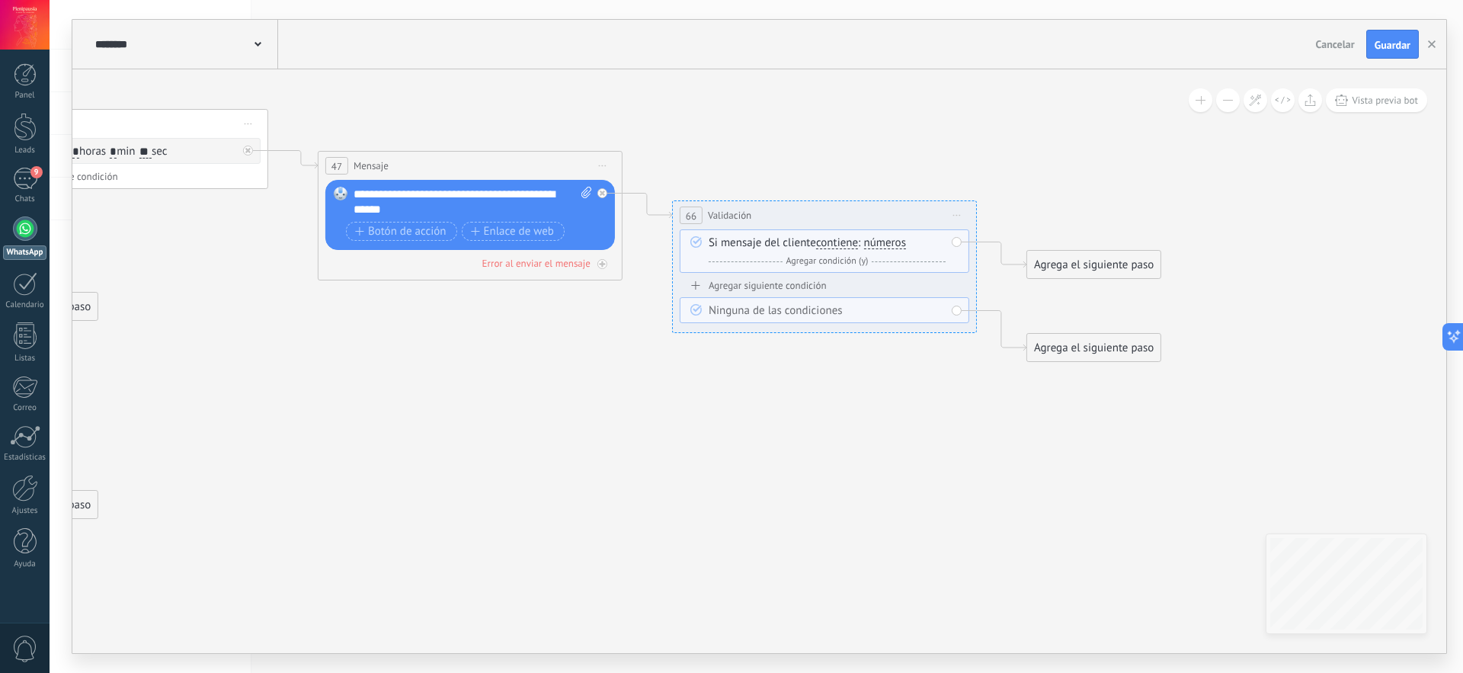
click at [960, 214] on icon at bounding box center [957, 215] width 8 height 2
click at [989, 312] on div "Borrar" at bounding box center [1026, 315] width 151 height 26
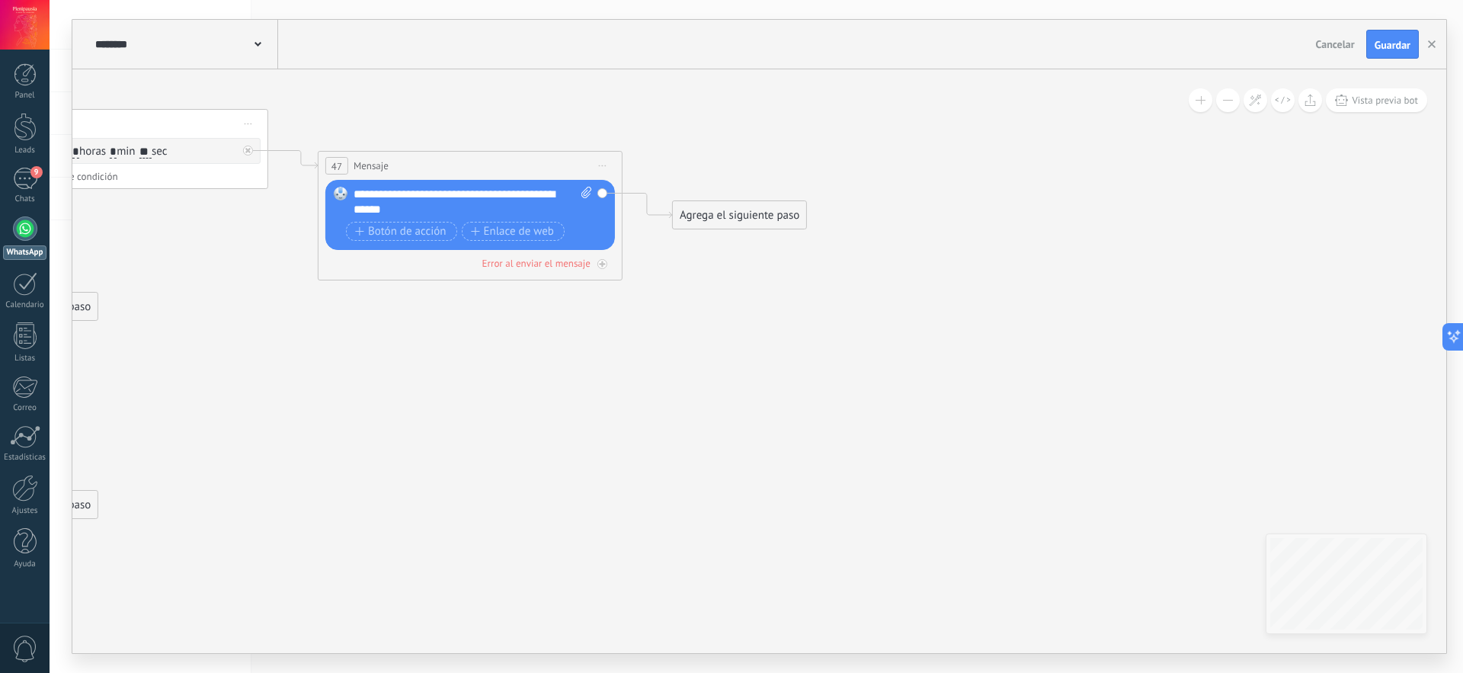
click at [745, 212] on div "Agrega el siguiente paso" at bounding box center [739, 215] width 133 height 25
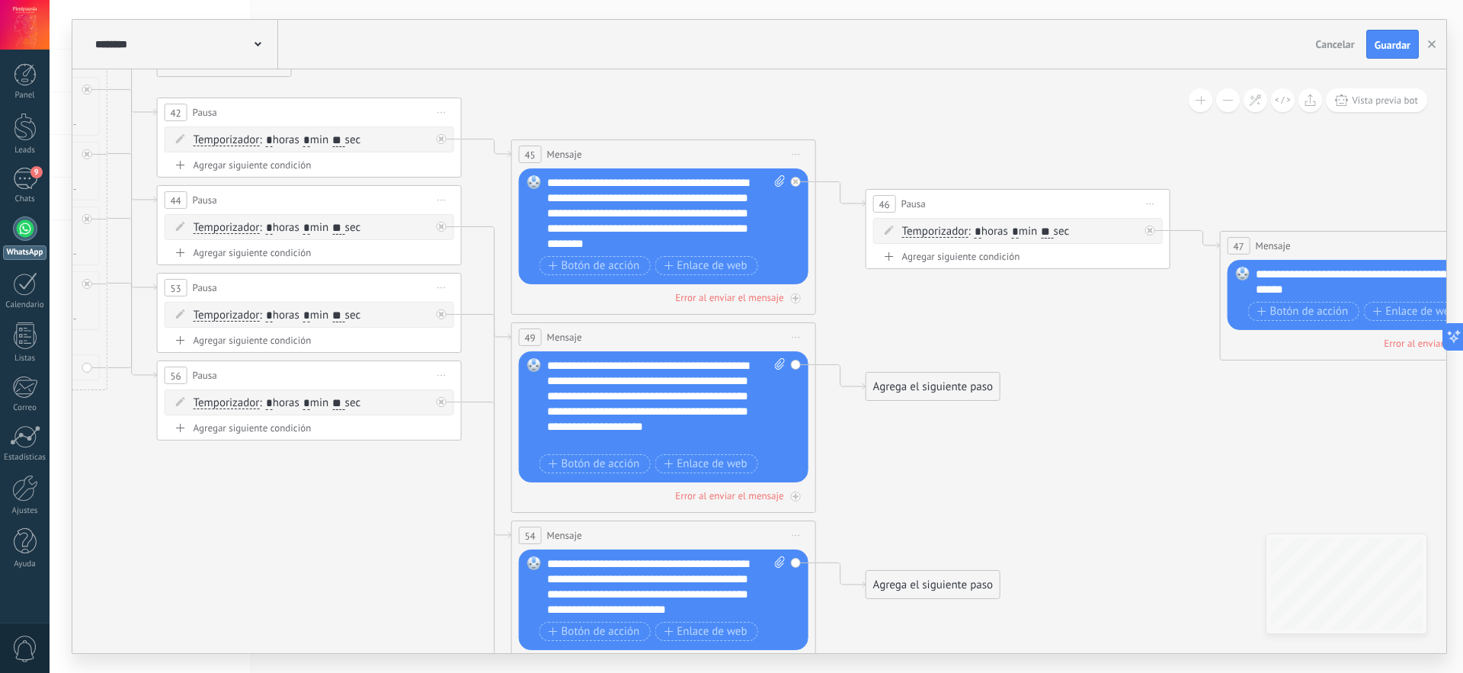
drag, startPoint x: 391, startPoint y: 330, endPoint x: 1341, endPoint y: 401, distance: 952.3
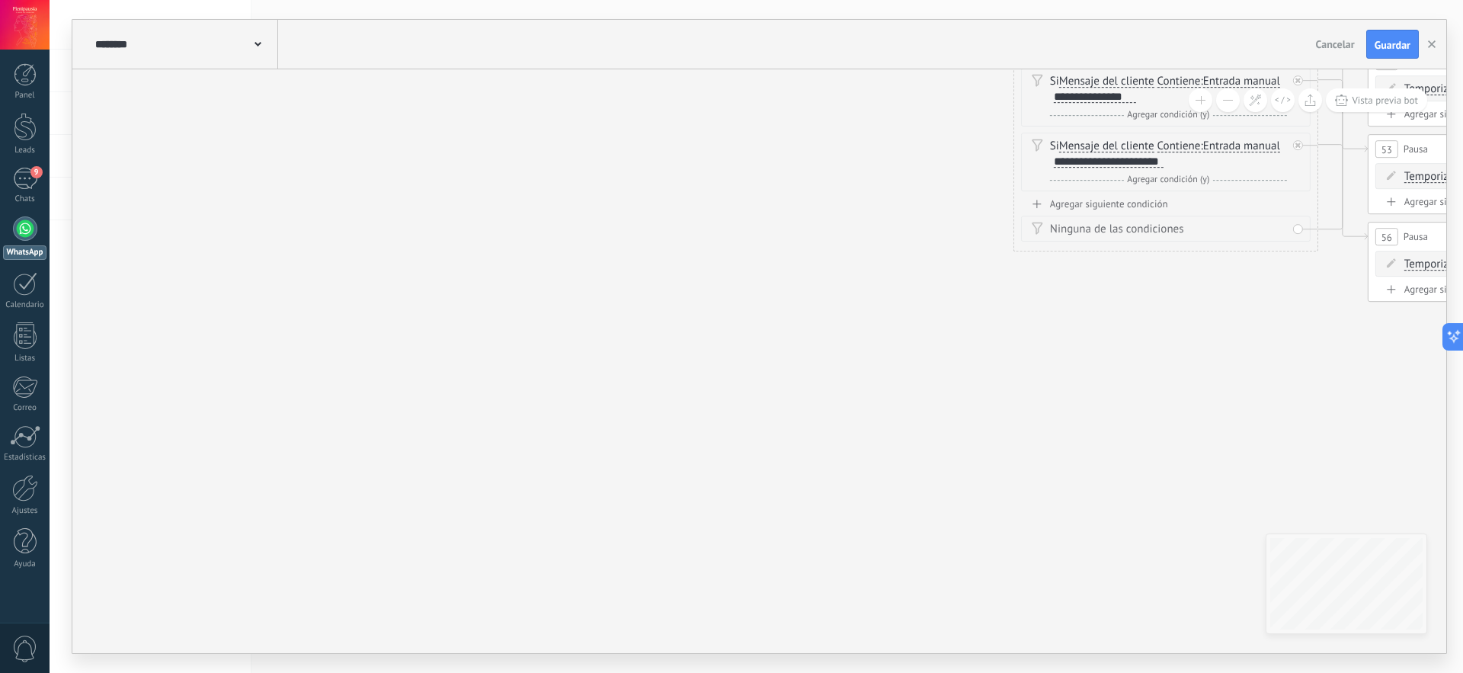
drag, startPoint x: 207, startPoint y: 537, endPoint x: 1263, endPoint y: 384, distance: 1067.4
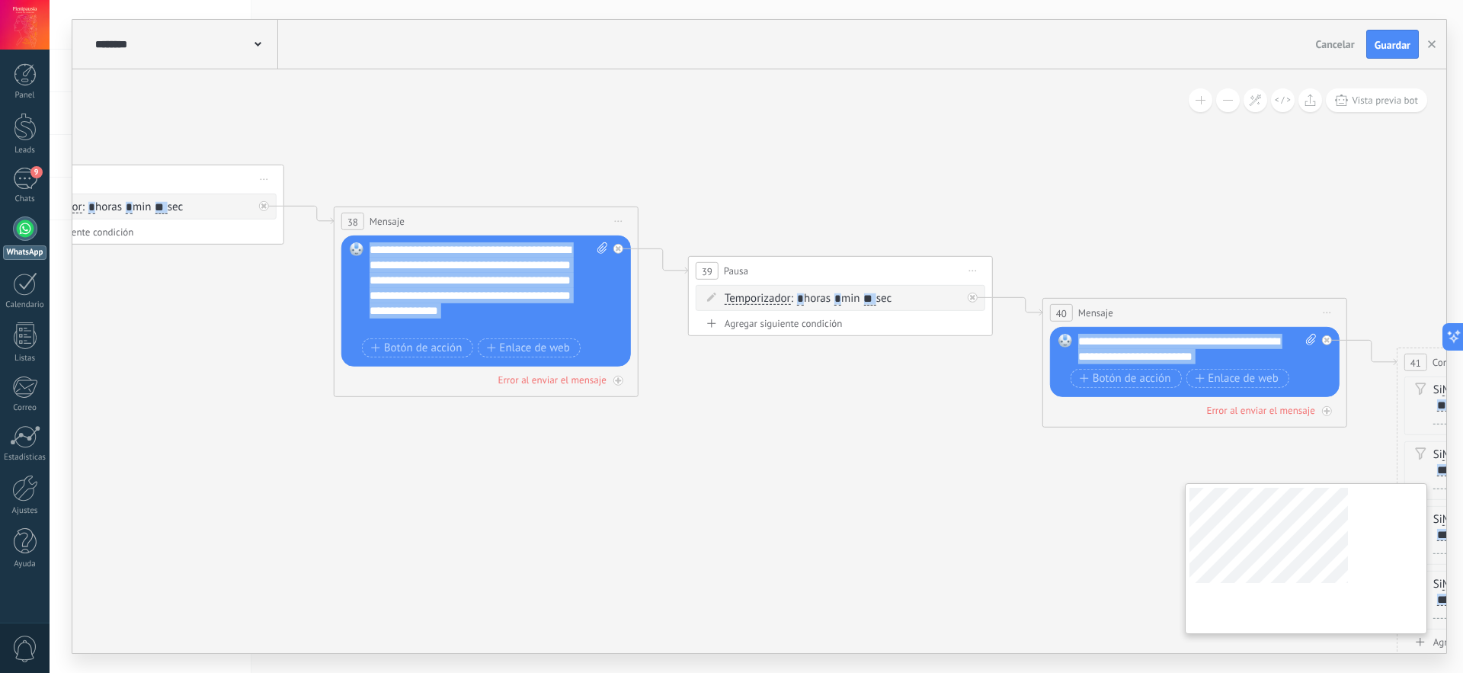
click at [1260, 617] on div "**********" at bounding box center [759, 361] width 1374 height 584
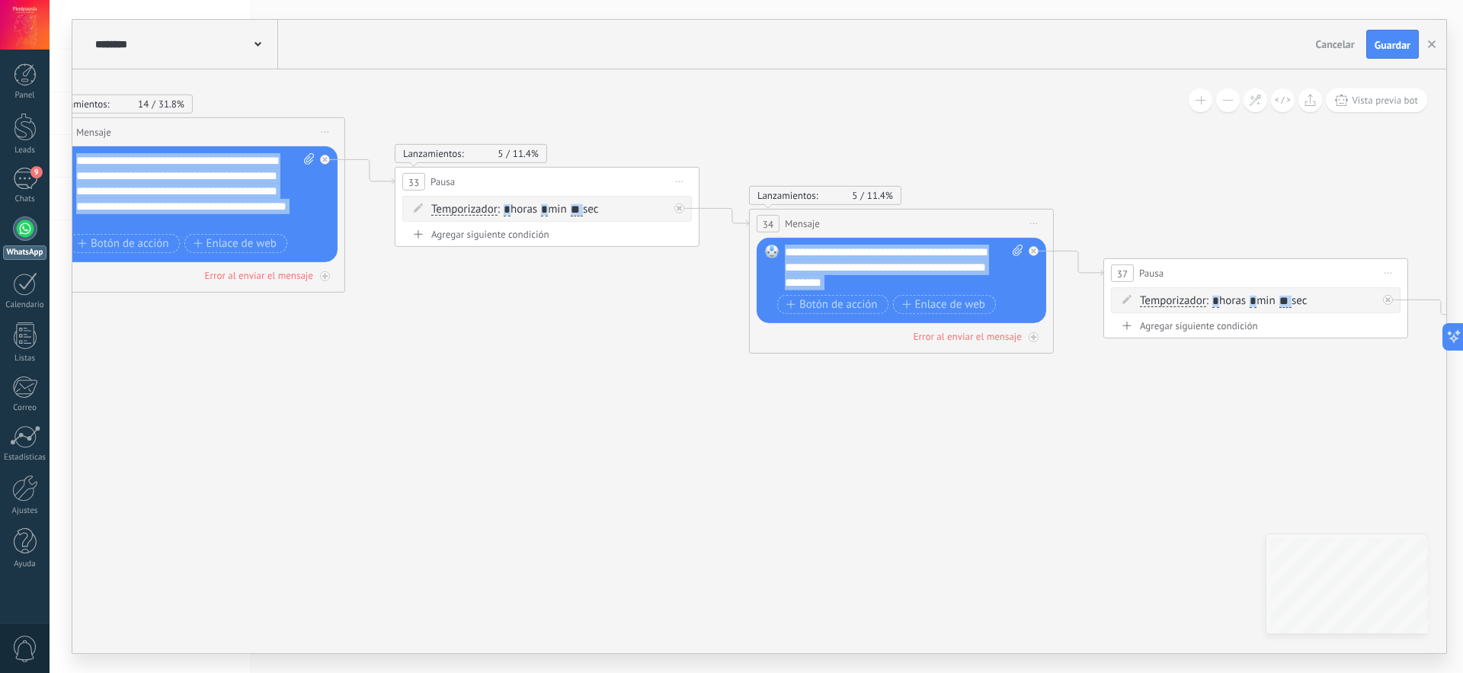
click at [1383, 559] on div "**********" at bounding box center [759, 361] width 1374 height 584
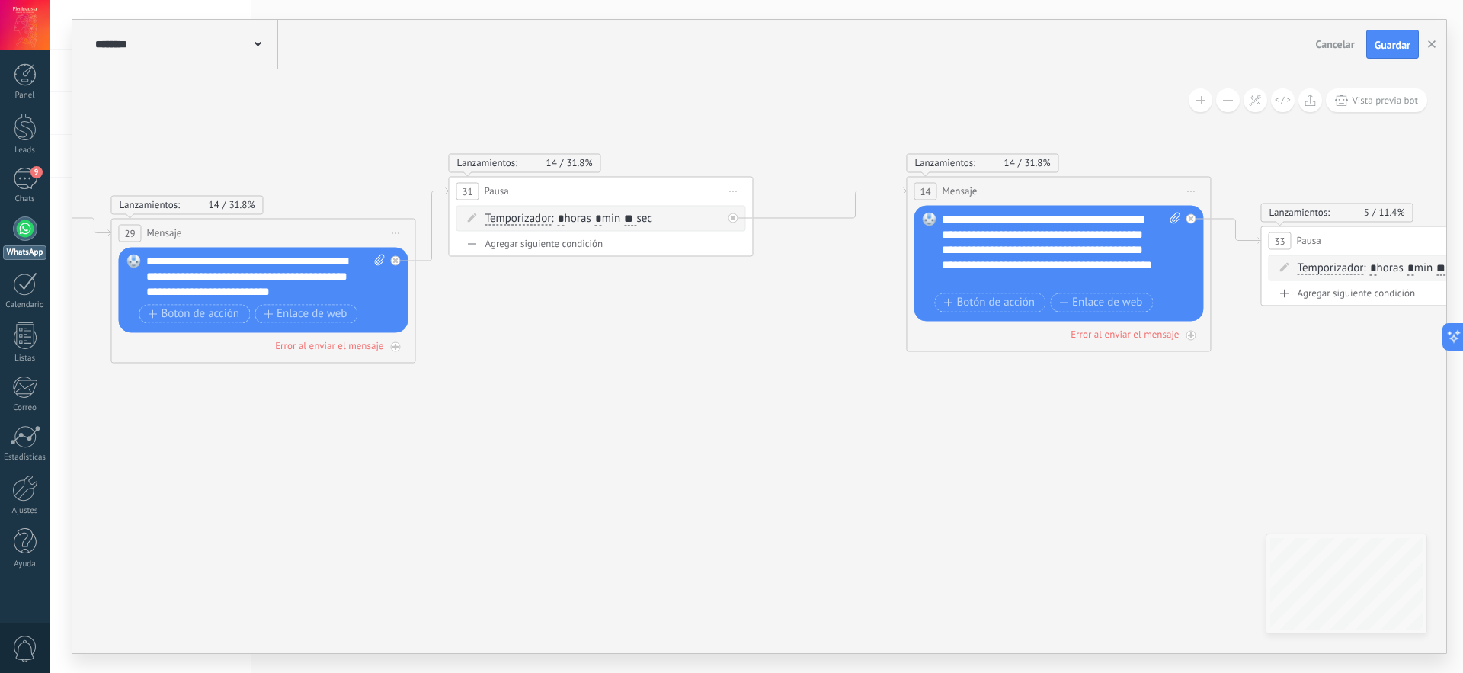
drag, startPoint x: 486, startPoint y: 405, endPoint x: 1350, endPoint y: 463, distance: 865.5
click at [1350, 463] on icon at bounding box center [992, 510] width 9263 height 2341
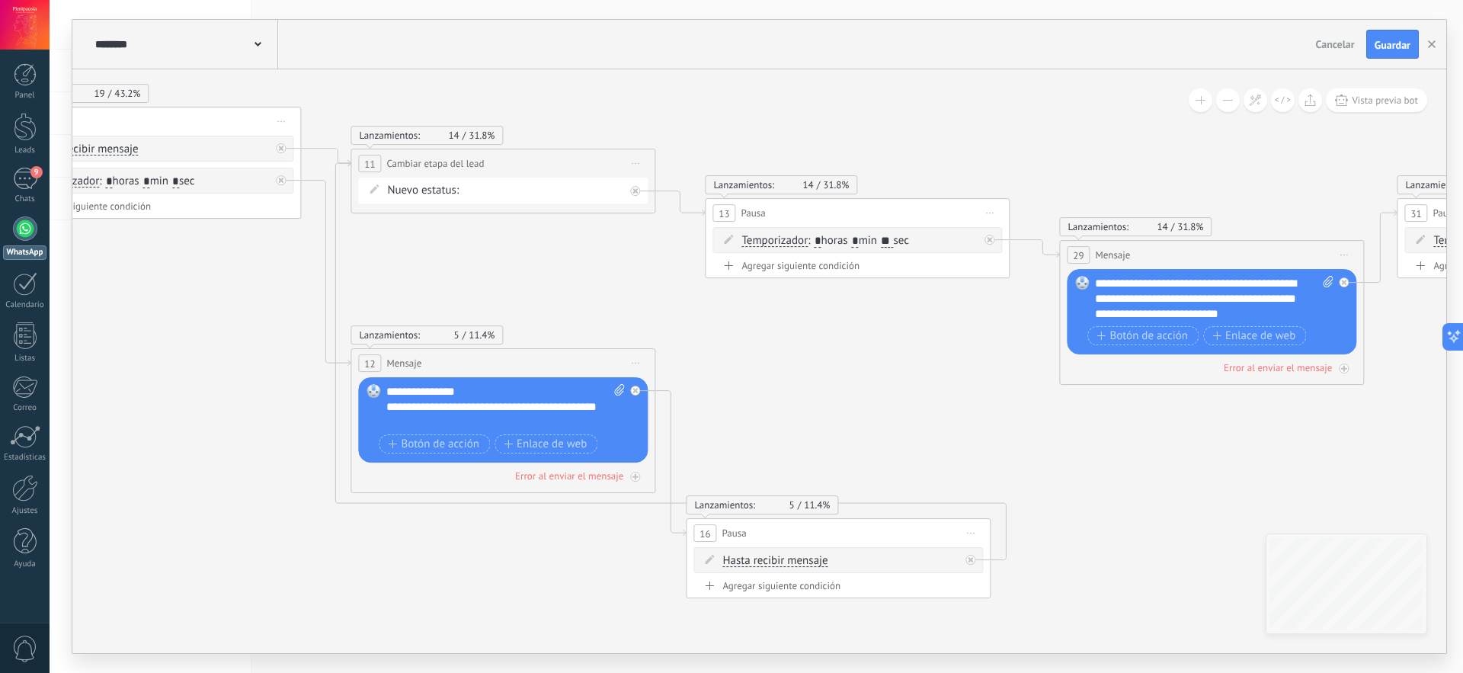
drag, startPoint x: 511, startPoint y: 431, endPoint x: 1450, endPoint y: 453, distance: 939.3
click at [1450, 453] on div "**********" at bounding box center [757, 336] width 1414 height 673
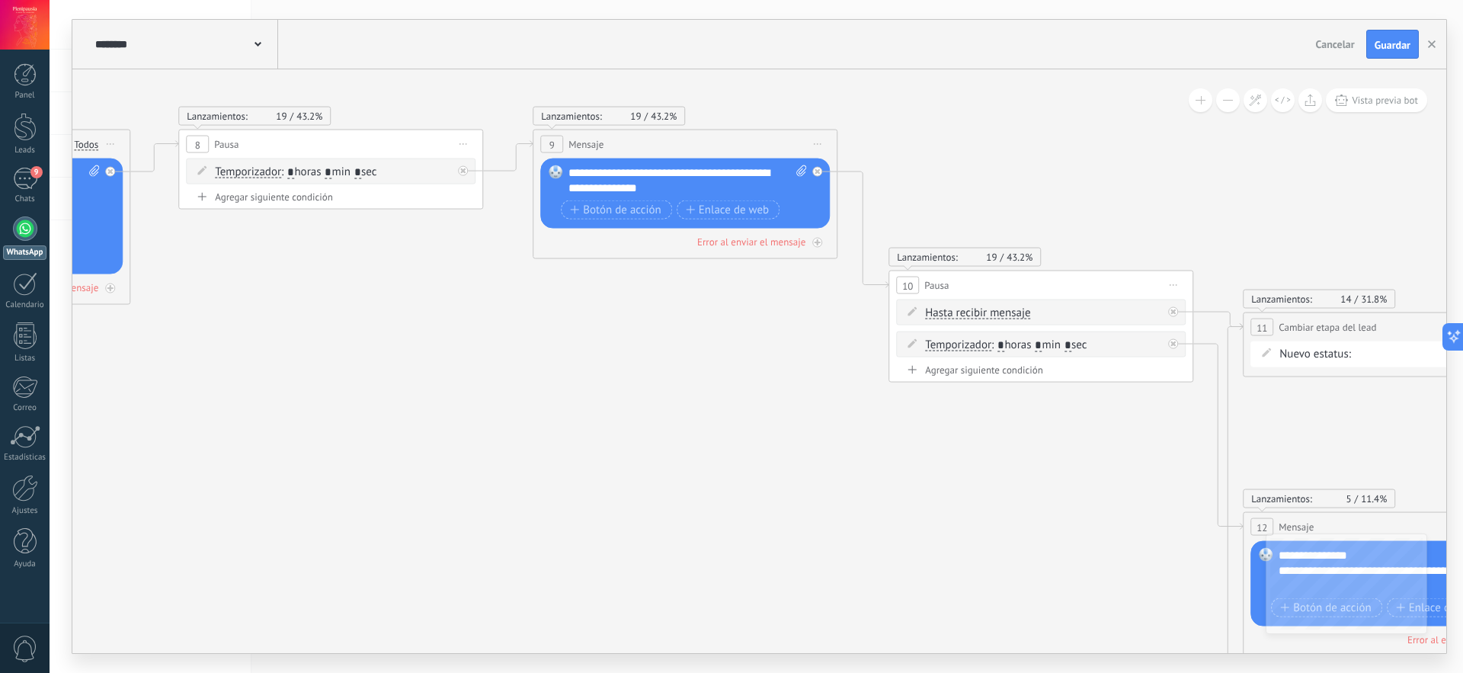
drag, startPoint x: 450, startPoint y: 275, endPoint x: 1343, endPoint y: 439, distance: 907.4
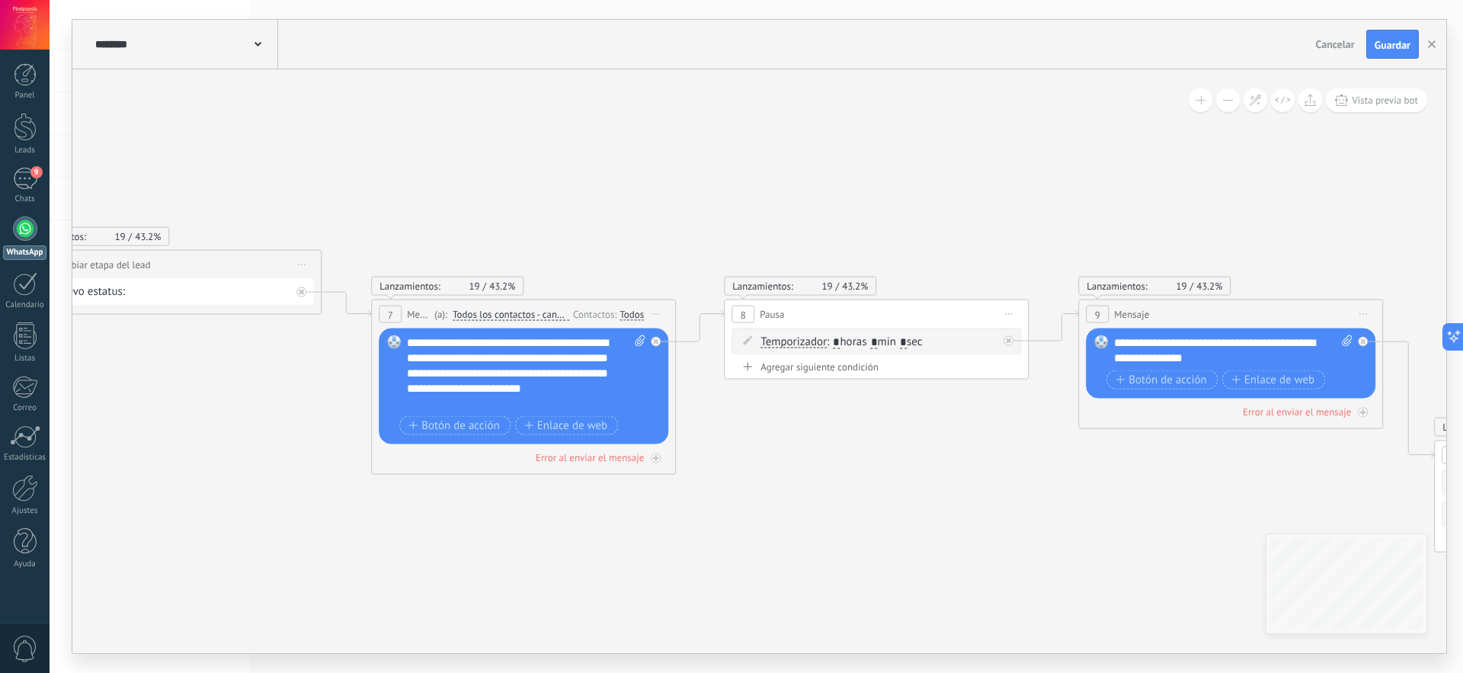
drag, startPoint x: 505, startPoint y: 357, endPoint x: 1264, endPoint y: 530, distance: 777.7
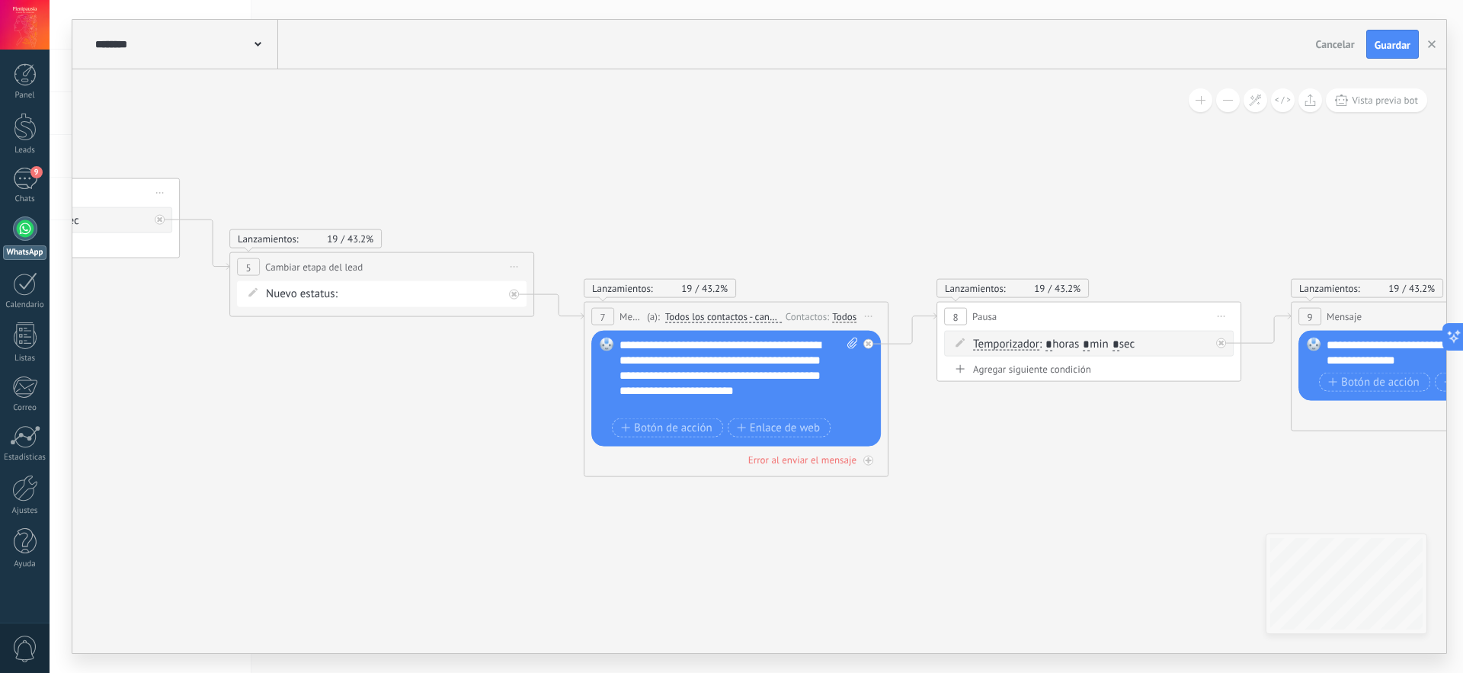
drag, startPoint x: 61, startPoint y: 381, endPoint x: 287, endPoint y: 403, distance: 227.4
click at [287, 403] on div "**********" at bounding box center [757, 336] width 1414 height 673
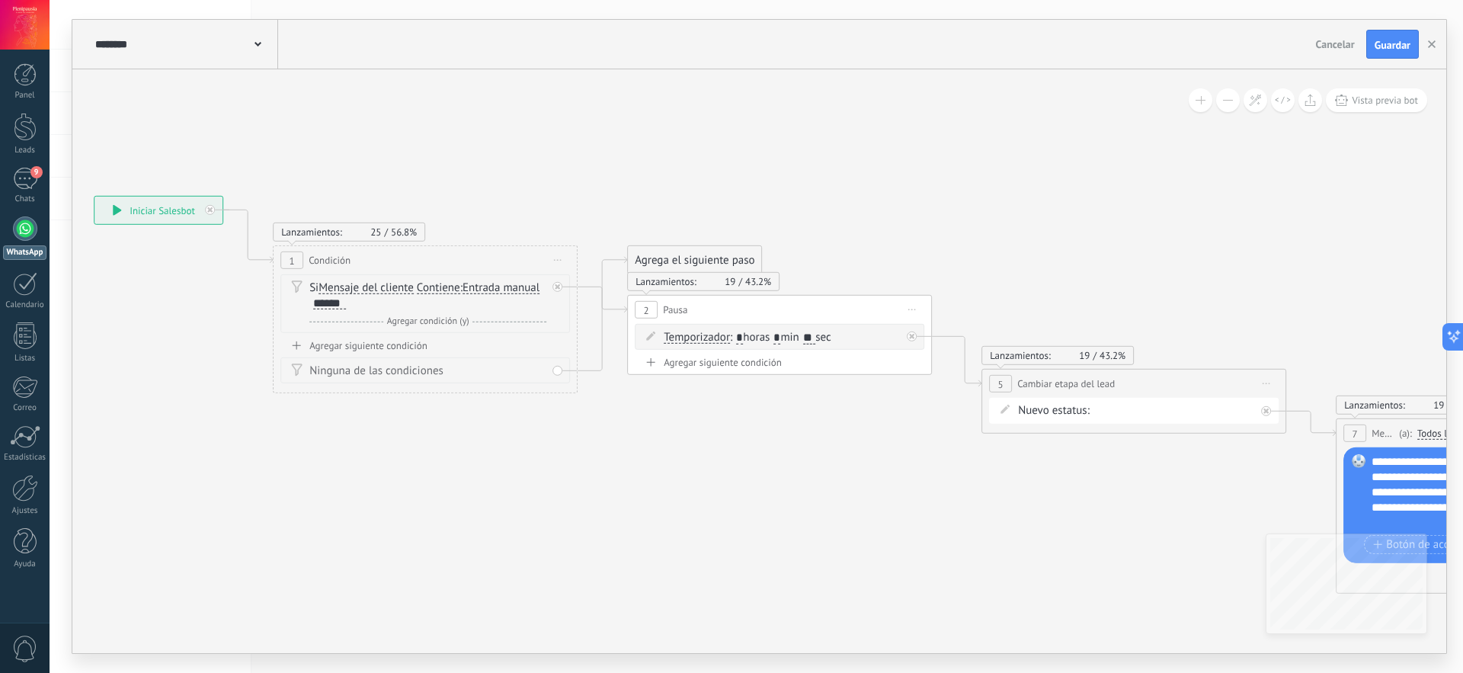
drag, startPoint x: 184, startPoint y: 390, endPoint x: 875, endPoint y: 499, distance: 699.8
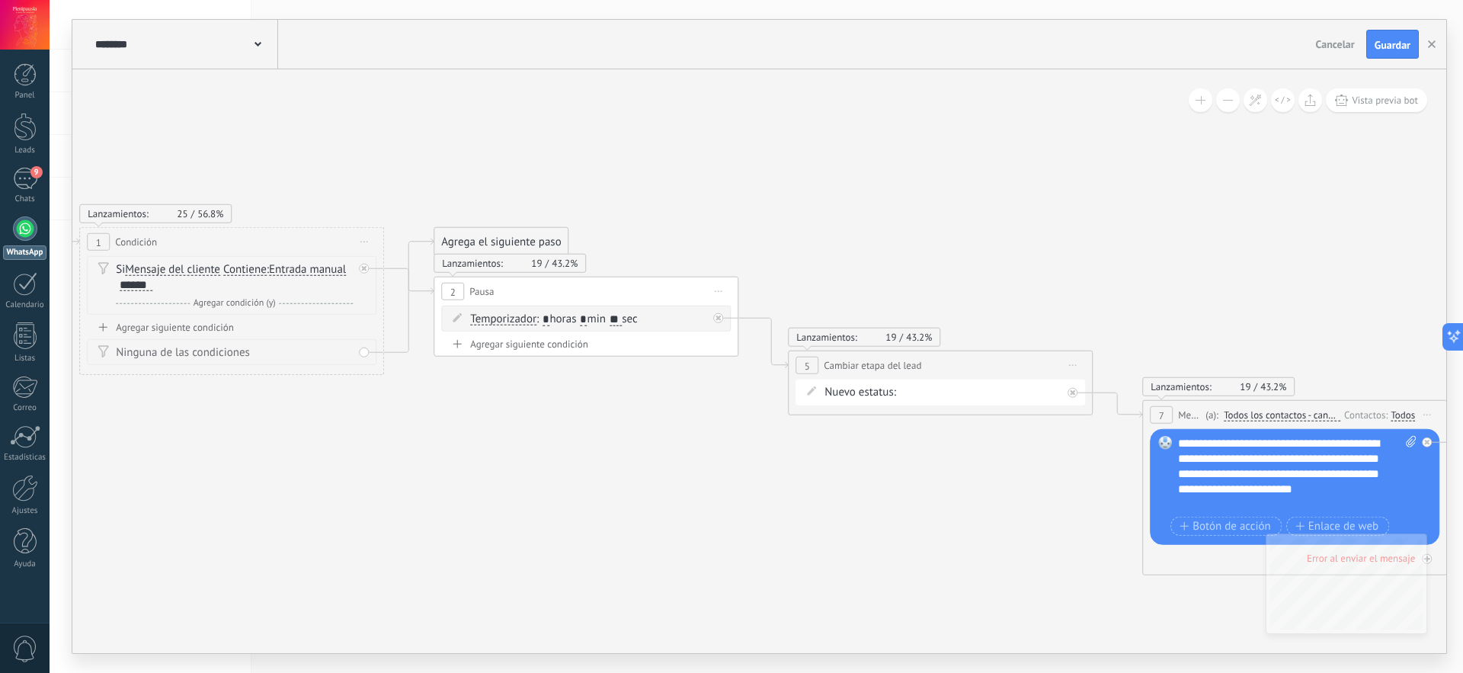
drag, startPoint x: 353, startPoint y: 428, endPoint x: 159, endPoint y: 410, distance: 195.2
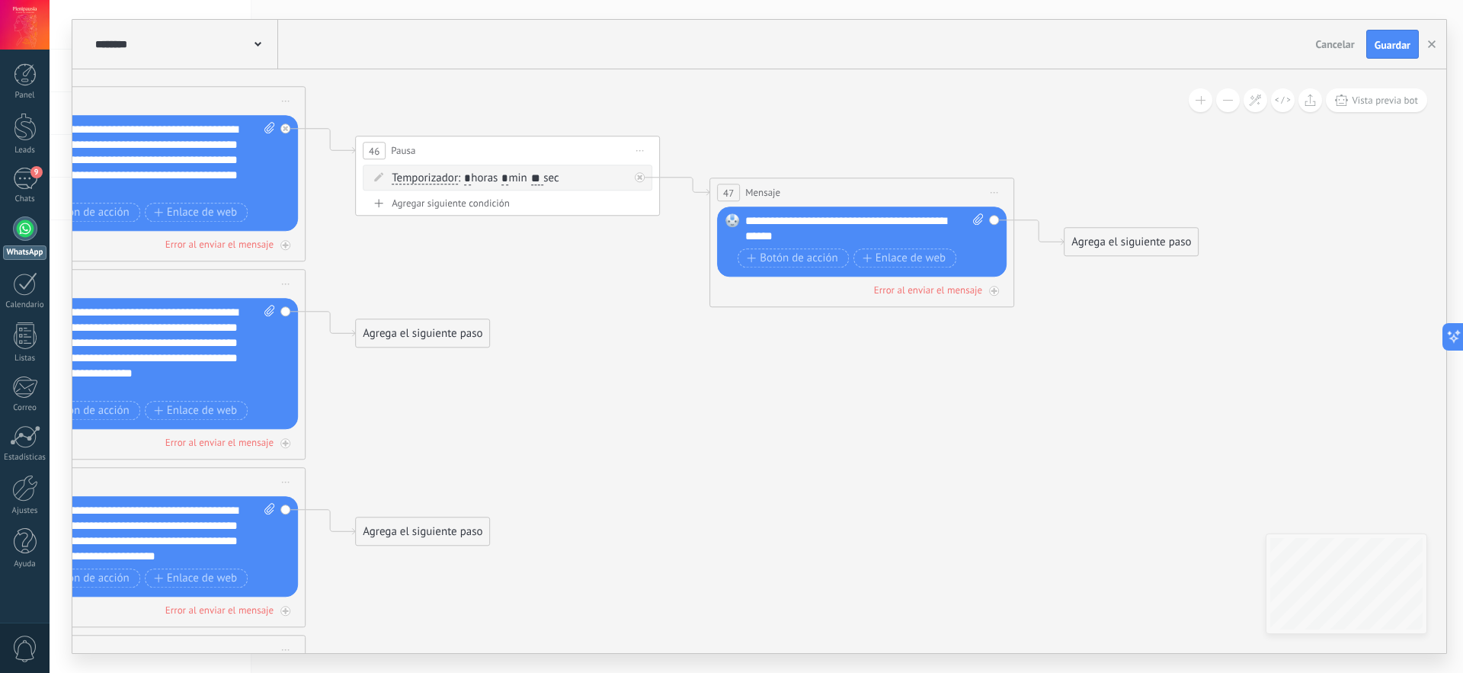
click at [1107, 250] on div "Agrega el siguiente paso" at bounding box center [1131, 241] width 133 height 25
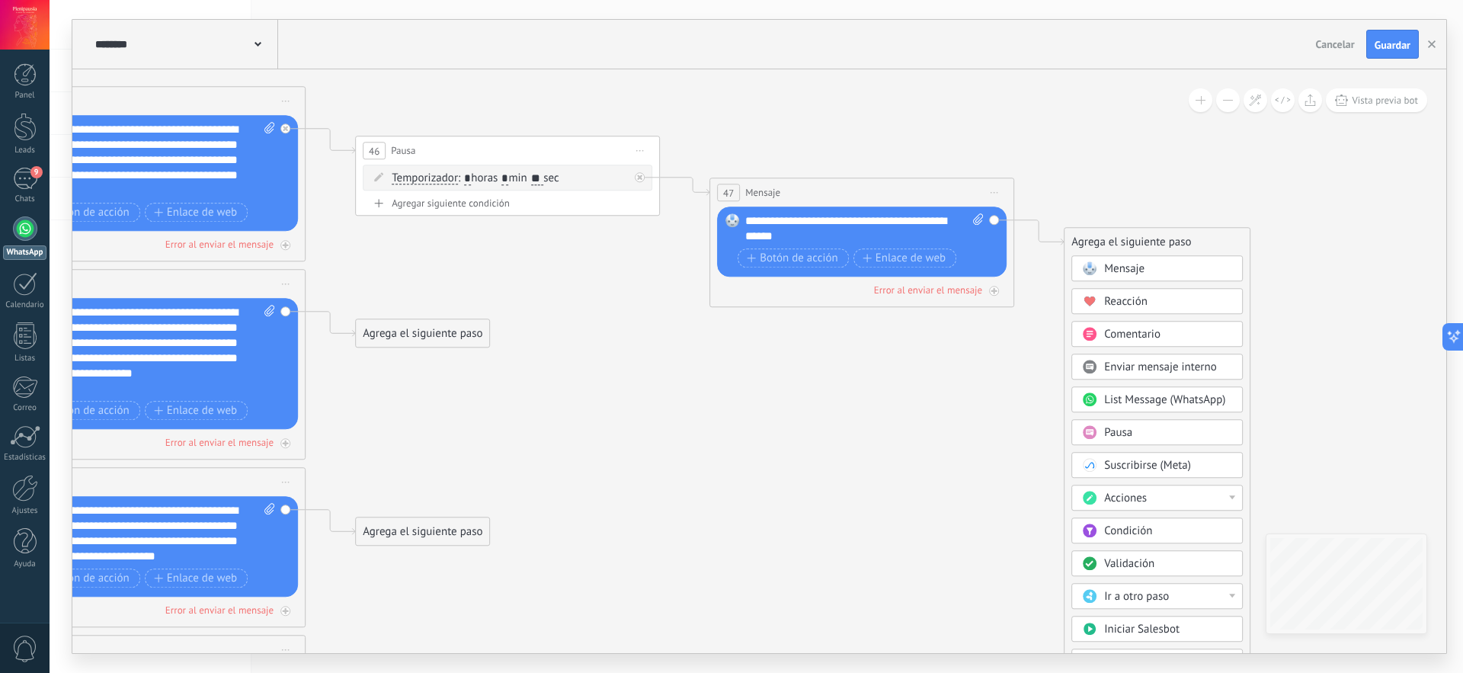
click at [1162, 428] on div "Pausa" at bounding box center [1168, 432] width 128 height 15
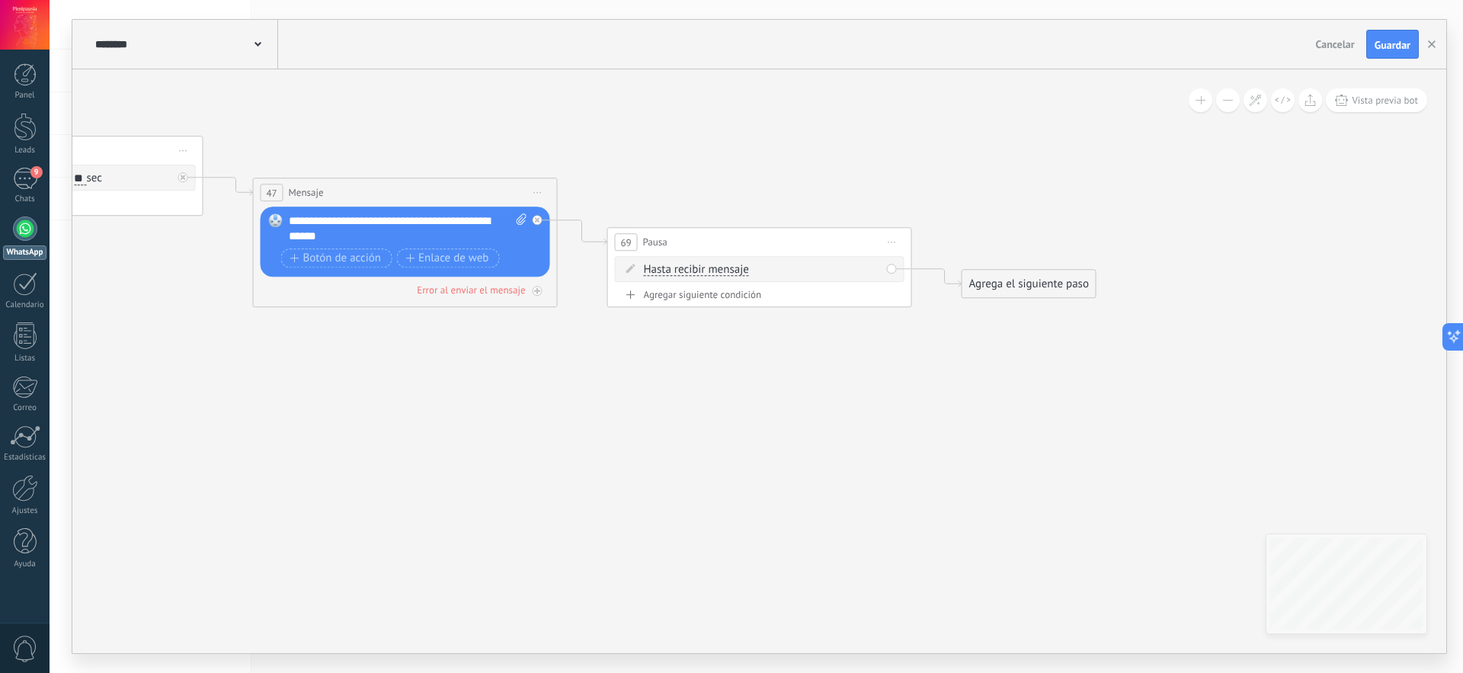
click at [1023, 283] on div "Agrega el siguiente paso" at bounding box center [1029, 283] width 133 height 25
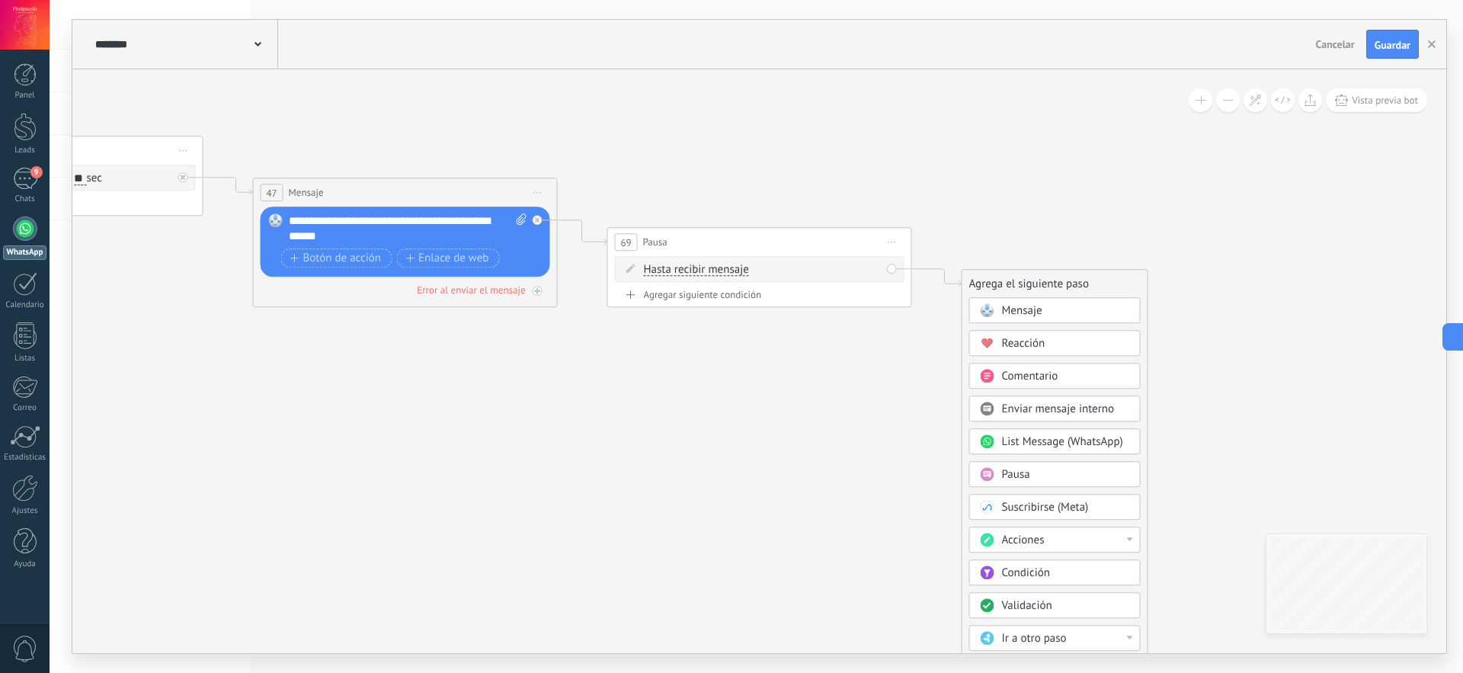
click at [1032, 312] on span "Mensaje" at bounding box center [1022, 310] width 40 height 14
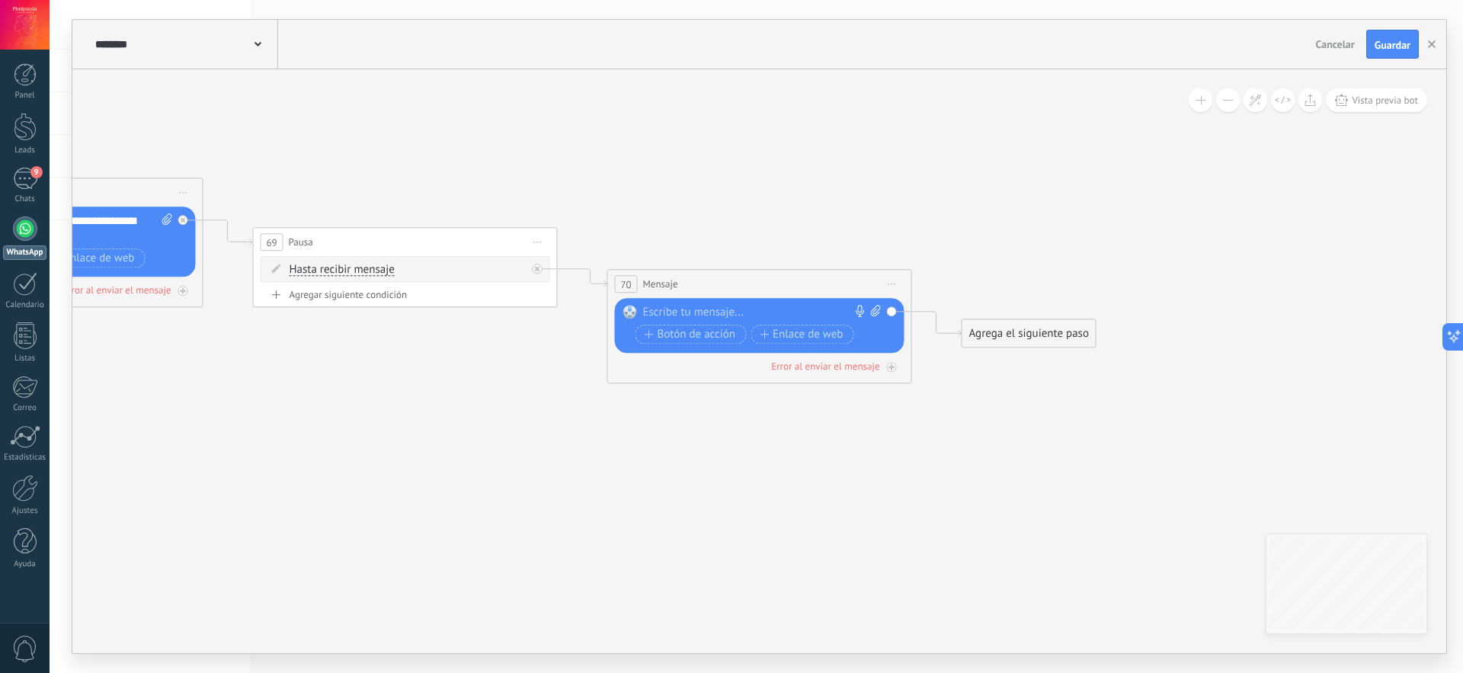
click at [736, 314] on div at bounding box center [756, 312] width 226 height 15
paste div
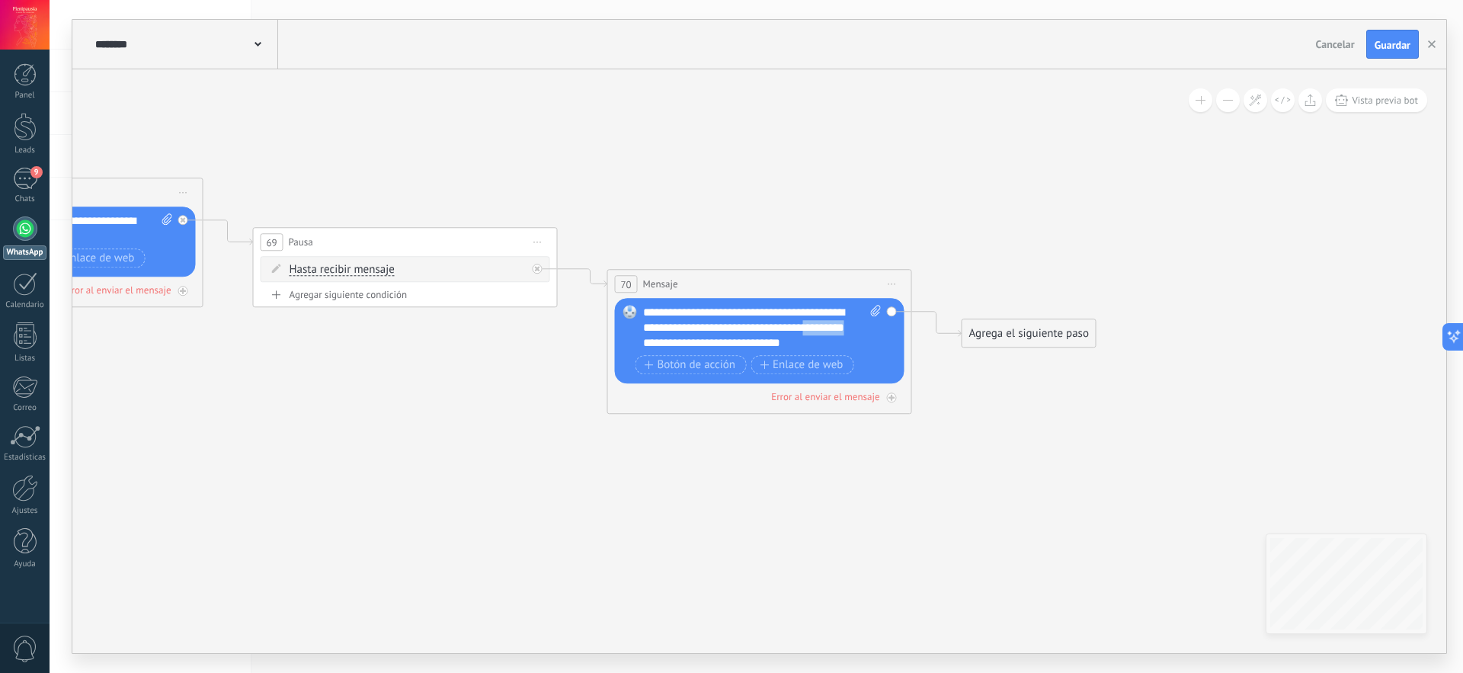
drag, startPoint x: 702, startPoint y: 343, endPoint x: 648, endPoint y: 337, distance: 54.5
click at [648, 337] on div "**********" at bounding box center [762, 328] width 239 height 46
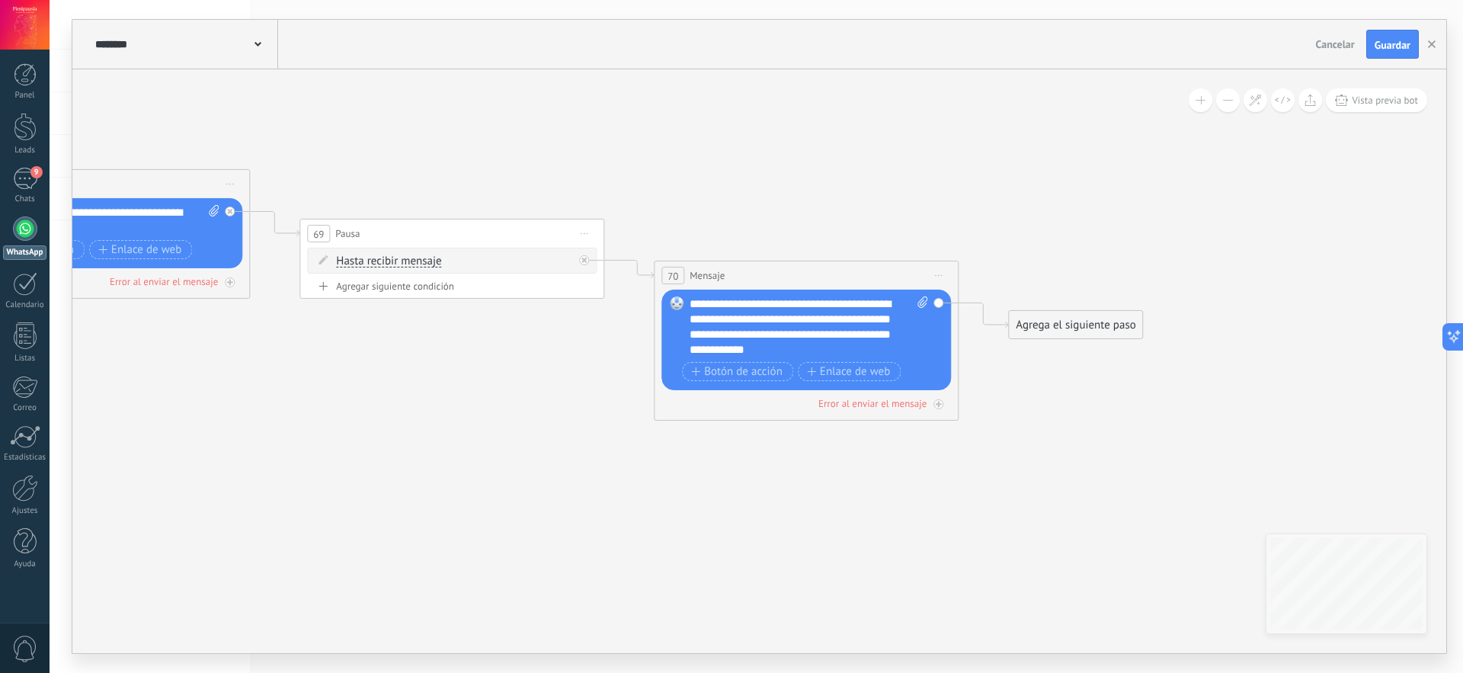
drag, startPoint x: 409, startPoint y: 540, endPoint x: 457, endPoint y: 532, distance: 48.0
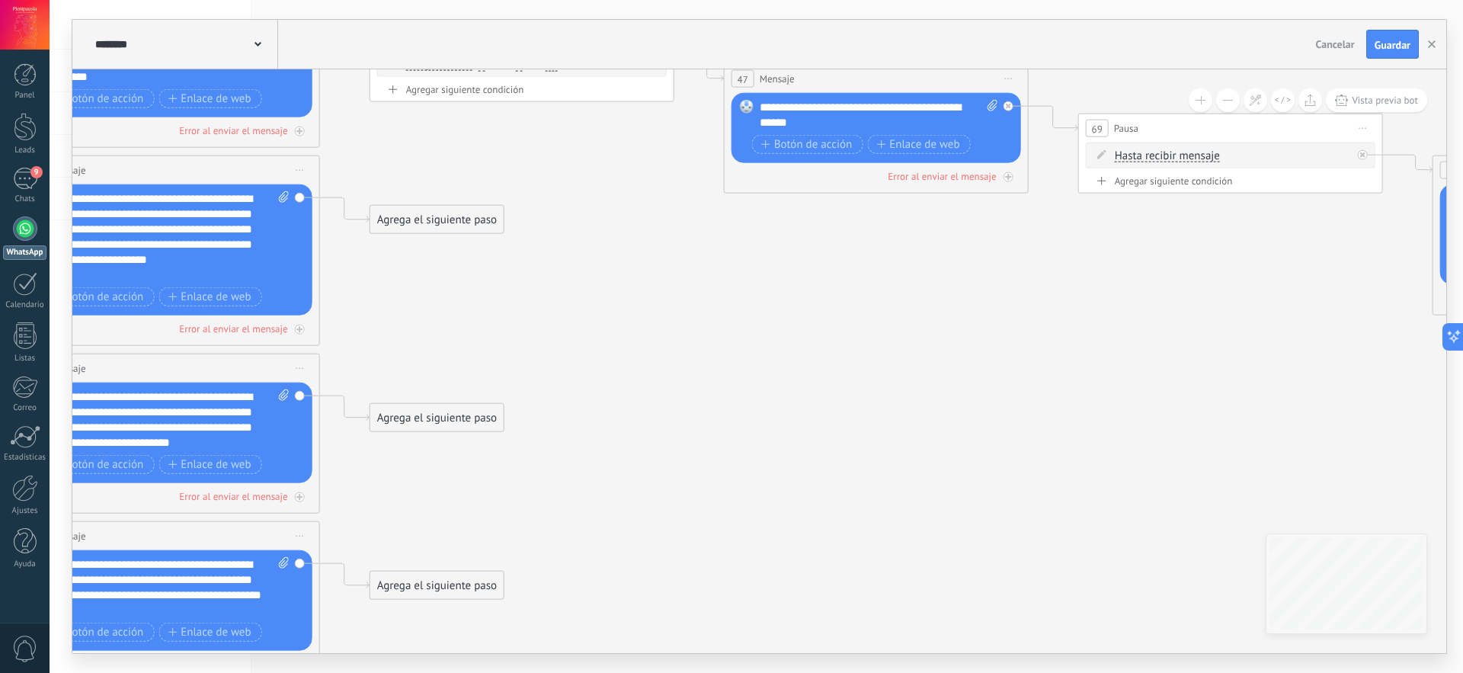
drag, startPoint x: 708, startPoint y: 462, endPoint x: 1338, endPoint y: 399, distance: 633.4
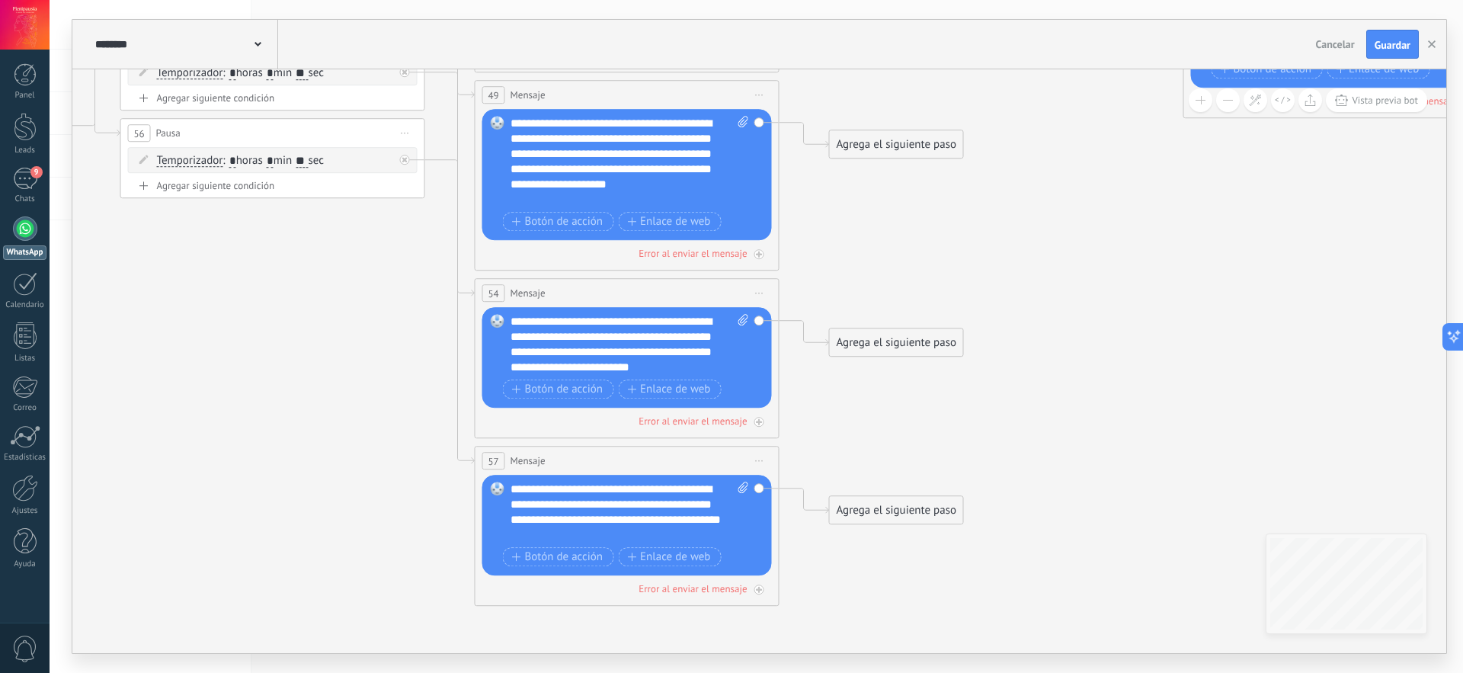
drag, startPoint x: 854, startPoint y: 413, endPoint x: 1264, endPoint y: 337, distance: 417.1
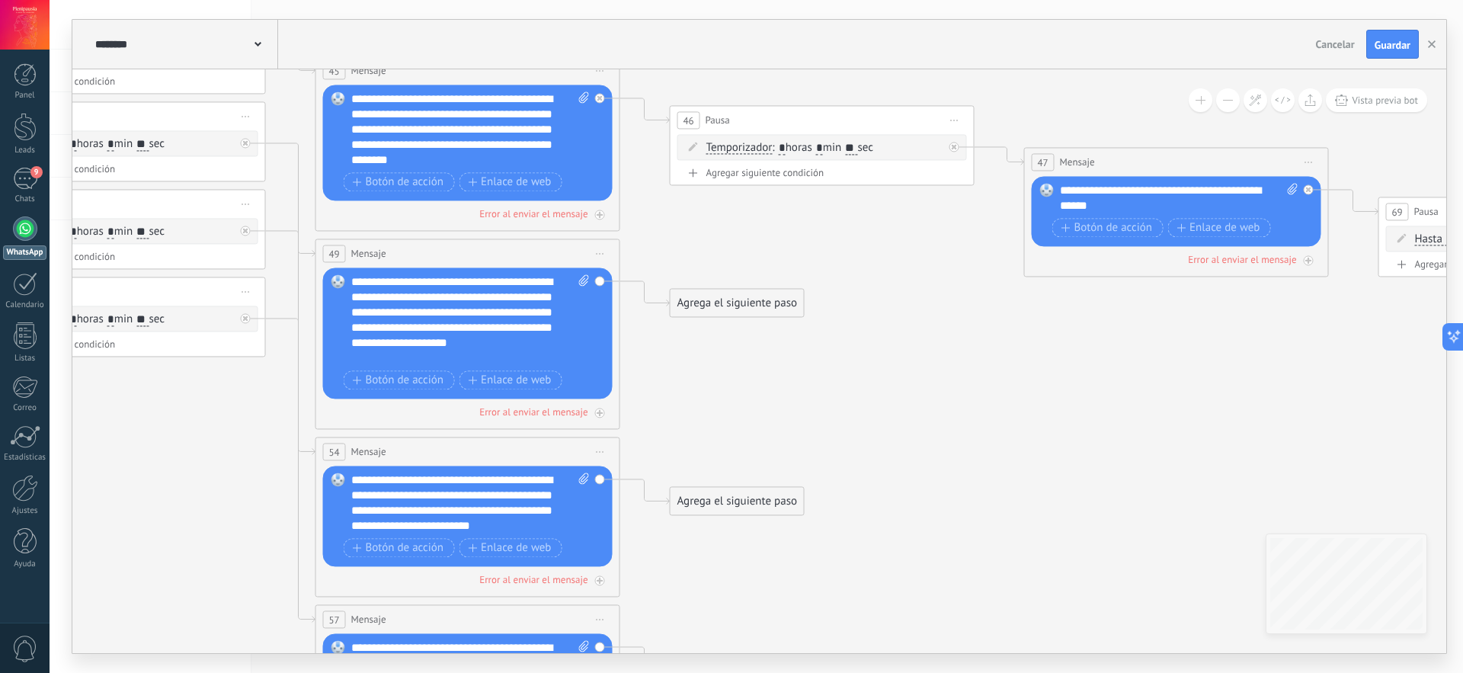
drag, startPoint x: 1123, startPoint y: 326, endPoint x: 963, endPoint y: 484, distance: 224.7
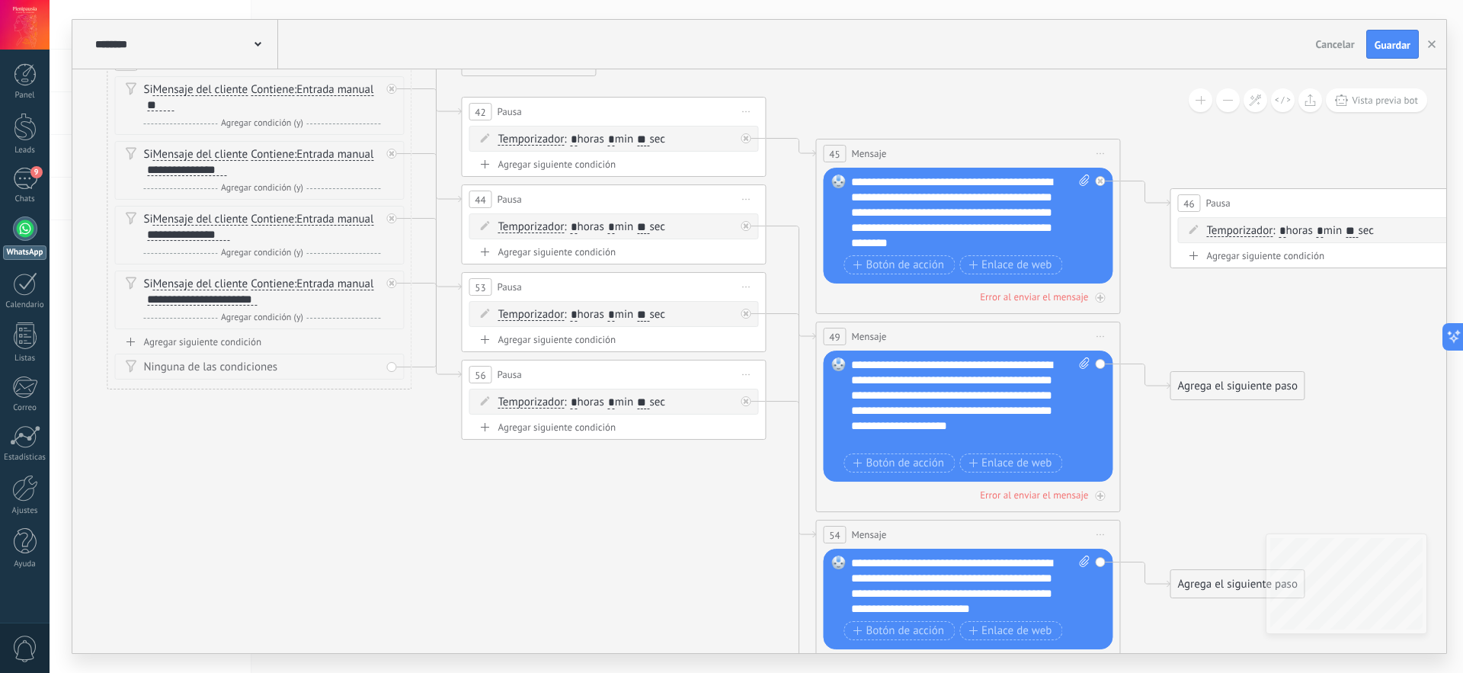
drag, startPoint x: 877, startPoint y: 381, endPoint x: 1209, endPoint y: 453, distance: 339.2
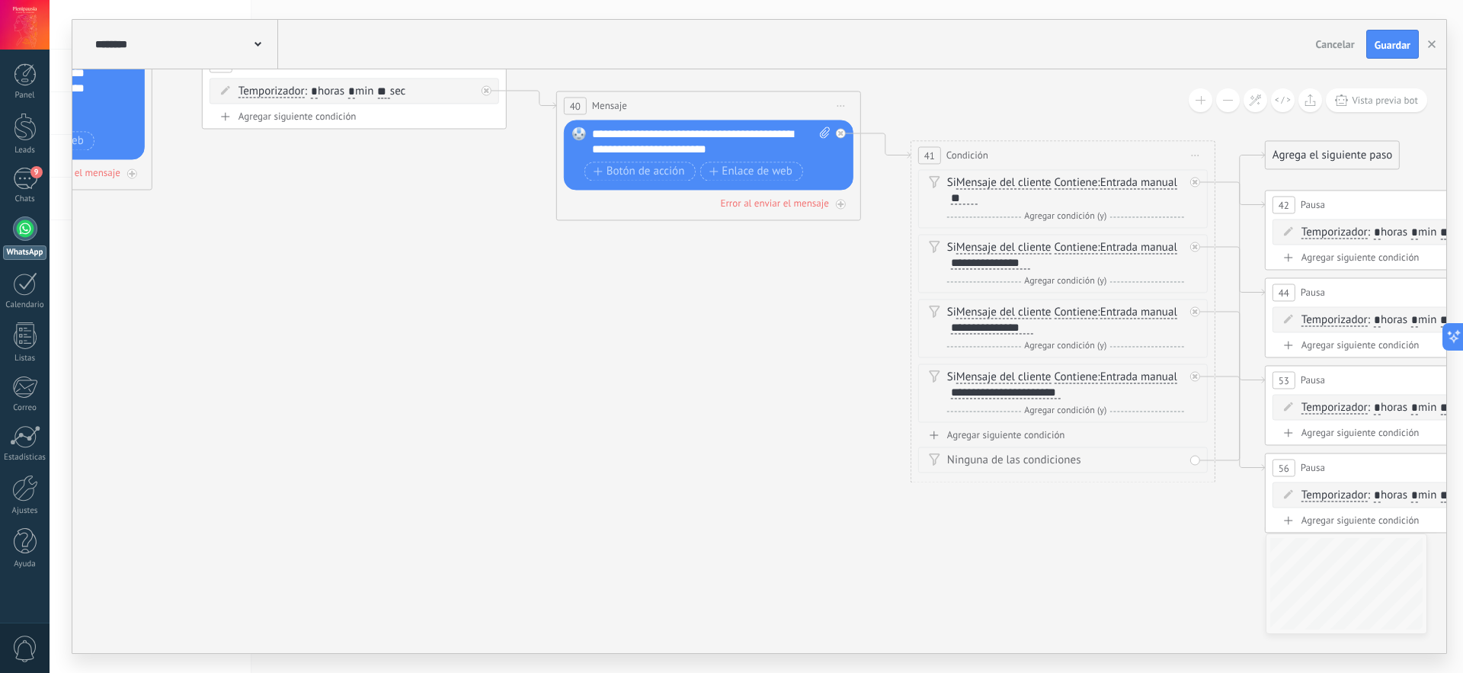
drag, startPoint x: 280, startPoint y: 456, endPoint x: 902, endPoint y: 530, distance: 626.4
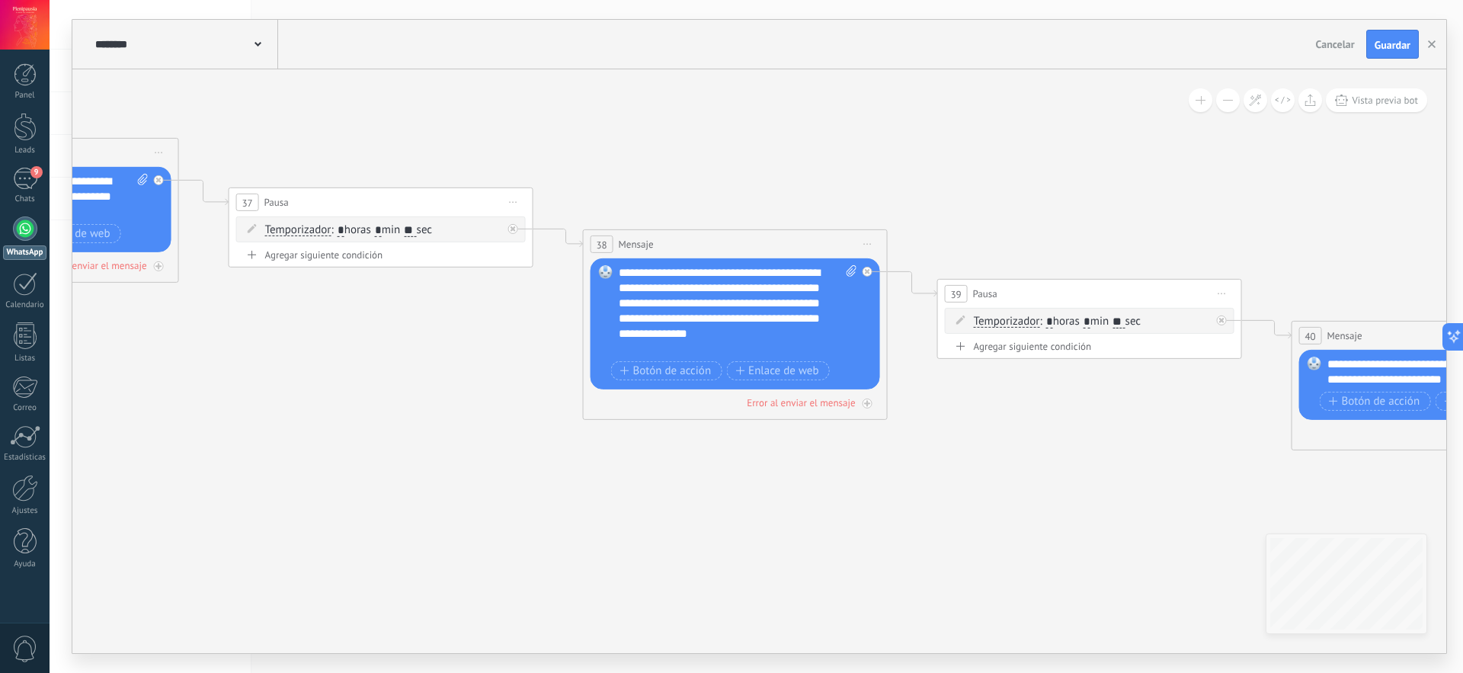
drag, startPoint x: 503, startPoint y: 352, endPoint x: 1237, endPoint y: 579, distance: 768.3
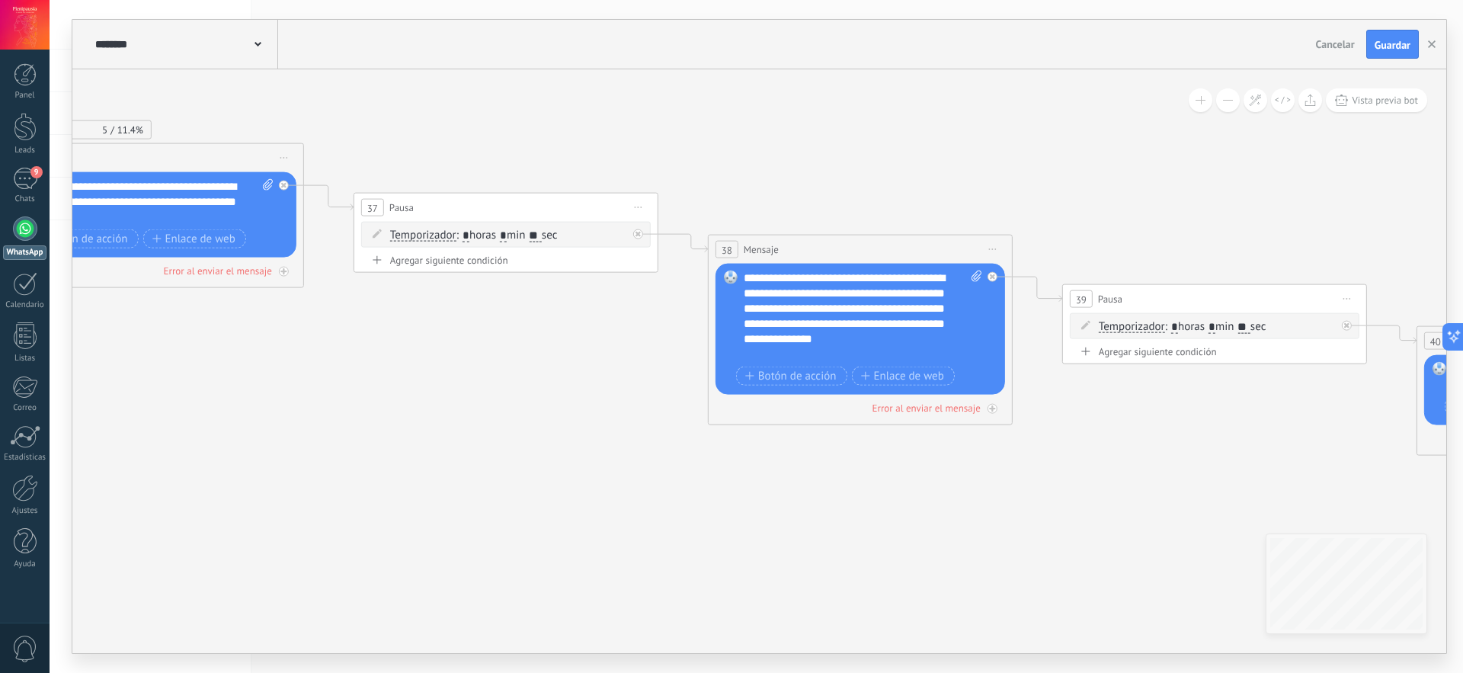
drag, startPoint x: 469, startPoint y: 485, endPoint x: 594, endPoint y: 489, distance: 125.1
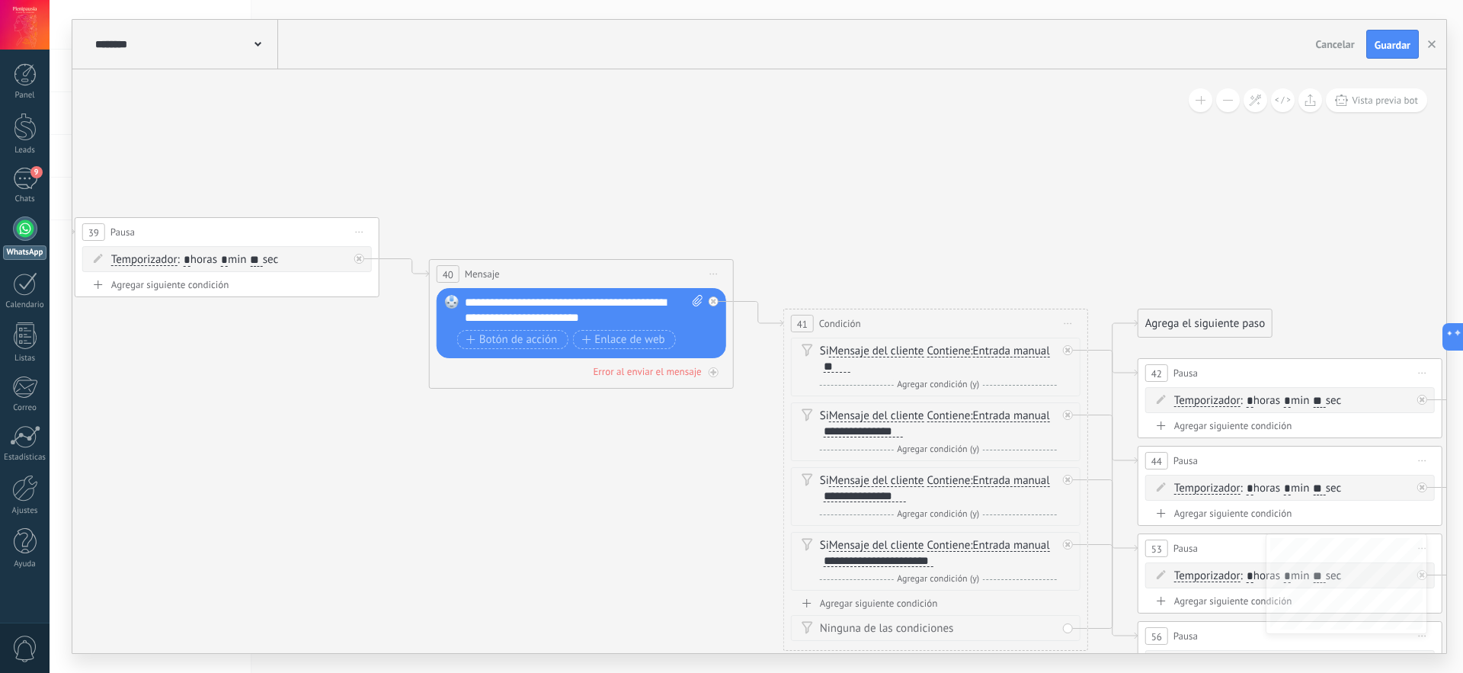
drag, startPoint x: 1148, startPoint y: 485, endPoint x: 252, endPoint y: 421, distance: 897.8
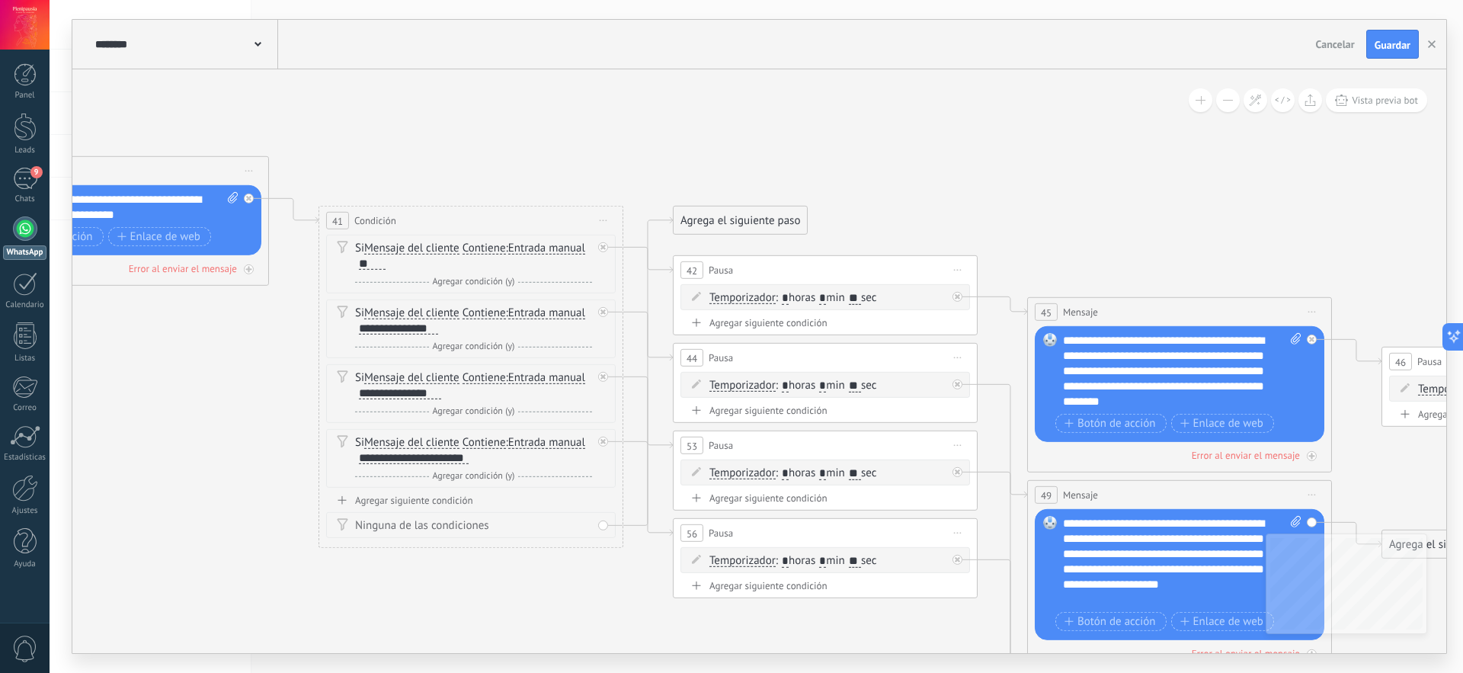
drag, startPoint x: 1114, startPoint y: 224, endPoint x: 650, endPoint y: 121, distance: 474.7
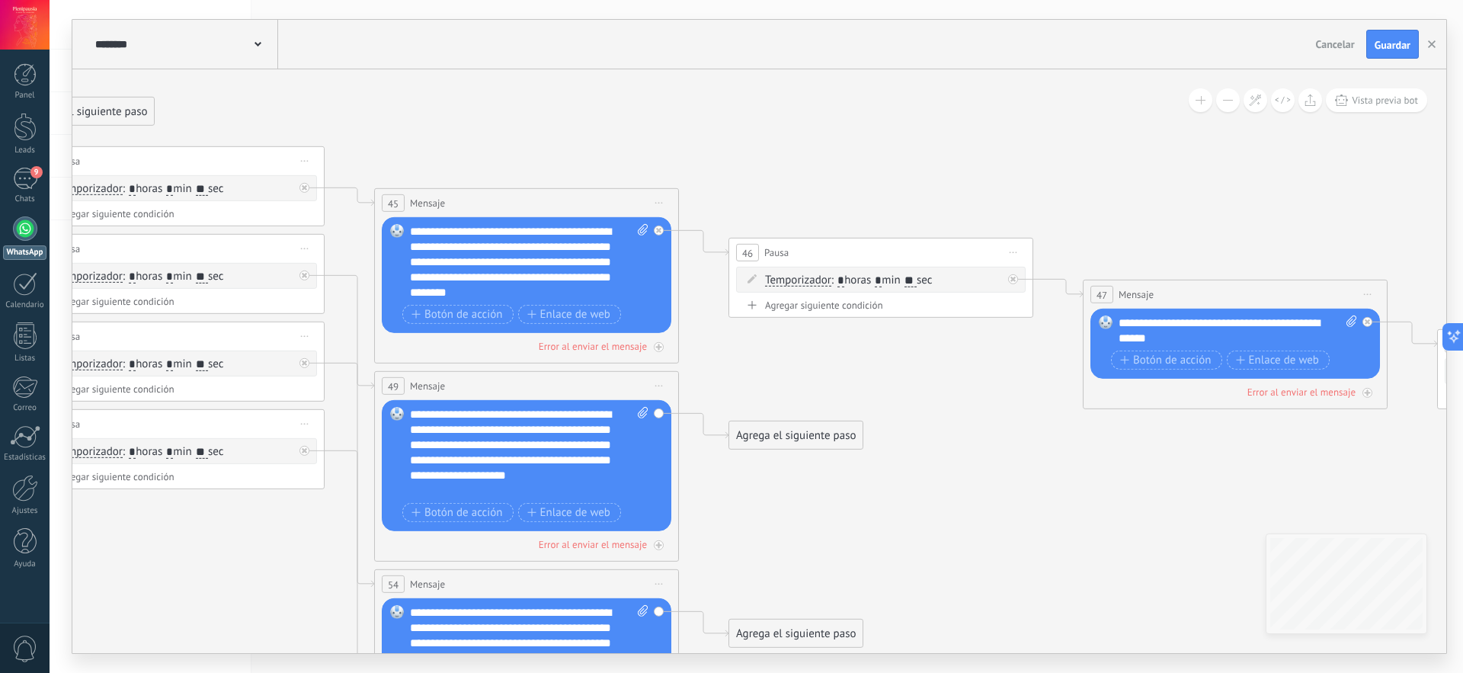
drag, startPoint x: 1128, startPoint y: 248, endPoint x: 461, endPoint y: 136, distance: 676.4
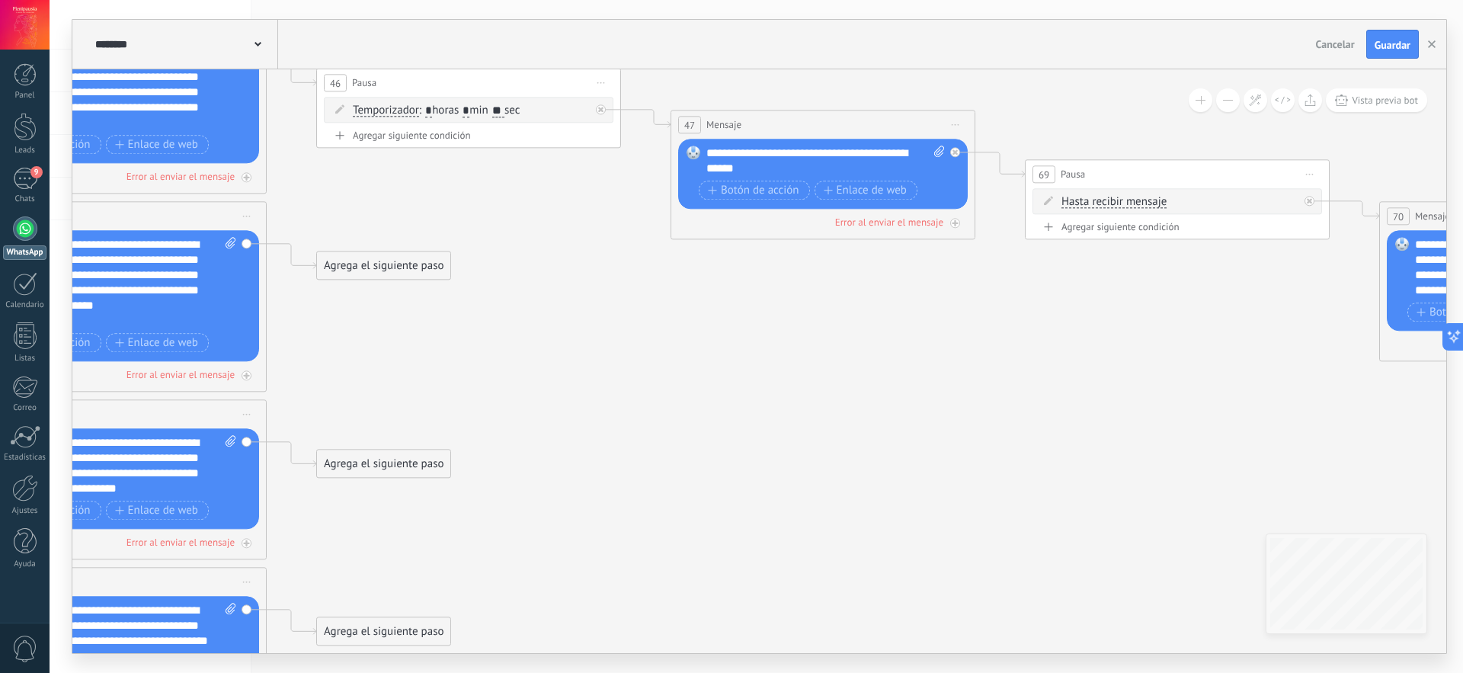
drag, startPoint x: 947, startPoint y: 545, endPoint x: 549, endPoint y: 379, distance: 431.9
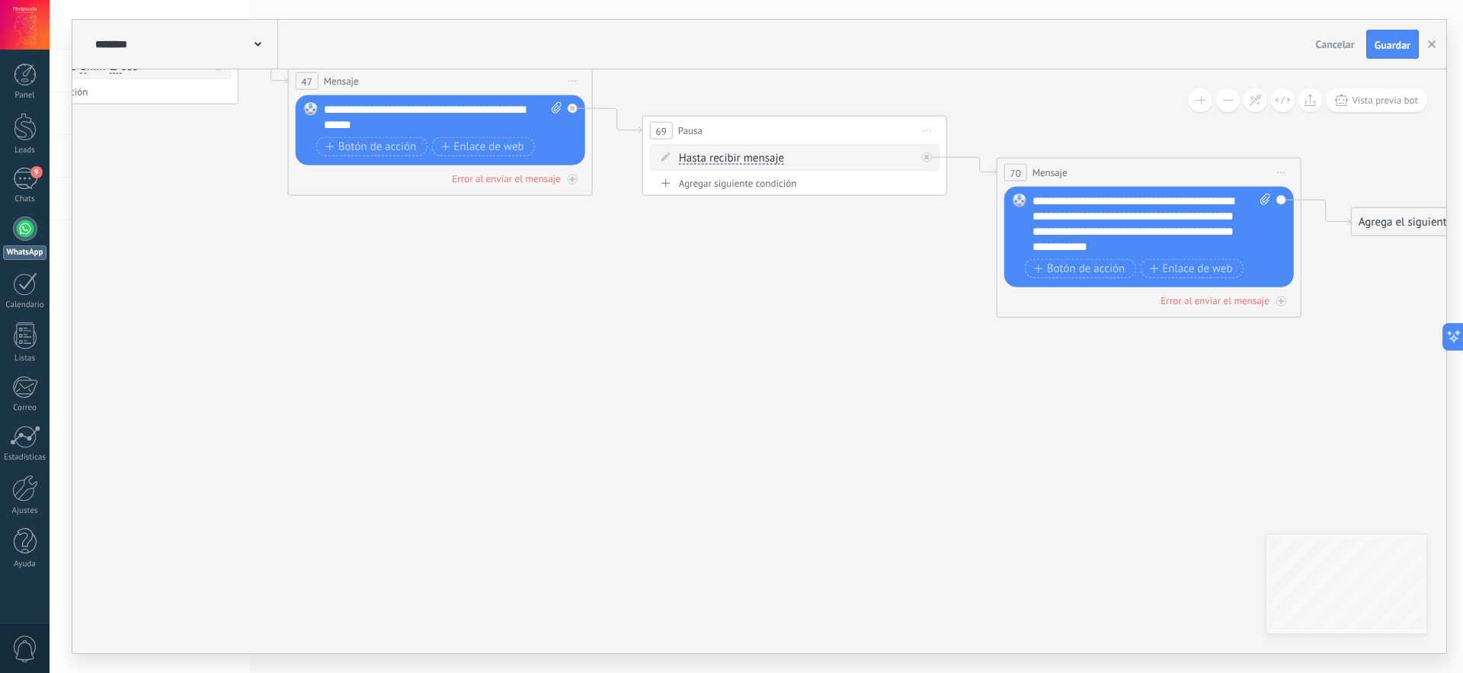
drag, startPoint x: 1123, startPoint y: 473, endPoint x: 741, endPoint y: 429, distance: 385.2
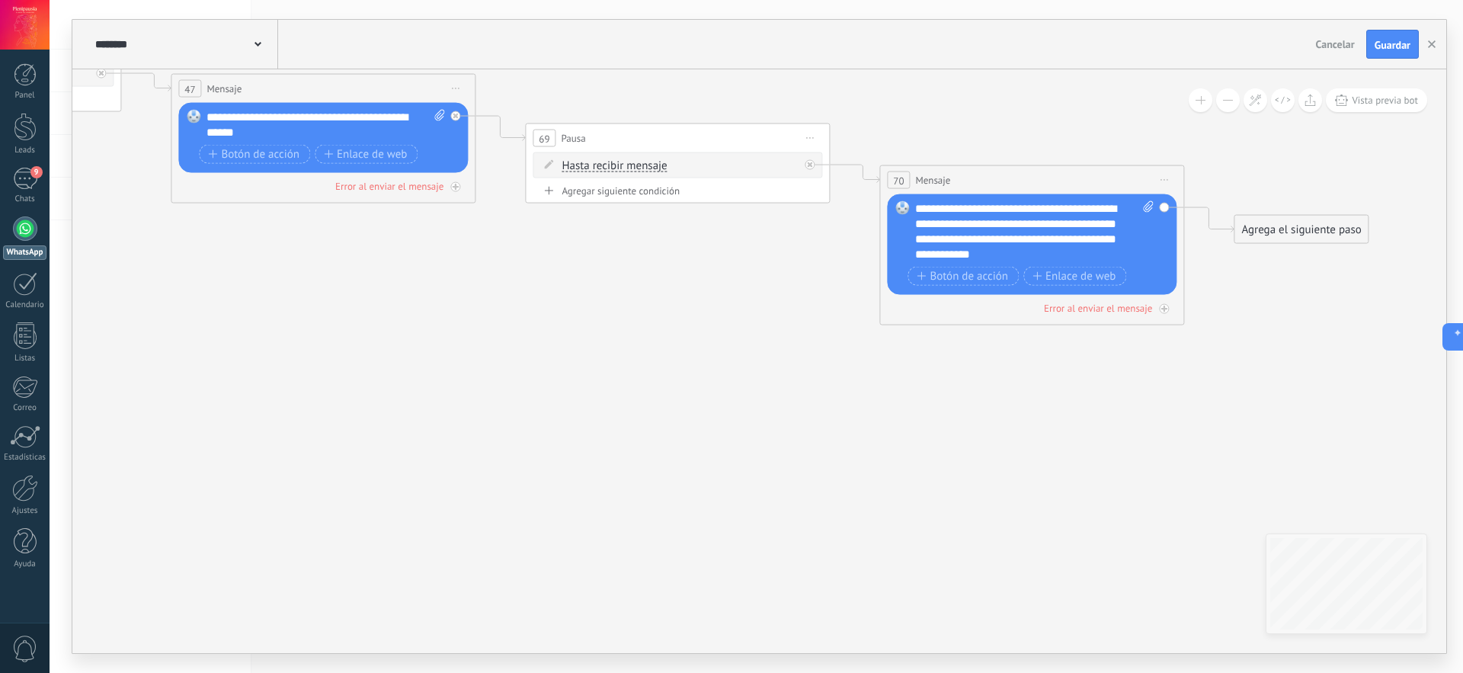
drag, startPoint x: 1139, startPoint y: 402, endPoint x: 1018, endPoint y: 411, distance: 120.7
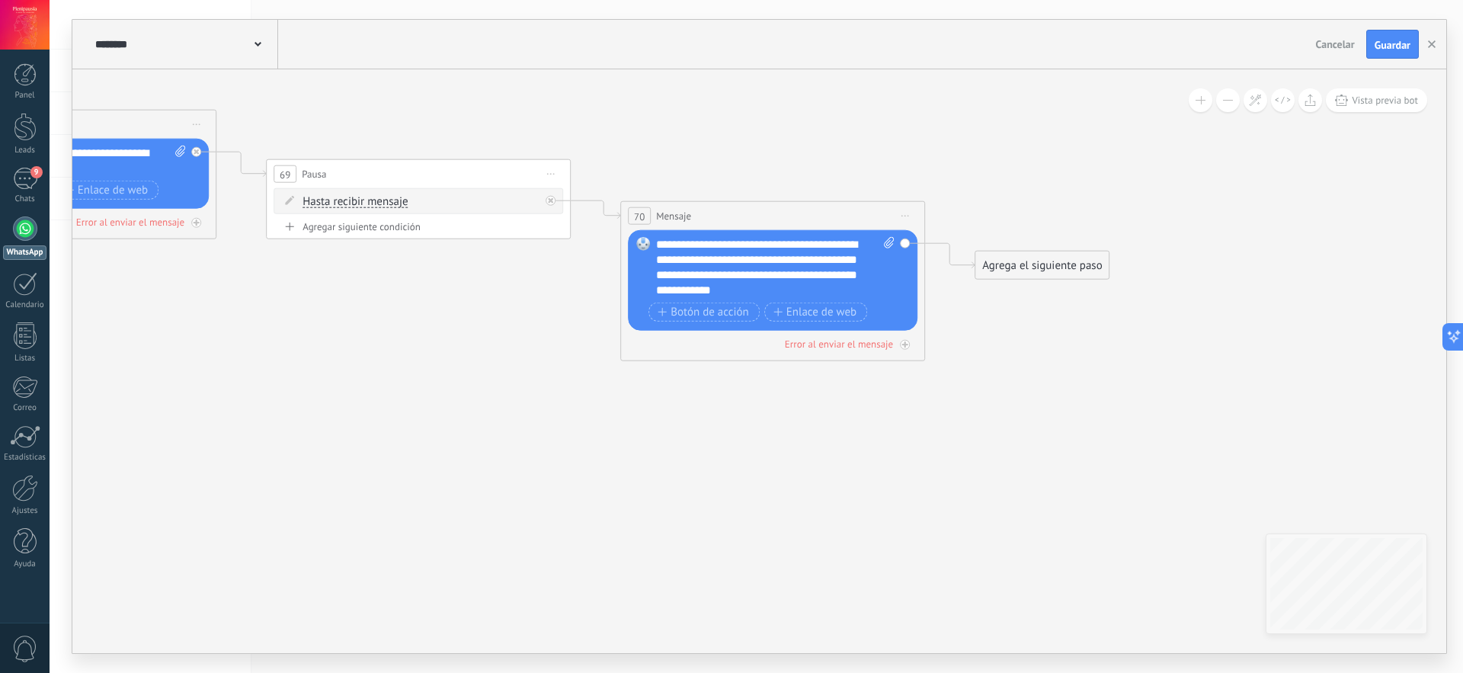
drag, startPoint x: 1131, startPoint y: 452, endPoint x: 875, endPoint y: 487, distance: 258.5
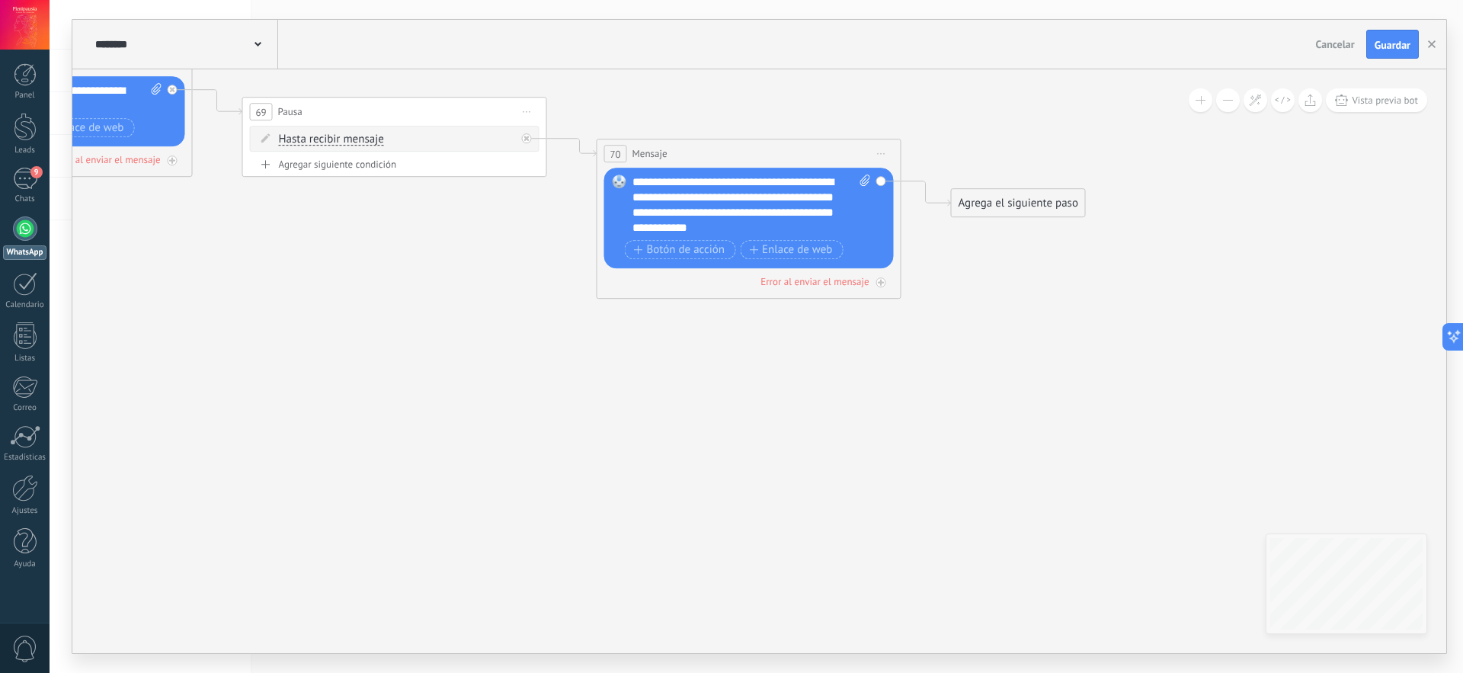
drag, startPoint x: 875, startPoint y: 487, endPoint x: 851, endPoint y: 425, distance: 66.4
click at [1033, 210] on div "Agrega el siguiente paso" at bounding box center [1018, 203] width 133 height 25
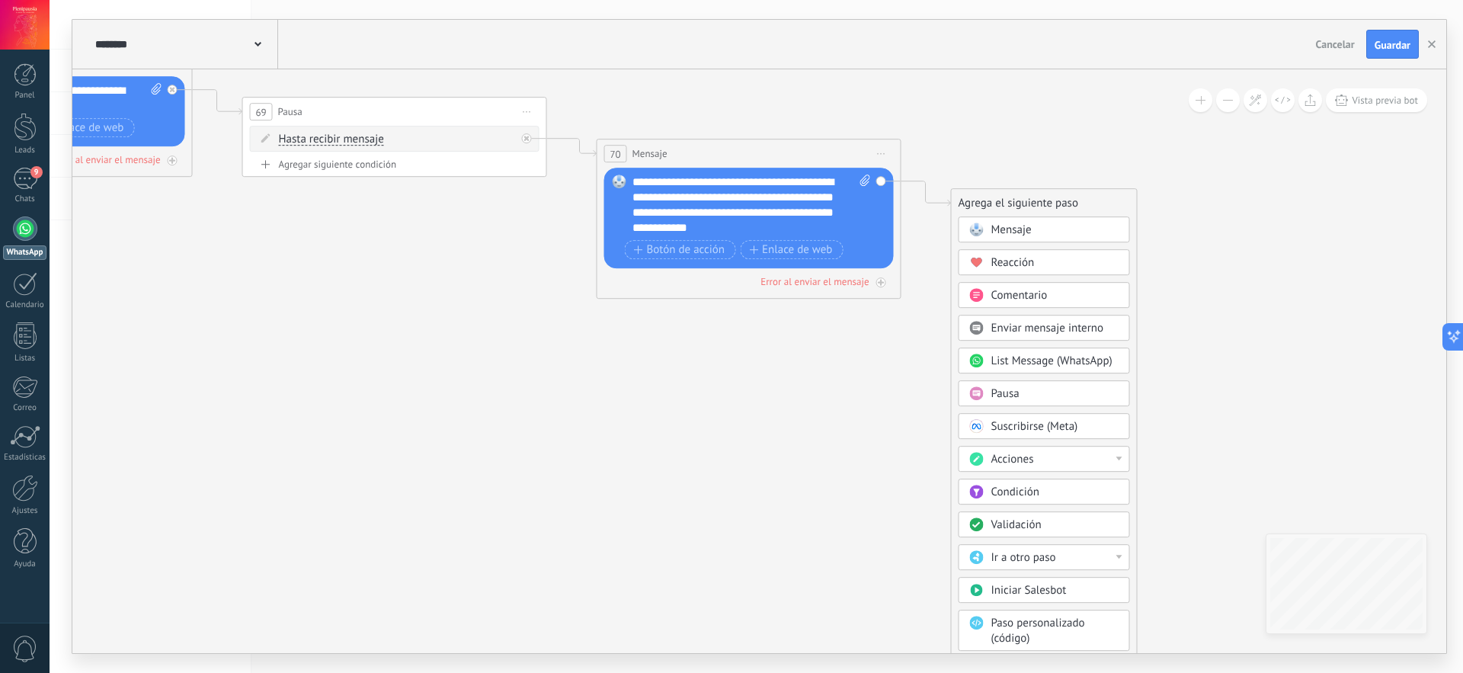
click at [1032, 392] on div "Pausa" at bounding box center [1056, 393] width 128 height 15
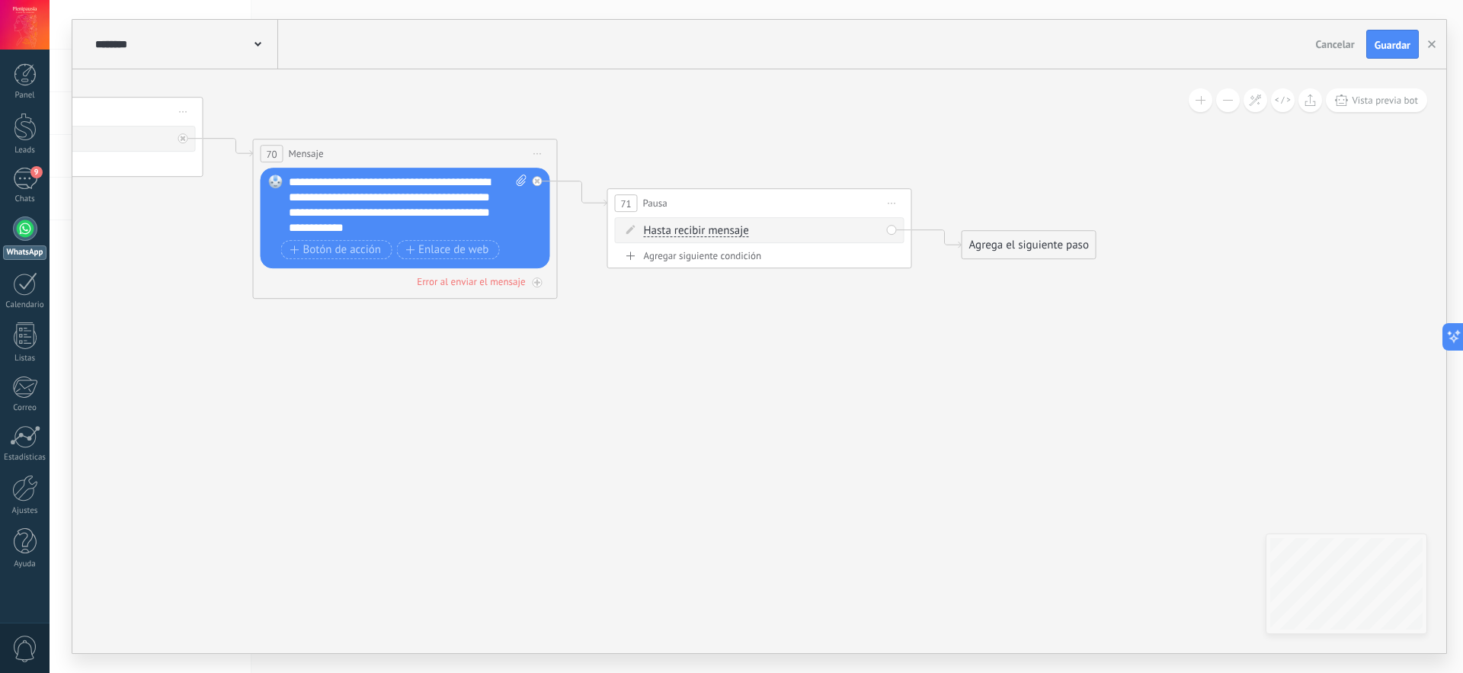
click at [1017, 246] on div "Agrega el siguiente paso" at bounding box center [1029, 244] width 133 height 25
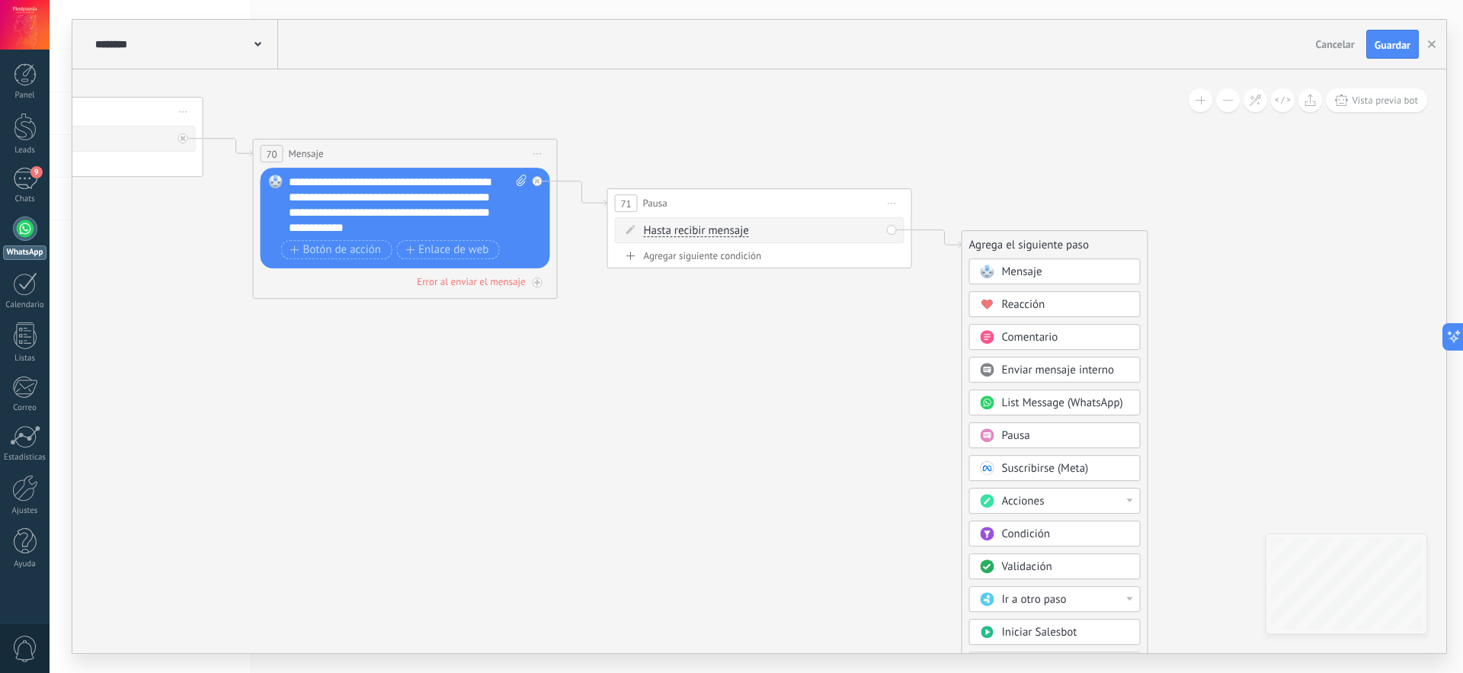
click at [1031, 306] on span "Reacción" at bounding box center [1023, 304] width 43 height 14
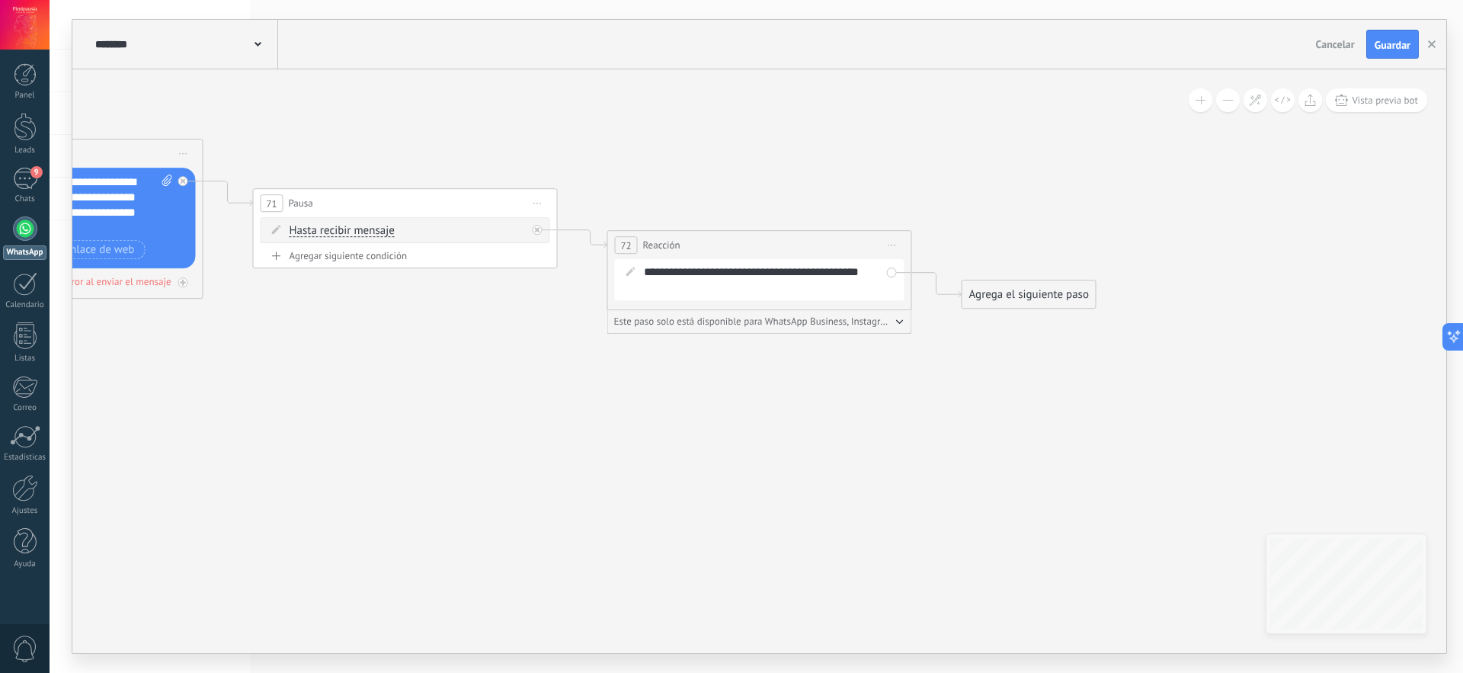
click at [1024, 299] on div "Agrega el siguiente paso" at bounding box center [1029, 294] width 133 height 25
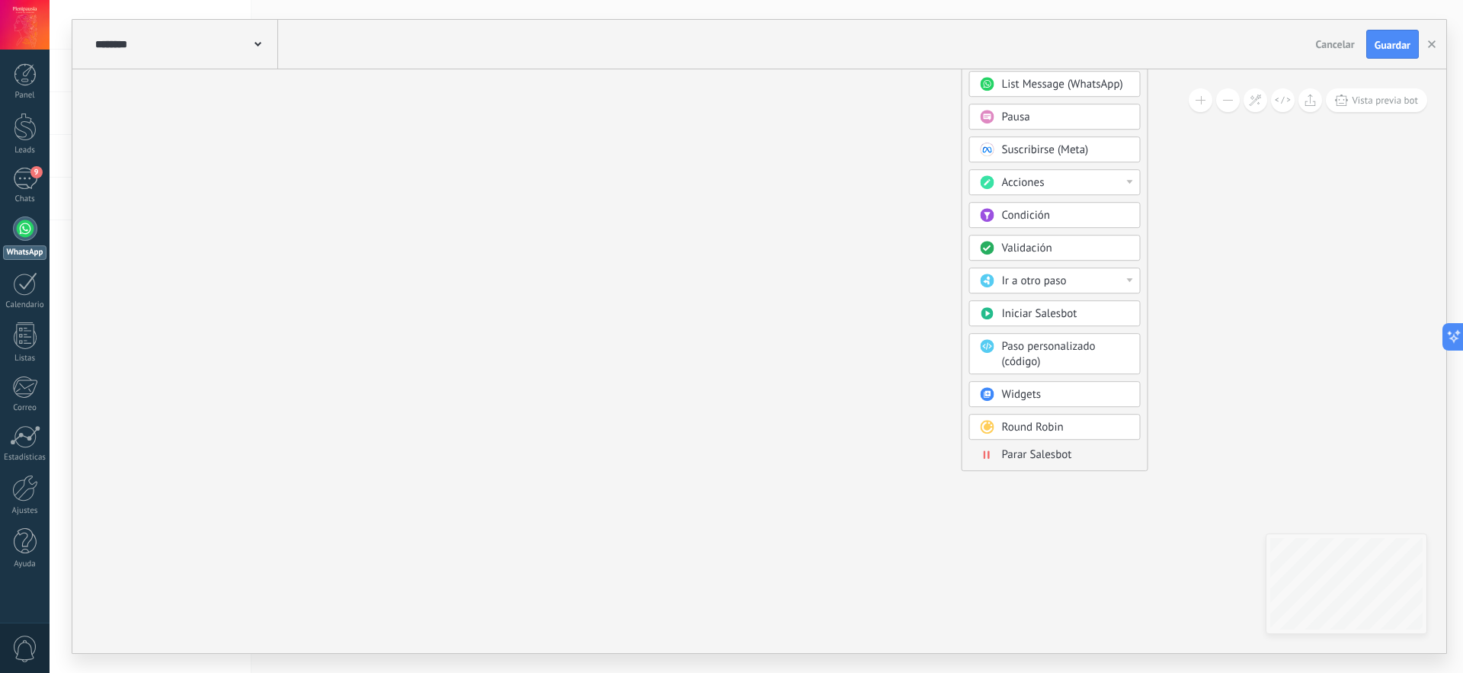
click at [1062, 455] on span "Parar Salesbot" at bounding box center [1037, 454] width 70 height 14
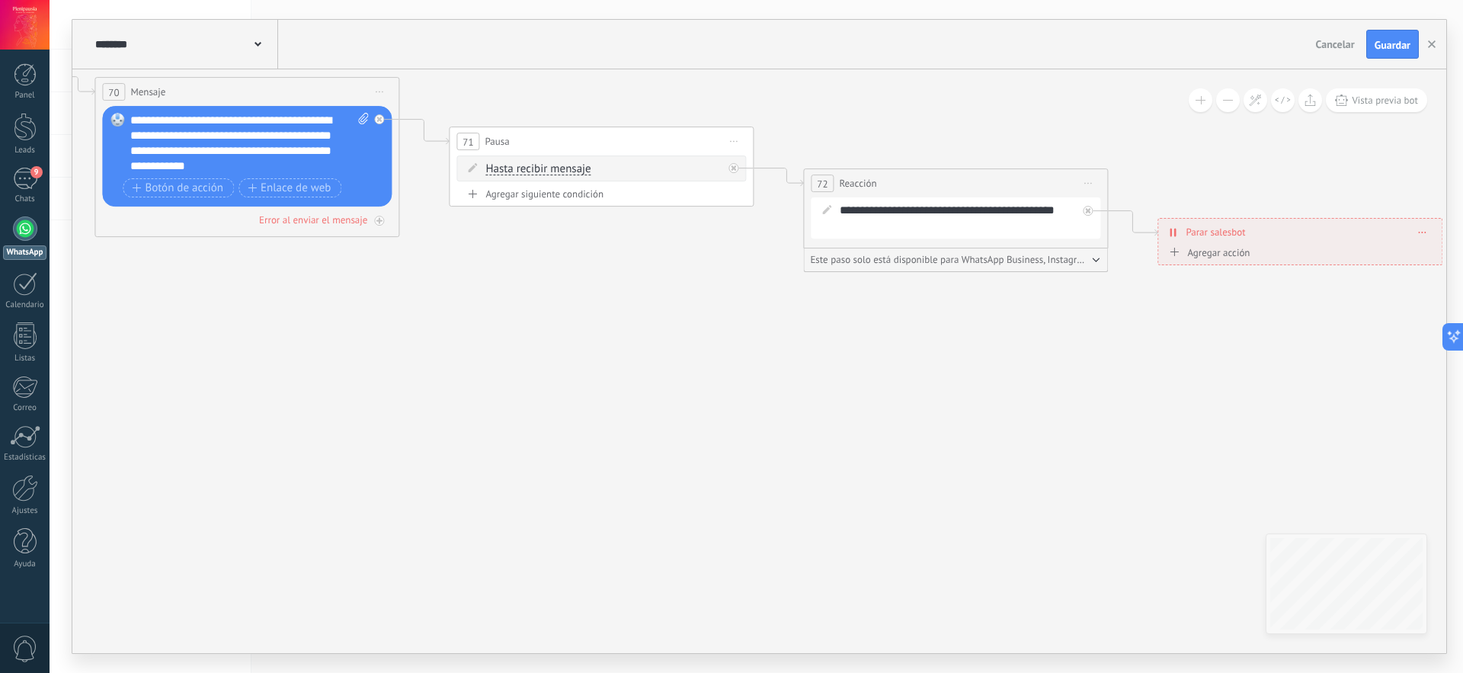
drag, startPoint x: 639, startPoint y: 228, endPoint x: 1253, endPoint y: 527, distance: 683.1
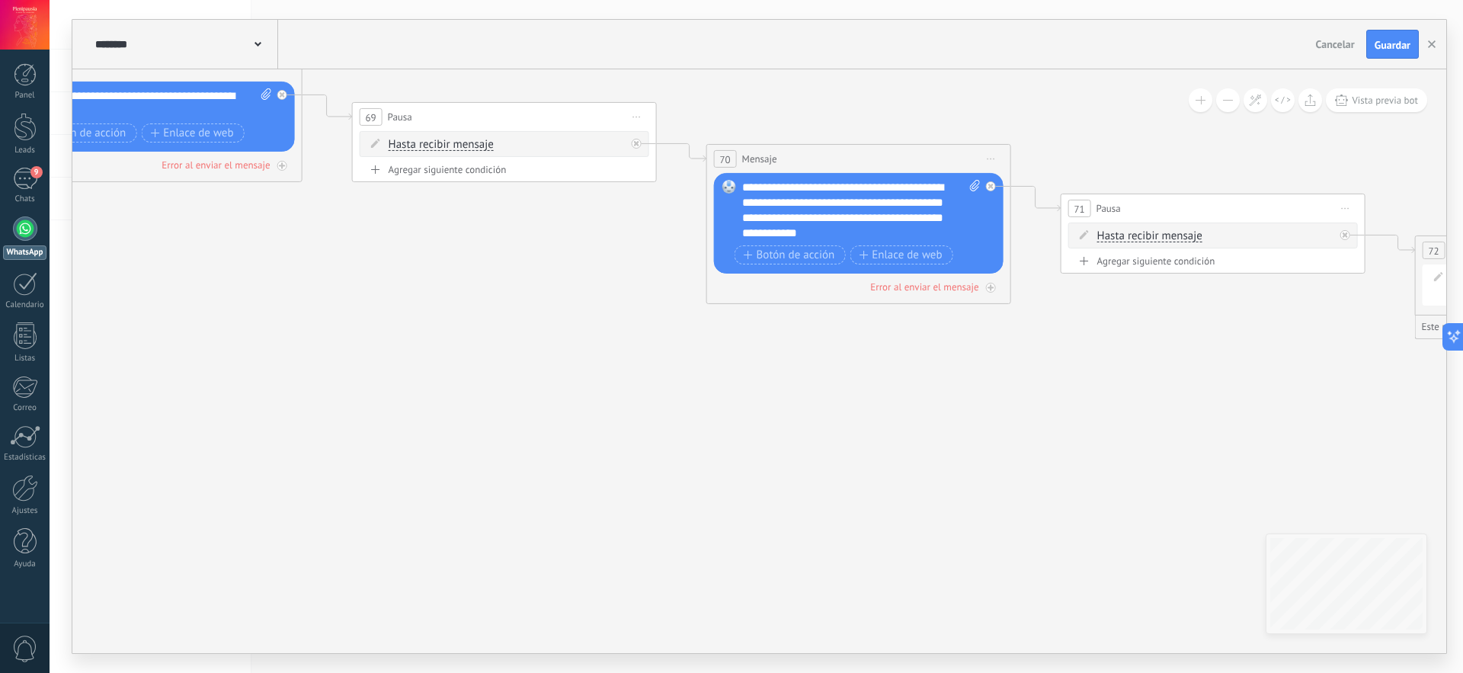
drag, startPoint x: 618, startPoint y: 368, endPoint x: 1181, endPoint y: 438, distance: 566.8
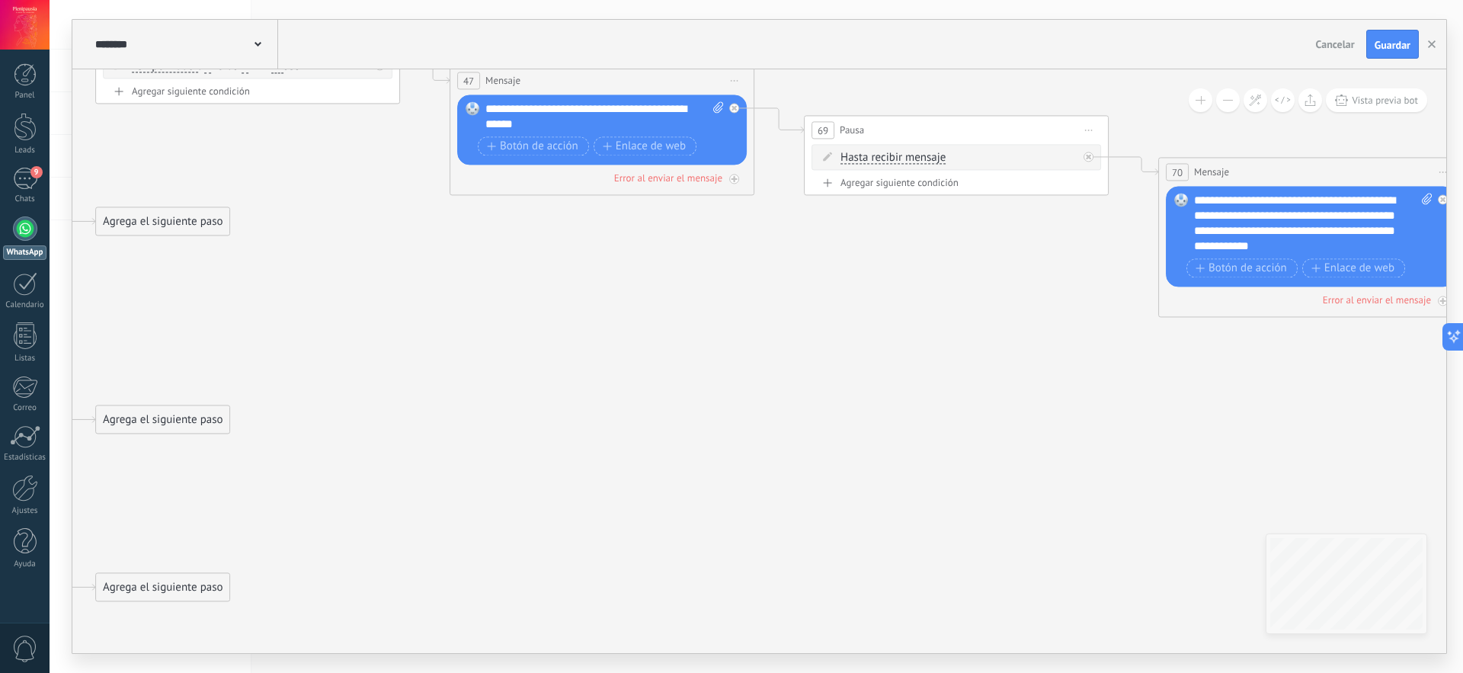
drag, startPoint x: 438, startPoint y: 351, endPoint x: 1037, endPoint y: 344, distance: 598.3
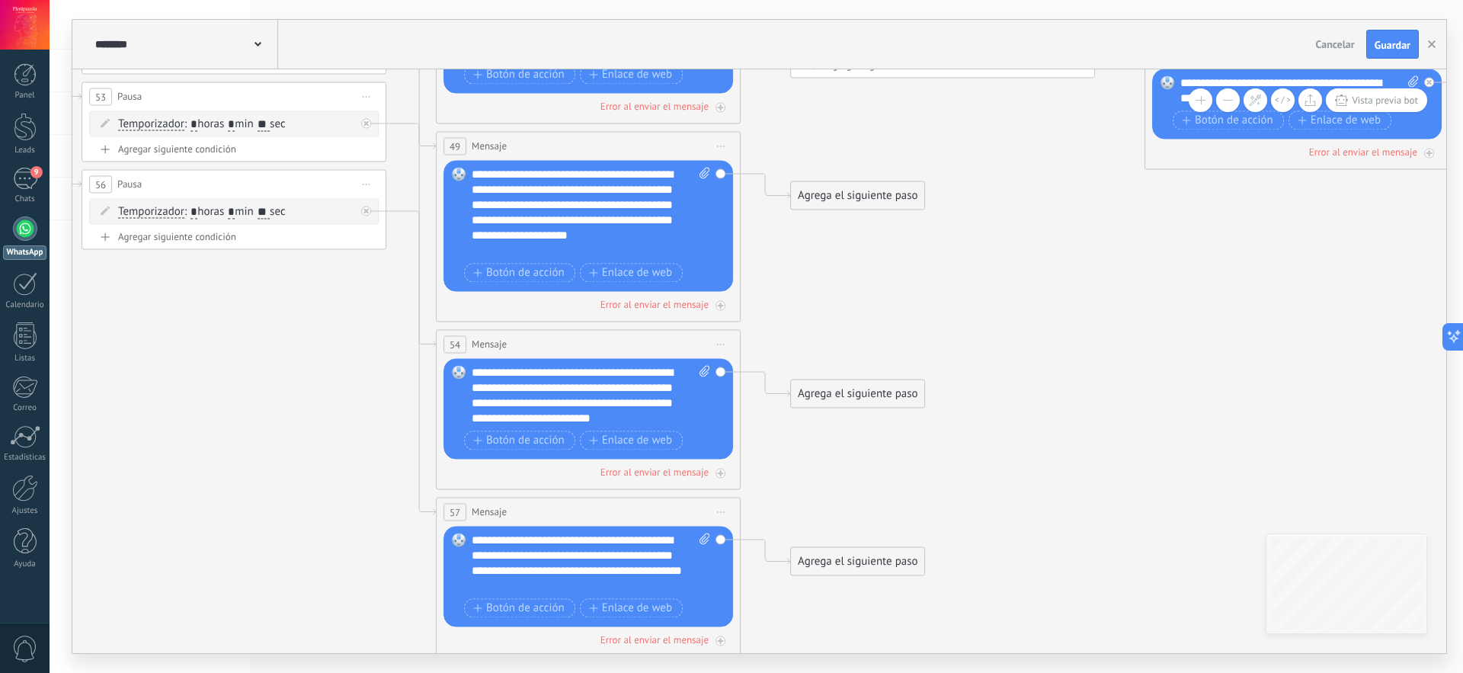
drag, startPoint x: 504, startPoint y: 348, endPoint x: 1012, endPoint y: 342, distance: 508.4
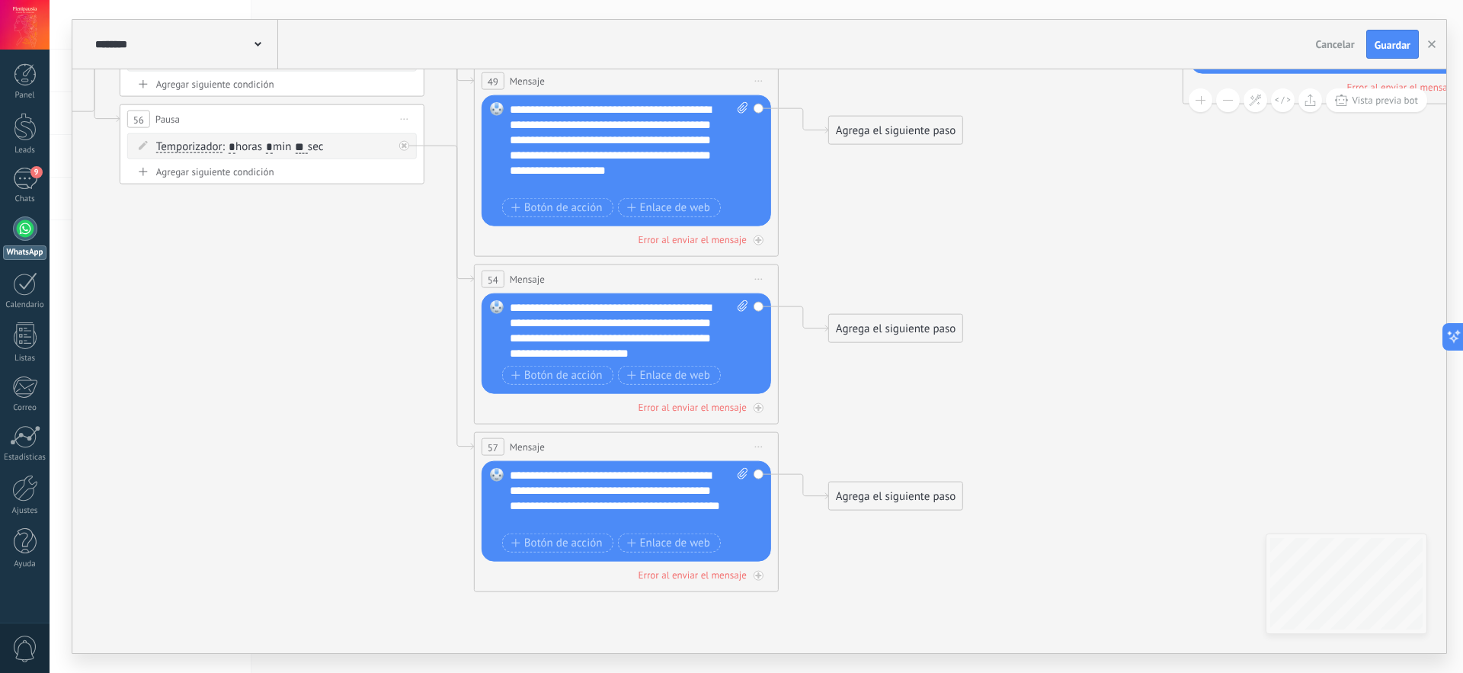
drag, startPoint x: 923, startPoint y: 344, endPoint x: 960, endPoint y: 279, distance: 74.8
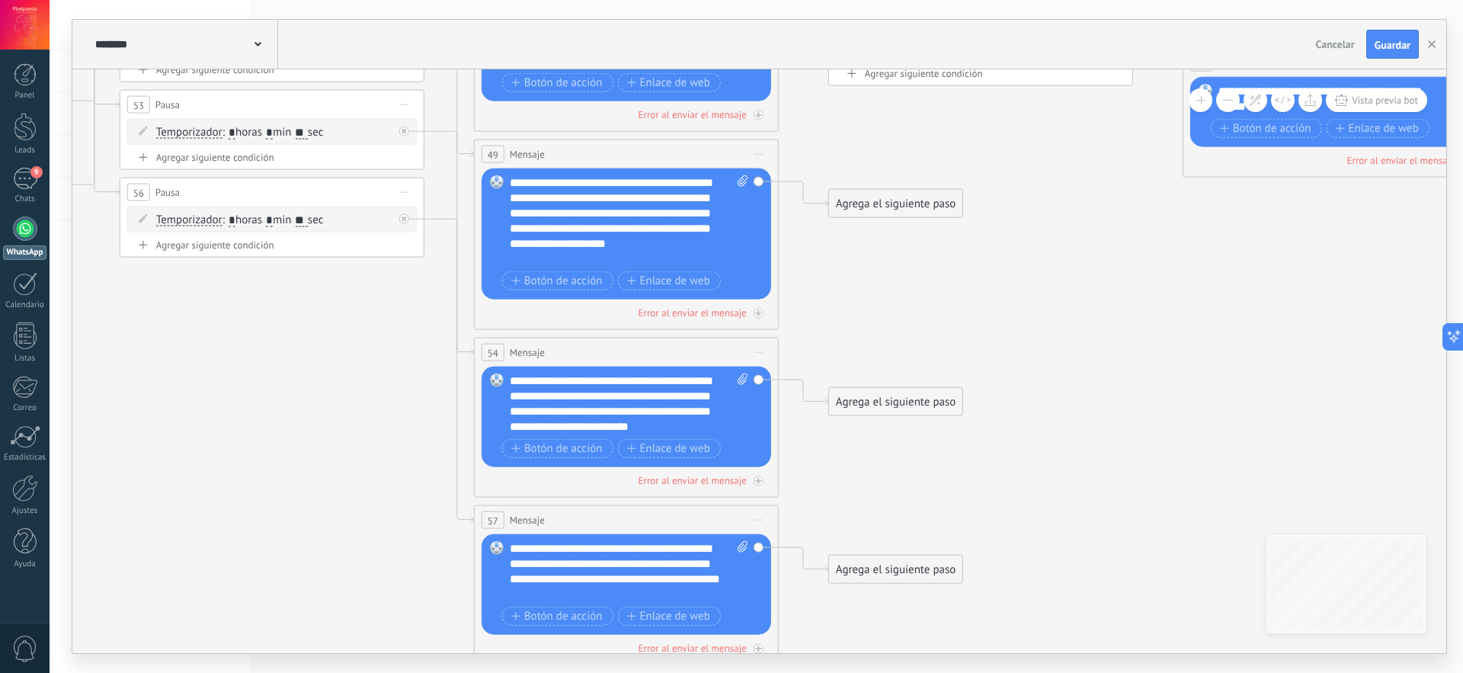
click at [922, 206] on div "Agrega el siguiente paso" at bounding box center [895, 203] width 133 height 25
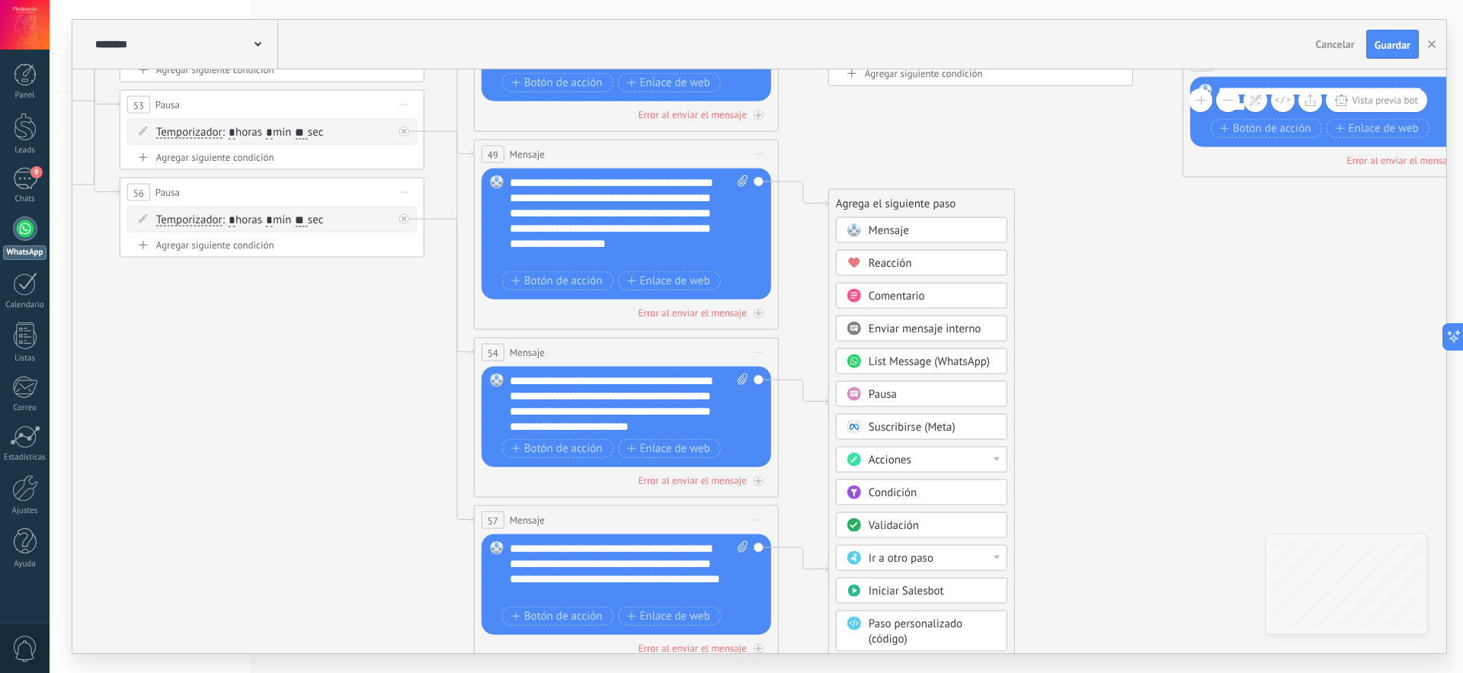
click at [915, 393] on div "Pausa" at bounding box center [933, 394] width 128 height 15
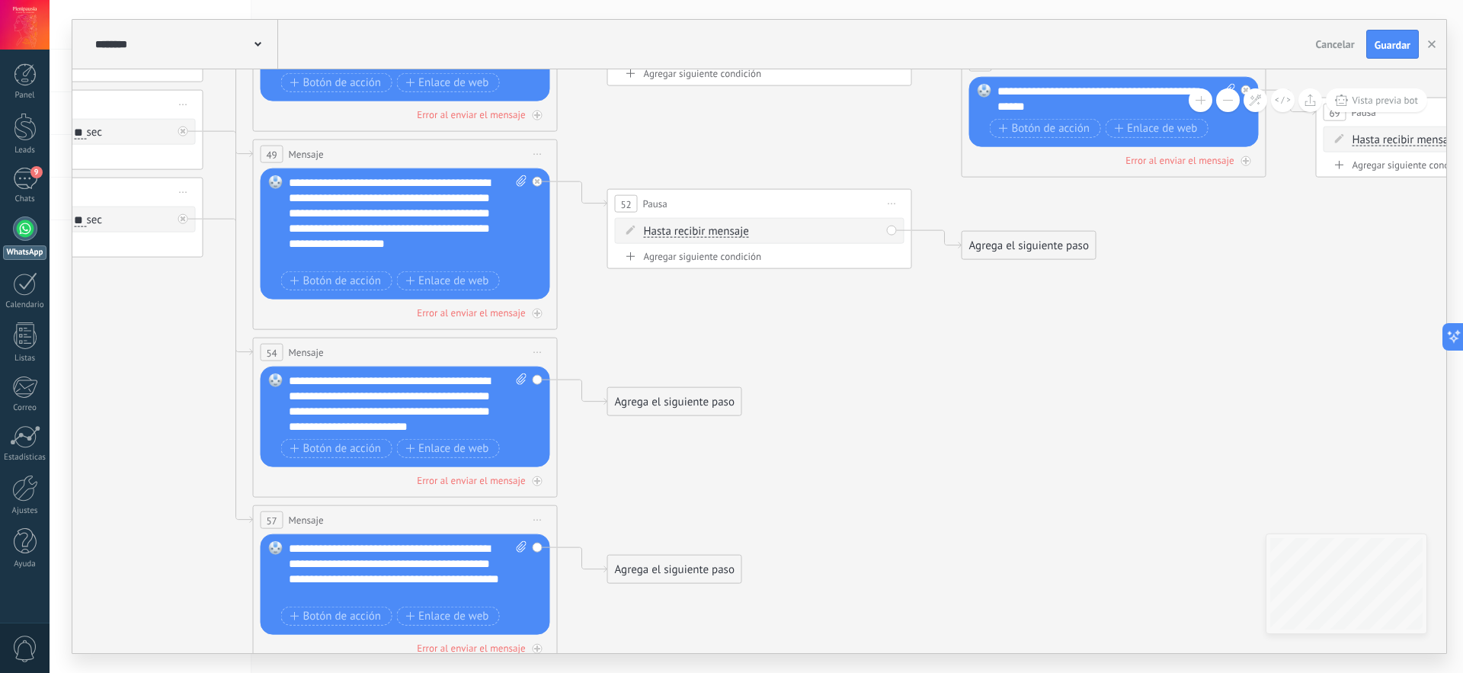
click at [694, 408] on div "Agrega el siguiente paso" at bounding box center [674, 401] width 133 height 25
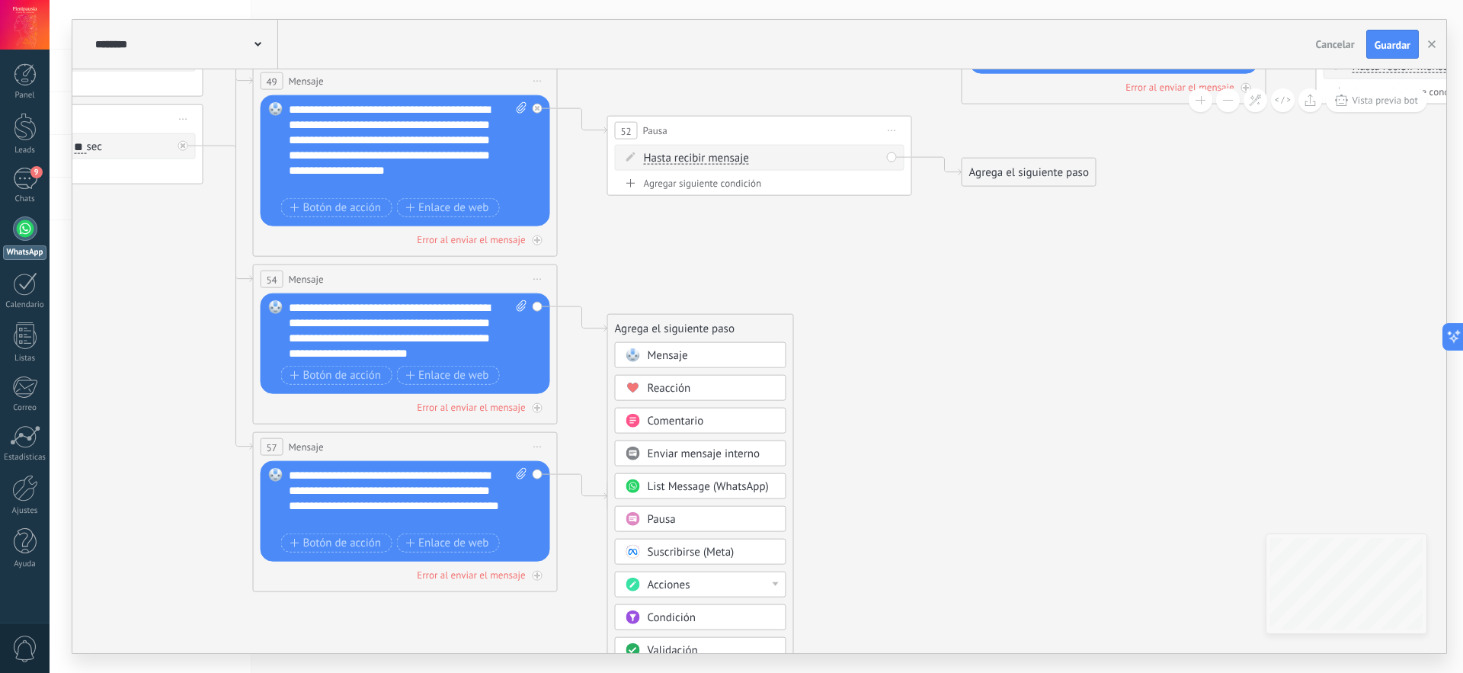
click at [679, 520] on div "Pausa" at bounding box center [712, 519] width 128 height 15
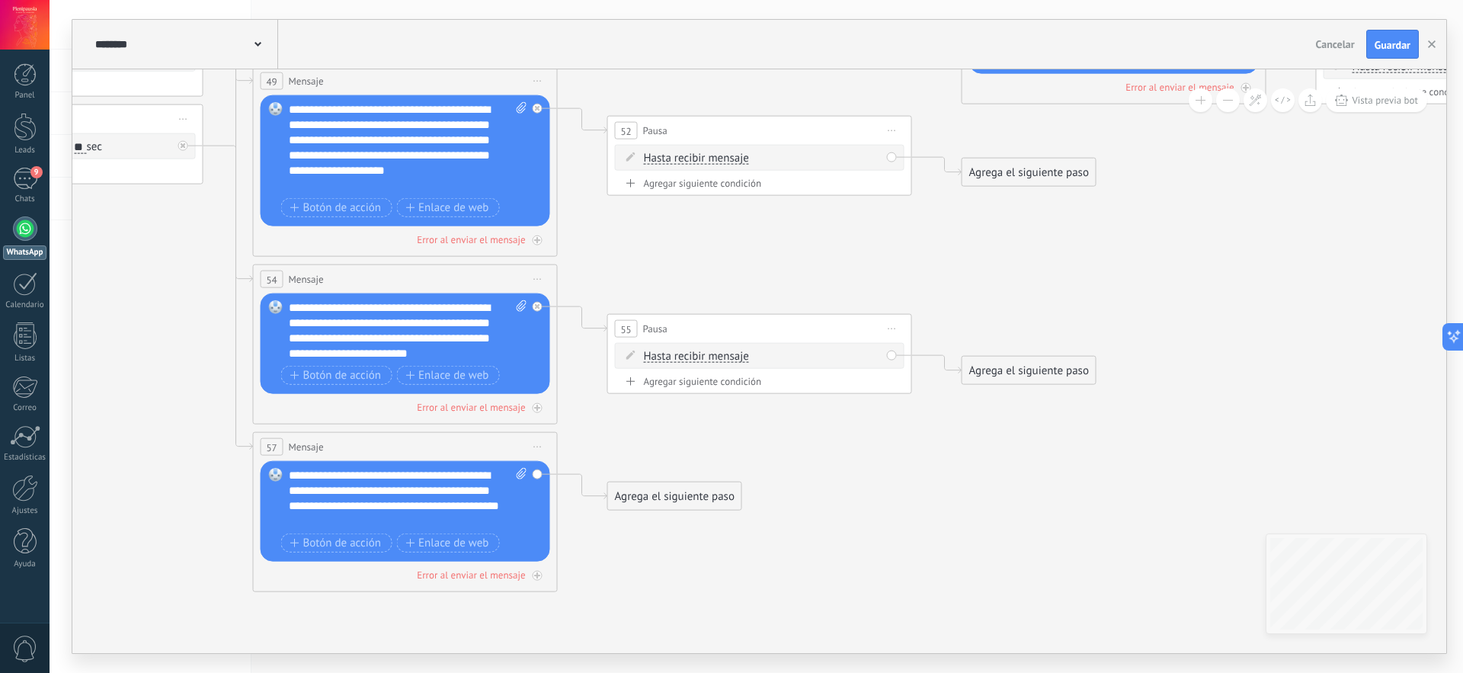
click at [709, 492] on div "Agrega el siguiente paso" at bounding box center [674, 496] width 133 height 25
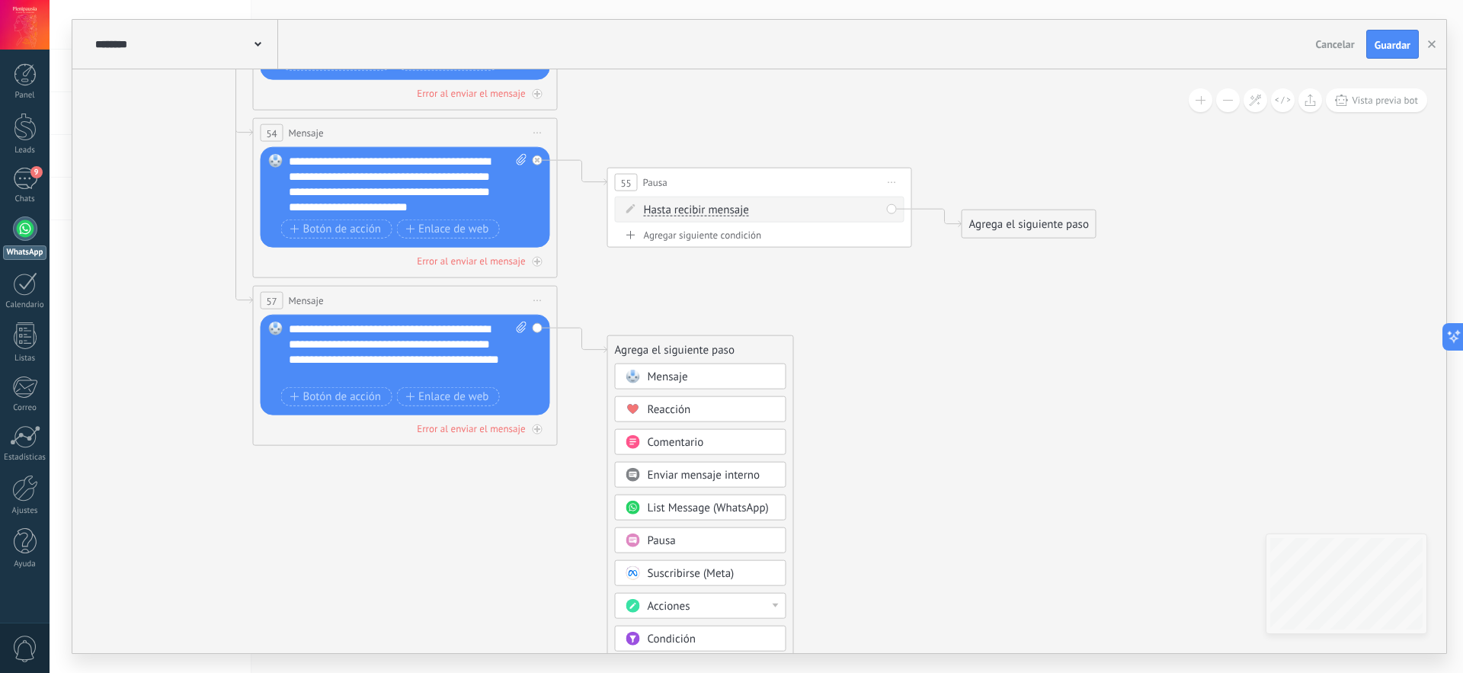
click at [692, 536] on div "Pausa" at bounding box center [712, 541] width 128 height 15
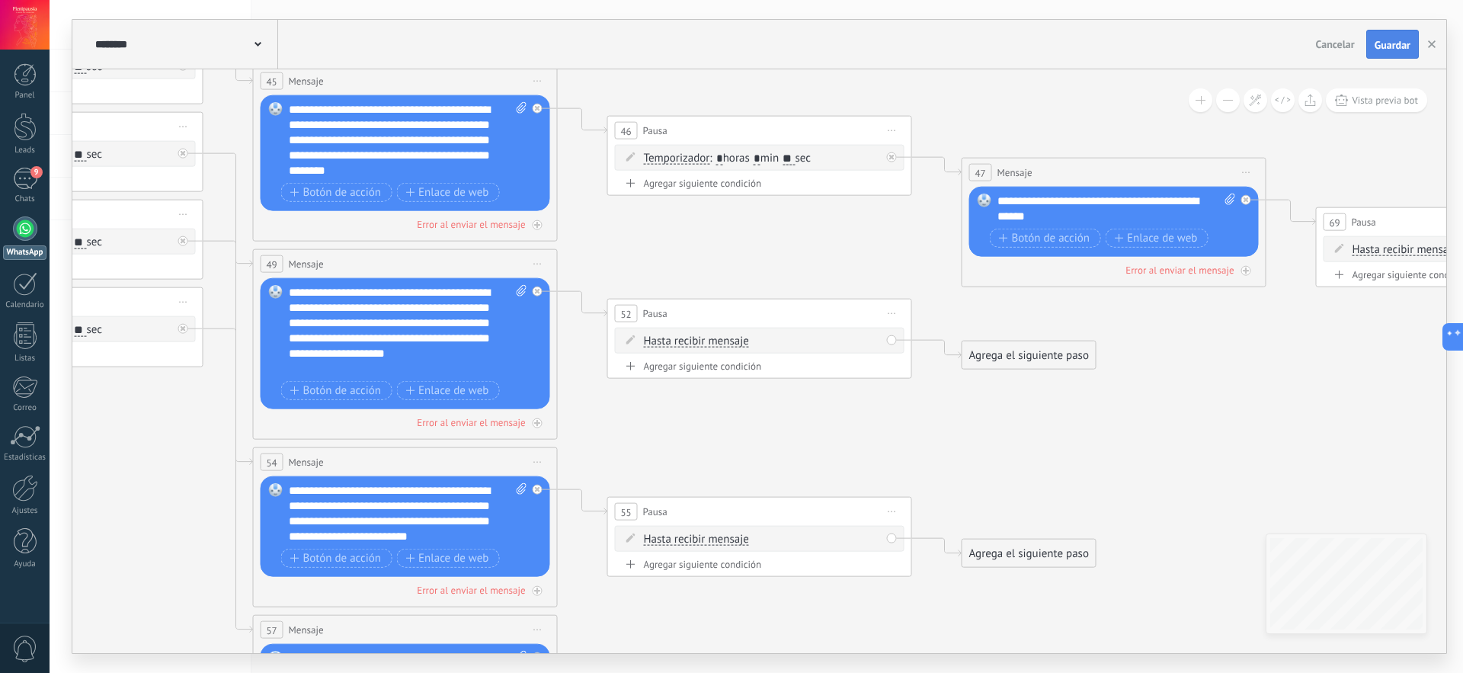
click at [1390, 45] on span "Guardar" at bounding box center [1393, 45] width 36 height 11
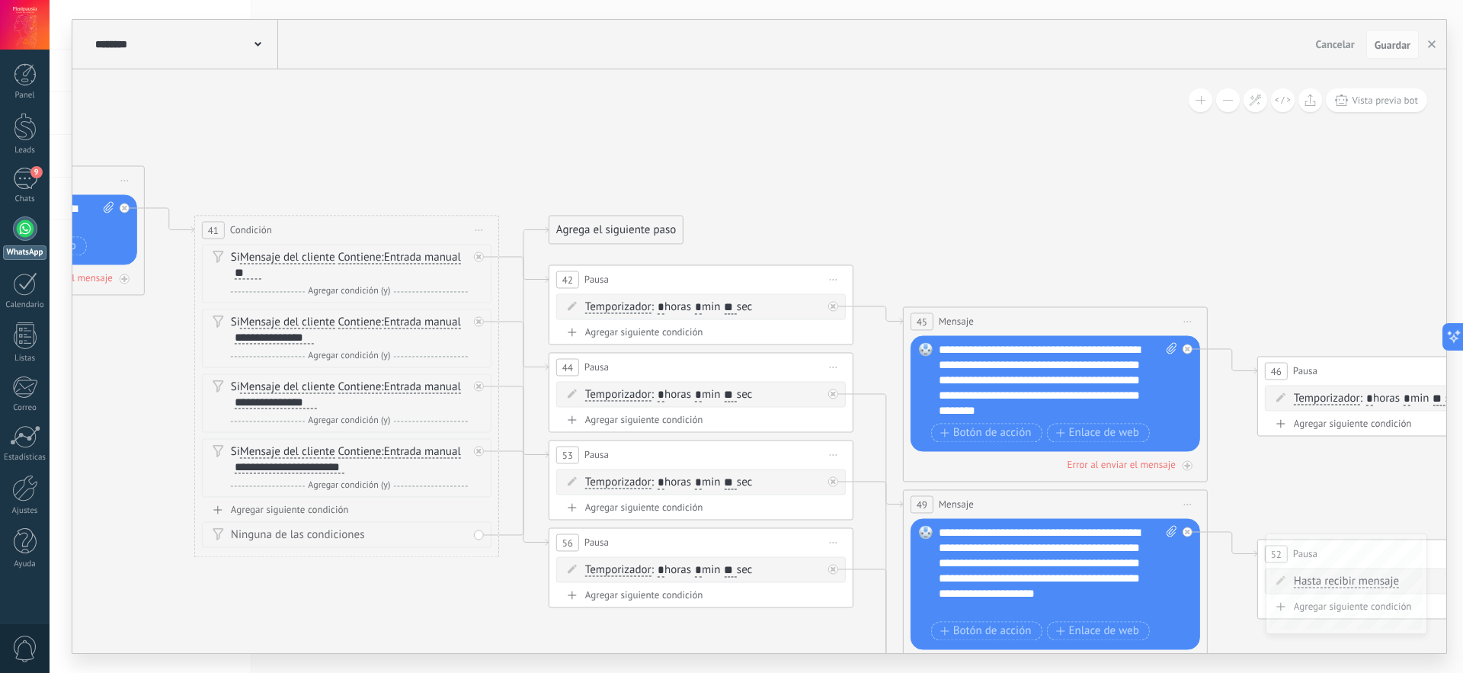
drag, startPoint x: 638, startPoint y: 87, endPoint x: 1288, endPoint y: 328, distance: 693.3
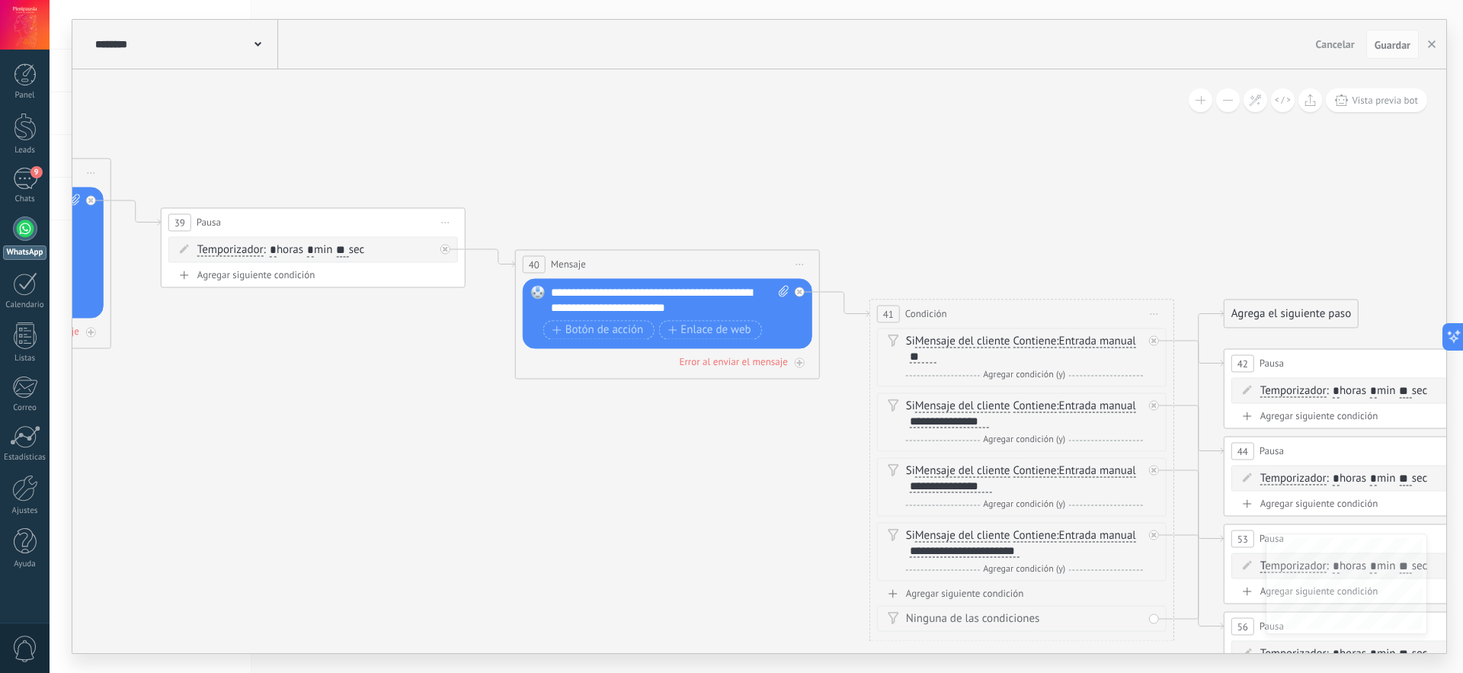
drag, startPoint x: 388, startPoint y: 165, endPoint x: 1063, endPoint y: 248, distance: 680.5
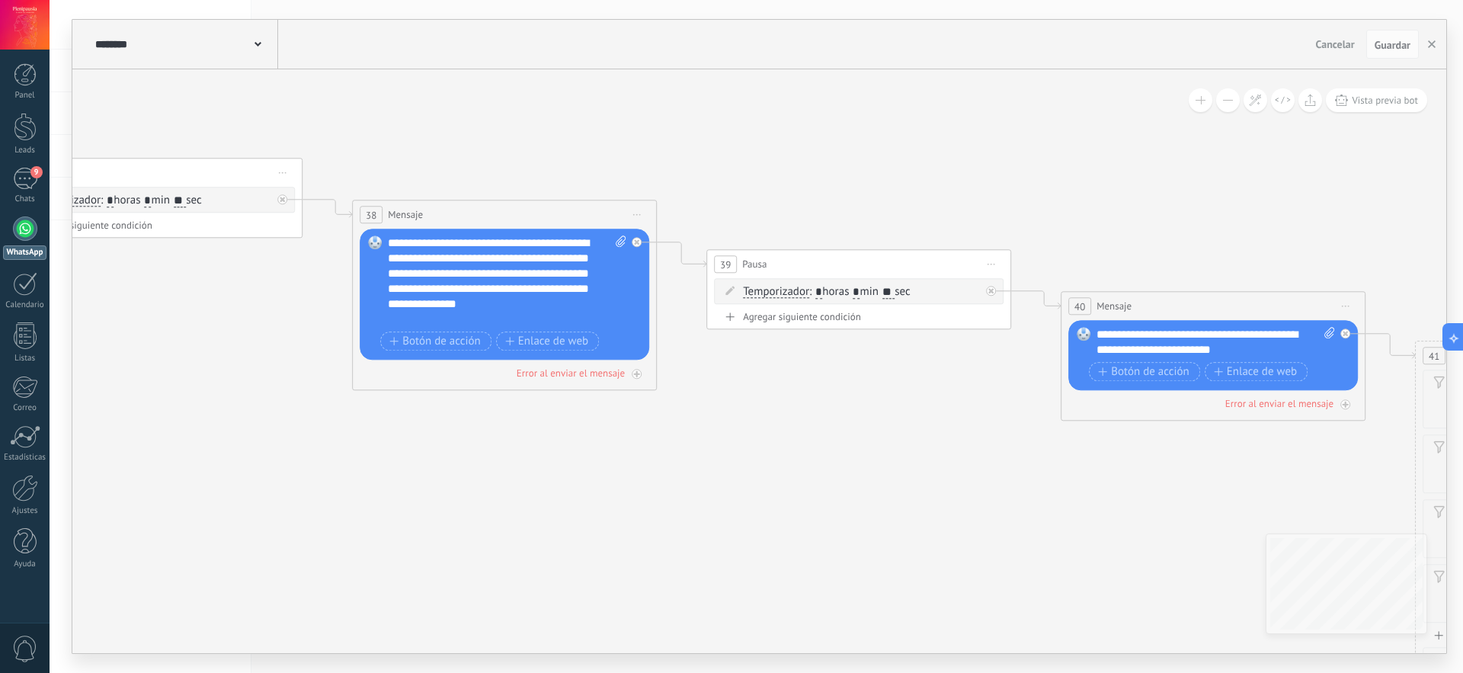
drag, startPoint x: 546, startPoint y: 187, endPoint x: 1091, endPoint y: 229, distance: 547.3
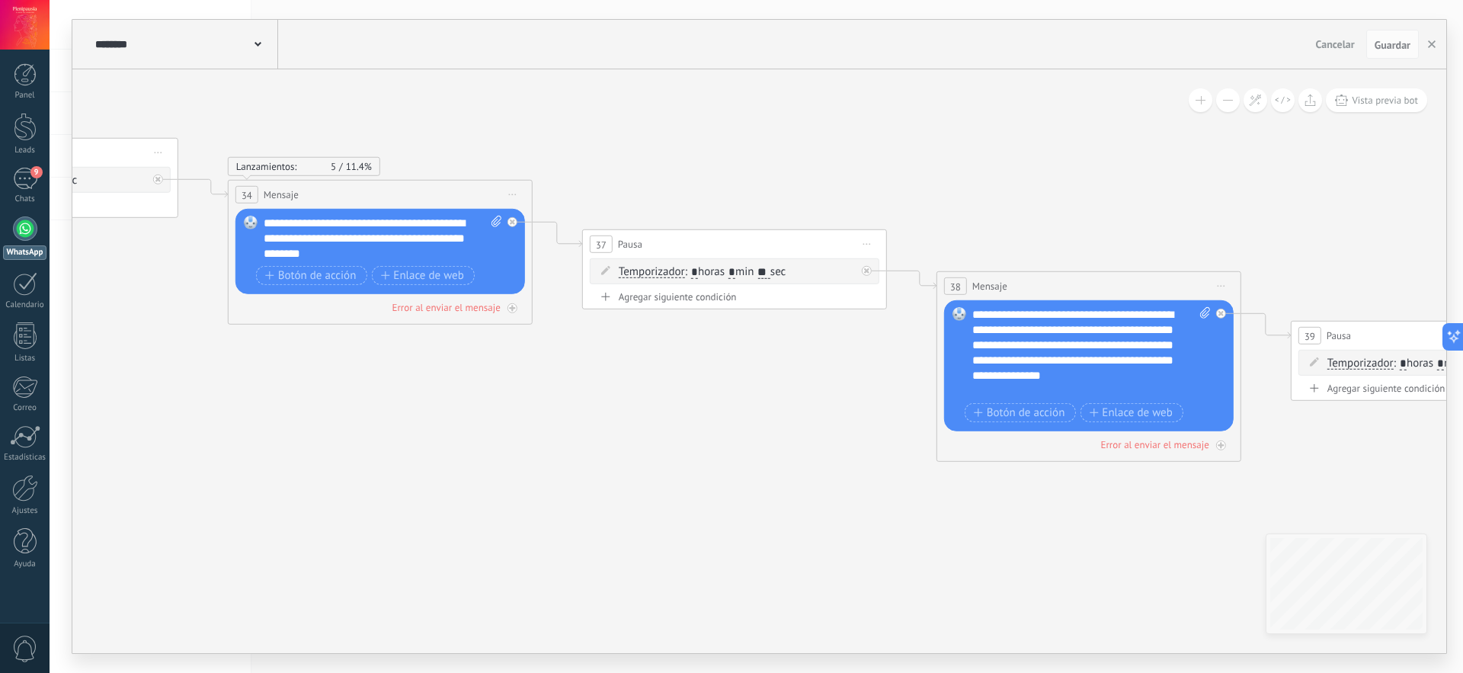
drag, startPoint x: 474, startPoint y: 181, endPoint x: 1059, endPoint y: 252, distance: 588.9
click at [1059, 252] on icon at bounding box center [415, 422] width 10882 height 2341
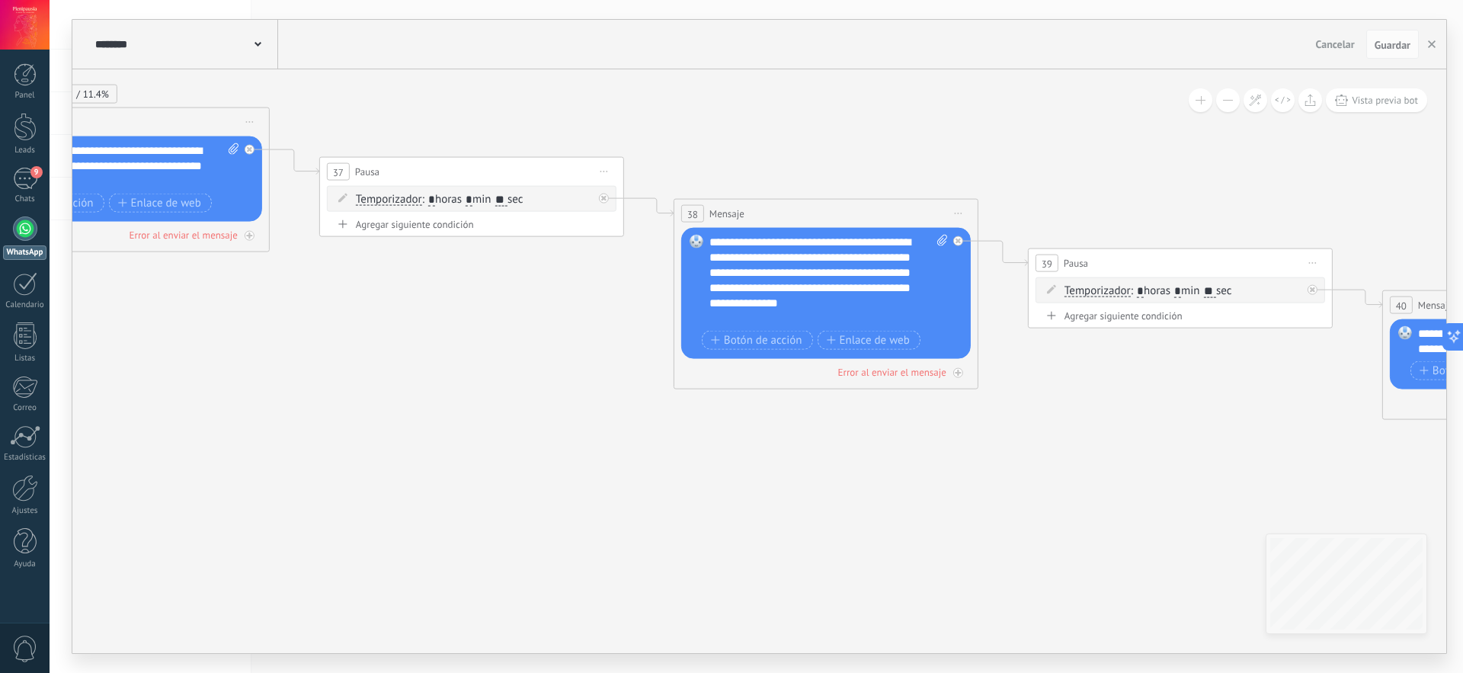
drag, startPoint x: 1294, startPoint y: 254, endPoint x: 673, endPoint y: 121, distance: 635.2
click at [698, 120] on icon at bounding box center [152, 350] width 10882 height 2341
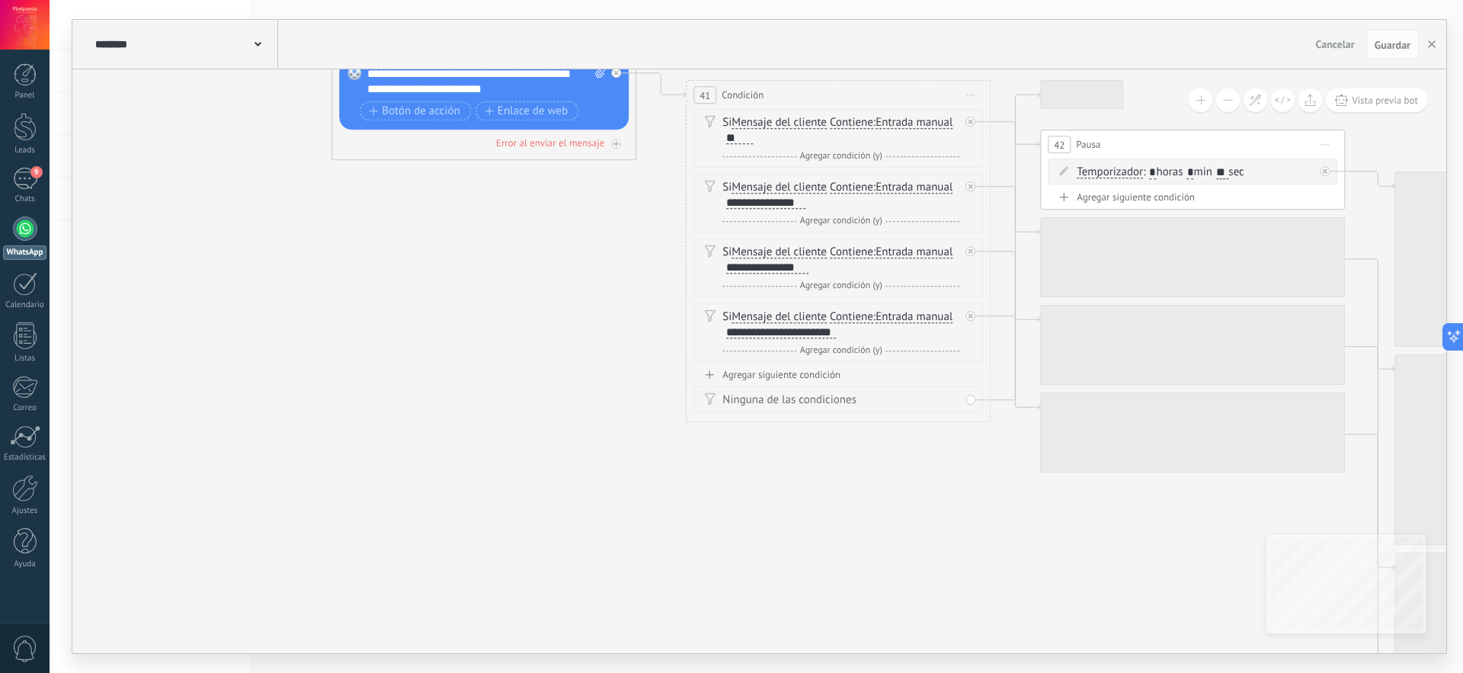
drag, startPoint x: 1120, startPoint y: 450, endPoint x: 136, endPoint y: 229, distance: 1008.5
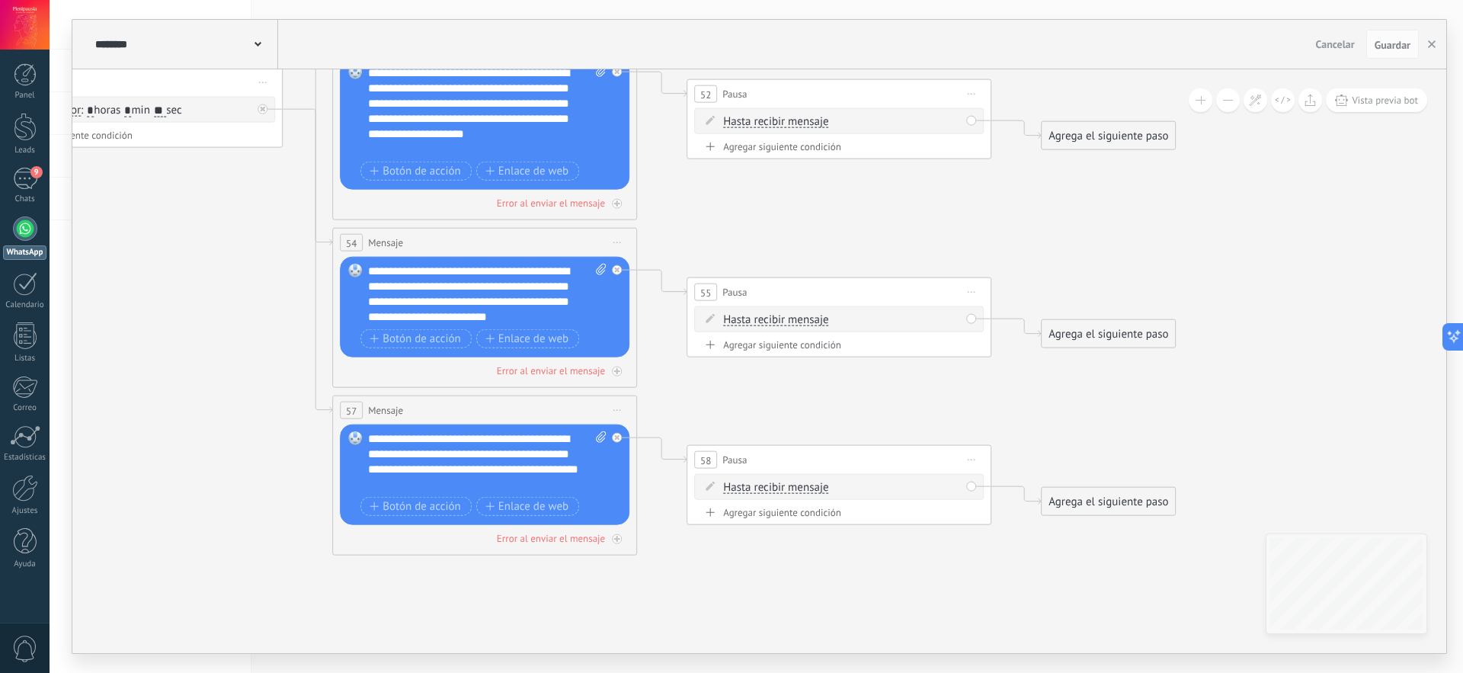
drag, startPoint x: 828, startPoint y: 527, endPoint x: 0, endPoint y: 215, distance: 884.5
click at [0, 215] on body ".abccls-1,.abccls-2{fill-rule:evenodd}.abccls-2{fill:#fff} .abfcls-1{fill:none}…" at bounding box center [731, 336] width 1463 height 673
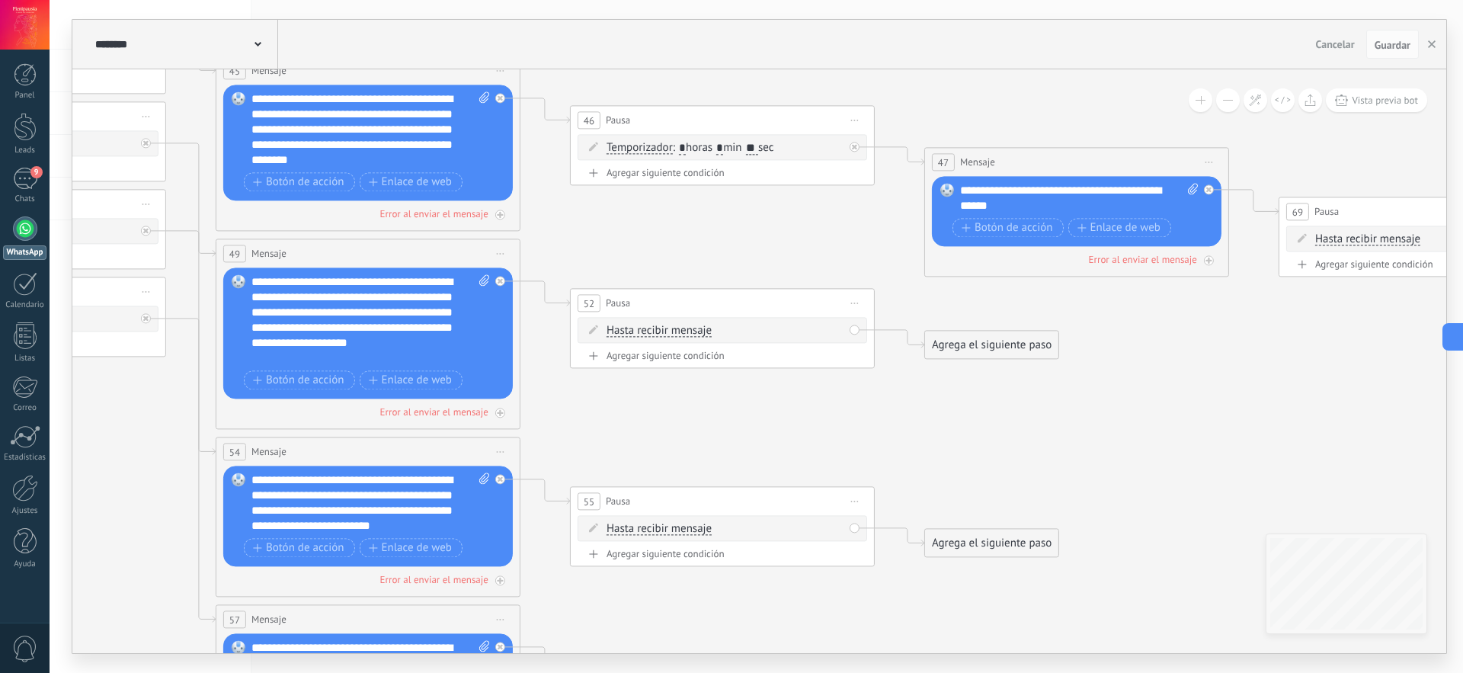
drag, startPoint x: 1315, startPoint y: 220, endPoint x: 1187, endPoint y: 421, distance: 239.1
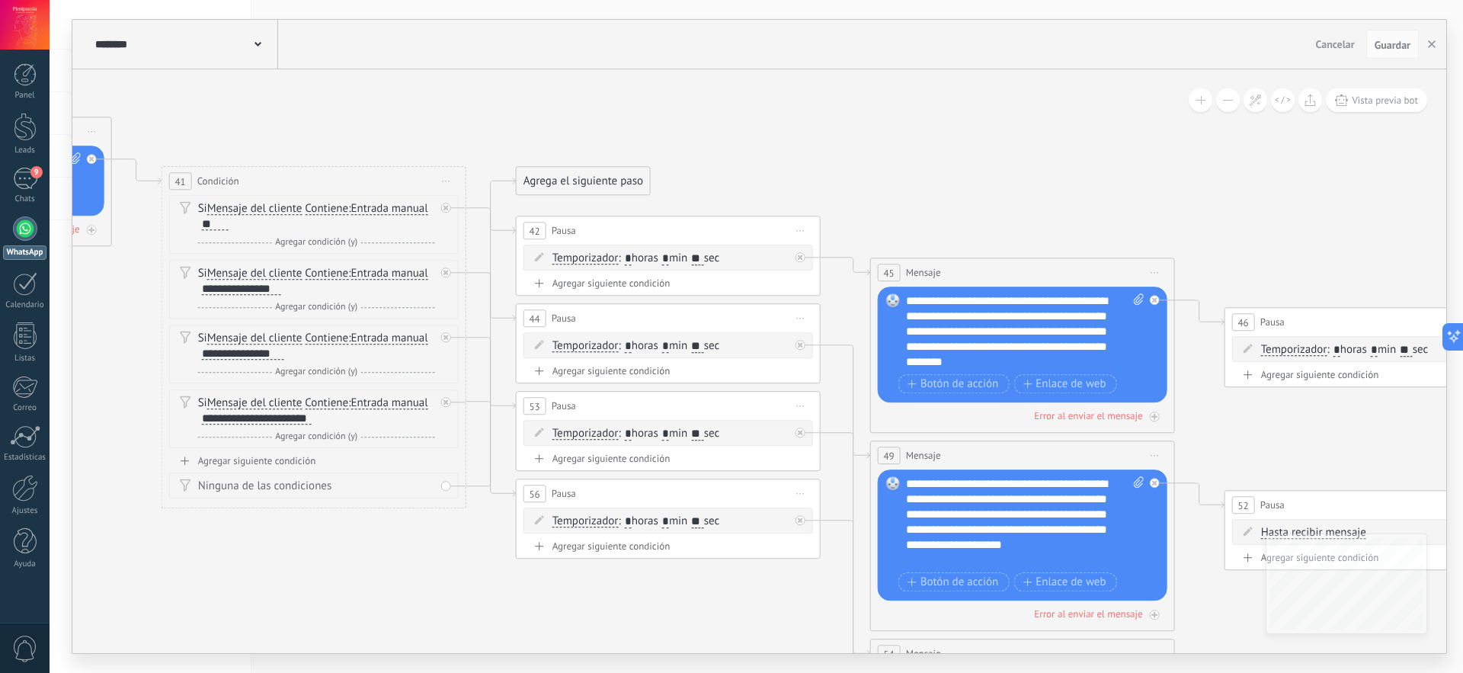
drag, startPoint x: 614, startPoint y: 227, endPoint x: 924, endPoint y: 316, distance: 322.0
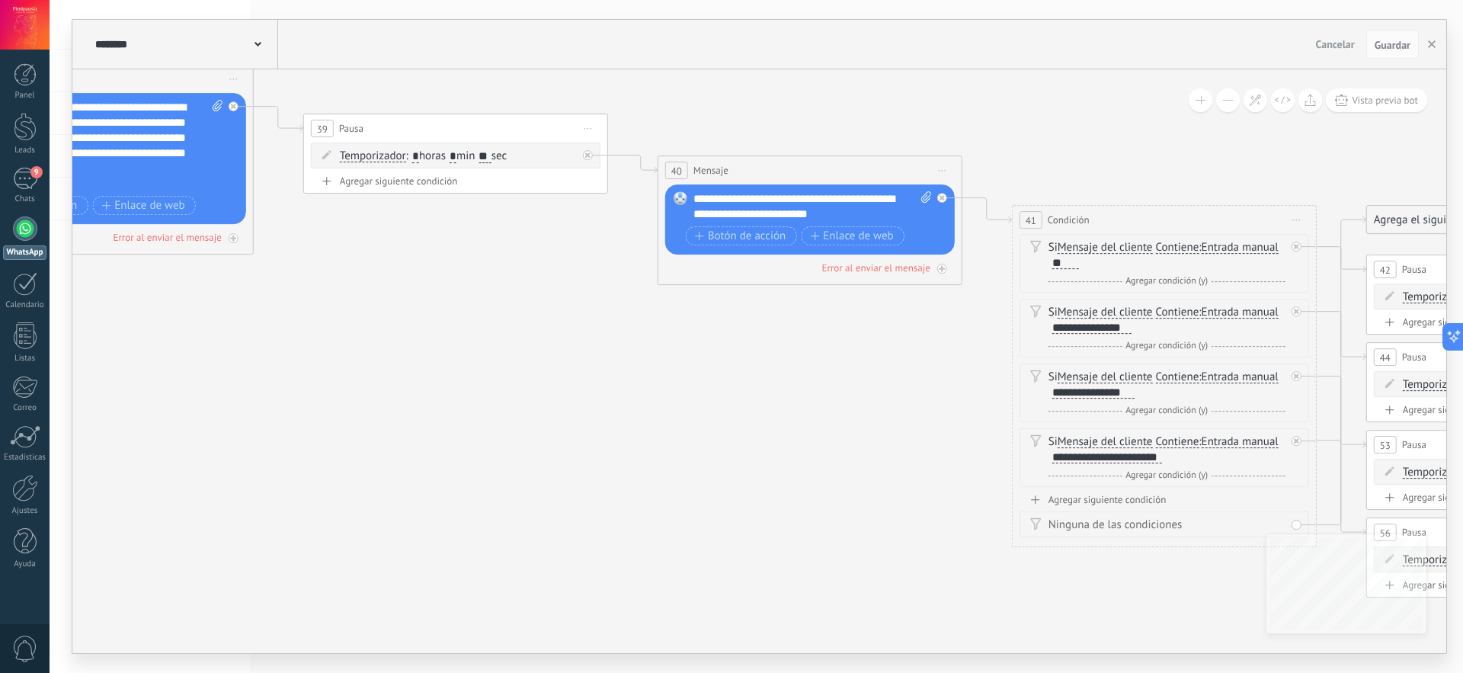
drag, startPoint x: 370, startPoint y: 127, endPoint x: 1228, endPoint y: 171, distance: 859.3
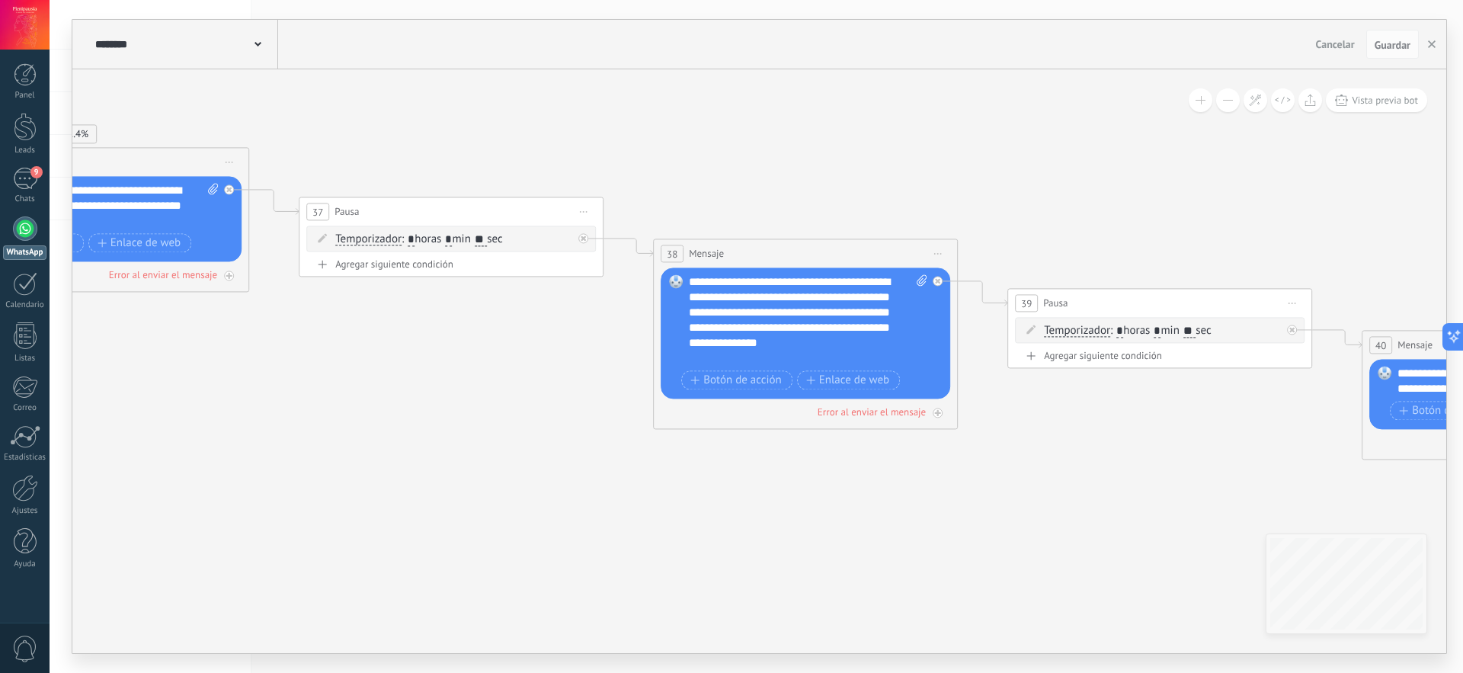
drag, startPoint x: 468, startPoint y: 290, endPoint x: 904, endPoint y: 441, distance: 461.6
click at [1173, 464] on icon at bounding box center [131, 390] width 10882 height 2341
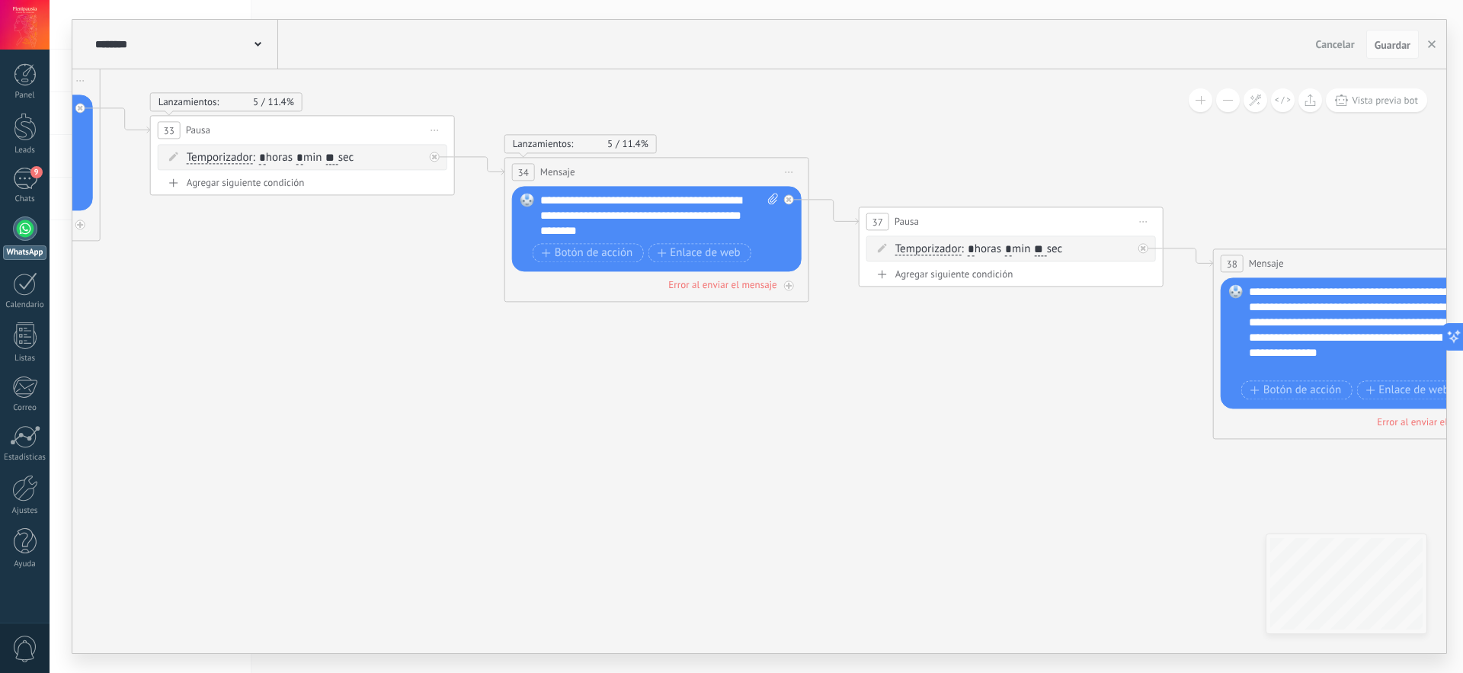
drag, startPoint x: 418, startPoint y: 398, endPoint x: 1246, endPoint y: 463, distance: 830.2
click at [1246, 463] on icon at bounding box center [691, 399] width 10882 height 2341
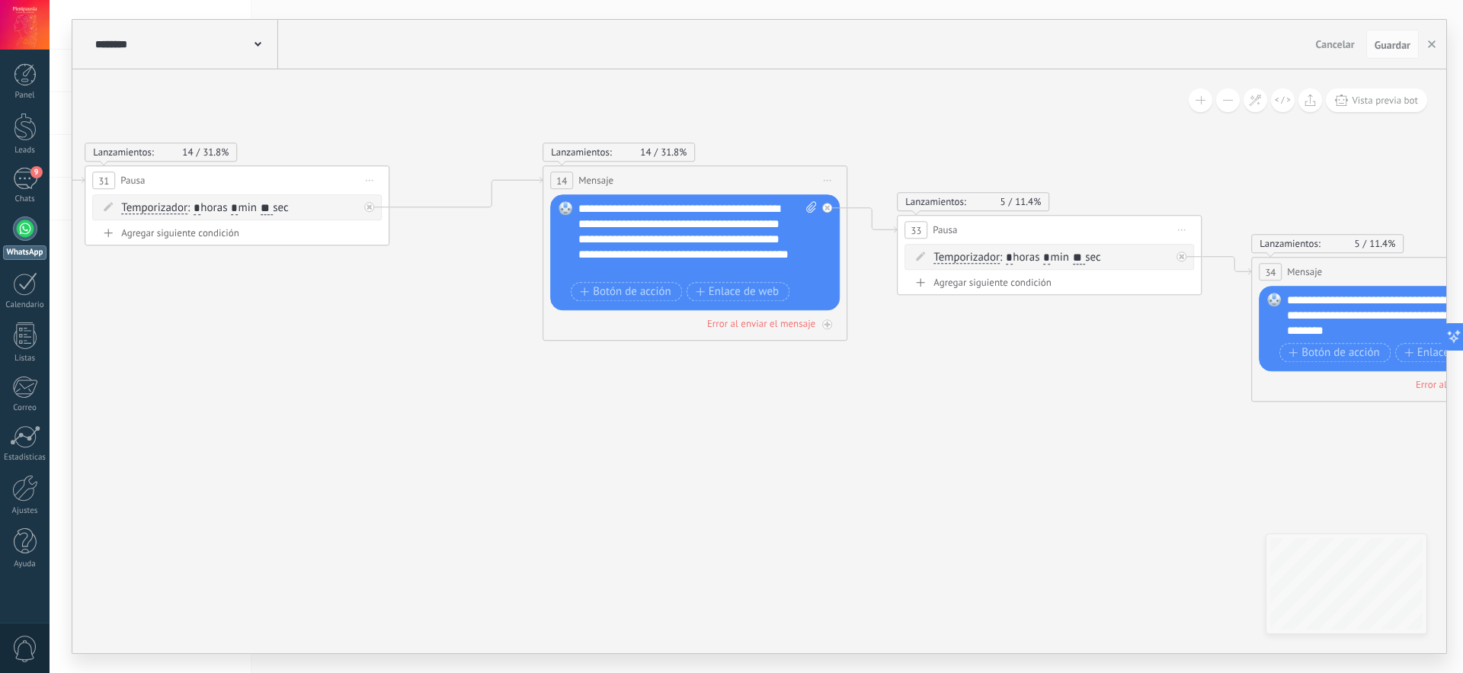
drag, startPoint x: 343, startPoint y: 406, endPoint x: 817, endPoint y: 460, distance: 477.1
click at [817, 460] on icon at bounding box center [1438, 499] width 10882 height 2341
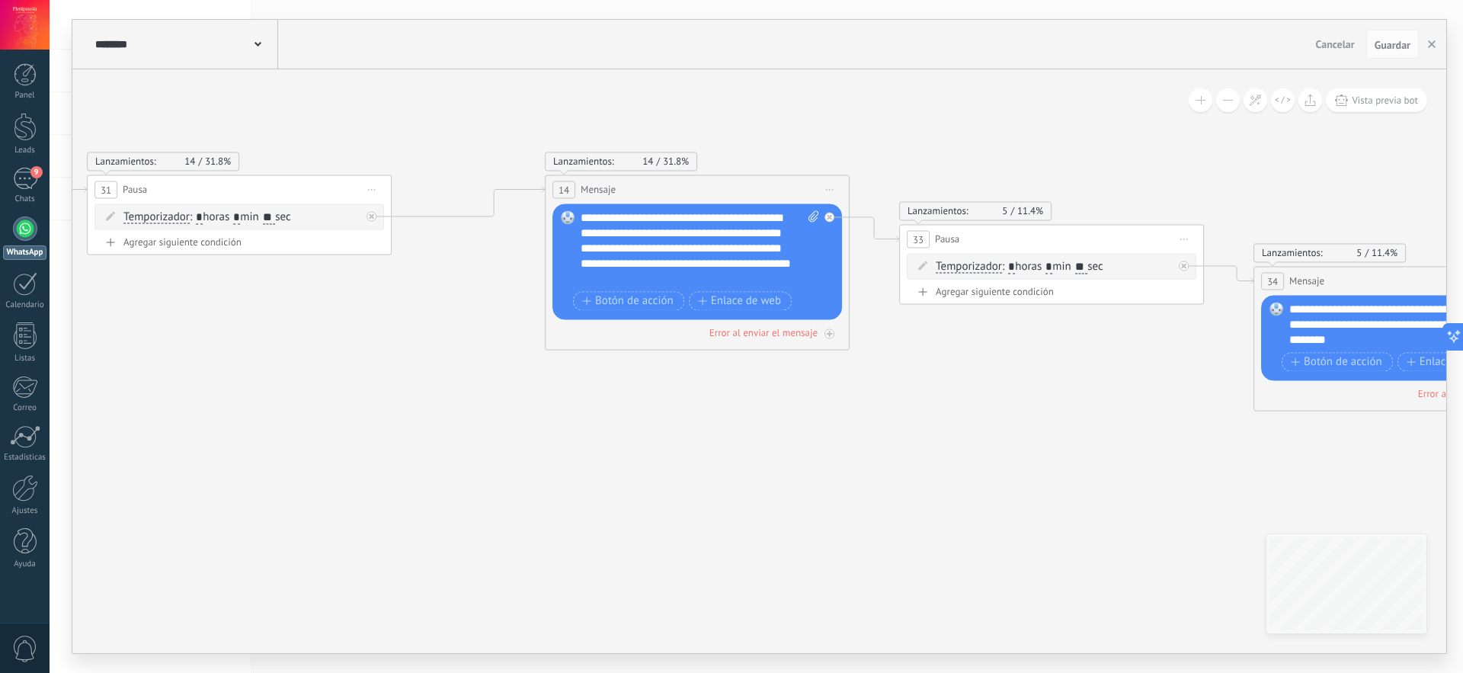
click at [691, 250] on div "**********" at bounding box center [700, 248] width 239 height 76
click at [668, 258] on div "**********" at bounding box center [687, 271] width 212 height 30
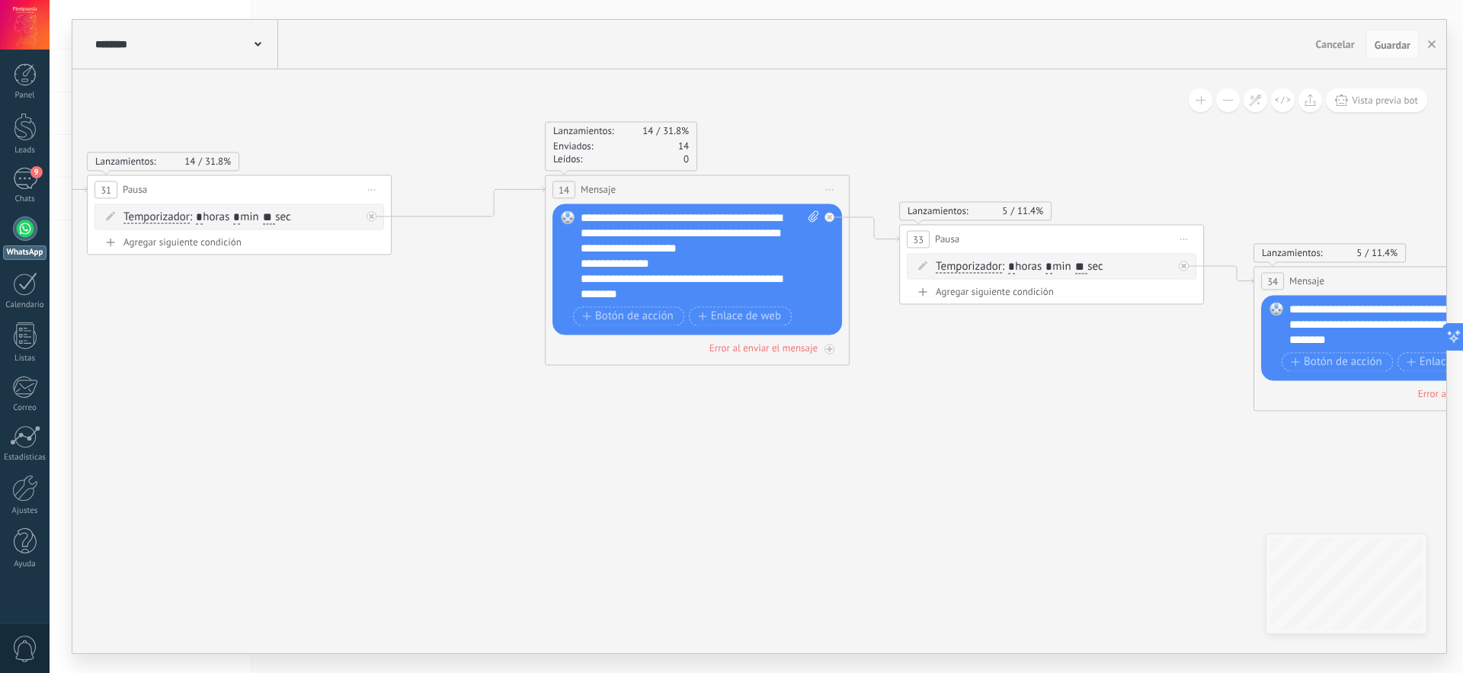
click at [691, 280] on div "**********" at bounding box center [687, 286] width 212 height 30
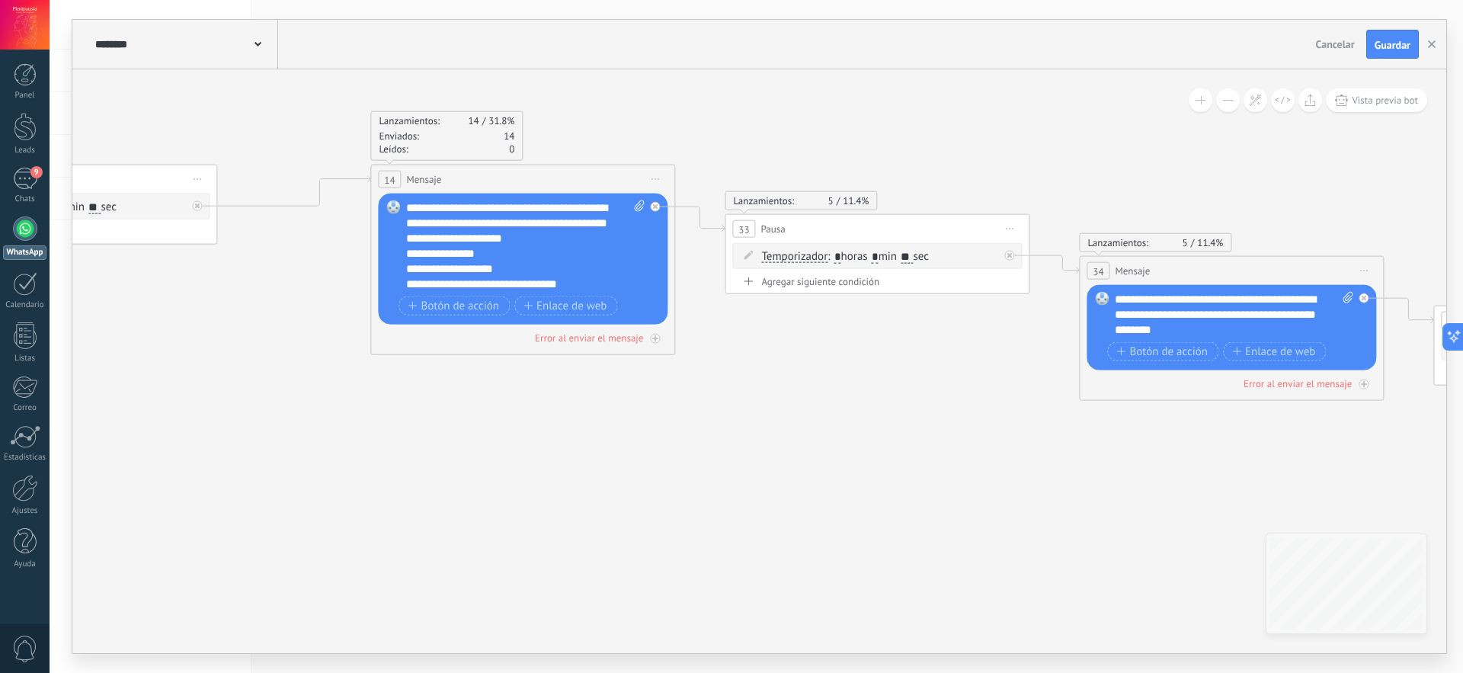
drag, startPoint x: 1142, startPoint y: 157, endPoint x: 967, endPoint y: 146, distance: 174.9
click at [967, 146] on icon at bounding box center [1266, 499] width 10882 height 2341
click at [1392, 41] on span "Guardar" at bounding box center [1393, 45] width 36 height 11
click at [656, 180] on span "Iniciar vista previa aquí Cambiar nombre Duplicar Borrar" at bounding box center [655, 179] width 24 height 22
click at [792, 432] on icon at bounding box center [1266, 499] width 10882 height 2341
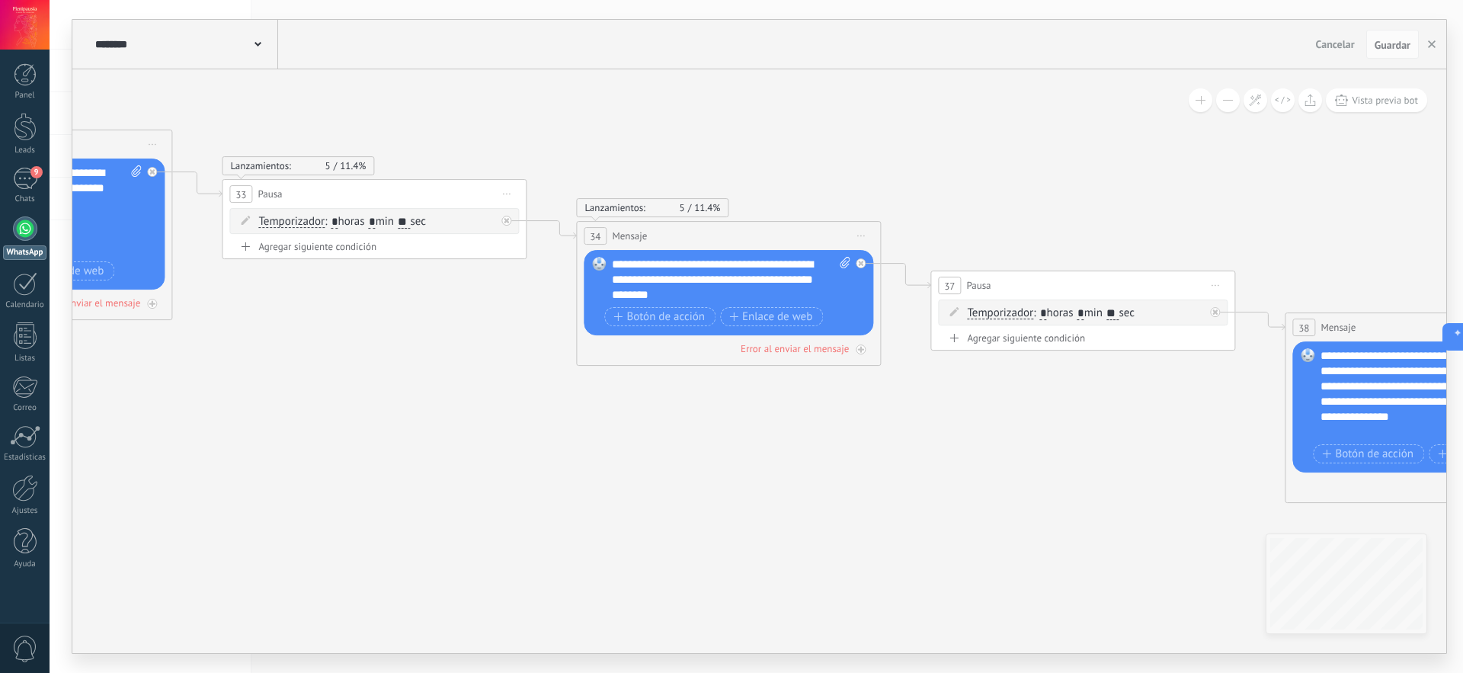
drag, startPoint x: 1062, startPoint y: 490, endPoint x: 559, endPoint y: 456, distance: 504.2
click at [559, 456] on icon at bounding box center [763, 463] width 10882 height 2341
click at [337, 245] on div "Agregar siguiente condición" at bounding box center [374, 246] width 290 height 13
click at [348, 257] on span "Hasta recibir mensaje" at bounding box center [310, 254] width 105 height 12
click at [348, 257] on button "Hasta recibir mensaje" at bounding box center [346, 253] width 191 height 27
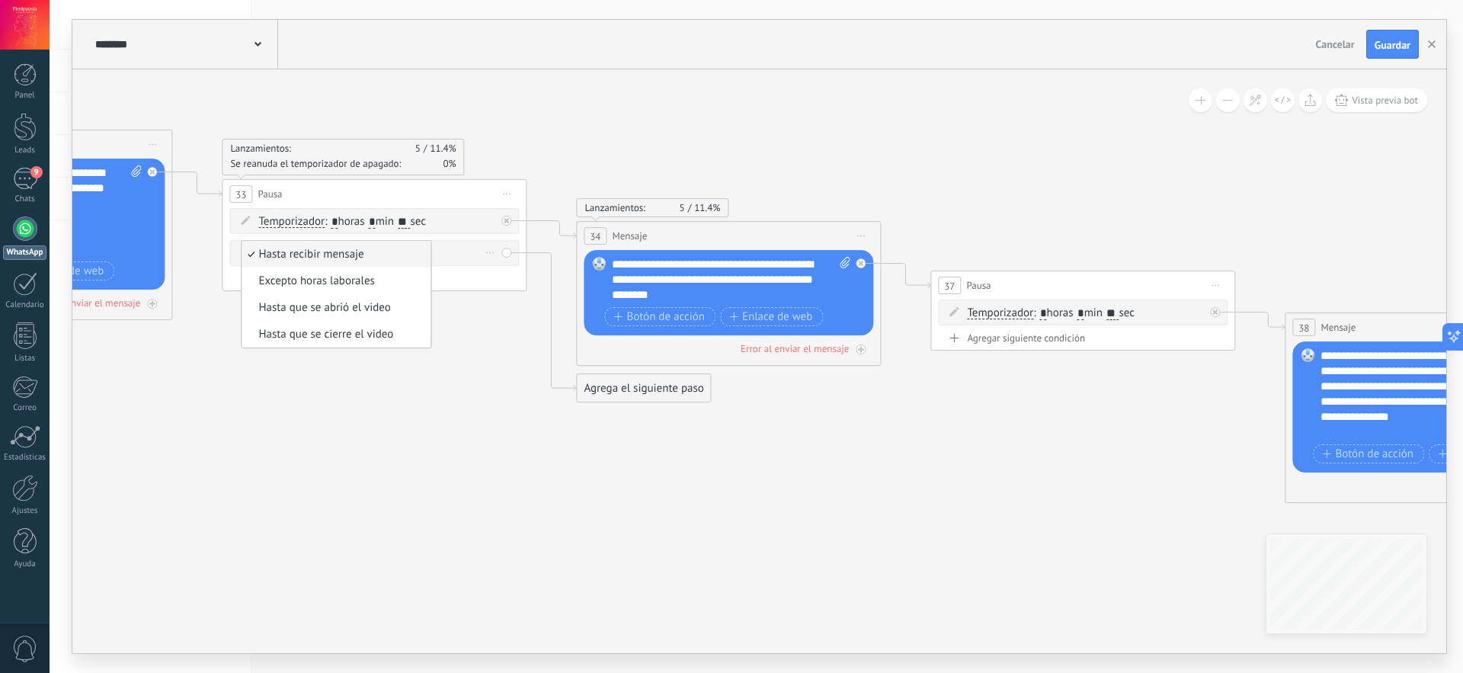
click at [495, 252] on div "Borrar" at bounding box center [490, 253] width 17 height 22
click at [491, 254] on div "Borrar" at bounding box center [490, 253] width 17 height 22
click at [502, 274] on div "Borrar" at bounding box center [514, 274] width 68 height 26
click at [1391, 43] on span "Guardar" at bounding box center [1393, 45] width 36 height 11
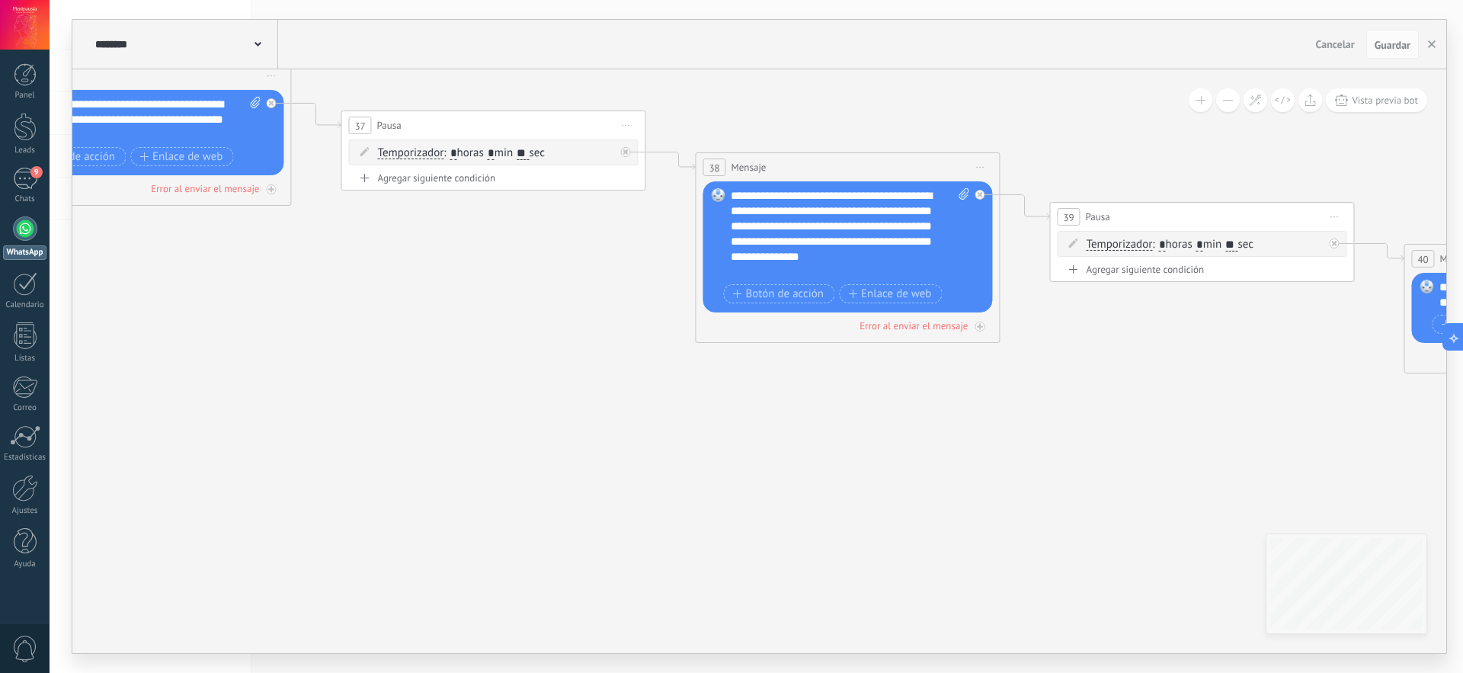
drag, startPoint x: 1069, startPoint y: 416, endPoint x: 354, endPoint y: 213, distance: 742.6
click at [360, 213] on icon at bounding box center [173, 269] width 10882 height 2273
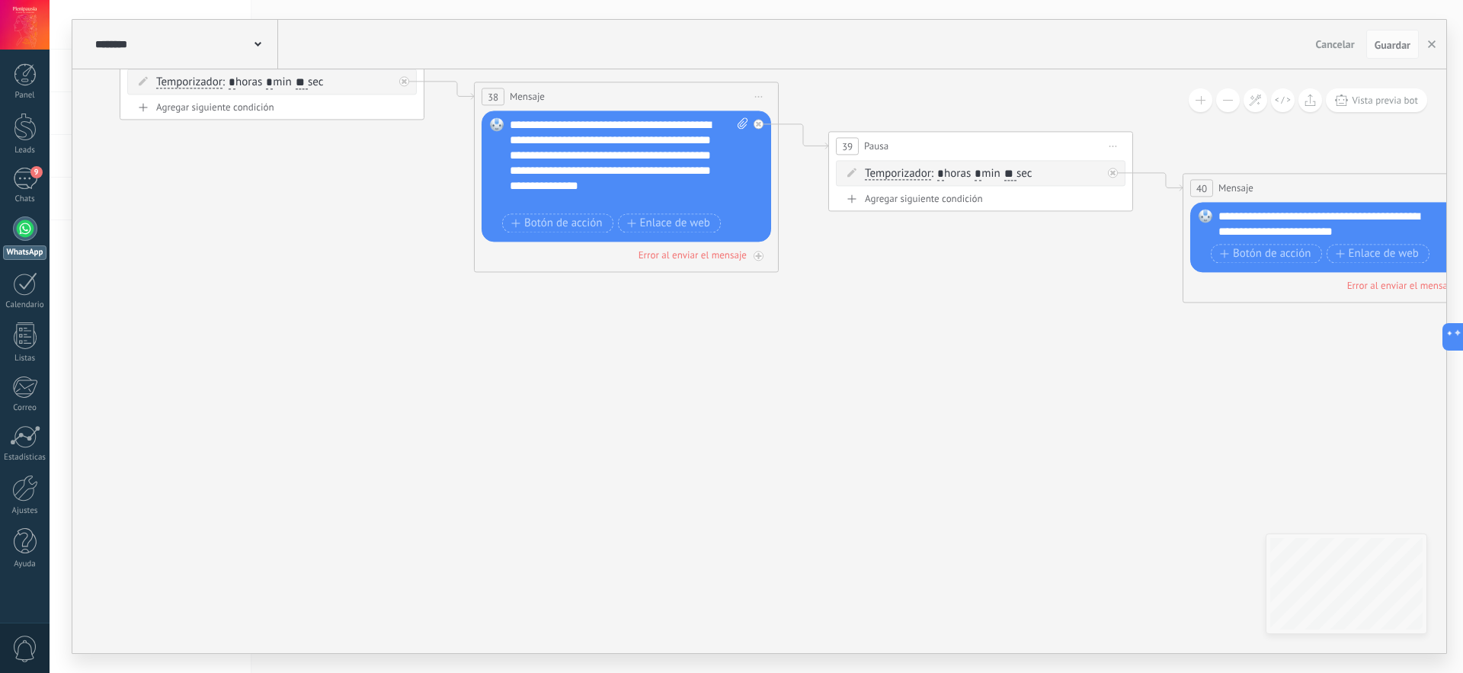
drag, startPoint x: 1034, startPoint y: 396, endPoint x: 281, endPoint y: 288, distance: 760.8
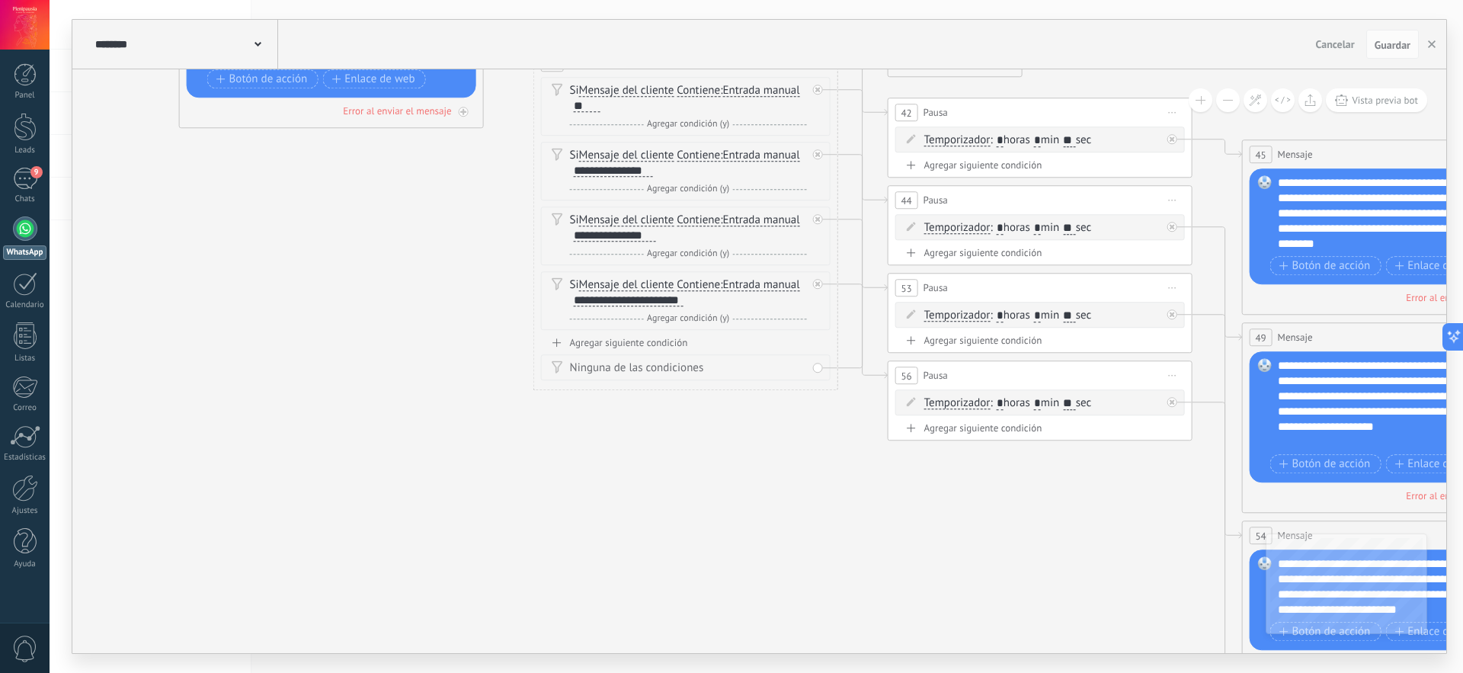
drag, startPoint x: 1082, startPoint y: 547, endPoint x: 249, endPoint y: 311, distance: 865.9
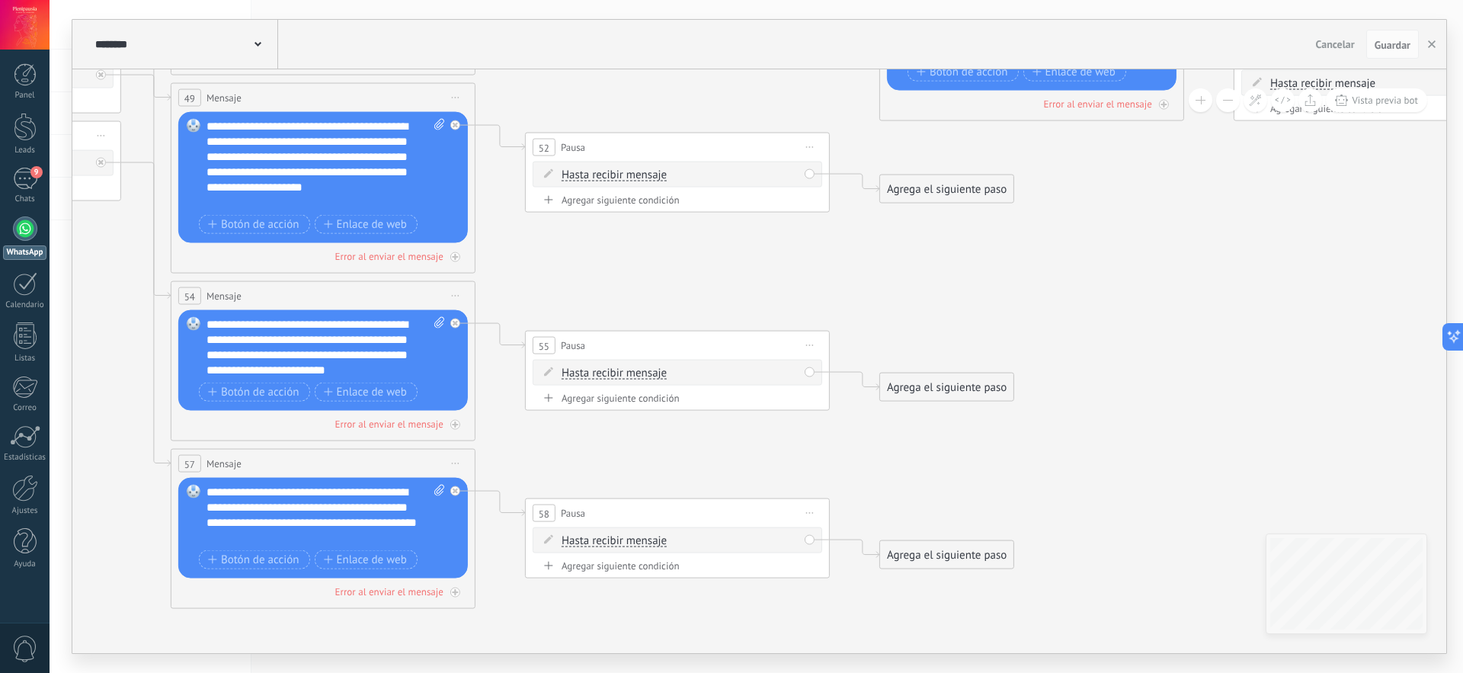
click at [947, 195] on div "Agrega el siguiente paso" at bounding box center [946, 189] width 133 height 25
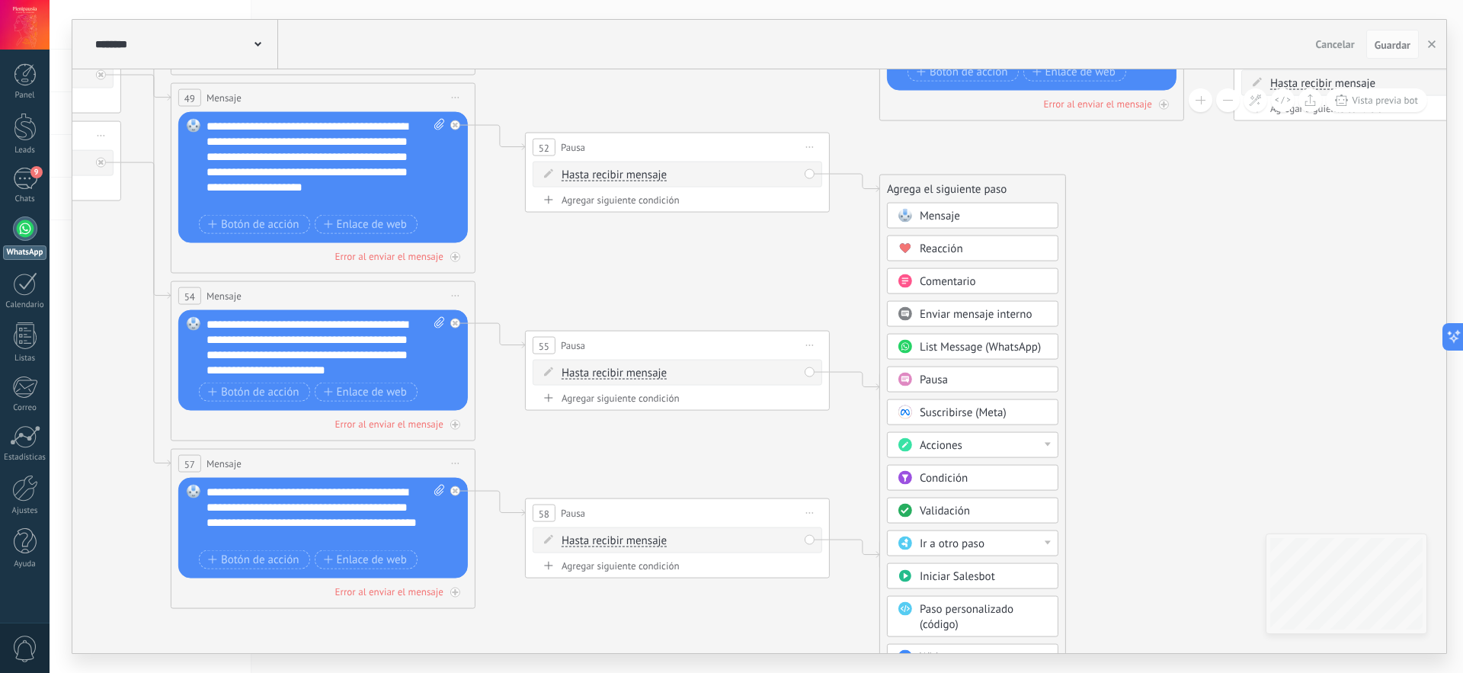
click at [955, 211] on span "Mensaje" at bounding box center [940, 216] width 40 height 14
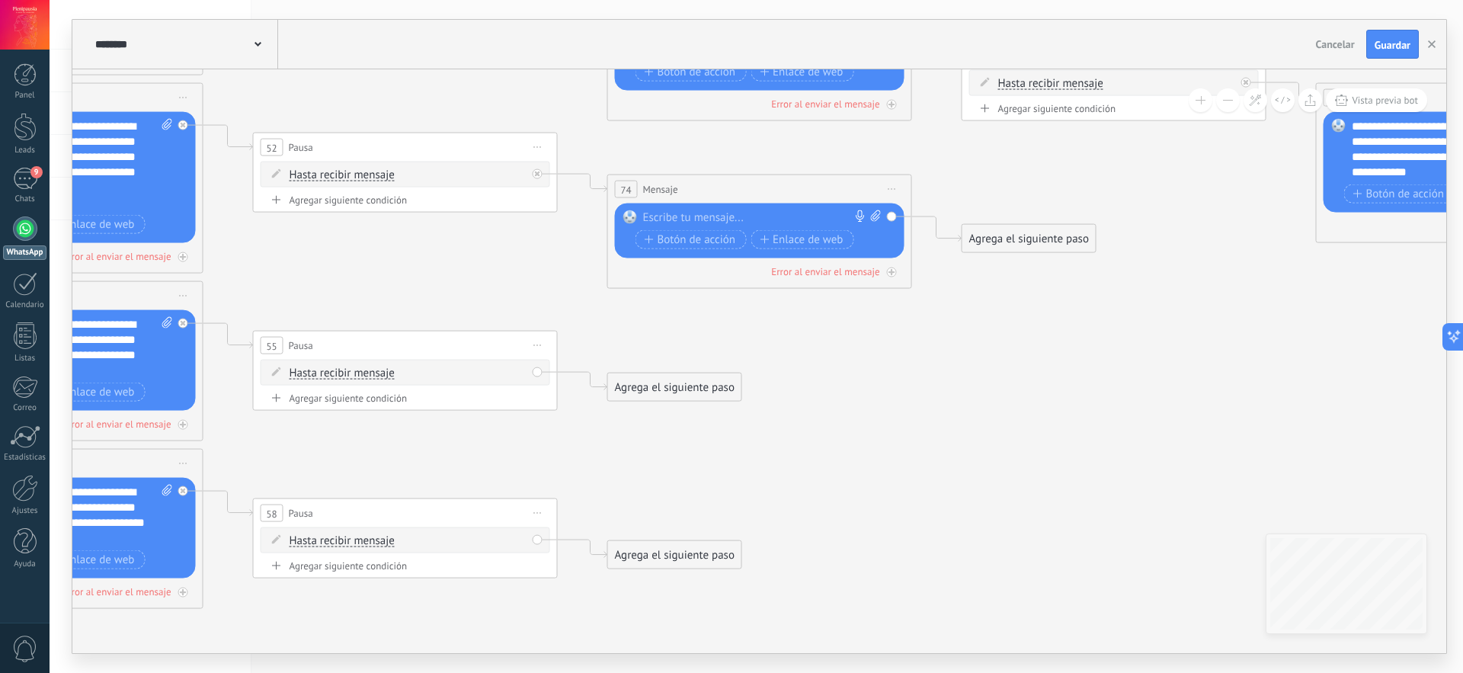
click at [720, 213] on div at bounding box center [756, 217] width 226 height 15
paste div
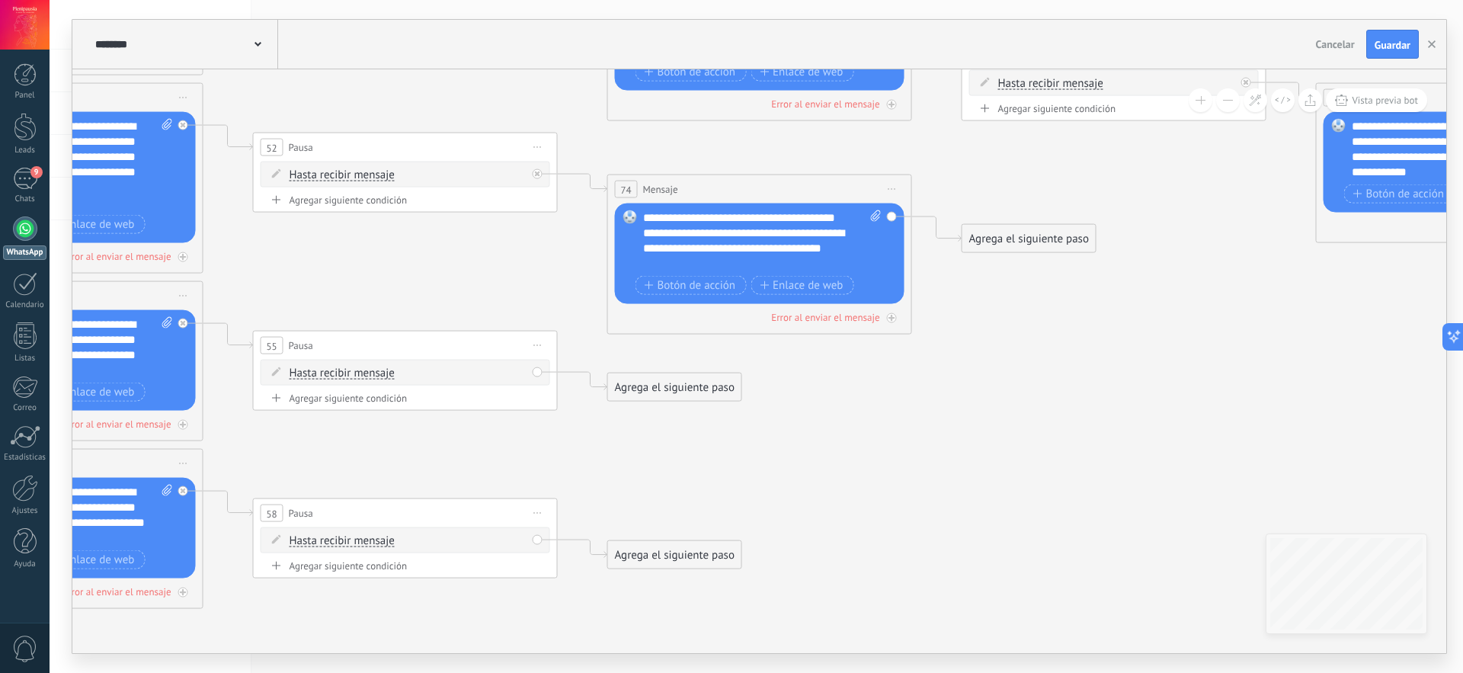
click at [1041, 239] on div "Agrega el siguiente paso" at bounding box center [1029, 238] width 133 height 25
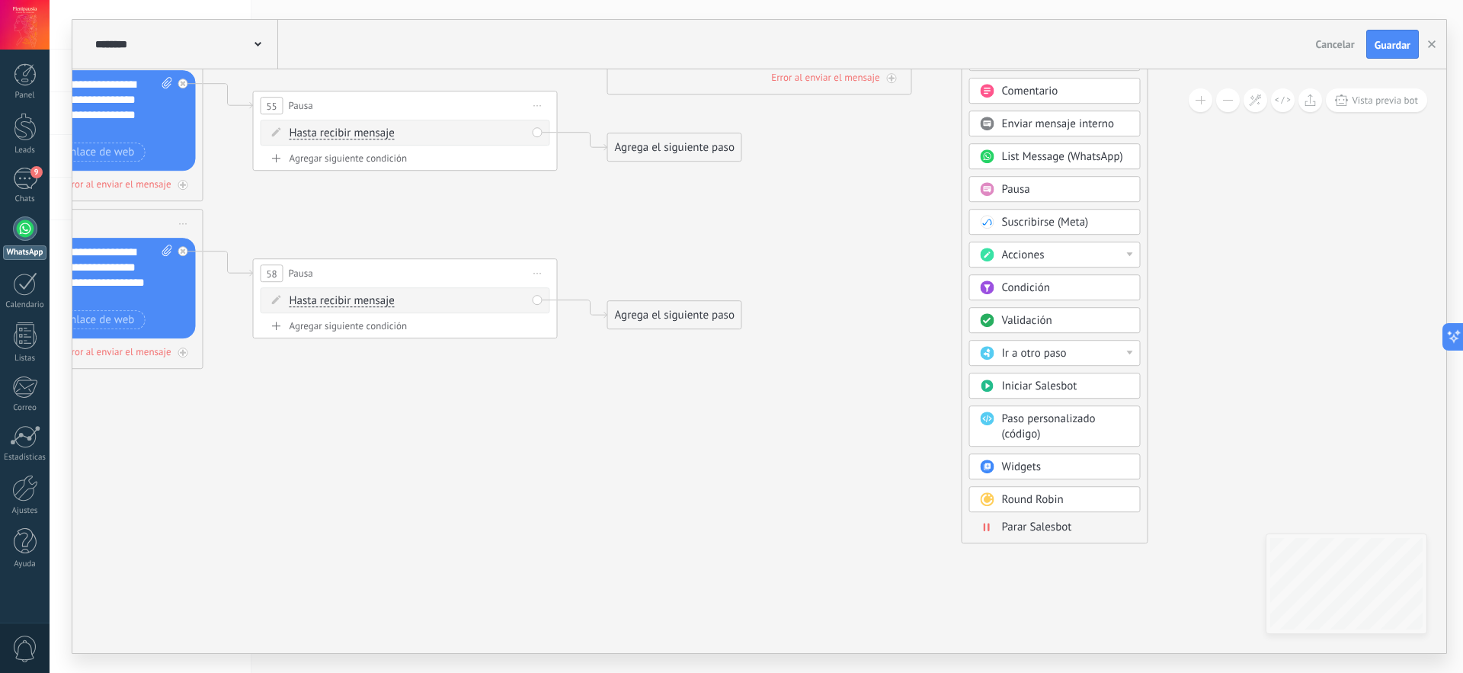
click at [1045, 530] on span "Parar Salesbot" at bounding box center [1037, 527] width 70 height 14
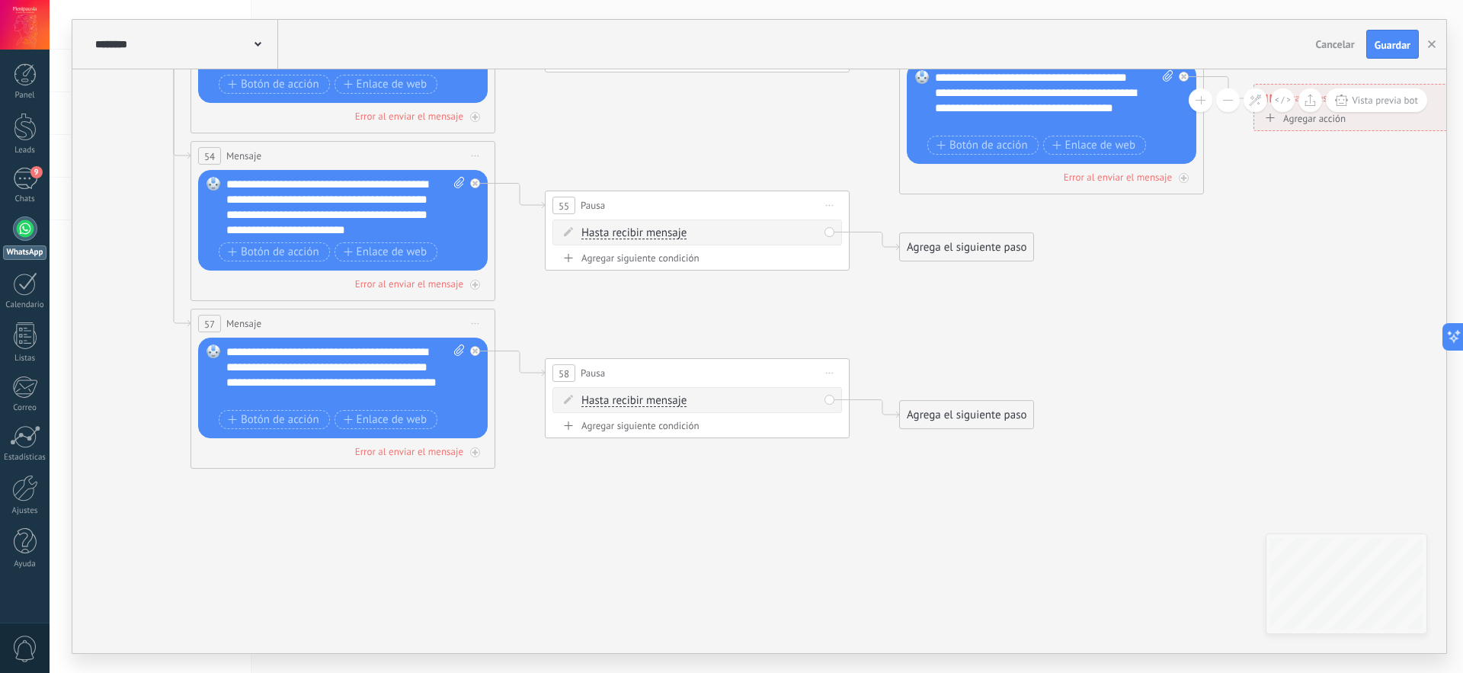
drag, startPoint x: 347, startPoint y: 445, endPoint x: 980, endPoint y: 544, distance: 641.1
click at [833, 374] on span "Iniciar vista previa aquí Cambiar nombre Duplicar Borrar" at bounding box center [830, 373] width 24 height 22
click at [871, 467] on div "Borrar" at bounding box center [899, 473] width 151 height 26
click at [631, 370] on div "Agrega el siguiente paso" at bounding box center [612, 373] width 133 height 25
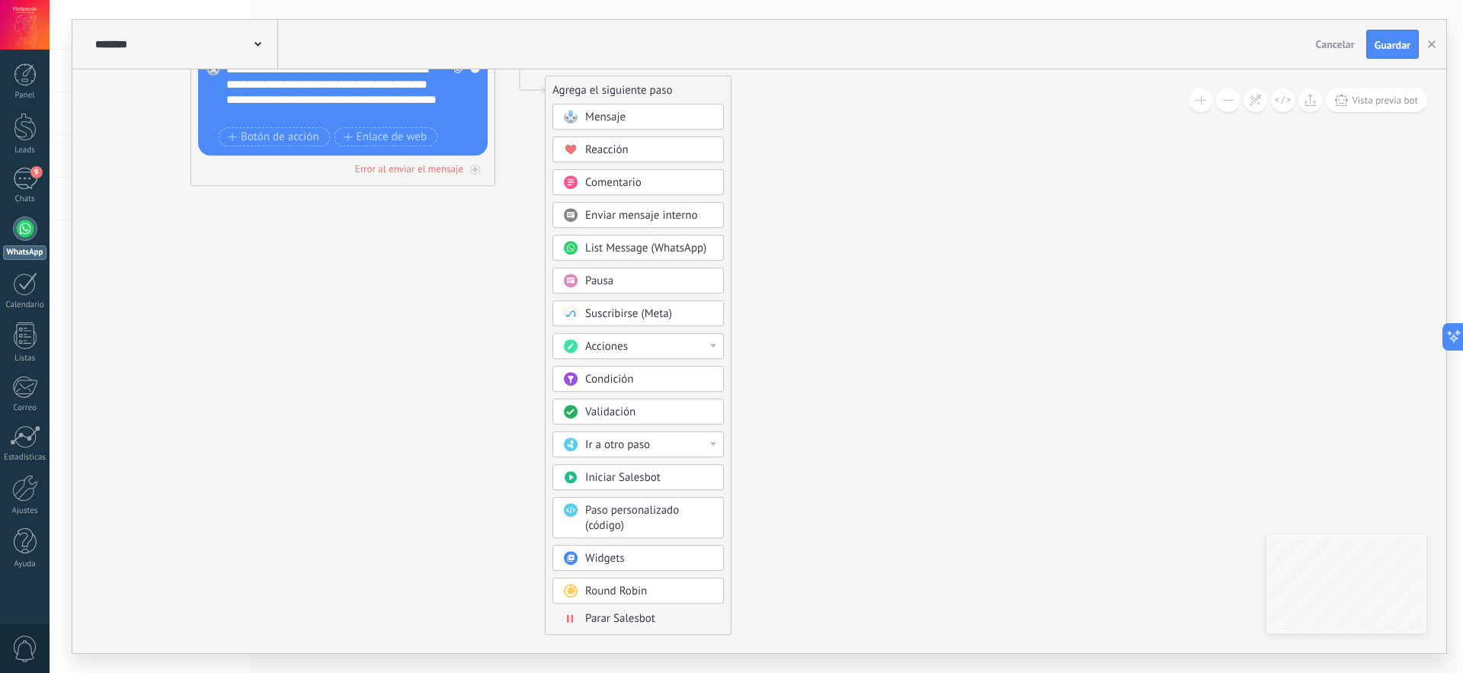
click at [639, 619] on span "Parar Salesbot" at bounding box center [620, 618] width 70 height 14
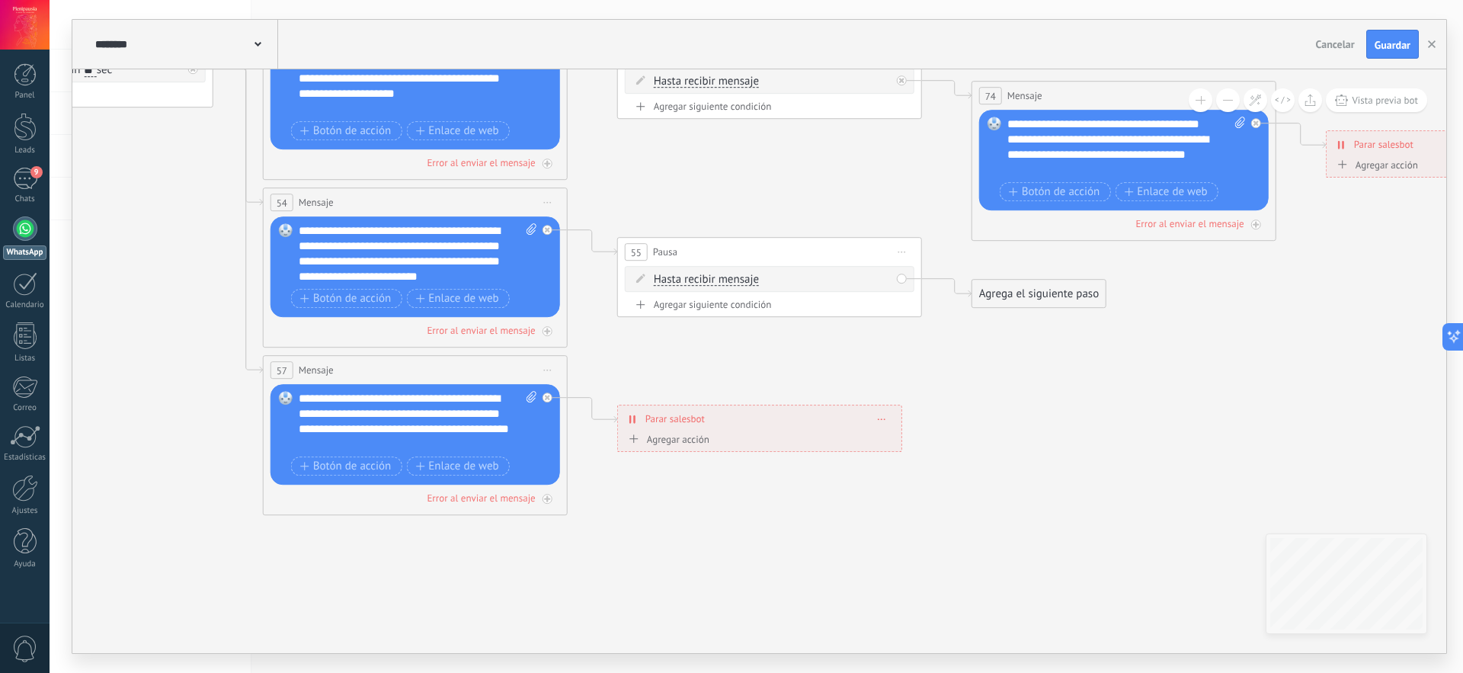
click at [1021, 292] on div "Agrega el siguiente paso" at bounding box center [1039, 293] width 133 height 25
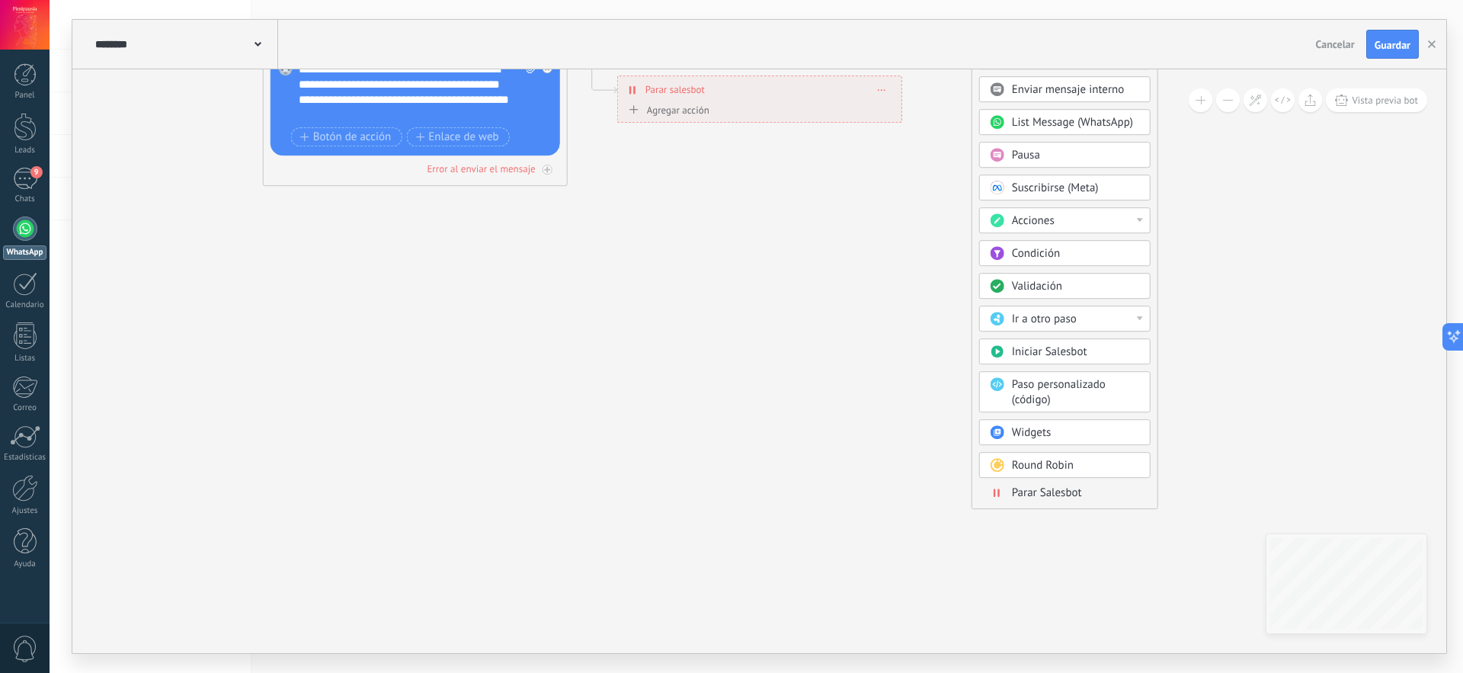
click at [1074, 493] on span "Parar Salesbot" at bounding box center [1047, 493] width 70 height 14
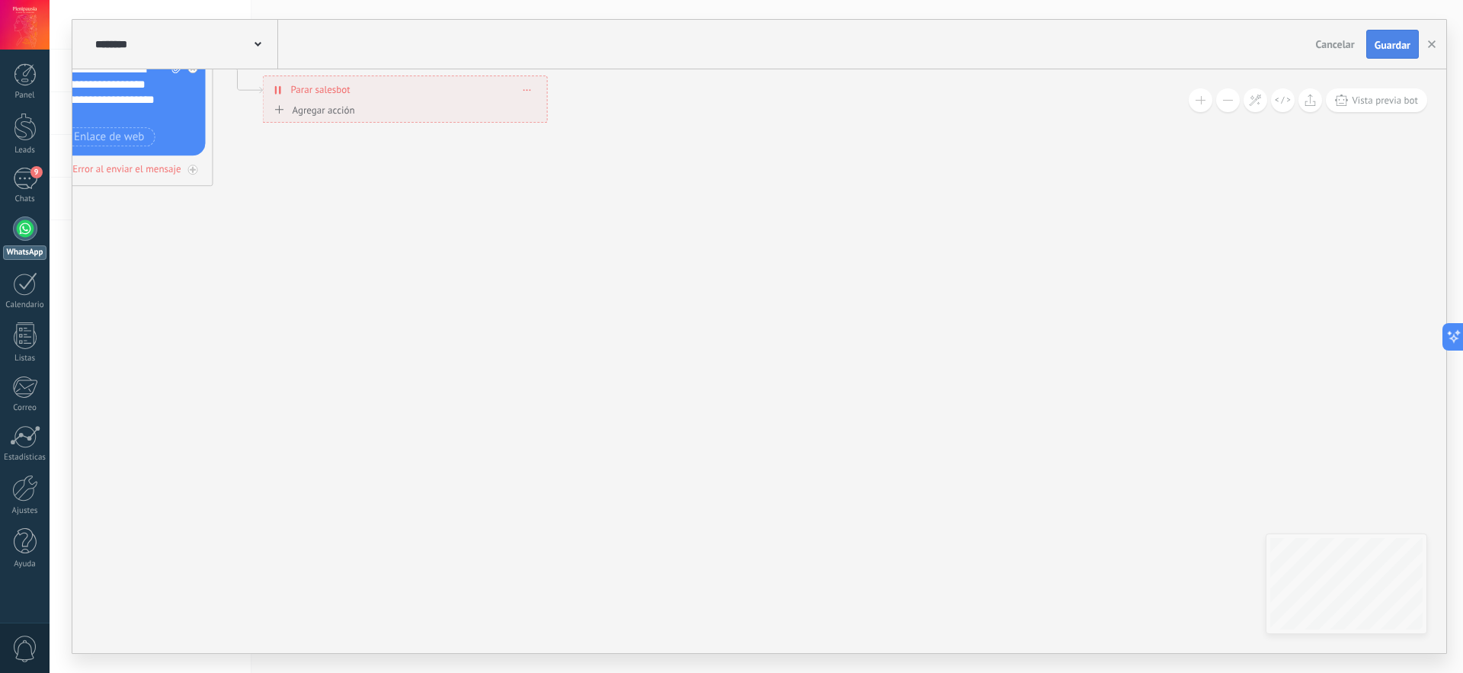
click at [1373, 53] on button "Guardar" at bounding box center [1393, 44] width 53 height 29
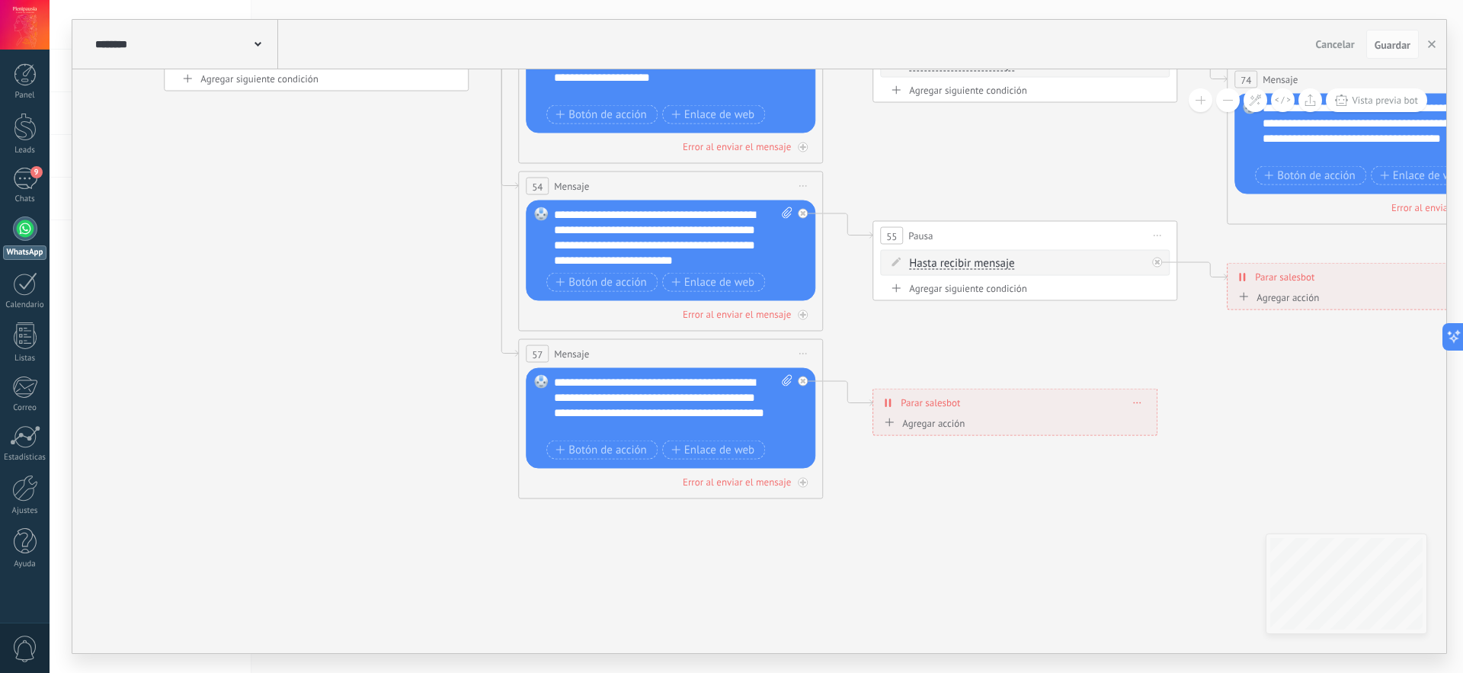
drag, startPoint x: 325, startPoint y: 266, endPoint x: 992, endPoint y: 604, distance: 747.8
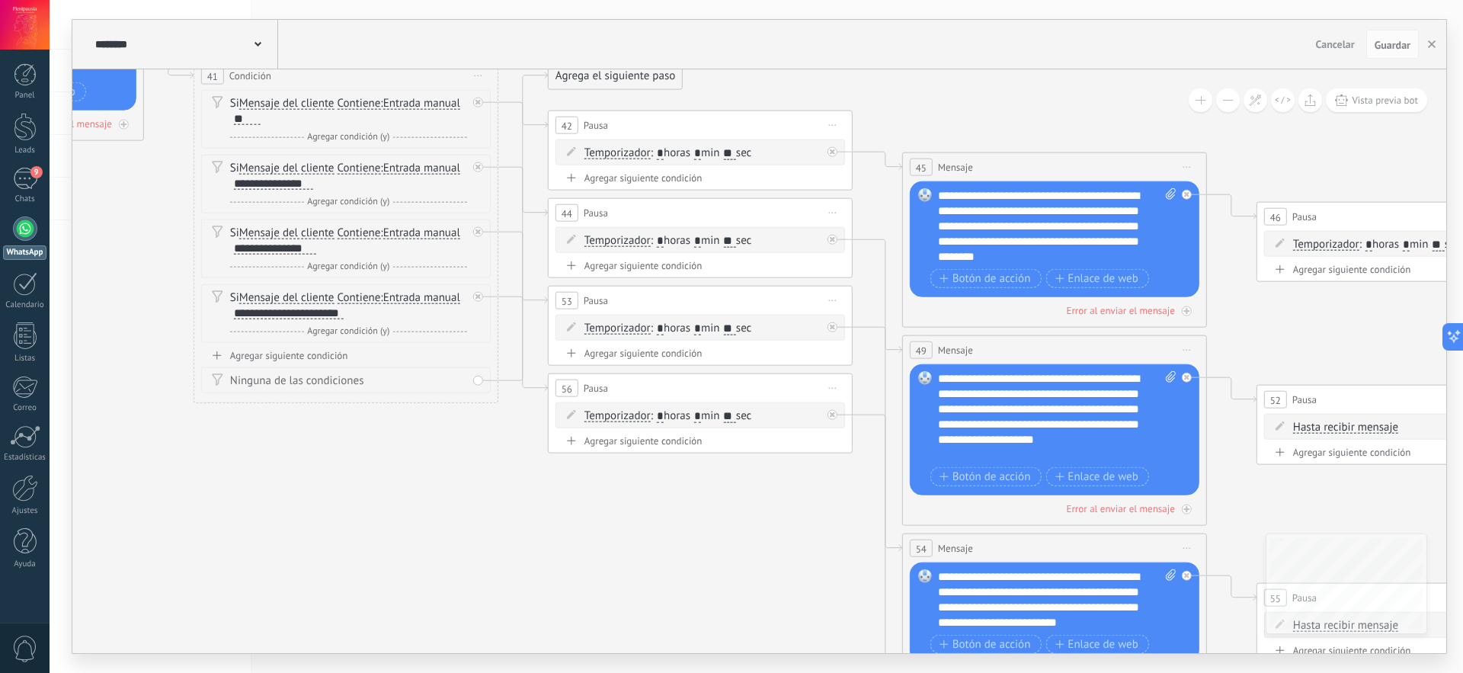
drag, startPoint x: 347, startPoint y: 290, endPoint x: 460, endPoint y: 503, distance: 240.7
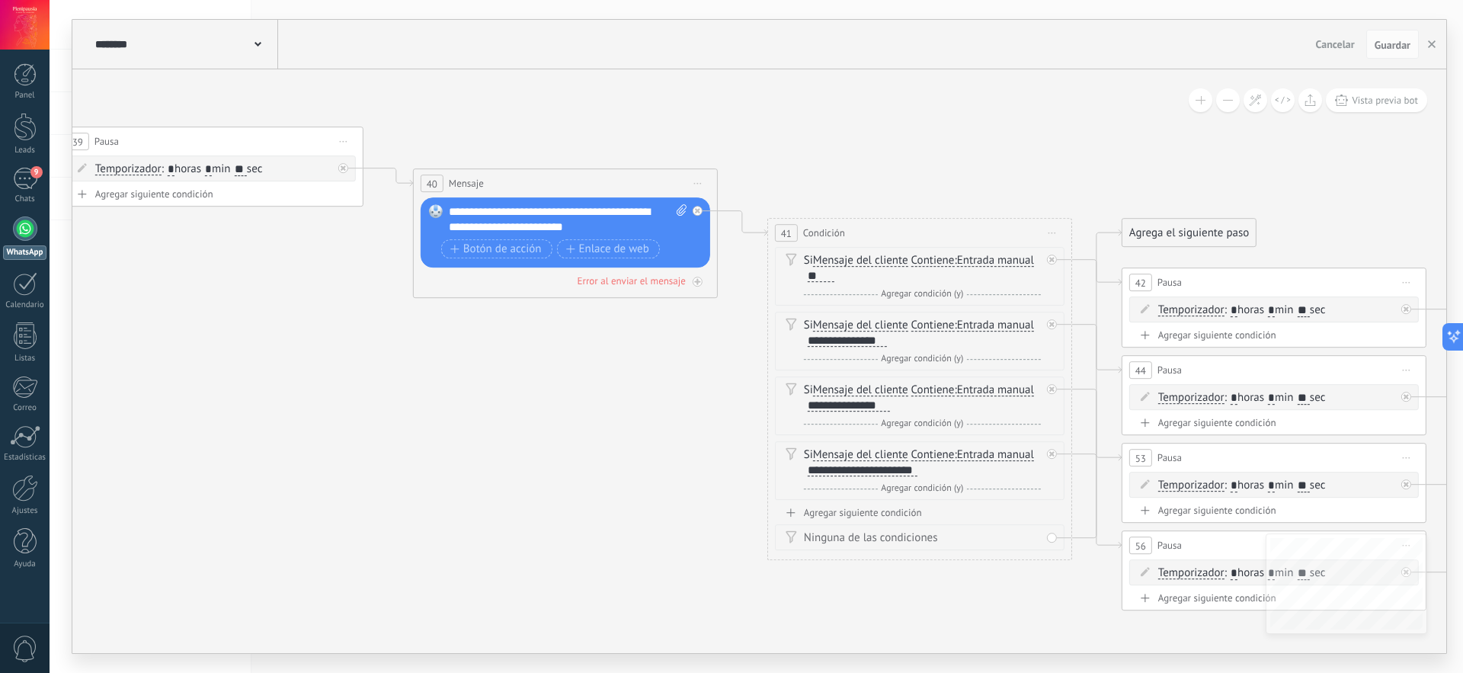
drag, startPoint x: 405, startPoint y: 463, endPoint x: 982, endPoint y: 628, distance: 599.3
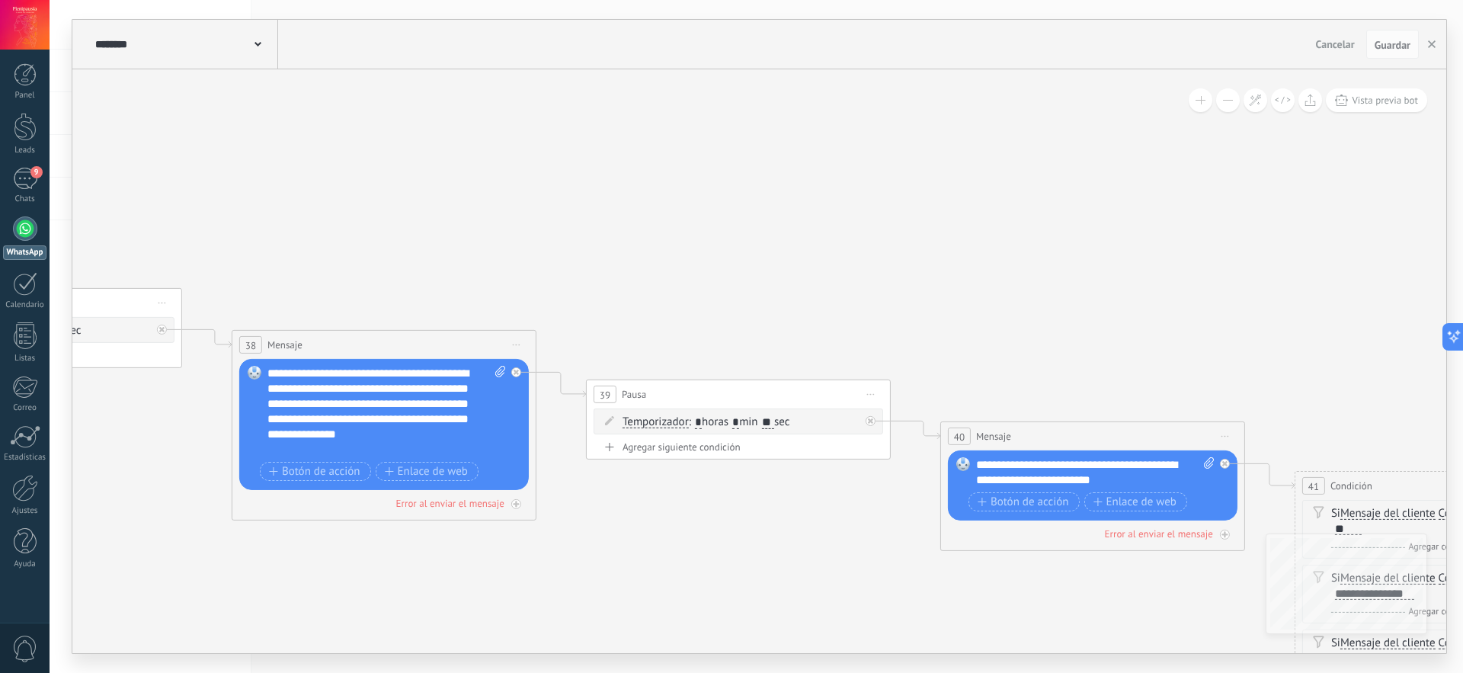
drag, startPoint x: 460, startPoint y: 416, endPoint x: 989, endPoint y: 660, distance: 582.5
click at [988, 660] on div "**********" at bounding box center [757, 336] width 1414 height 673
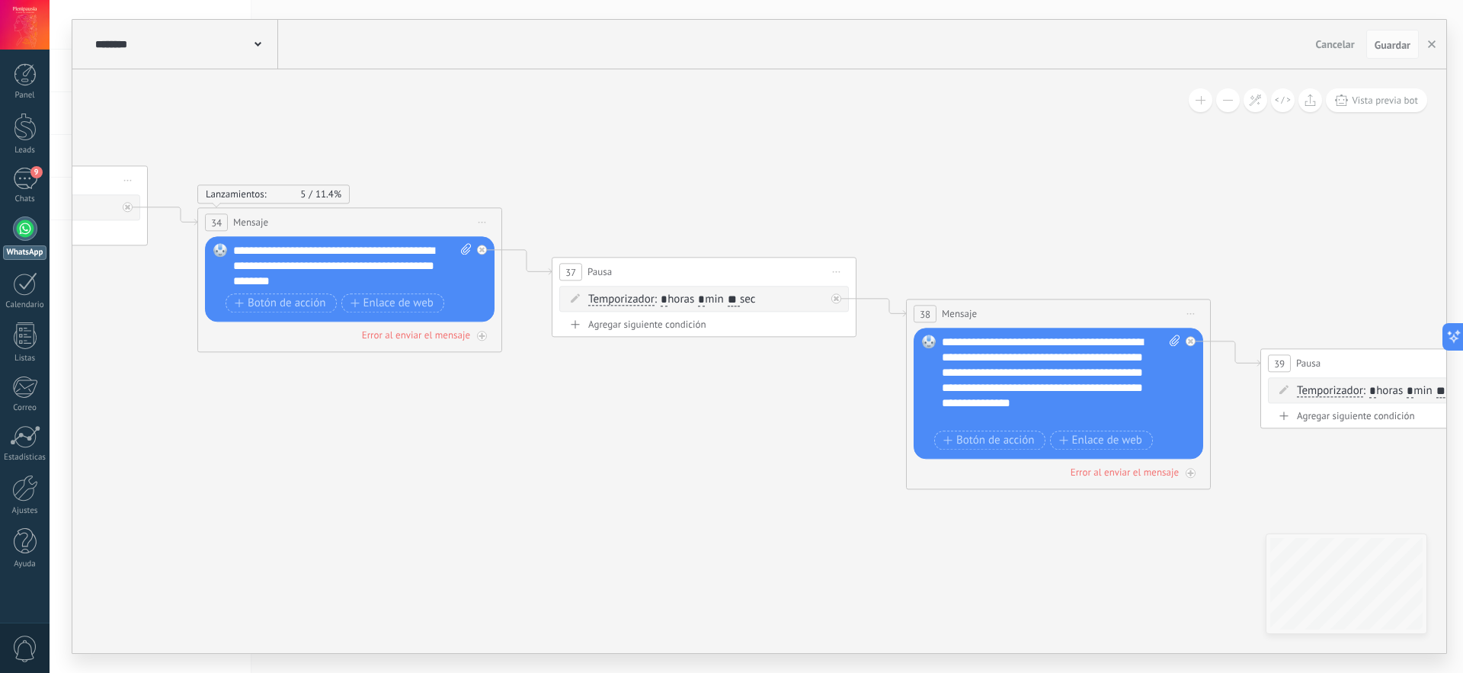
drag, startPoint x: 462, startPoint y: 570, endPoint x: 1216, endPoint y: 542, distance: 755.1
click at [1222, 544] on icon at bounding box center [384, 450] width 10882 height 2341
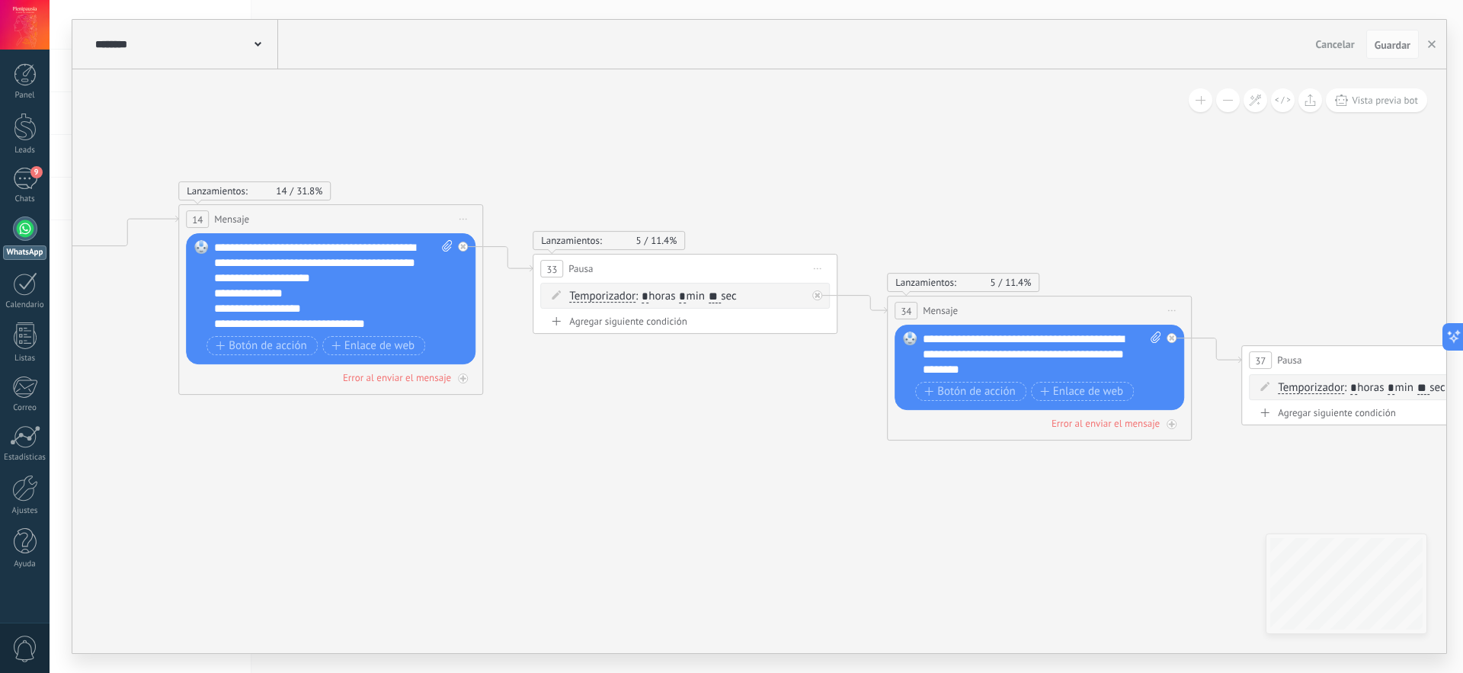
drag, startPoint x: 575, startPoint y: 482, endPoint x: 1002, endPoint y: 543, distance: 431.0
click at [1002, 543] on icon at bounding box center [1074, 538] width 10882 height 2341
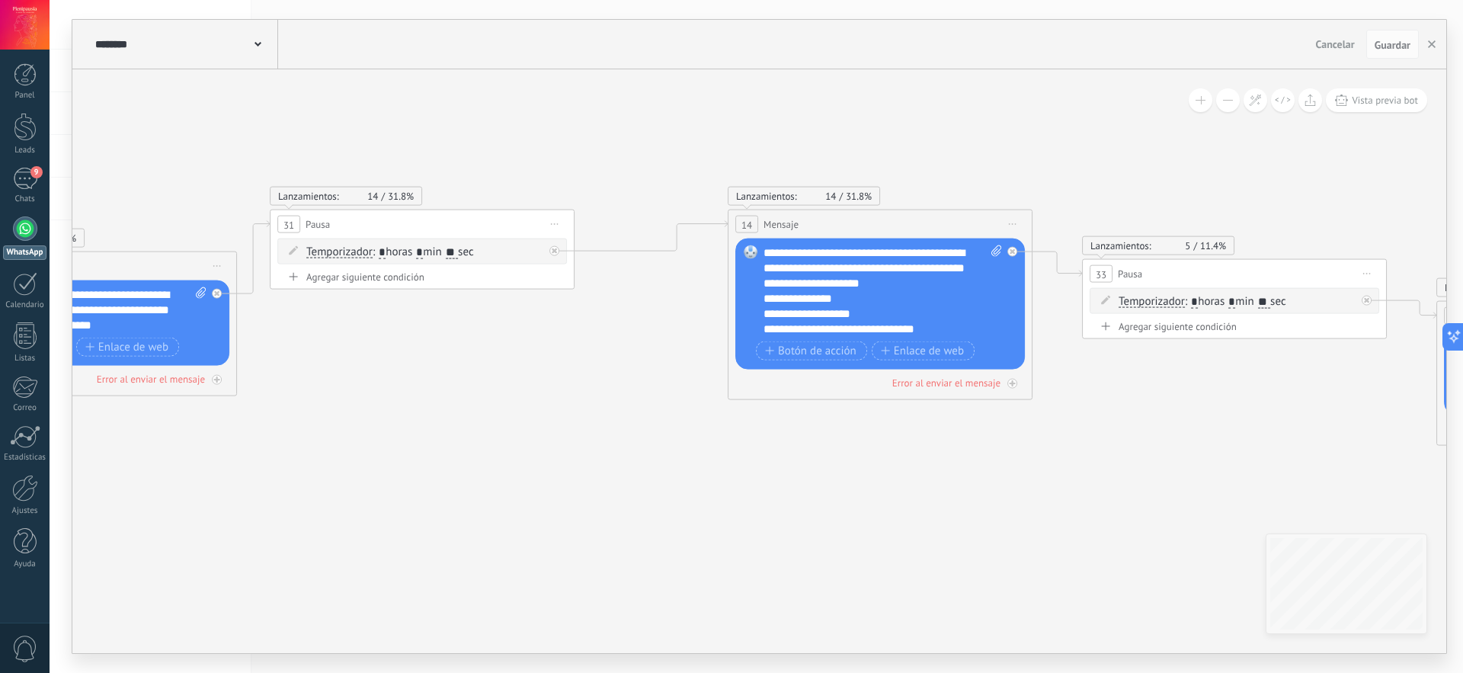
drag, startPoint x: 367, startPoint y: 472, endPoint x: 918, endPoint y: 477, distance: 551.1
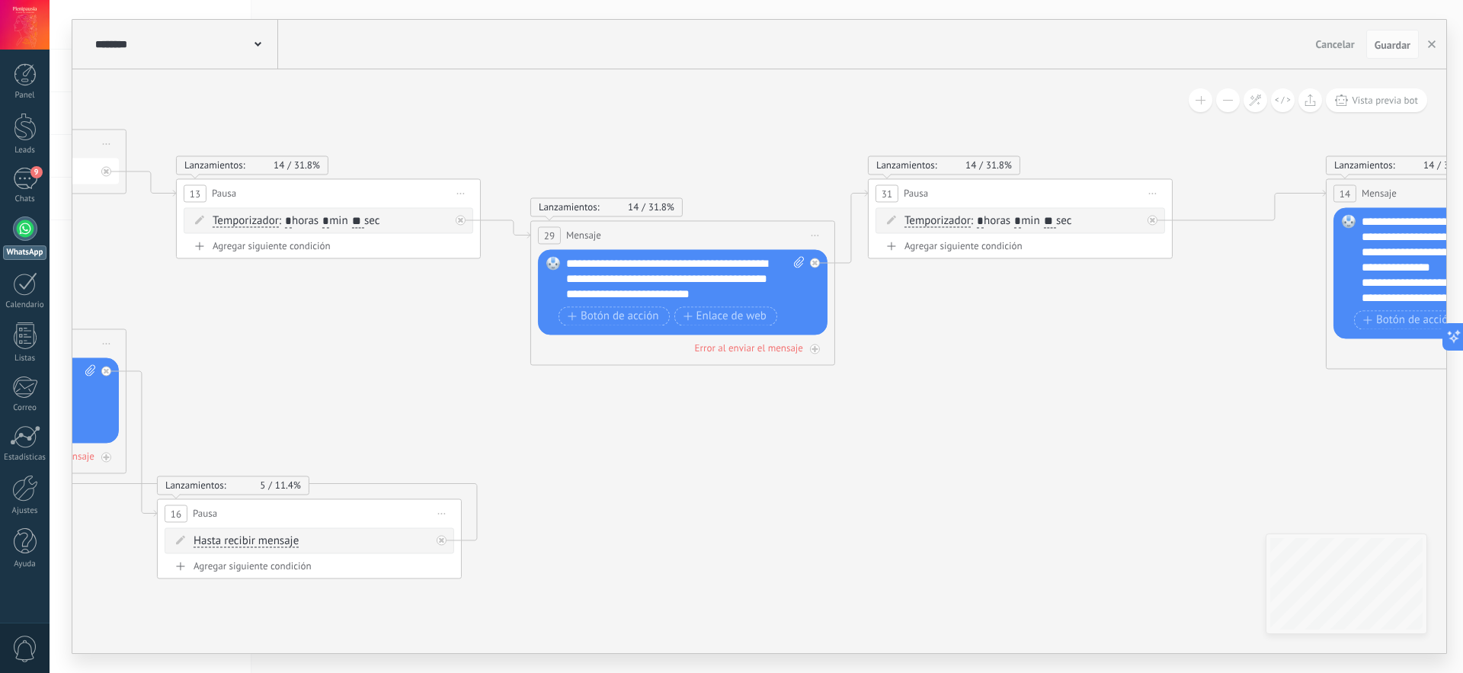
drag, startPoint x: 370, startPoint y: 460, endPoint x: 995, endPoint y: 421, distance: 626.2
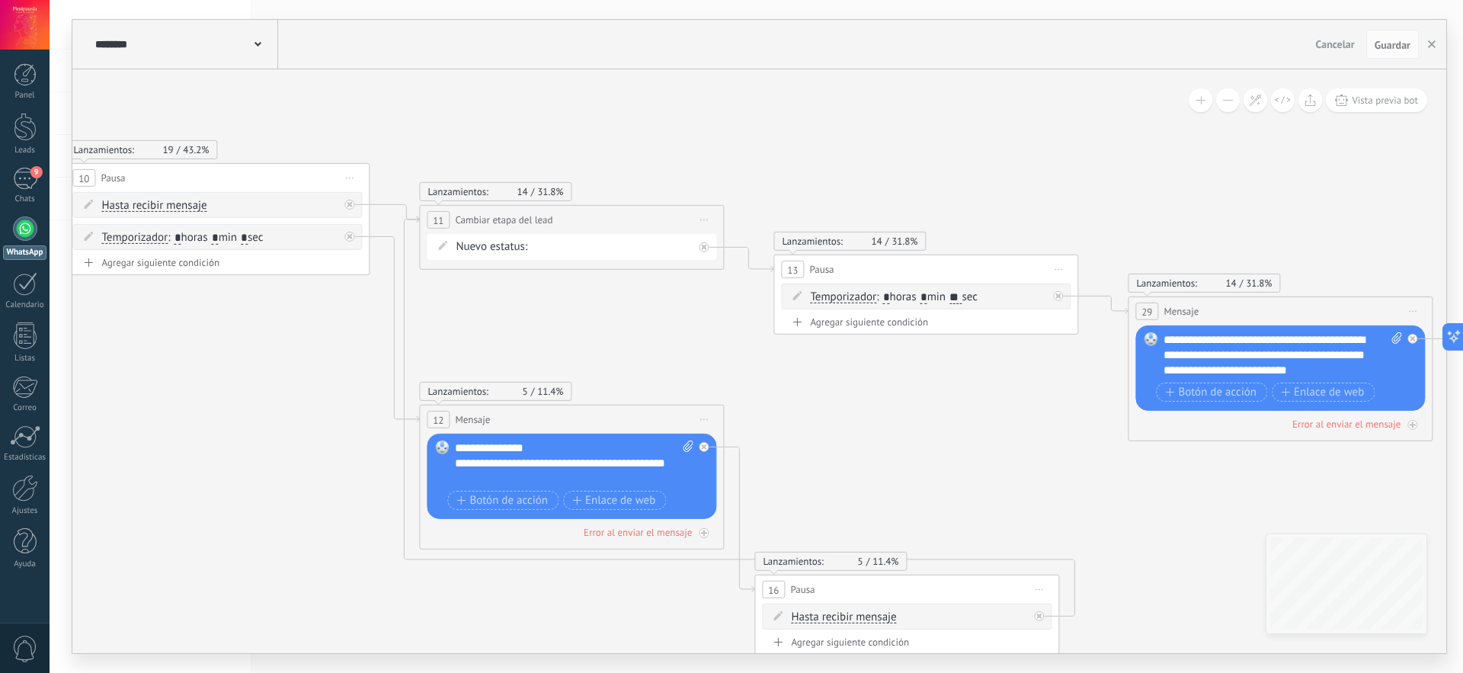
drag, startPoint x: 213, startPoint y: 368, endPoint x: 774, endPoint y: 452, distance: 567.2
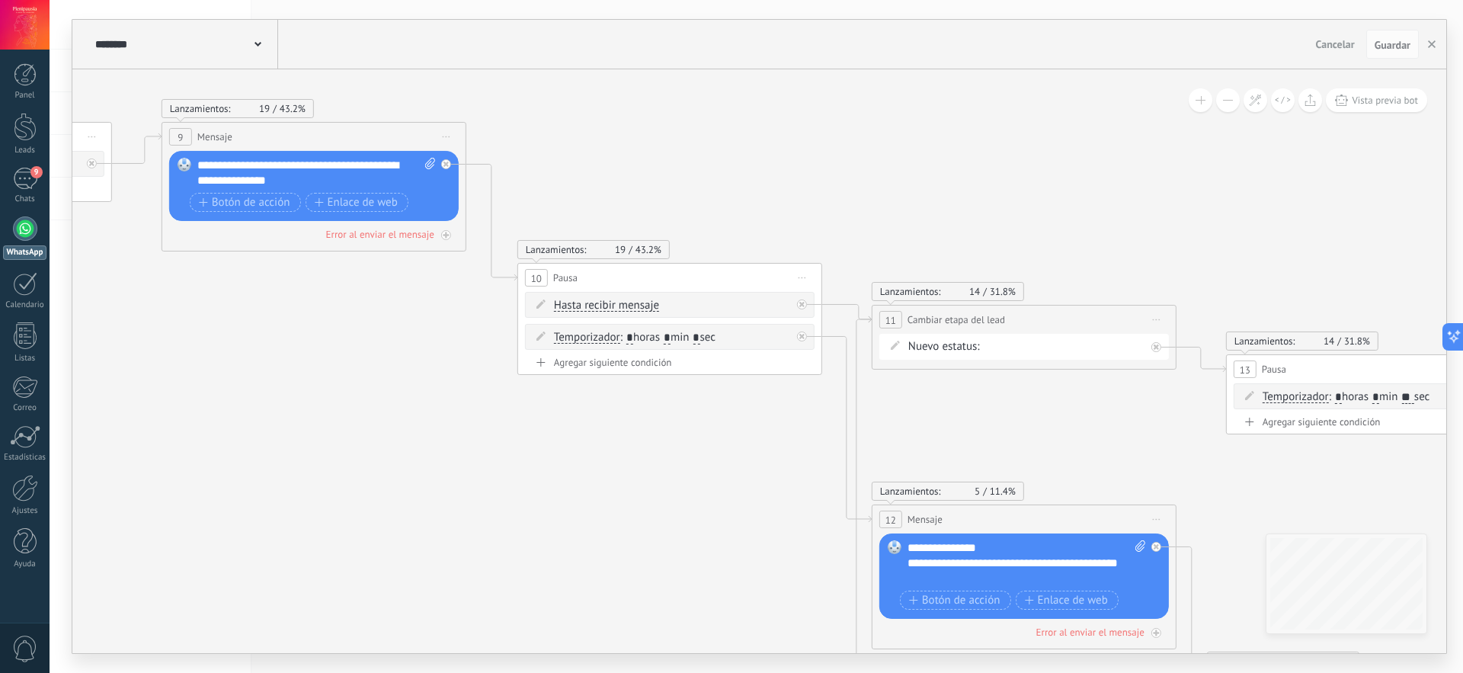
drag, startPoint x: 354, startPoint y: 367, endPoint x: 620, endPoint y: 465, distance: 284.0
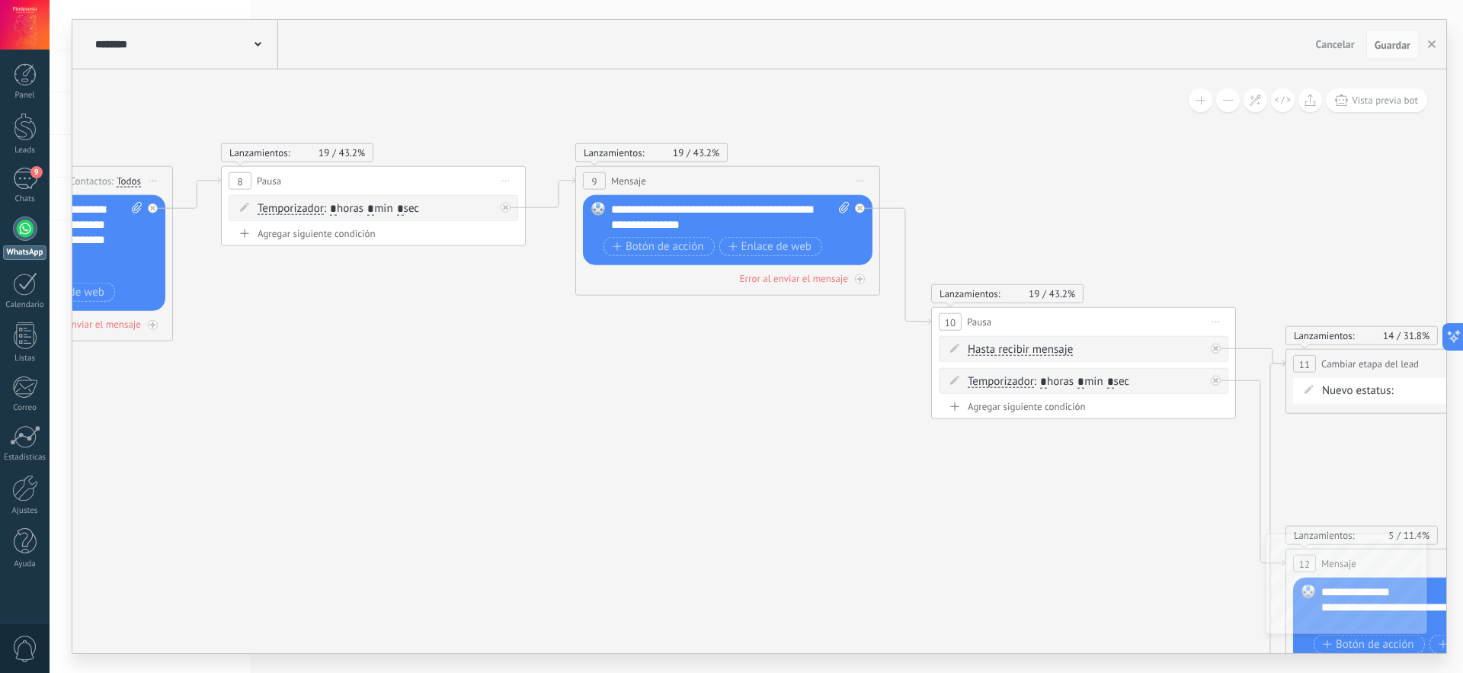
drag, startPoint x: 213, startPoint y: 352, endPoint x: 627, endPoint y: 396, distance: 416.1
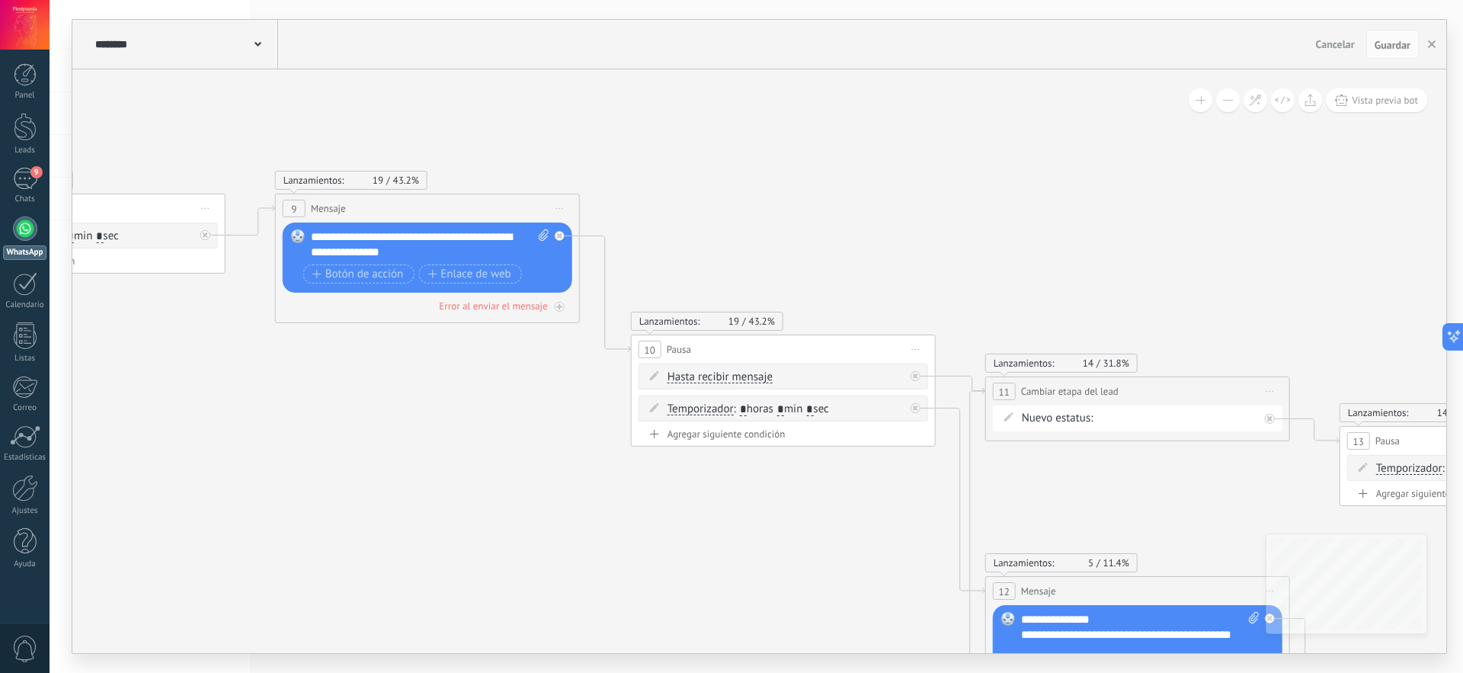
drag, startPoint x: 438, startPoint y: 380, endPoint x: 134, endPoint y: 406, distance: 305.3
